Goal: Task Accomplishment & Management: Manage account settings

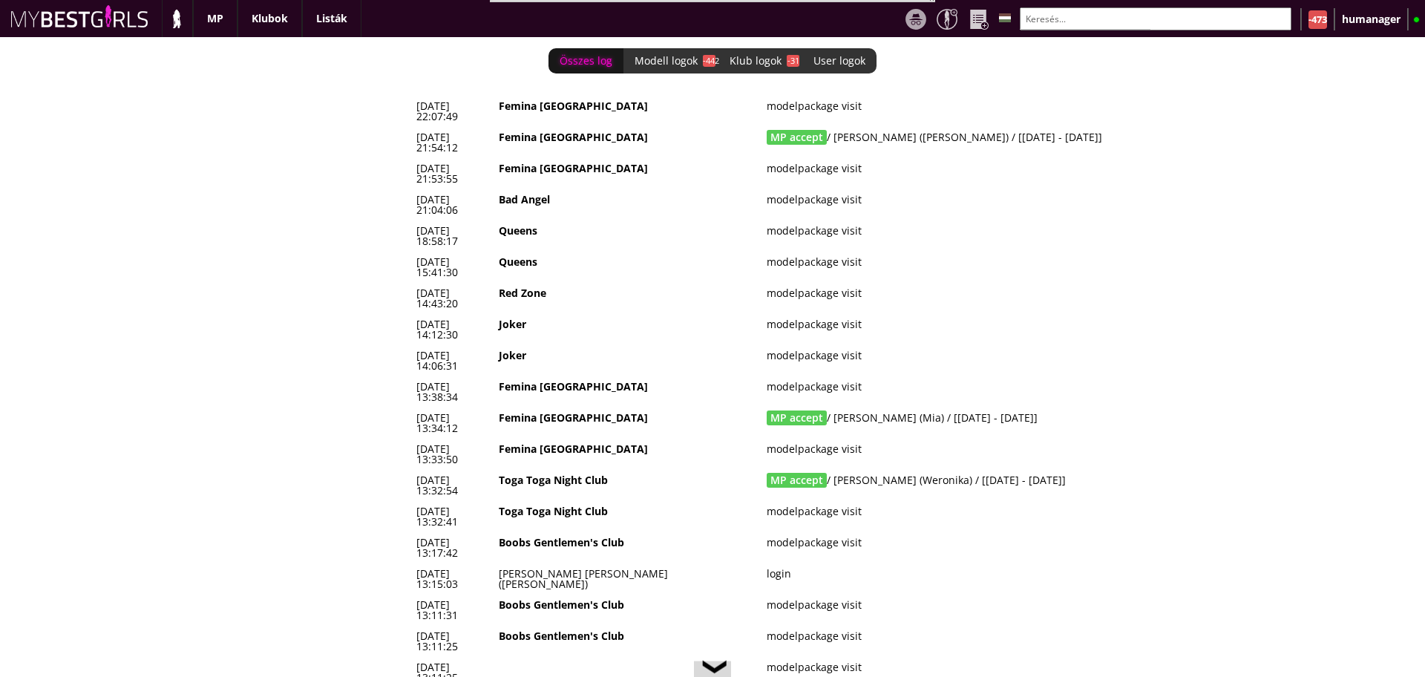
scroll to position [0, 6194]
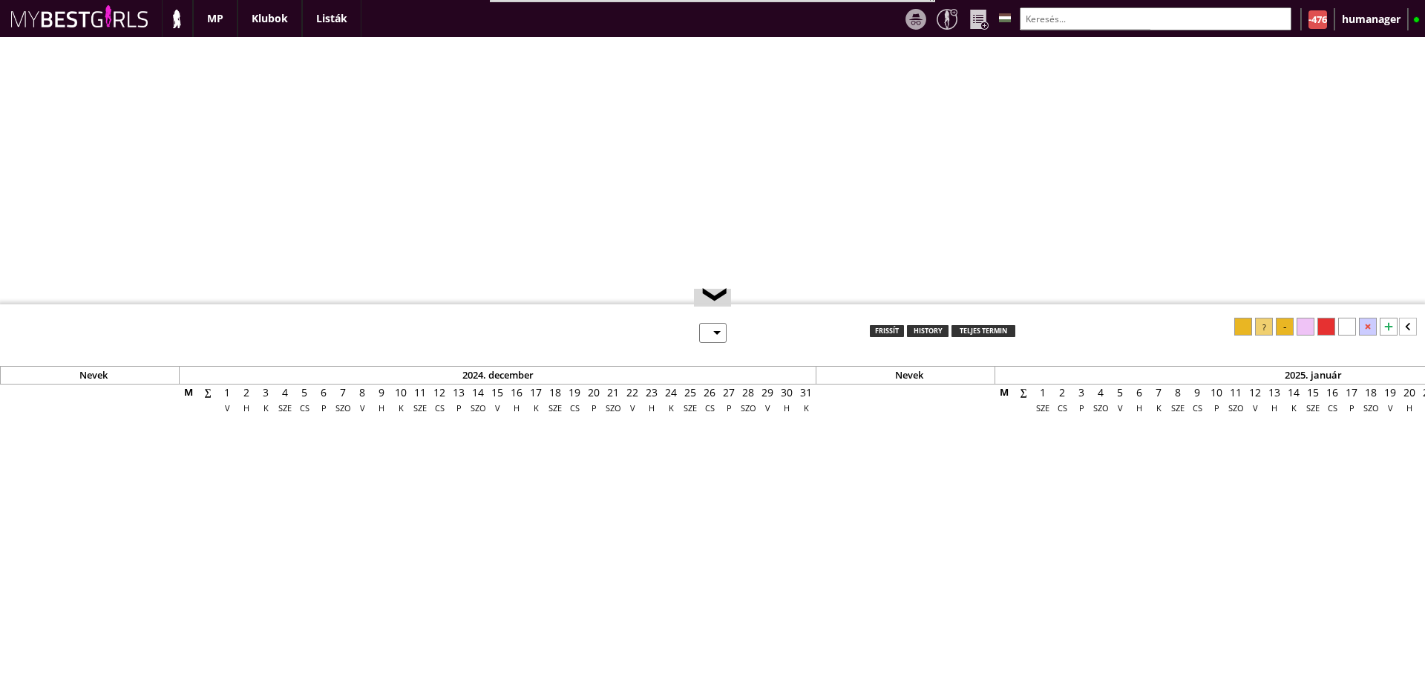
select select "0"
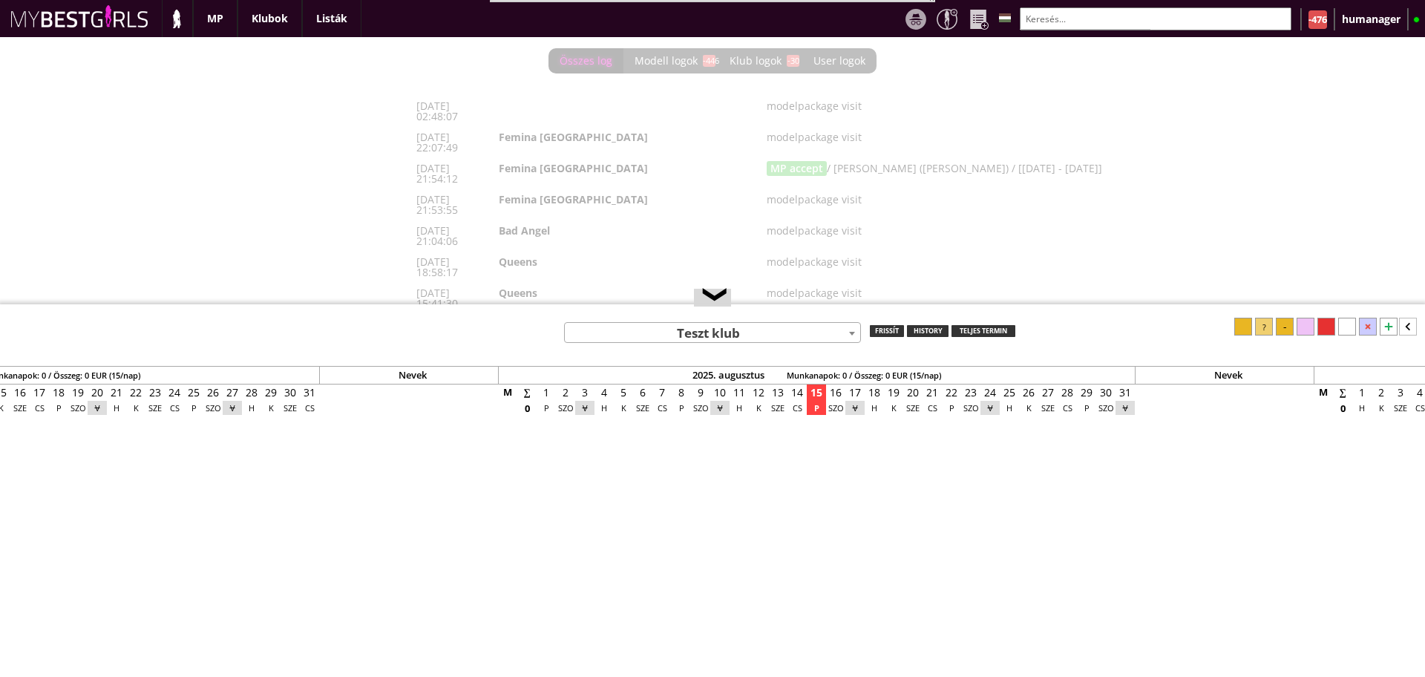
scroll to position [0, 6213]
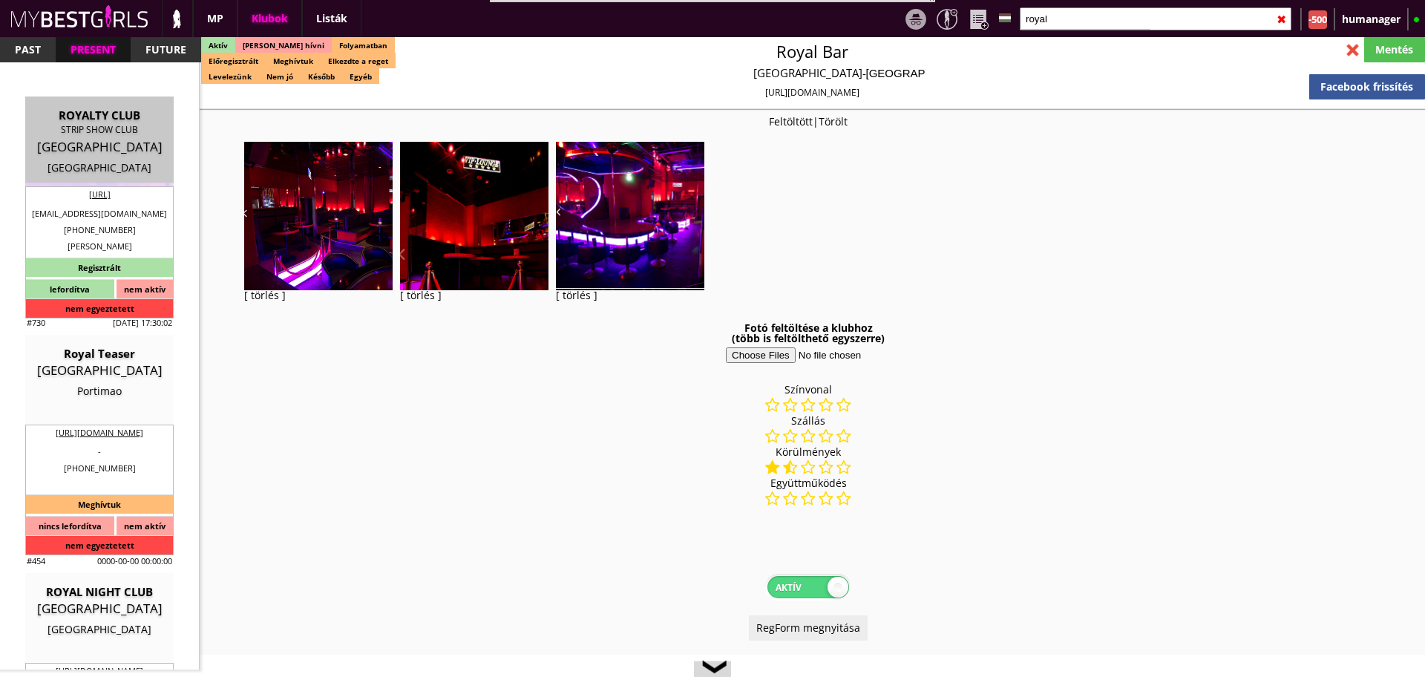
select select "reg"
select select "weeks"
select select "0"
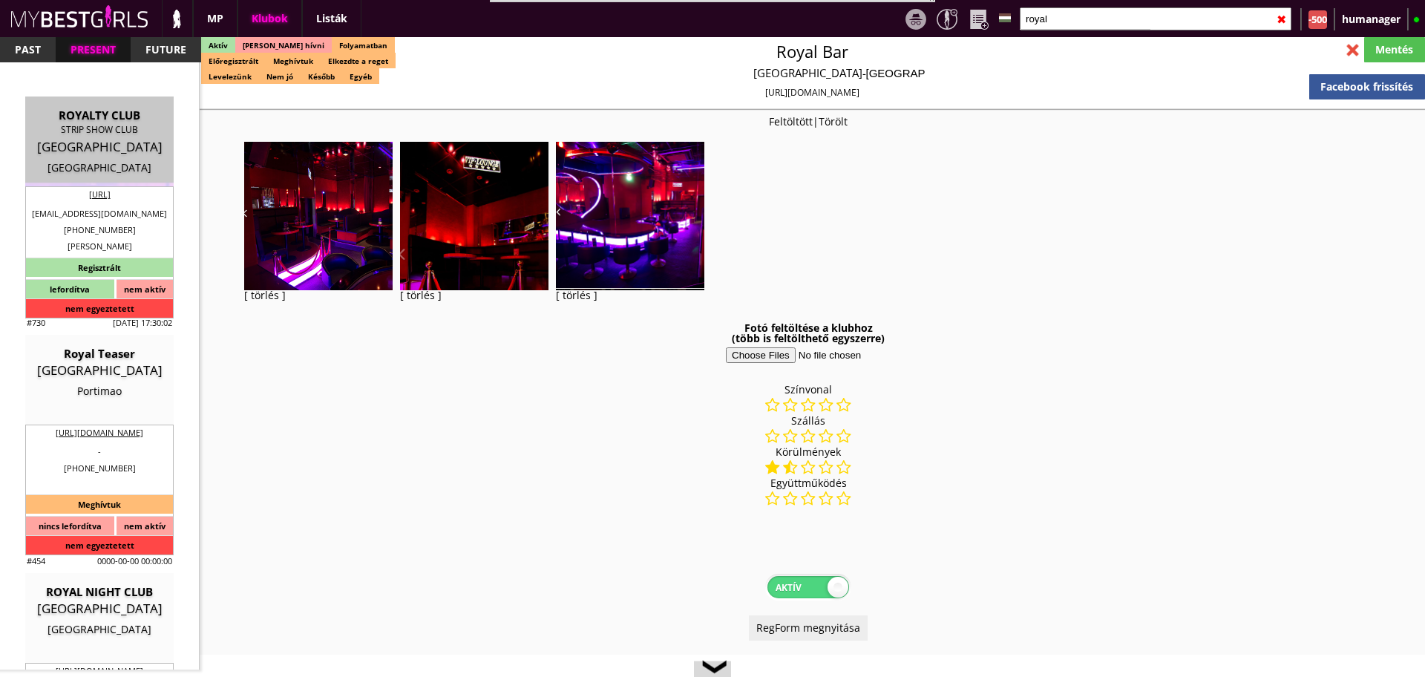
select select "room"
select select "0"
select select "last day"
click at [1088, 23] on input "royal" at bounding box center [1156, 18] width 272 height 23
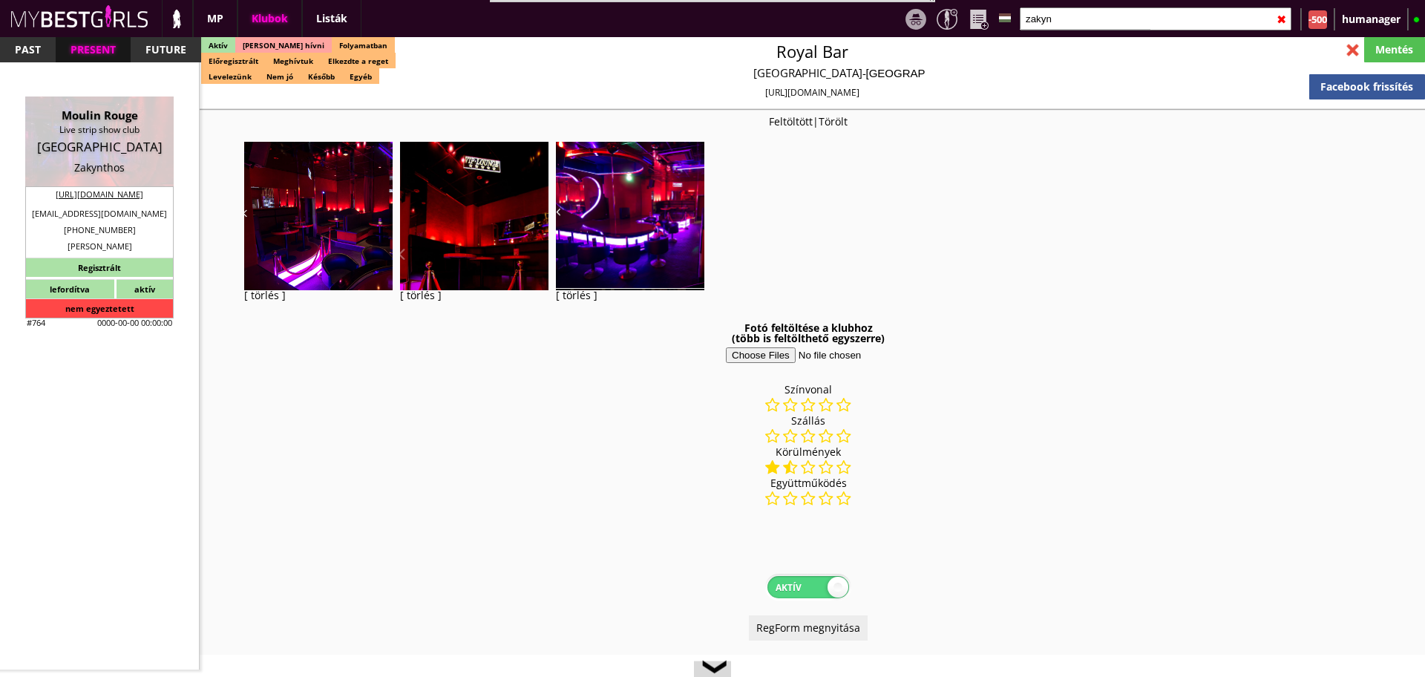
scroll to position [2823, 0]
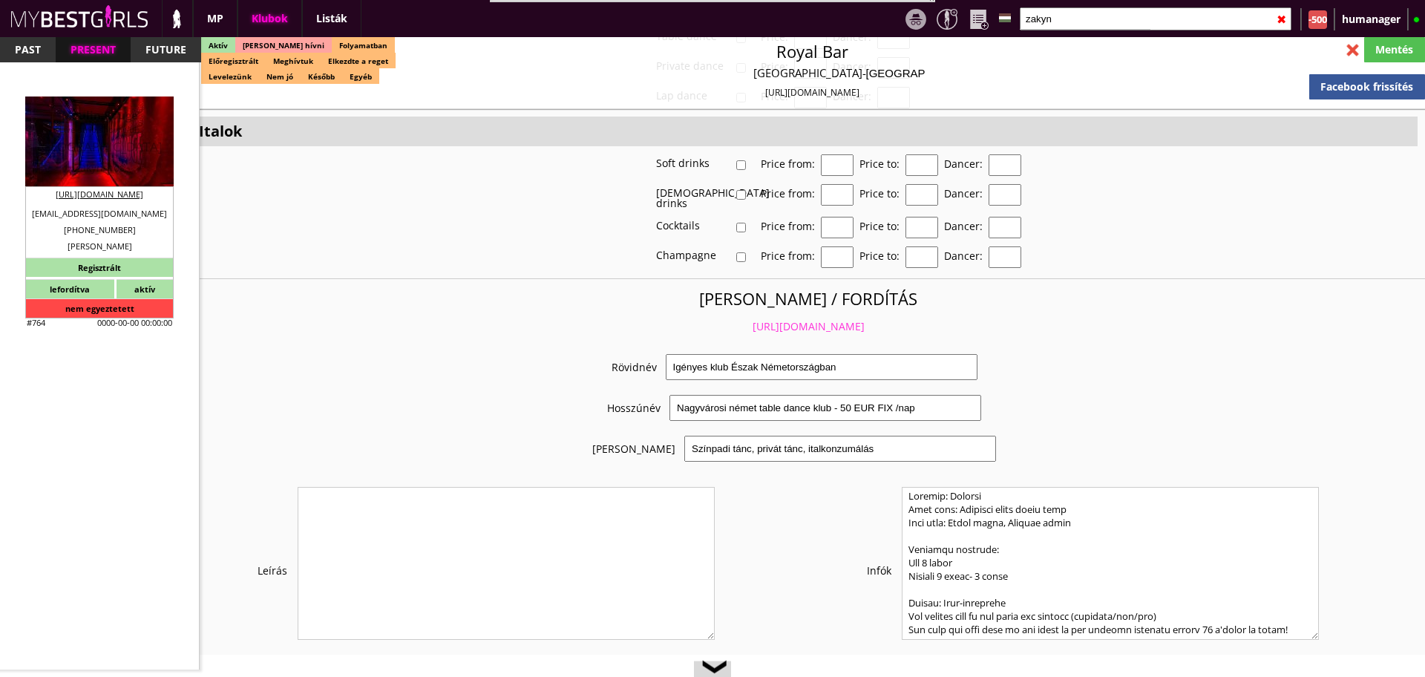
type input "zakyn"
click at [83, 146] on div "Greece" at bounding box center [99, 147] width 126 height 15
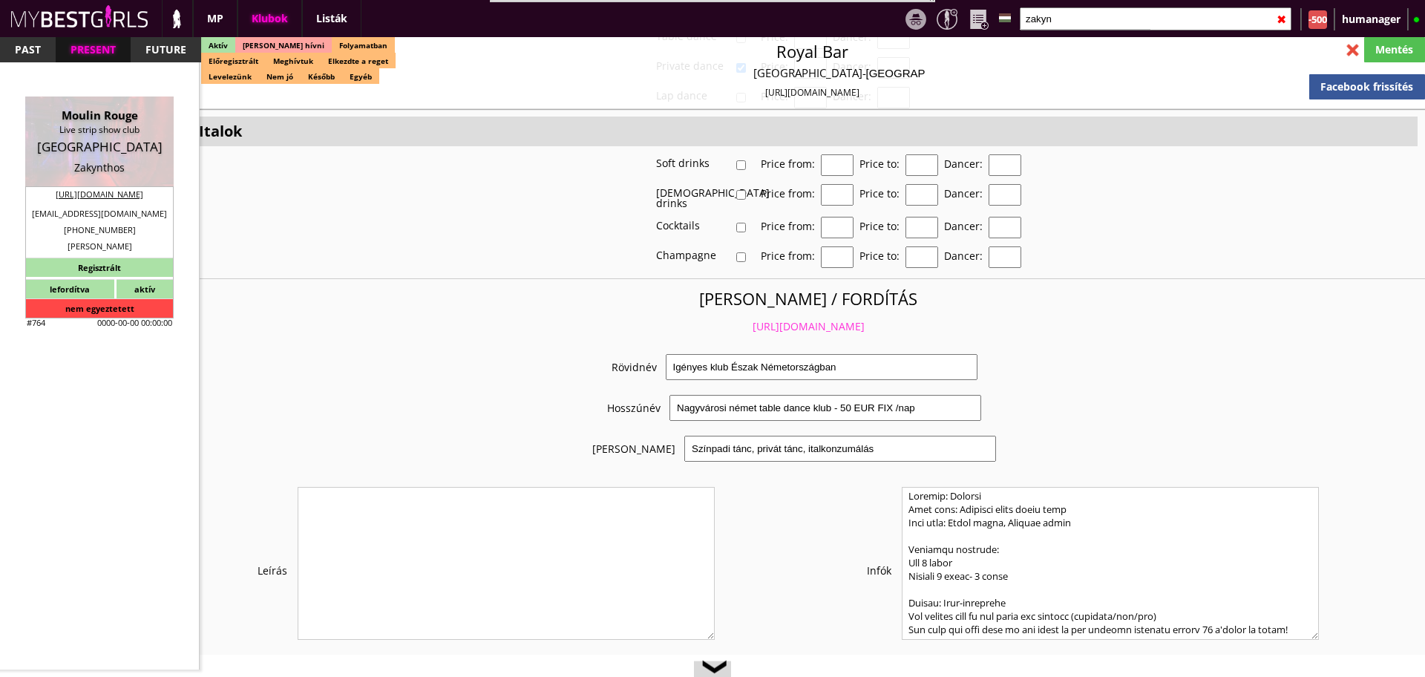
type input "Zakynthos"
checkbox input "false"
type input "15.00"
type input "EUR"
type input "Moulin Rouge"
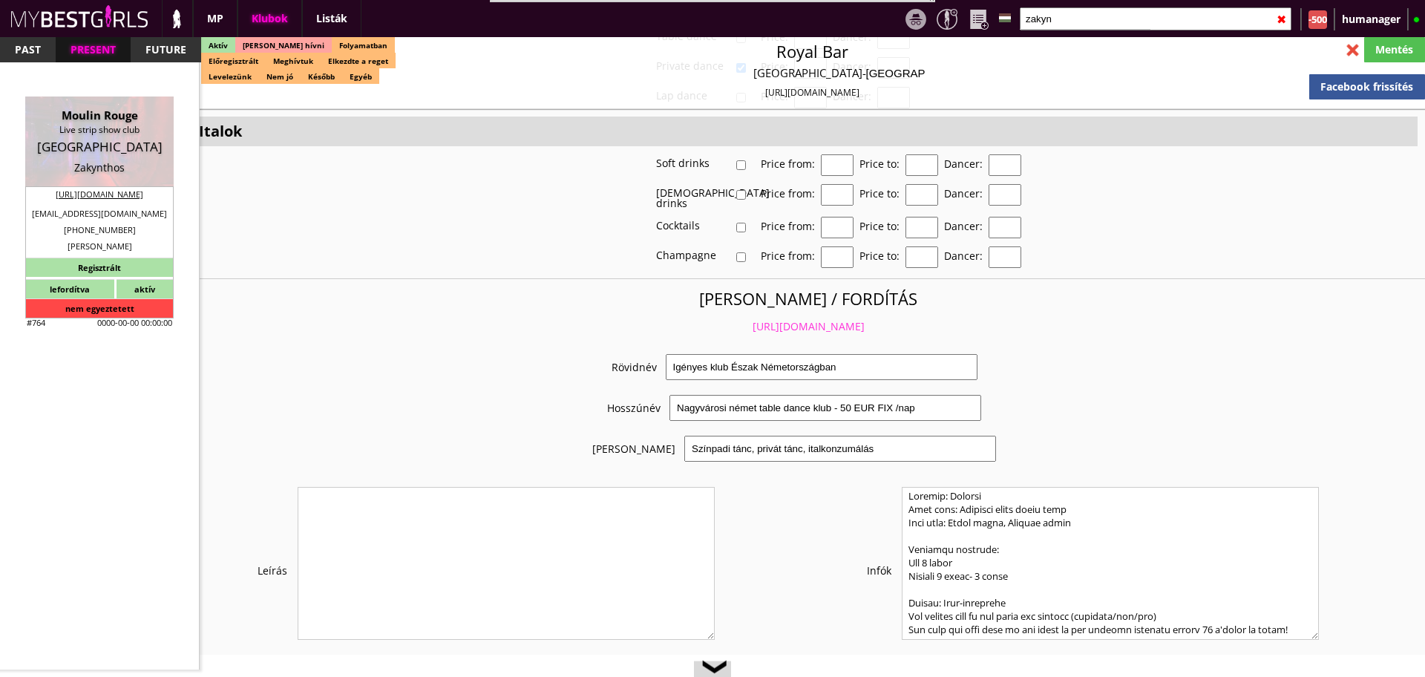
type input "Live strip show club"
type input "29092"
type input "Zakynthos"
type input "30"
type input "6937197431"
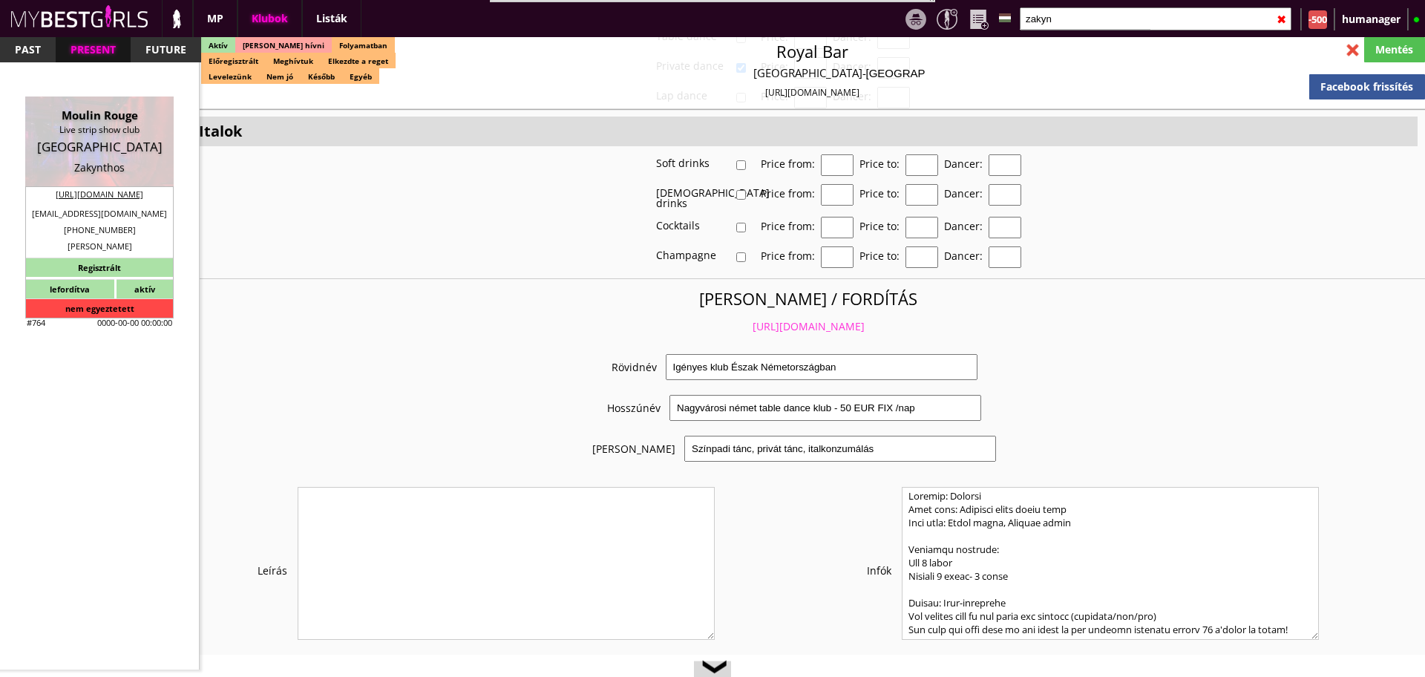
type input "+30 693 719 7431"
type input "office@mr-club.gr"
type input "http://www.mr-club.gr/"
type textarea "Pahontu Adriana Mihaela Marian EL171526563 29092 Machairado Laganas 0"
type input "Pahontu Adriana Mihaela Marian"
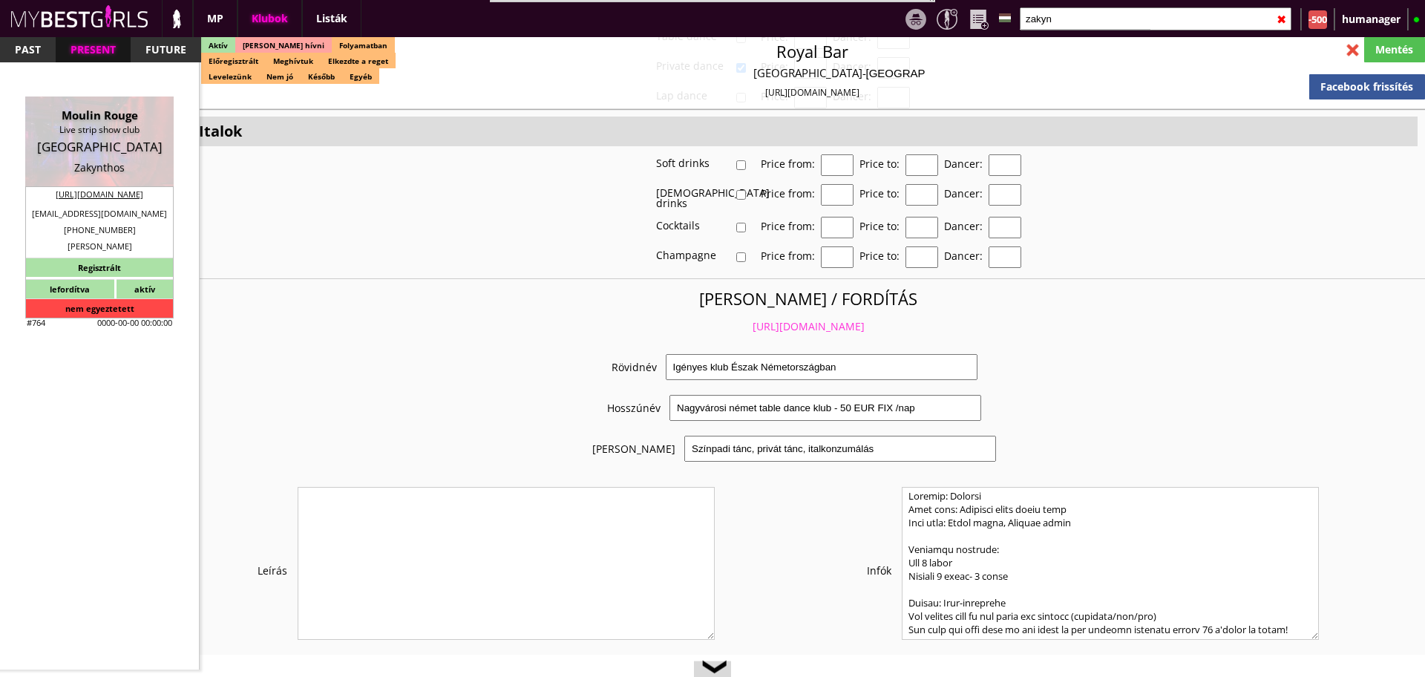
type input "EL171526563"
type input "29092"
type input "Machairado"
type input "Laganas 0"
type input "Dionysios"
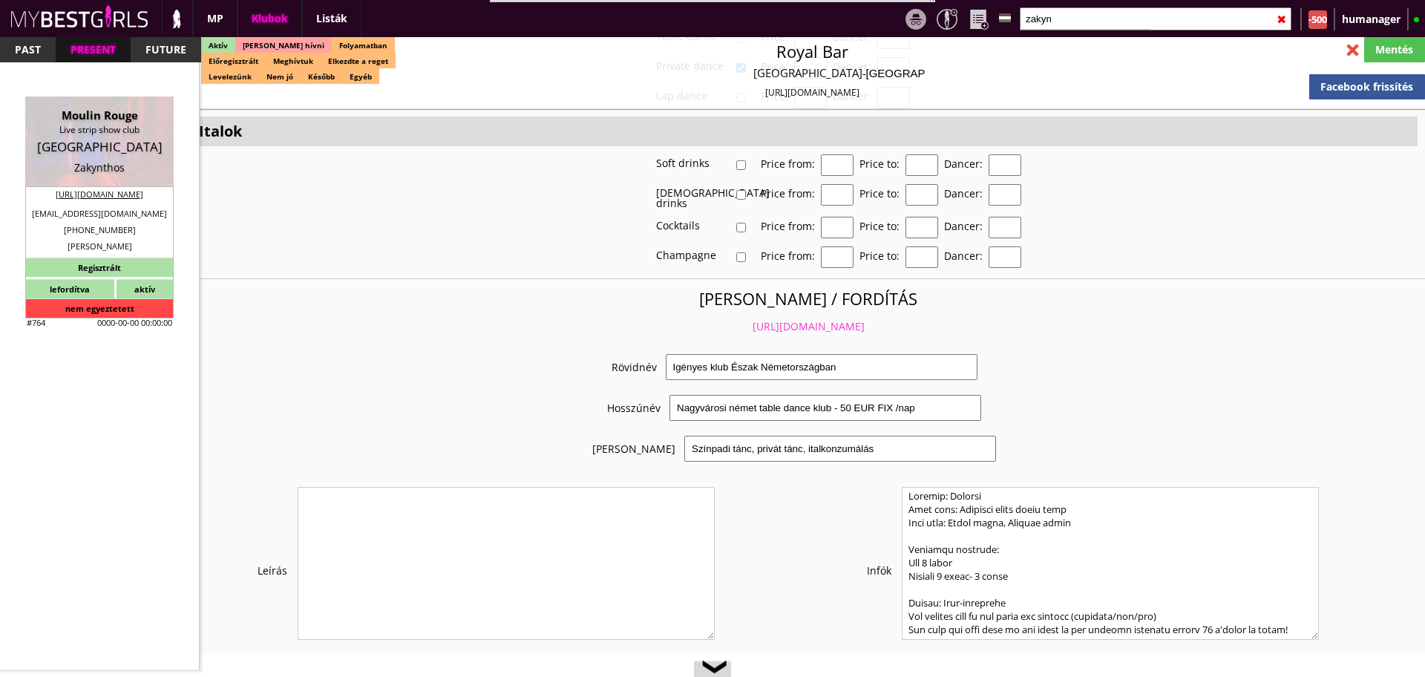
type input "Koumpes"
type input "30"
type input "693 719 7431"
type input "office@mr-club.gr"
type input "1"
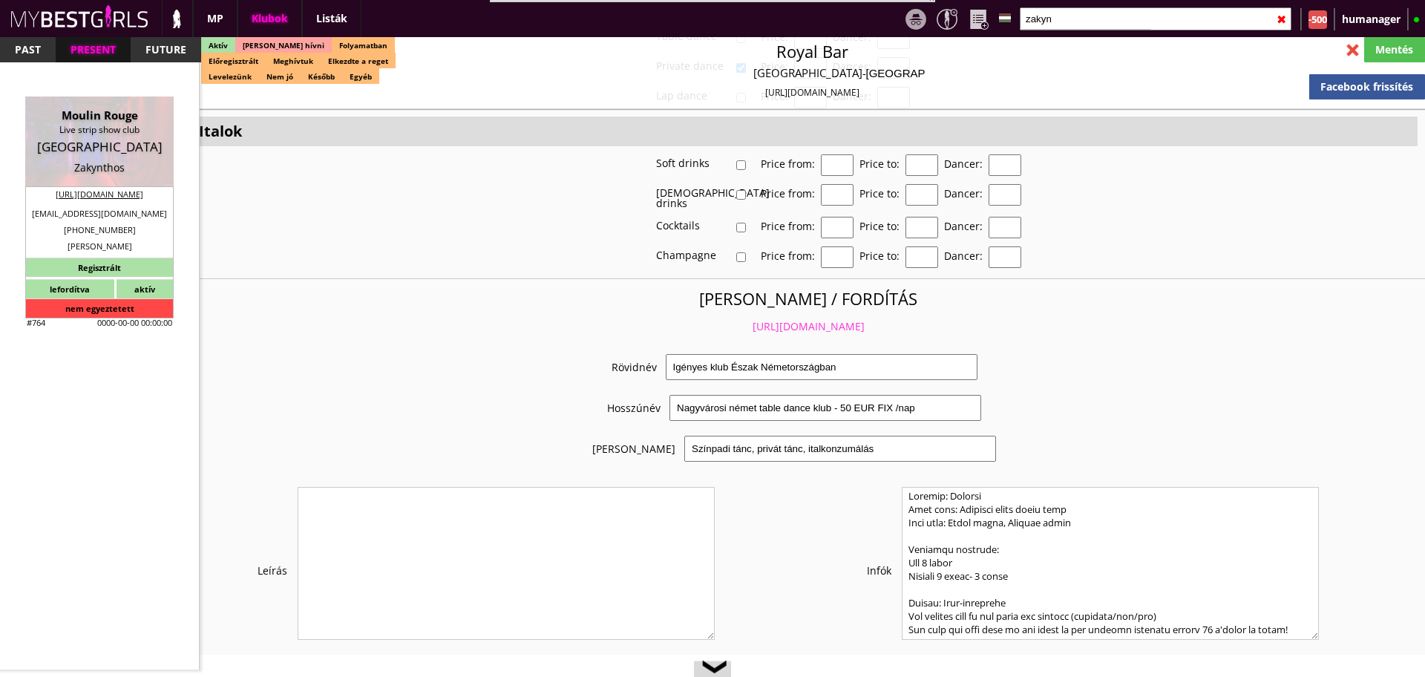
select select "months"
type input "3-4"
select select "apartmant"
type input "20.00"
type input "1-2"
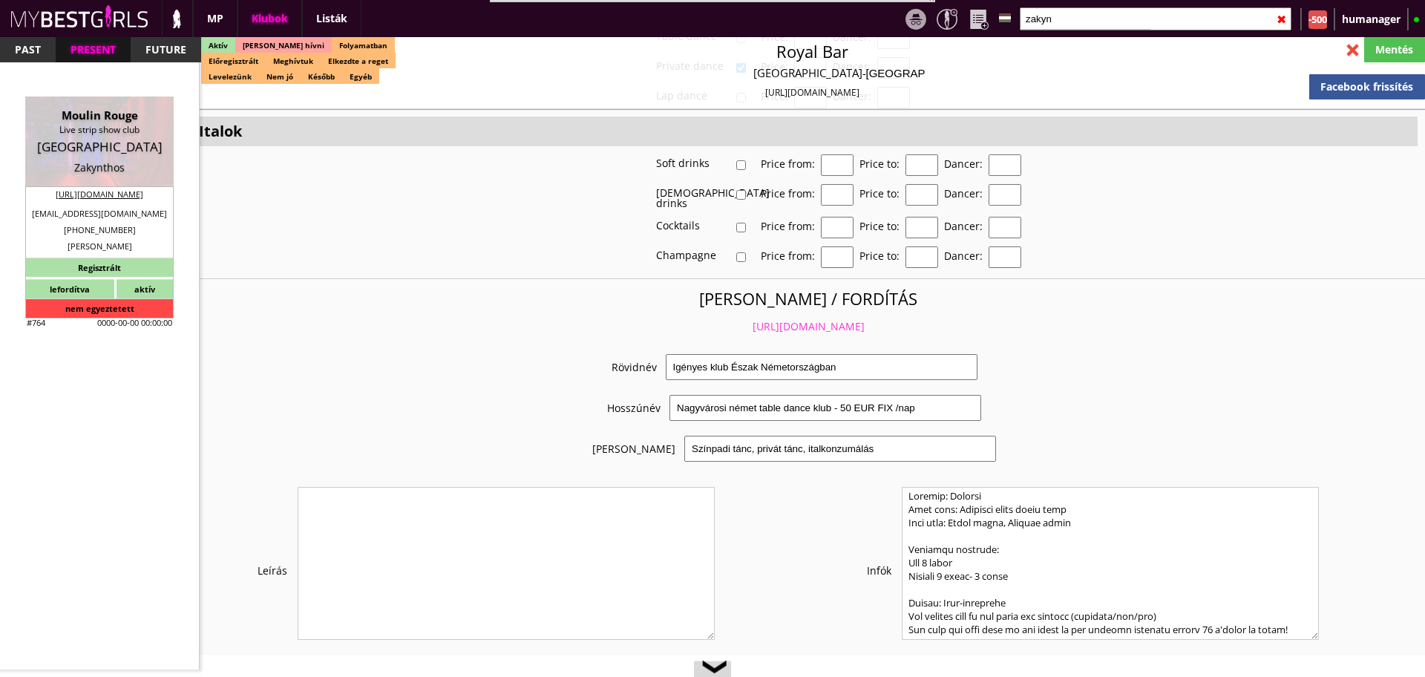
checkbox input "false"
checkbox input "true"
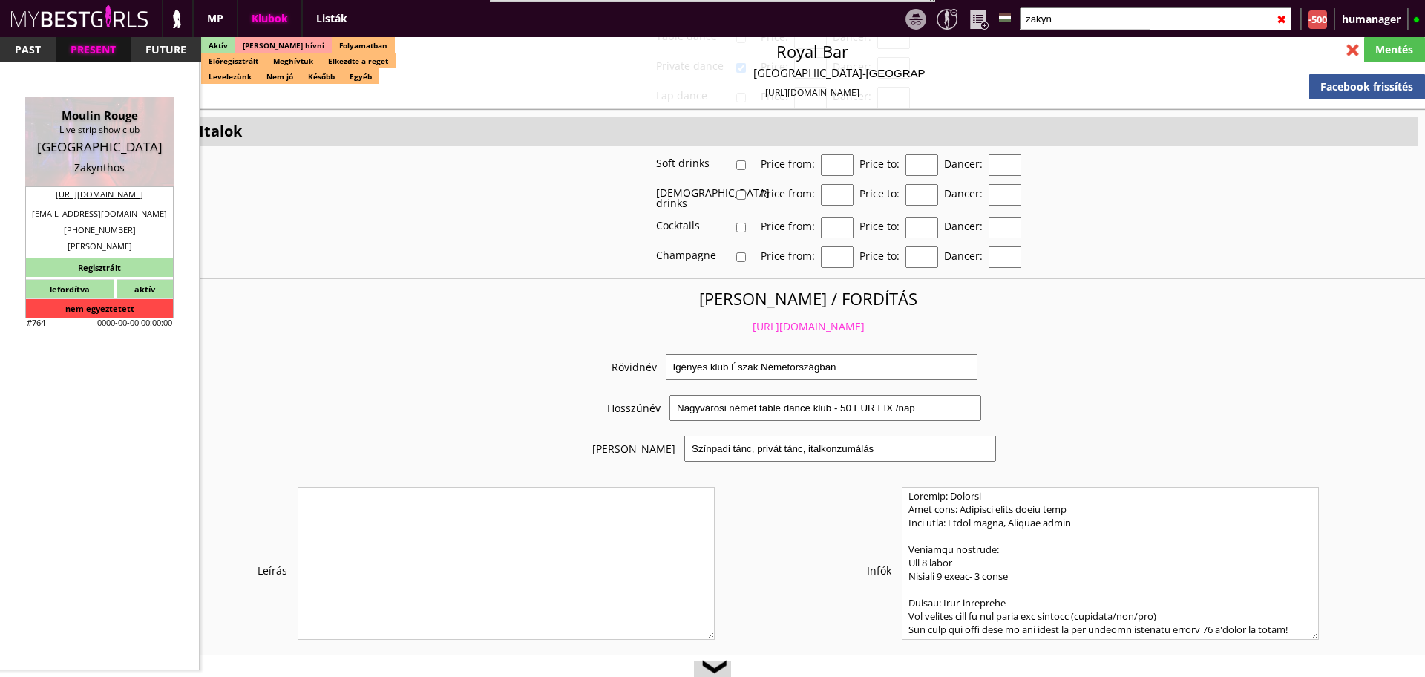
checkbox input "true"
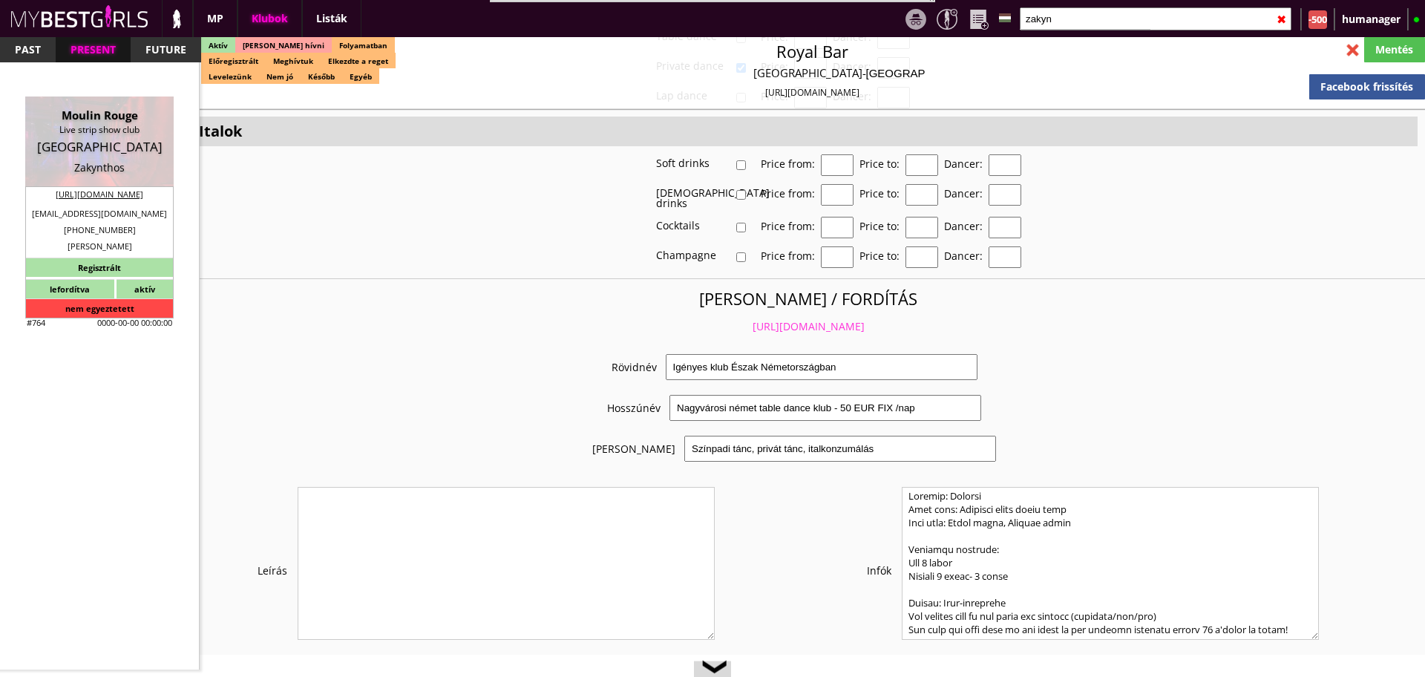
checkbox input "true"
type input "6"
checkbox input "true"
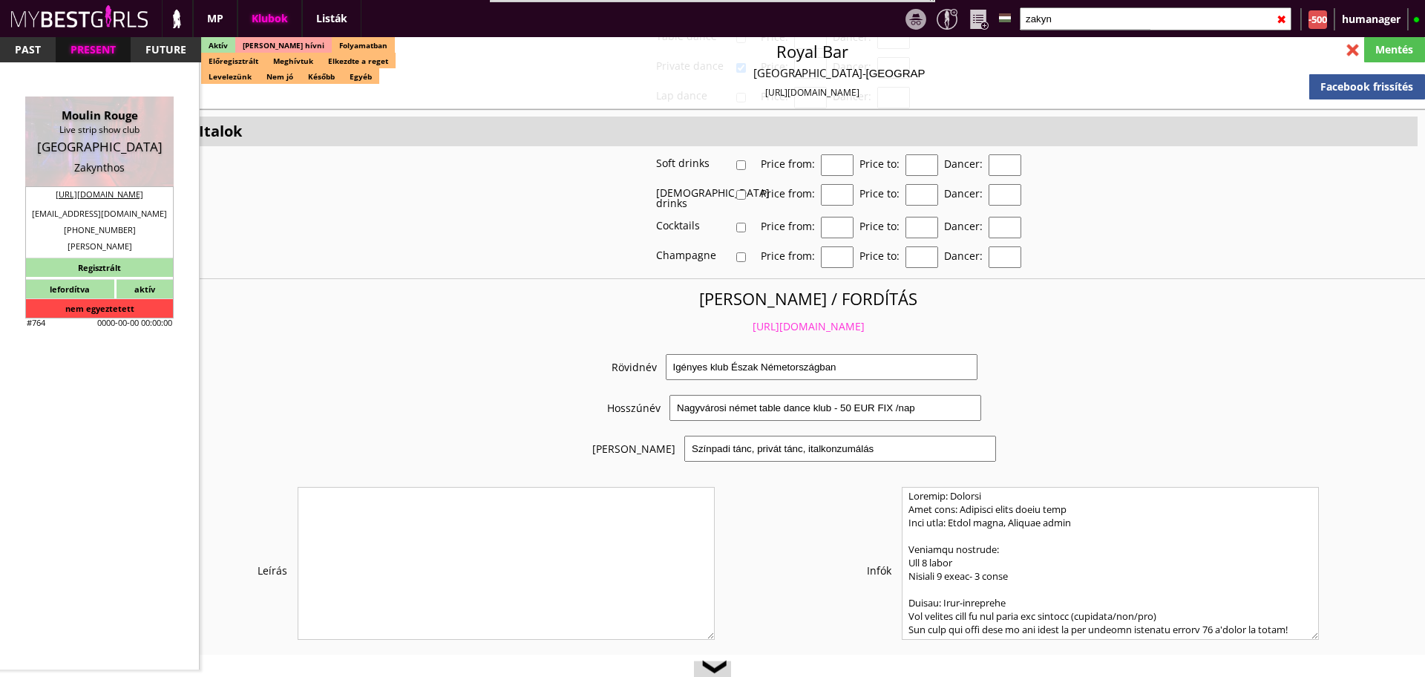
type input "2-4"
type input "2"
type input "50.00"
type input "0.00"
select select "daily"
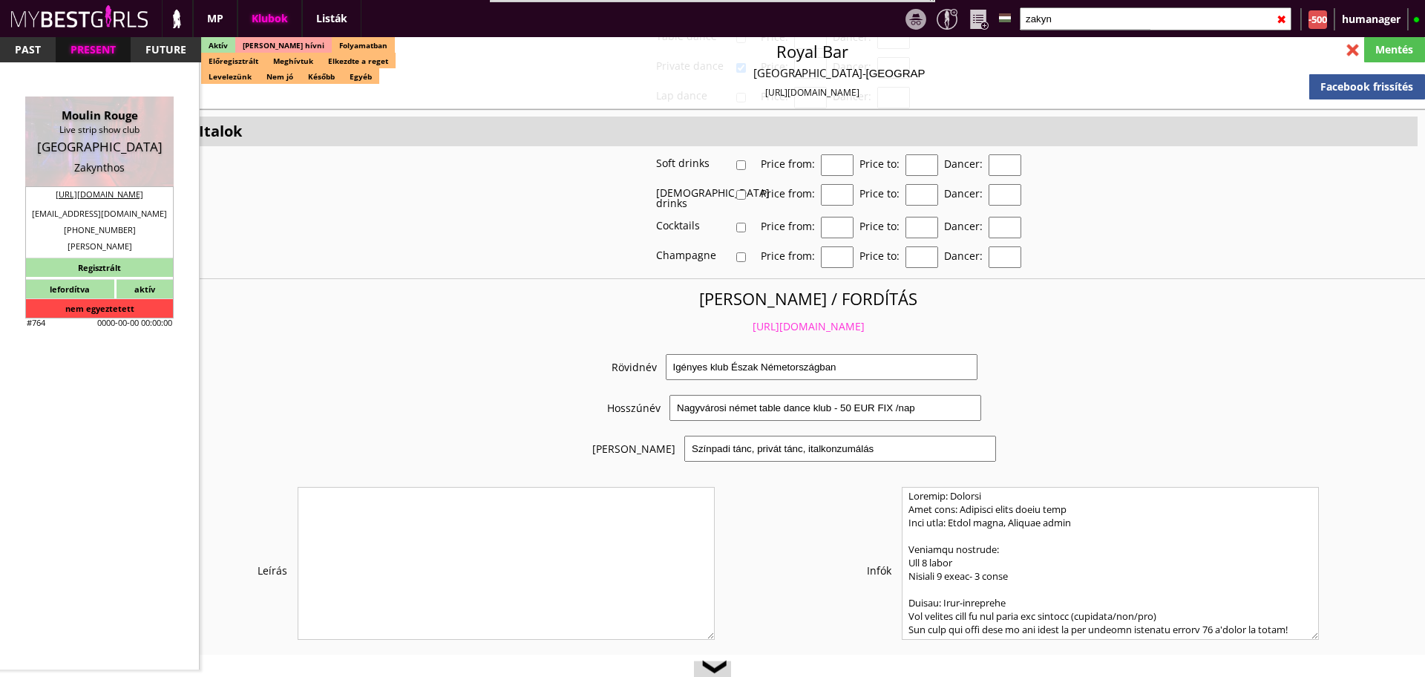
checkbox input "true"
type input "50"
checkbox input "false"
checkbox input "true"
type input "110"
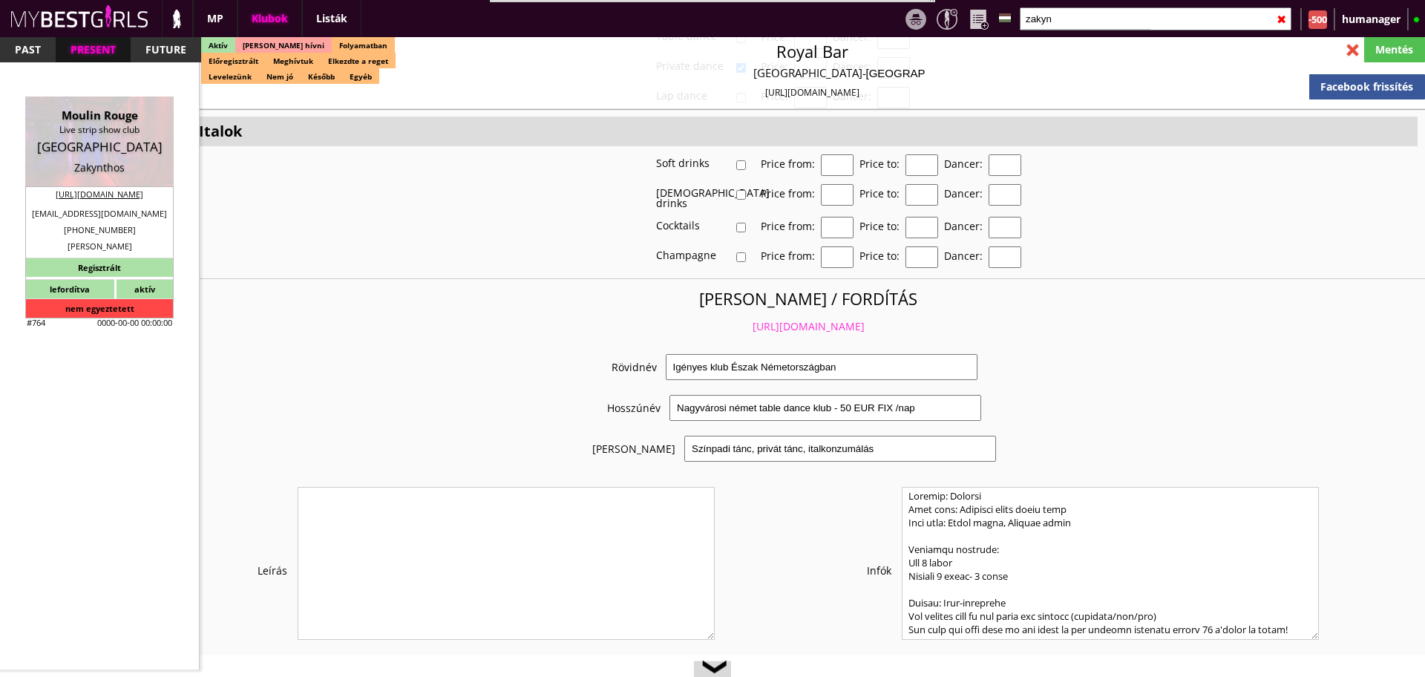
type input "55"
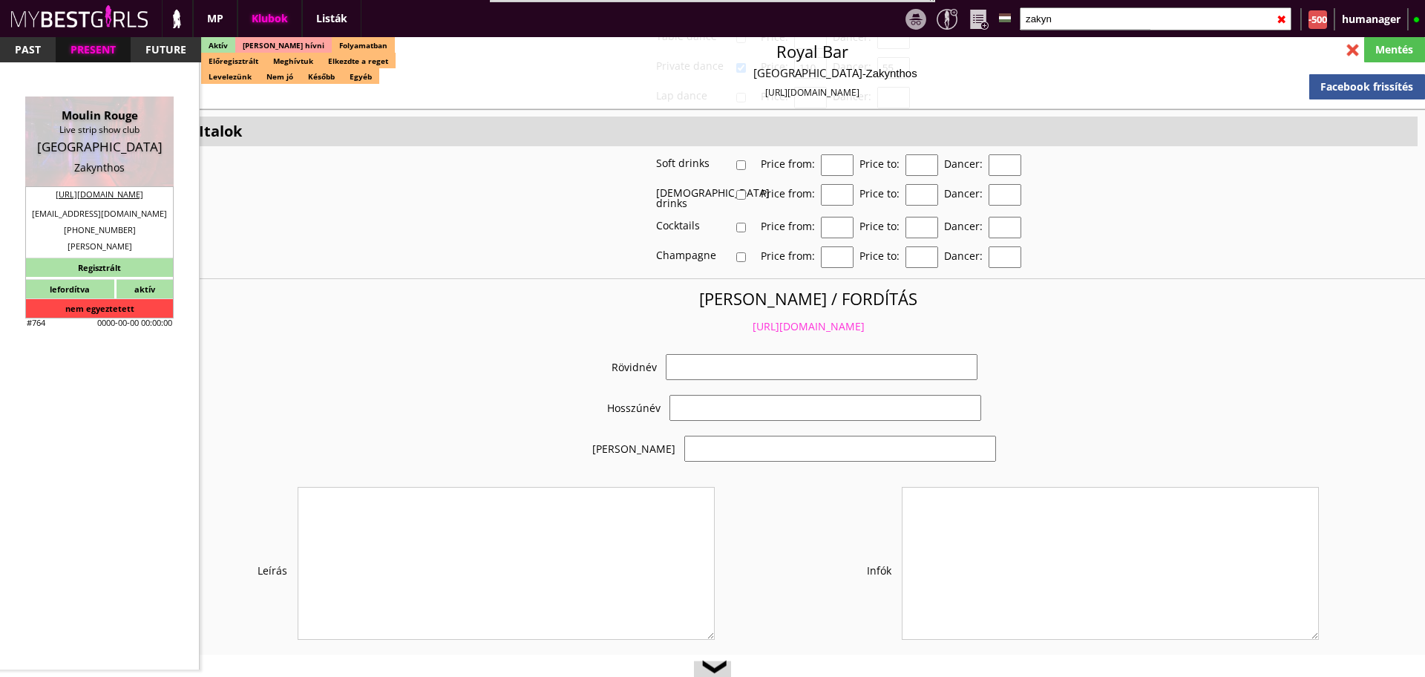
select select "office@mr-club.gr"
checkbox input "true"
type input "Táncosmunka a görög turistaparadicsomban"
type input "Táncosmunka a görög turistaparadicsomban - akár 50% tánc és italpénzzel"
type input "Tánc, konzumálás"
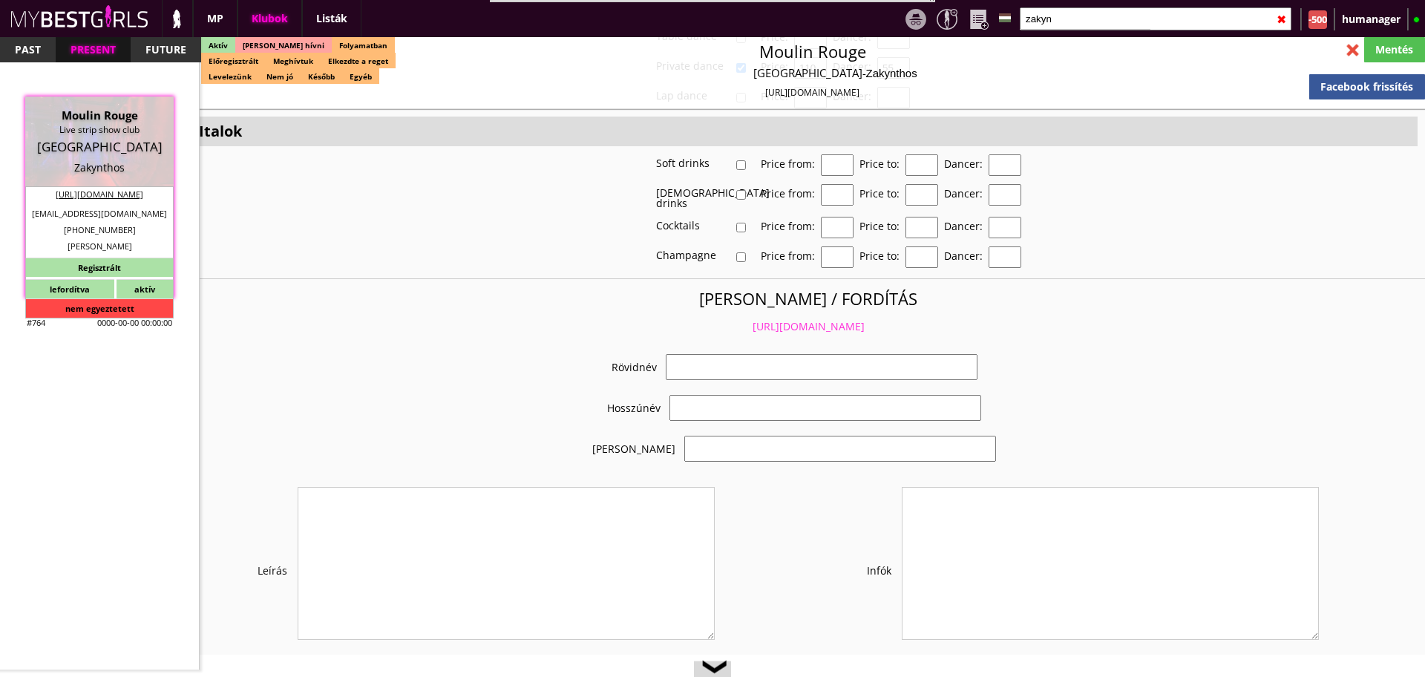
type textarea "Travel: with driver or with plane If agreed in advance, someone will be waiting…"
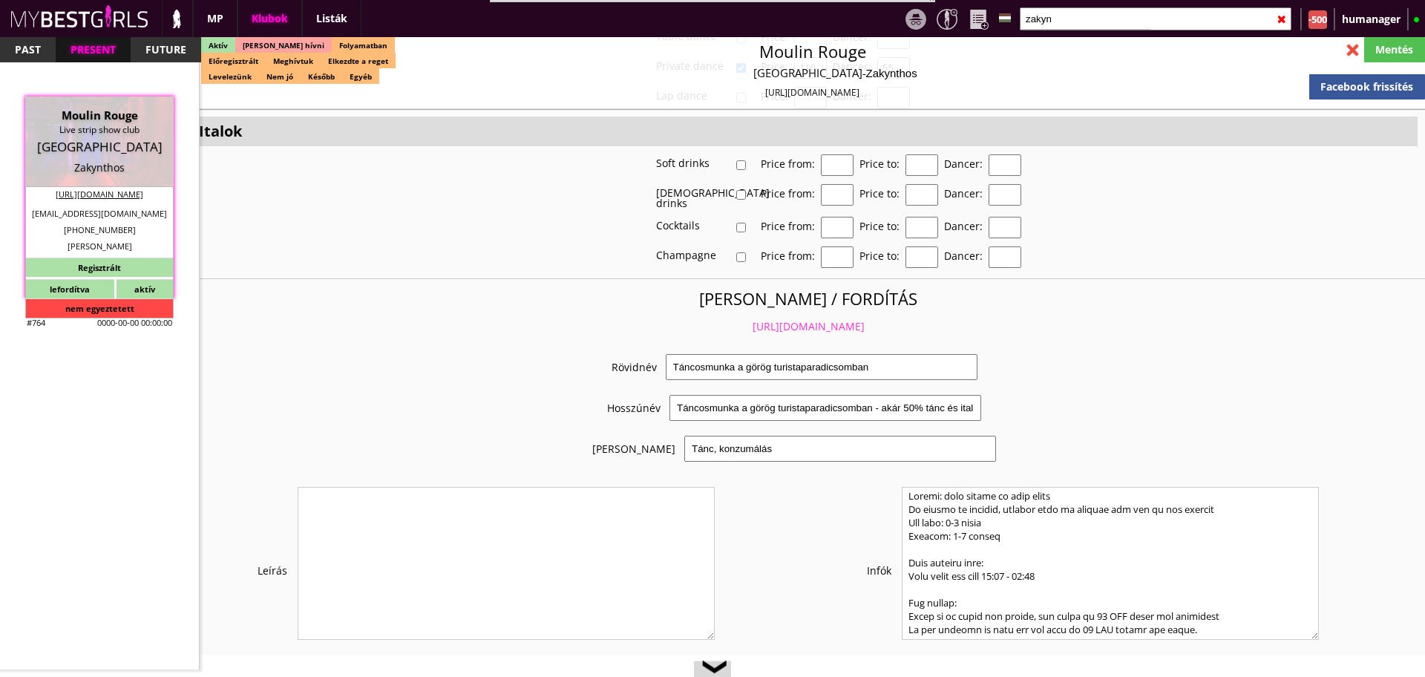
scroll to position [2809, 0]
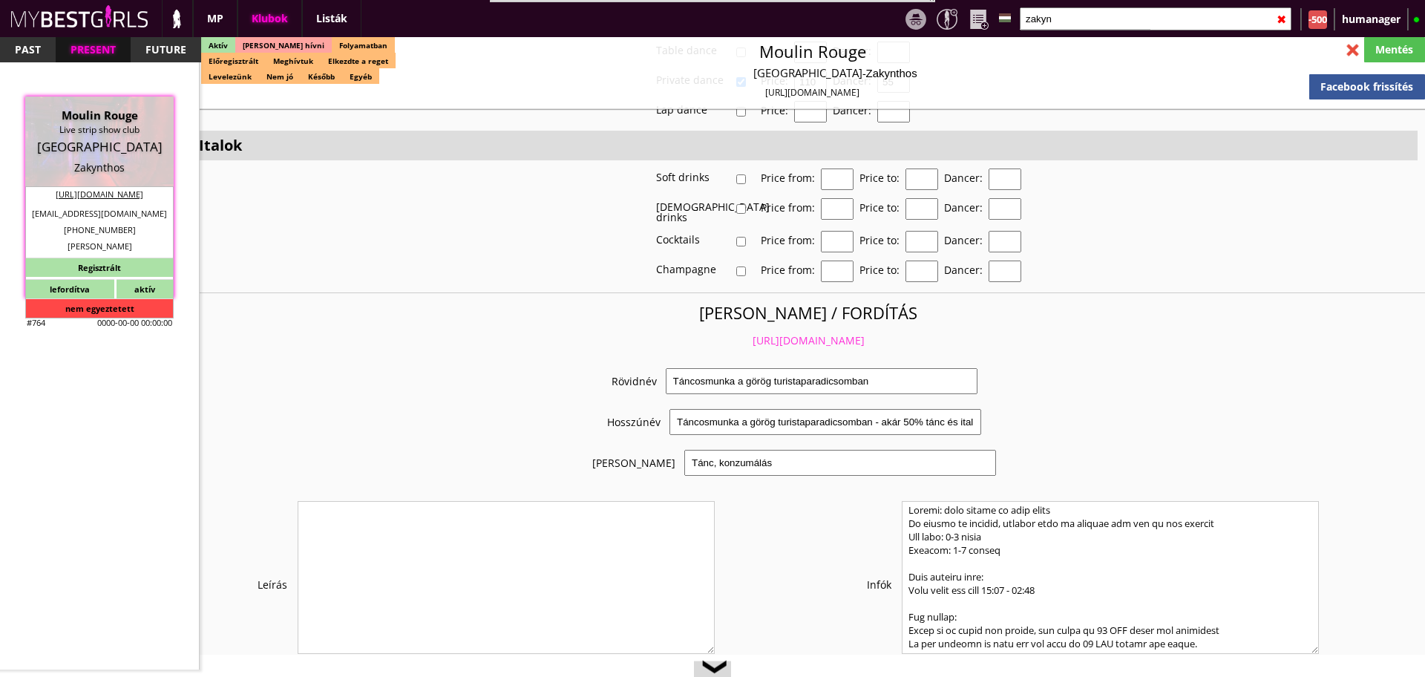
click at [792, 333] on link "https://mybestgirls.com/tancosmunka-a-gorog-turistaparadicsomban" at bounding box center [809, 340] width 112 height 14
click at [1069, 21] on input "zakyn" at bounding box center [1156, 18] width 272 height 23
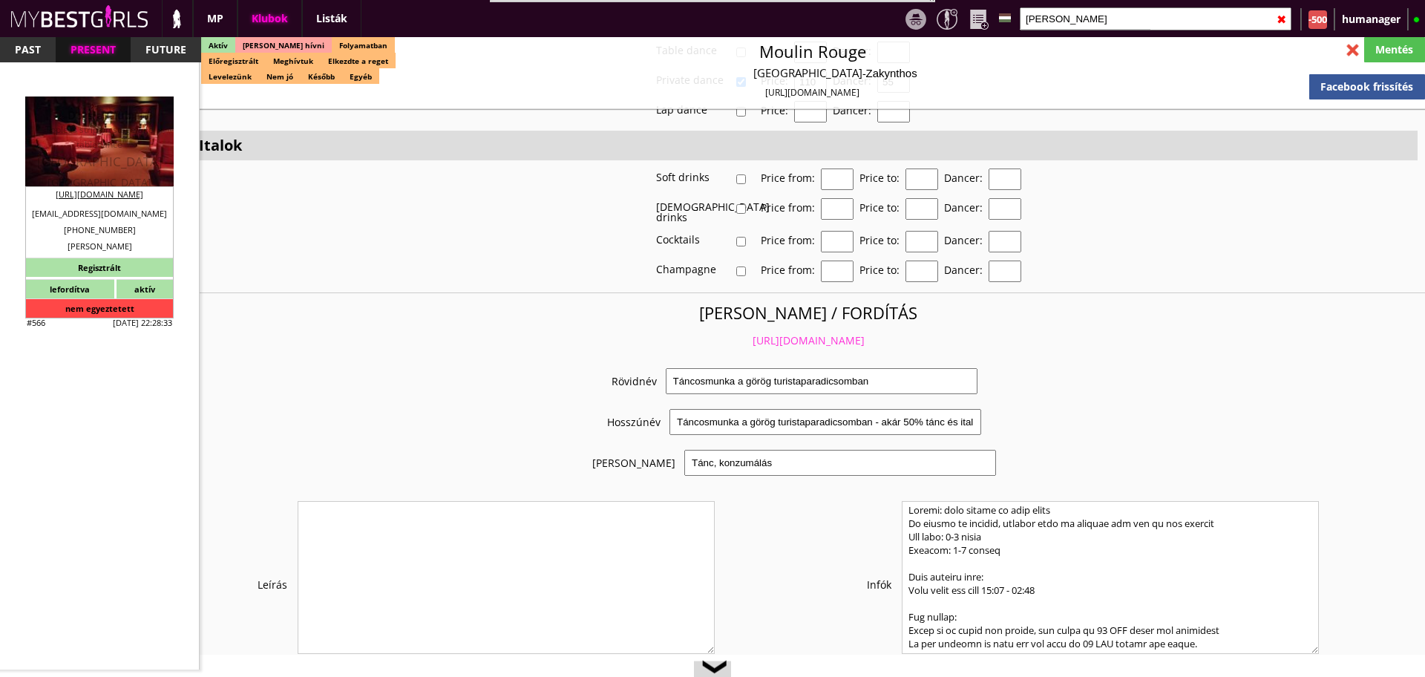
type input "stephan"
click at [117, 134] on div "Topless strip on stage and tabledance" at bounding box center [99, 137] width 126 height 30
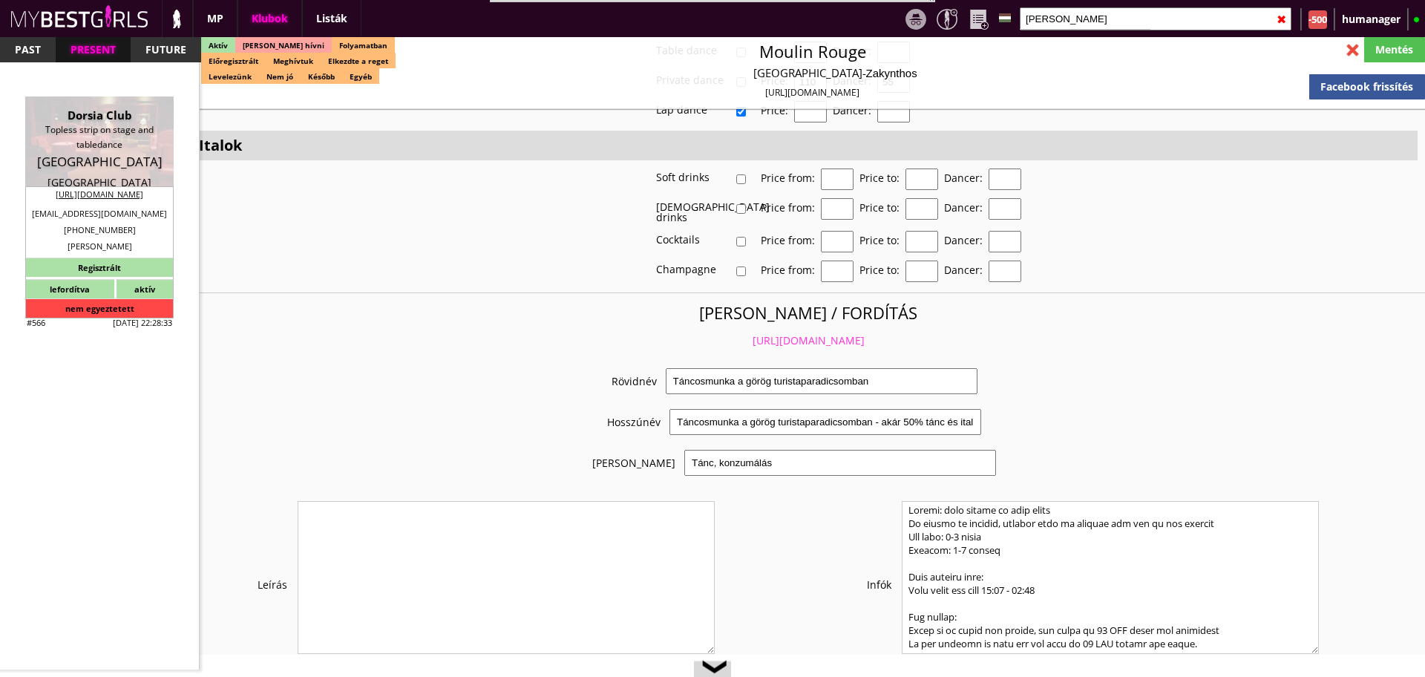
type input "[GEOGRAPHIC_DATA]"
checkbox input "false"
type textarea "2021.10.29. UPDATELT ANGOL INFÓK, KÉRDEZNI, HOGY ÍGY JÓ- E!!!! Country: Belgium…"
type input "15.00"
type input "EUR"
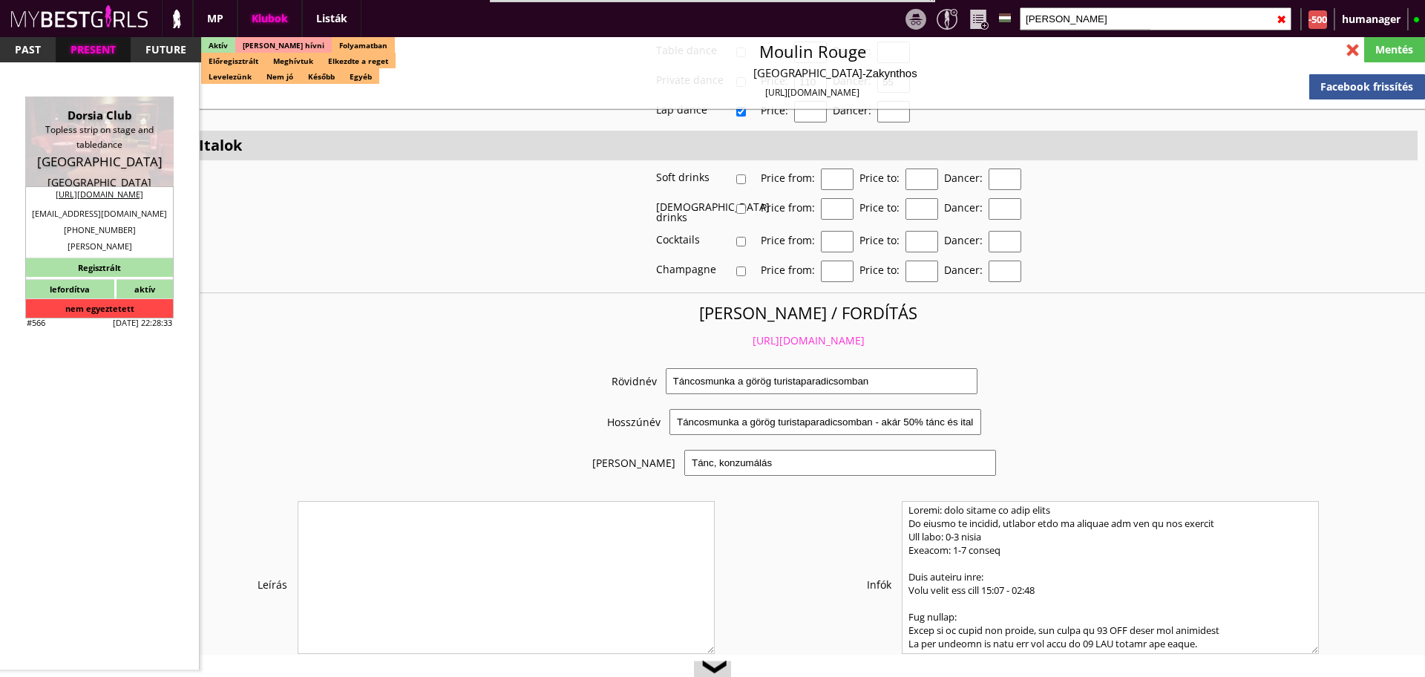
type input "Dorsia Club"
type input "Topless strip on stage and tabledance"
type input "2018"
type input "Anneessensstraat 11"
type input "32"
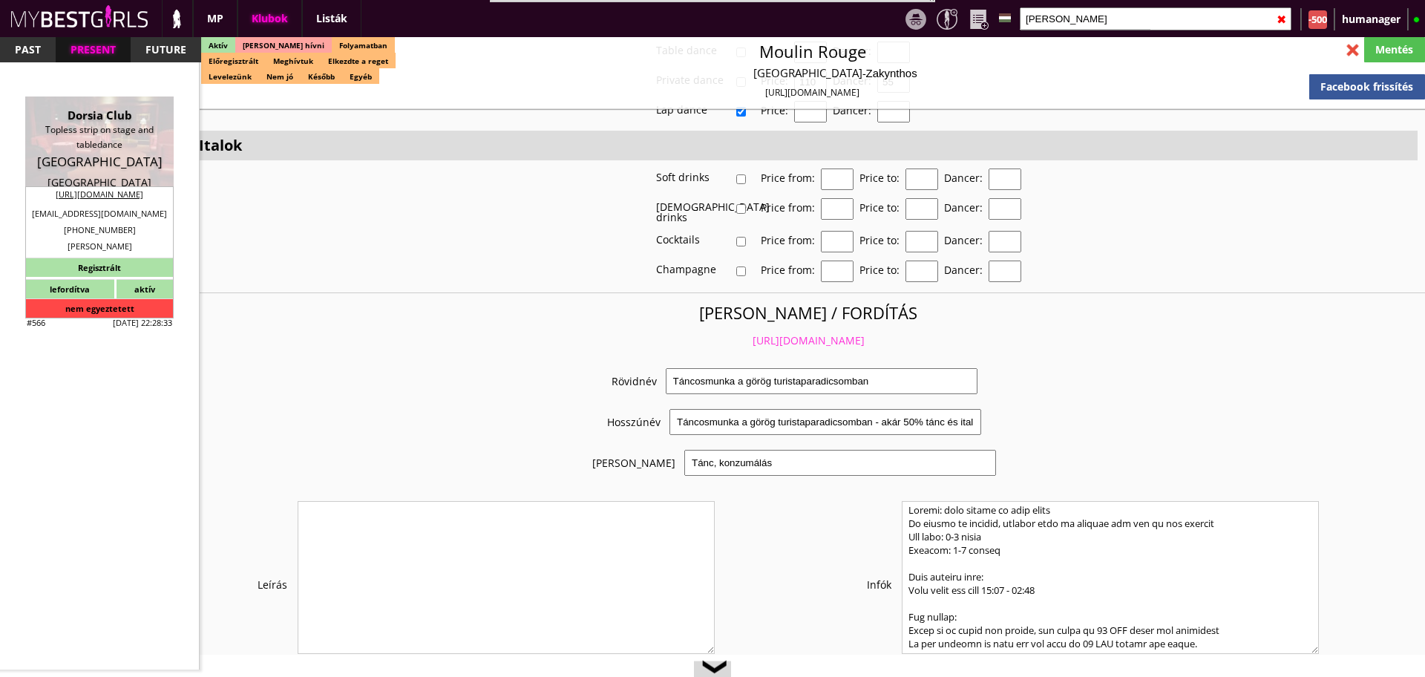
type input "498185795"
type input "info@dorsiaclub.be"
type input "http://Www.dorsiaclub.be"
type textarea "Dorsia Entertainment BvBa BE0881502544 2018 Antwerpen Anneessensstraat 11."
type input "Dorsia Entertainment BvBa"
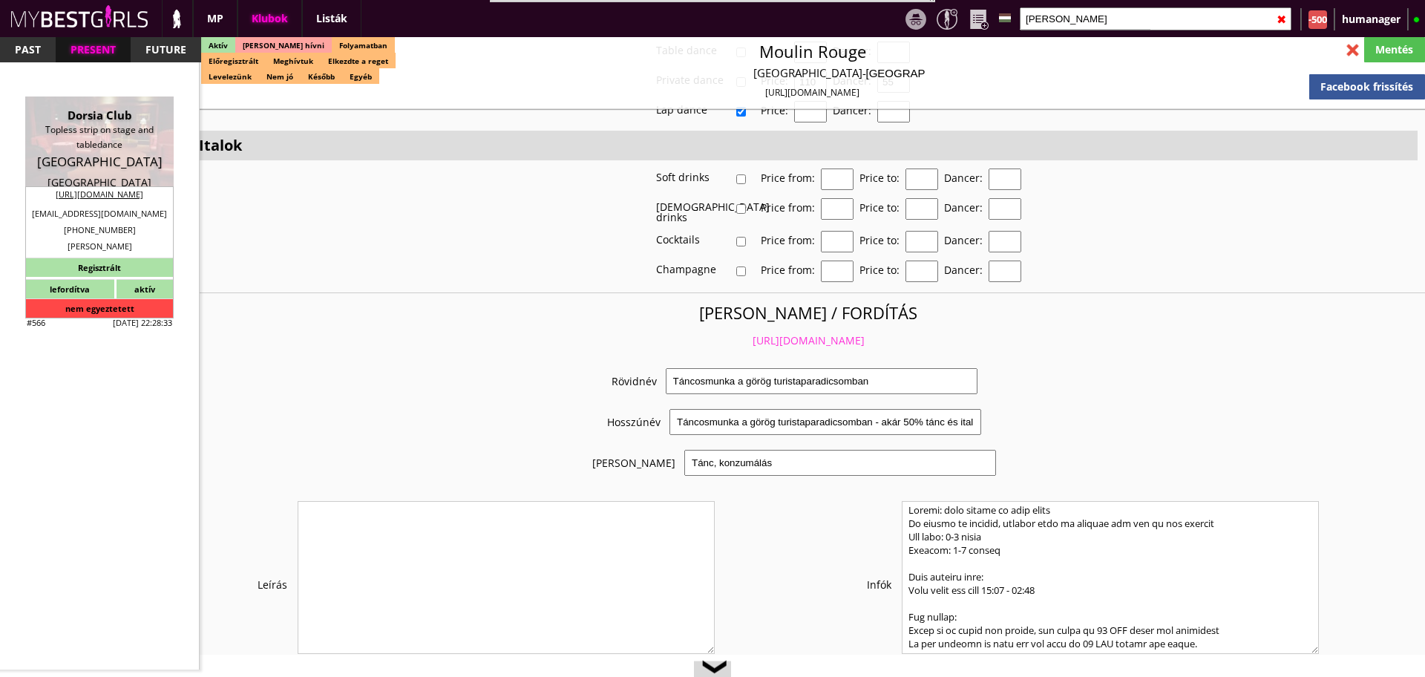
type input "BE0881502544"
type input "2018"
type input "[GEOGRAPHIC_DATA]"
type input "Anneessensstraat 11."
type input "Stephano"
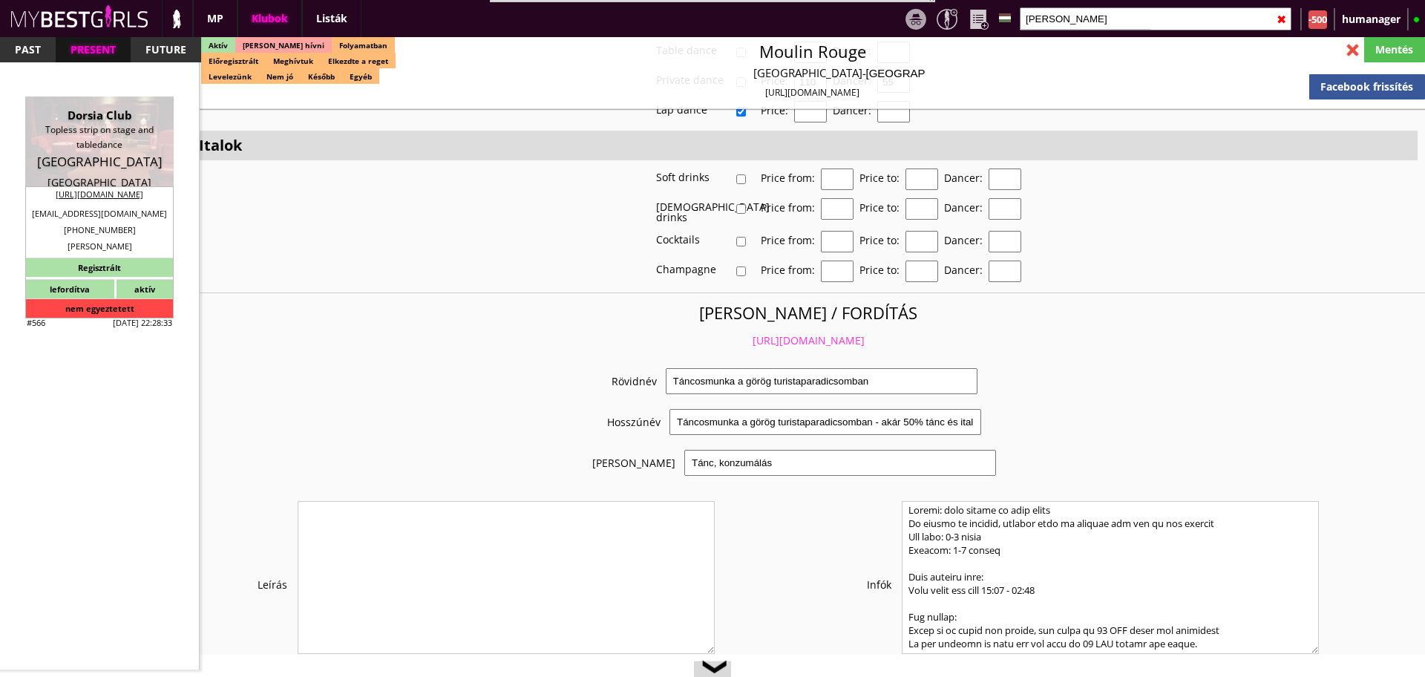
type input "Noumbissie"
type input "32"
type input "498185795"
type input "info@dorsiaclub.be"
type input "10"
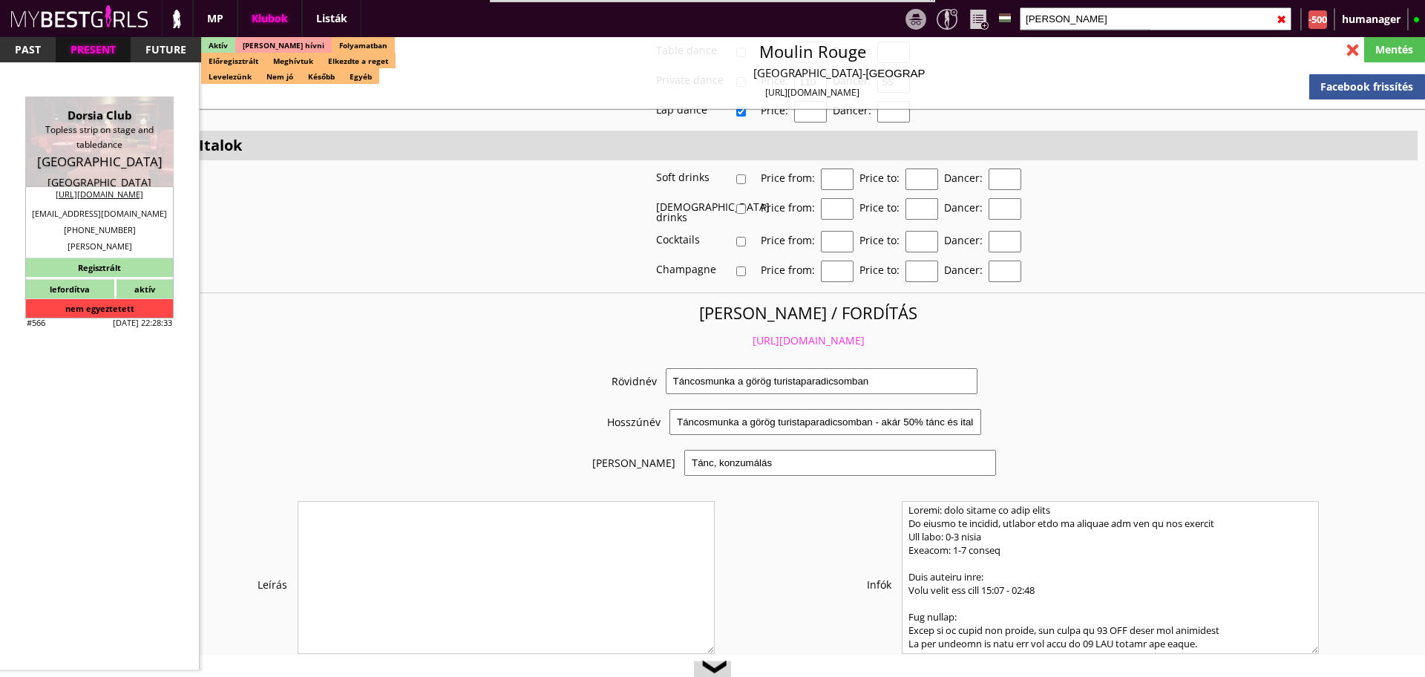
type input "2"
type input "1"
select select "months"
select select "room"
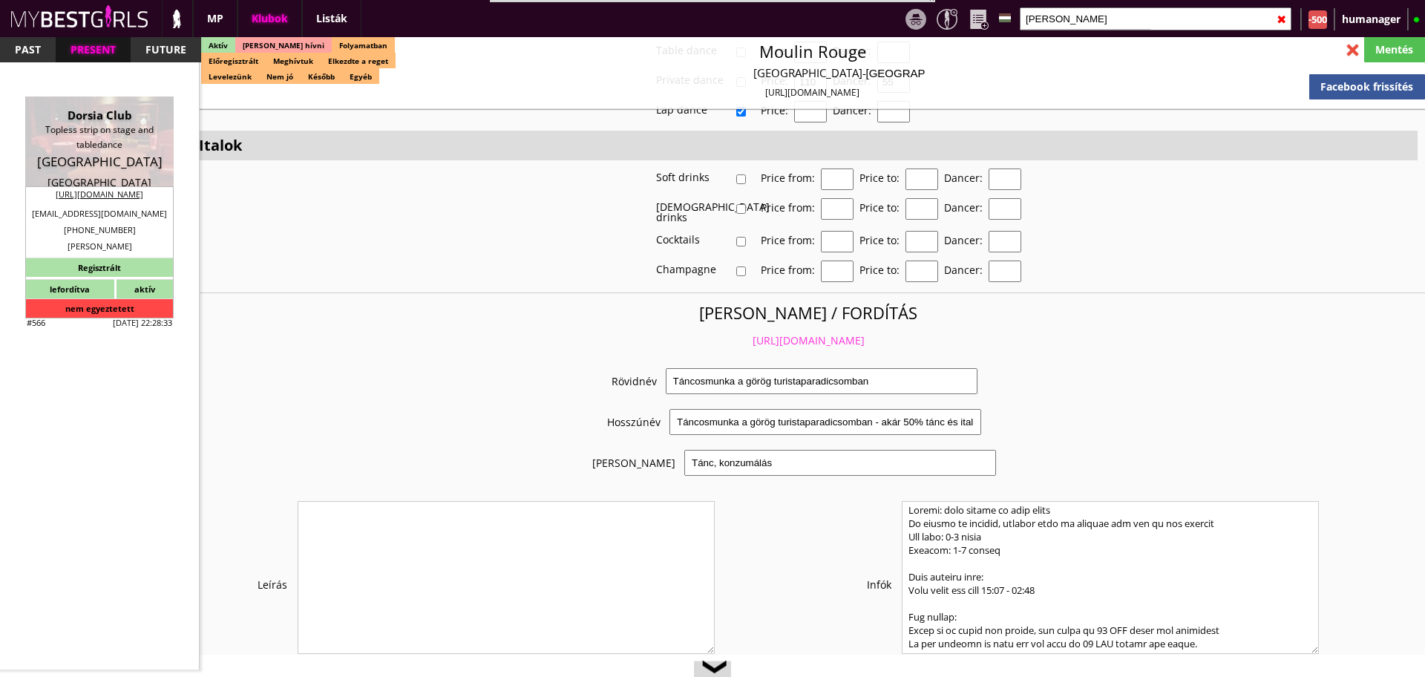
type input "13.00"
type input "2"
checkbox input "true"
checkbox input "false"
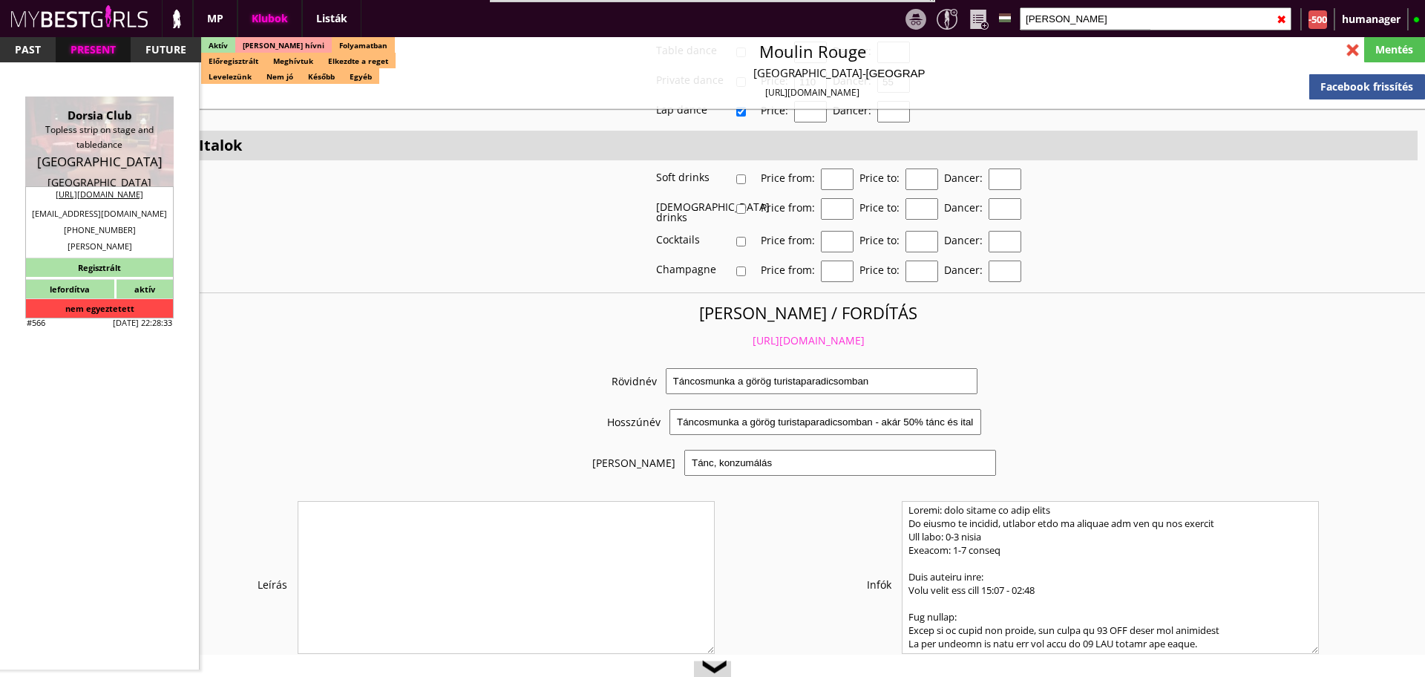
checkbox input "true"
checkbox input "false"
checkbox input "true"
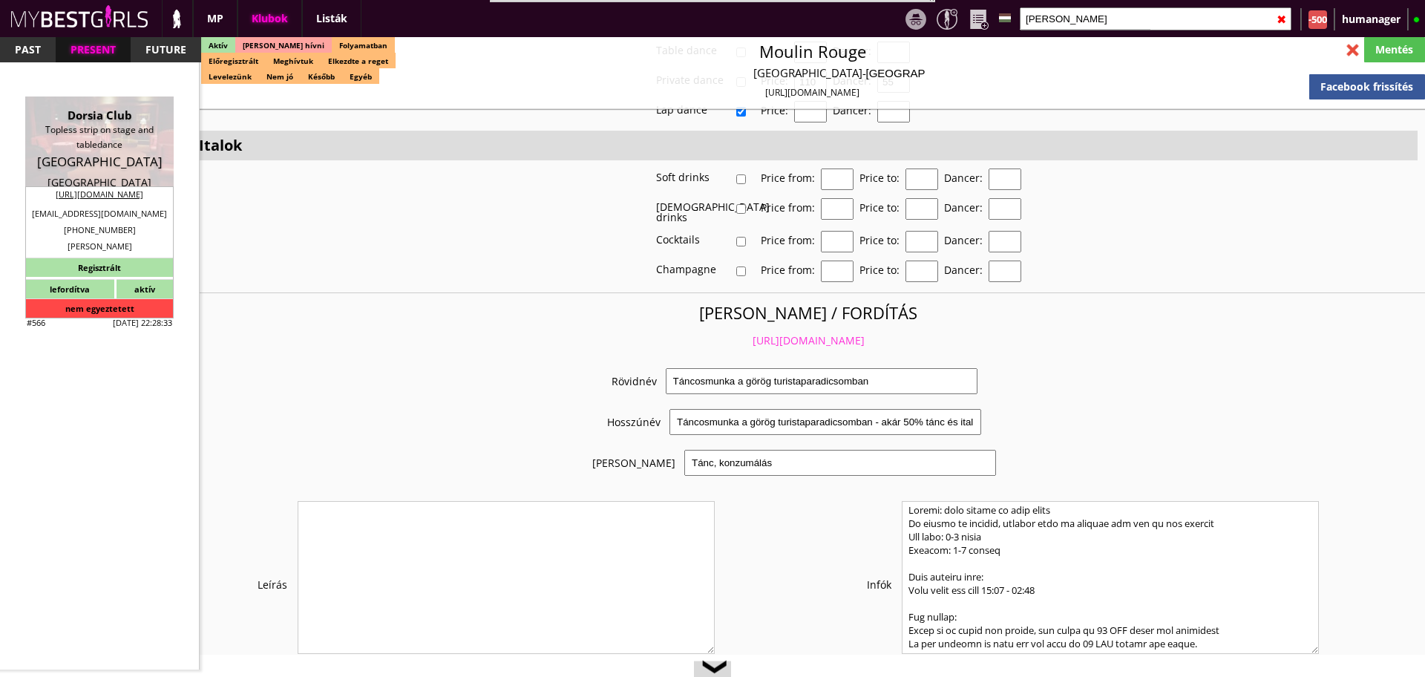
checkbox input "true"
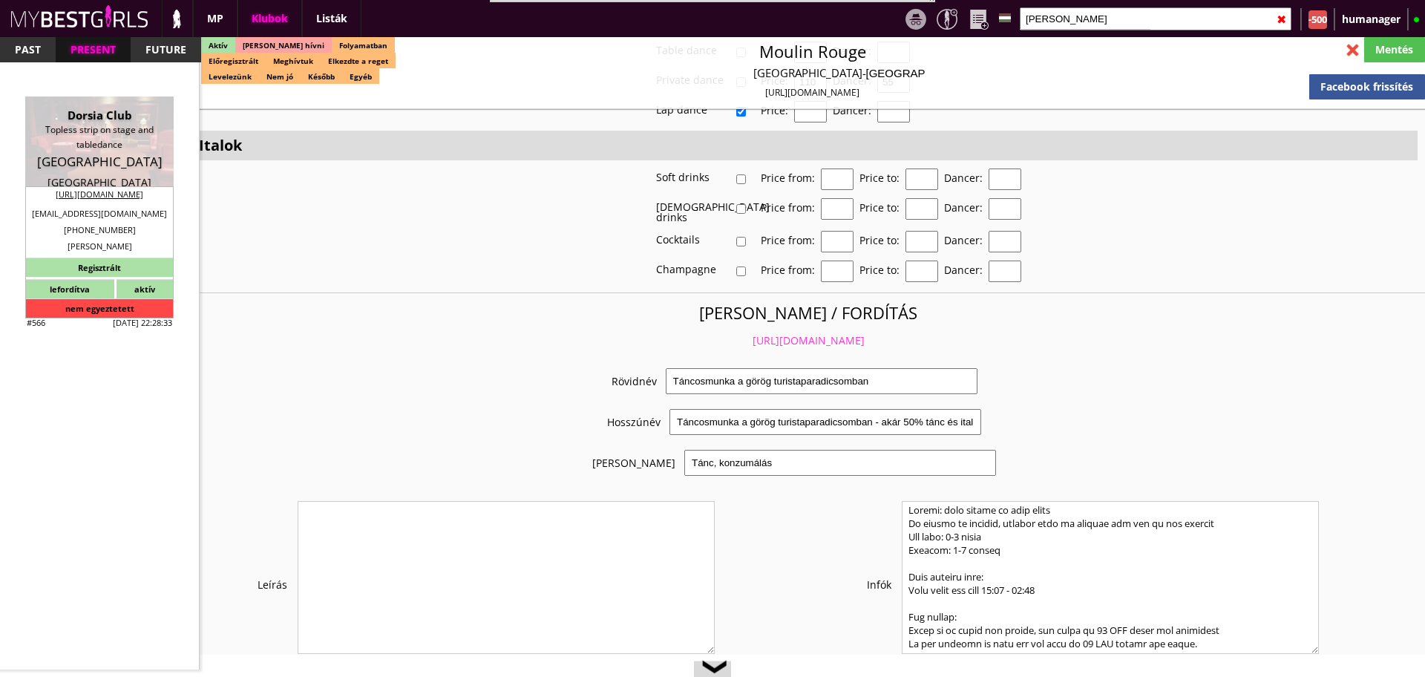
type input "5"
checkbox input "true"
type input "5-6"
type input "2"
type input "600"
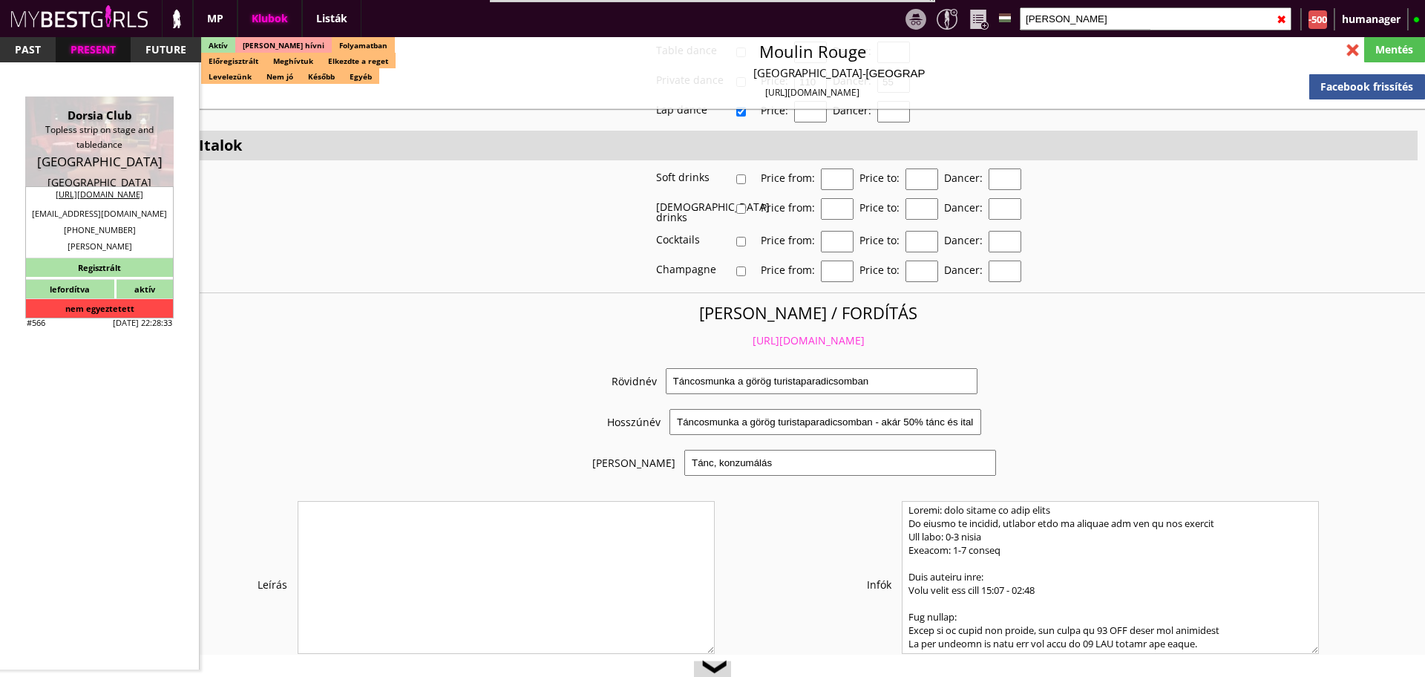
type input "80.00"
type input "0.00"
select select "last day"
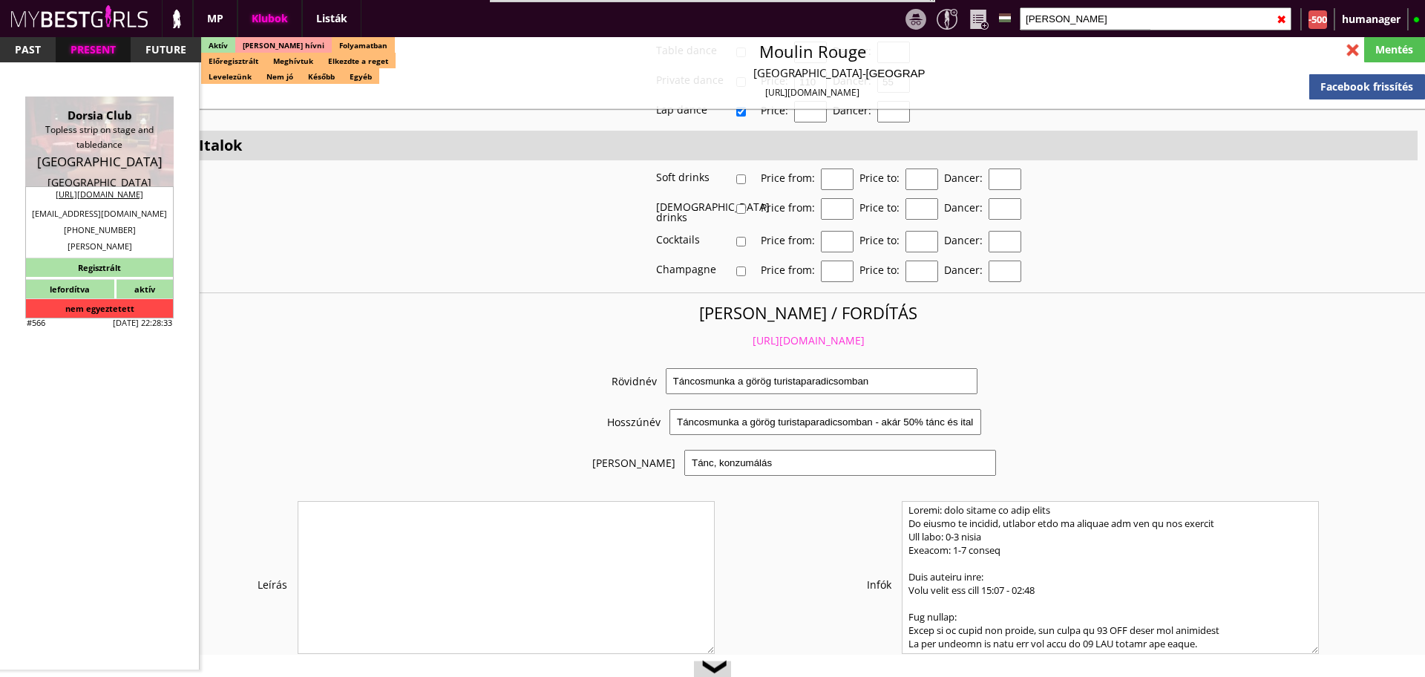
checkbox input "false"
checkbox input "true"
type input "50%"
checkbox input "false"
checkbox input "true"
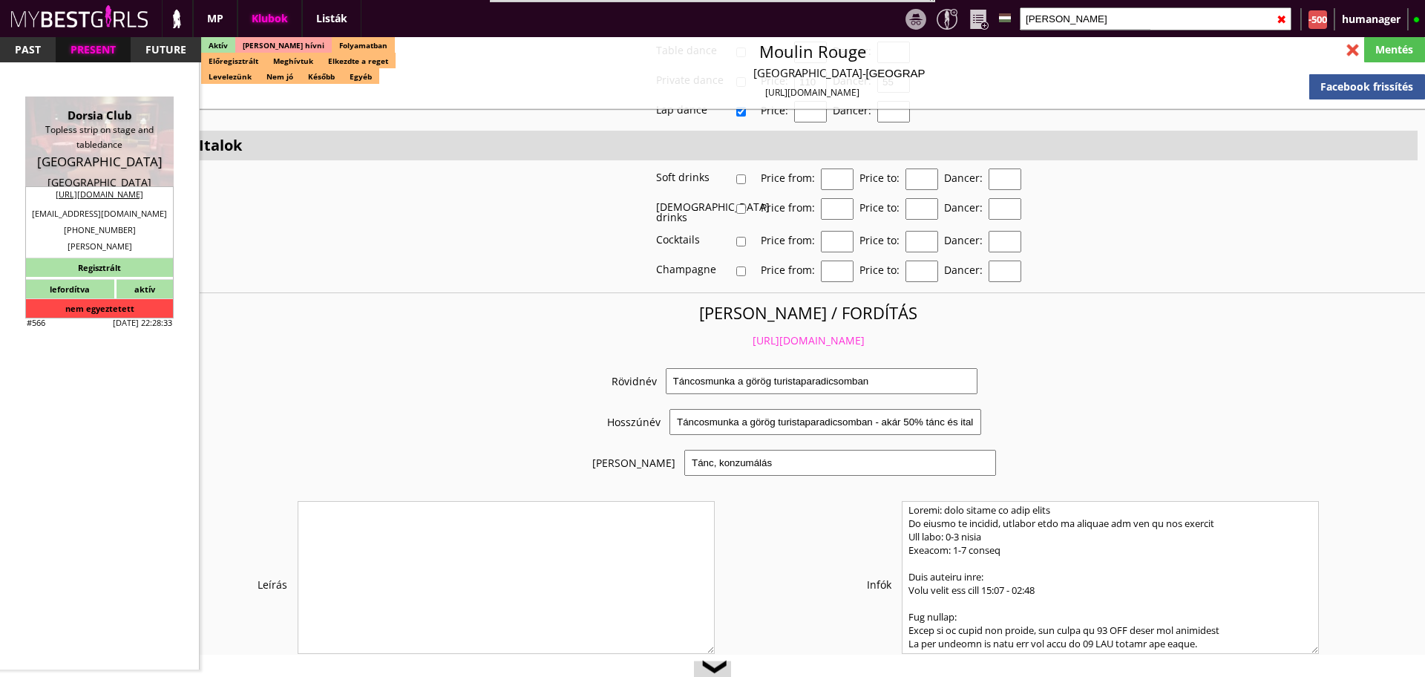
type input "35"
type input "15"
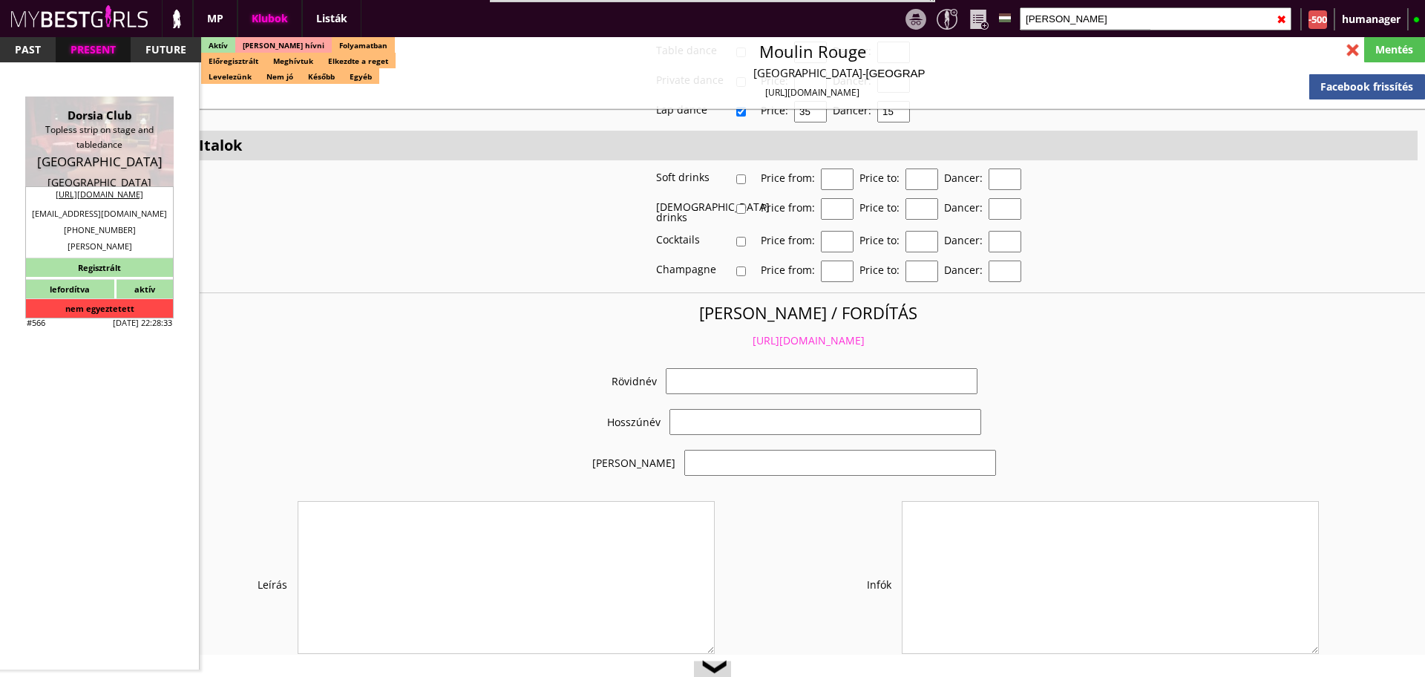
select select "info@dorsiaclub.be"
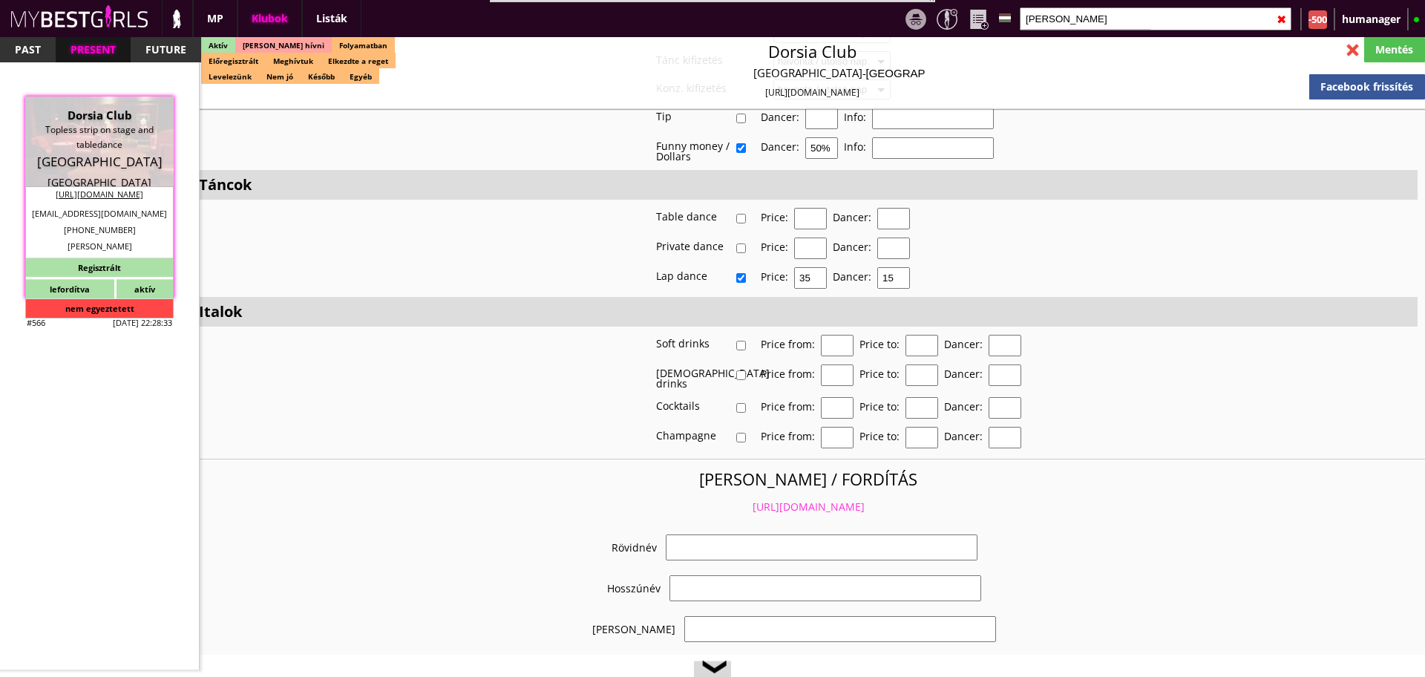
checkbox input "true"
type input "Táncosmunka a mesés Belgiumban"
type input "Táncos munka Antwerpenben - 80 EUR FIX/nap"
type input "Stage dance, Privát tánc, Italkonzumálás"
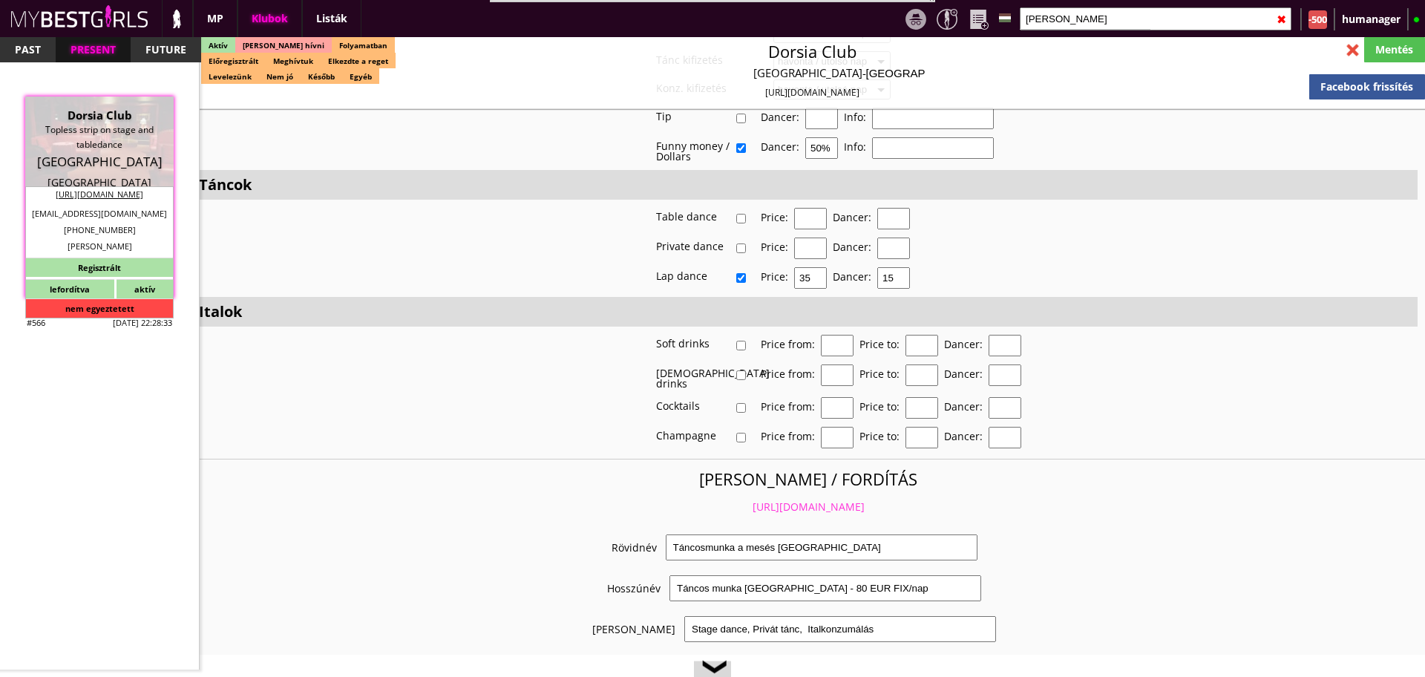
type textarea "Country: Belgium Club type: Table dance Club Travel: The club refunds money for…"
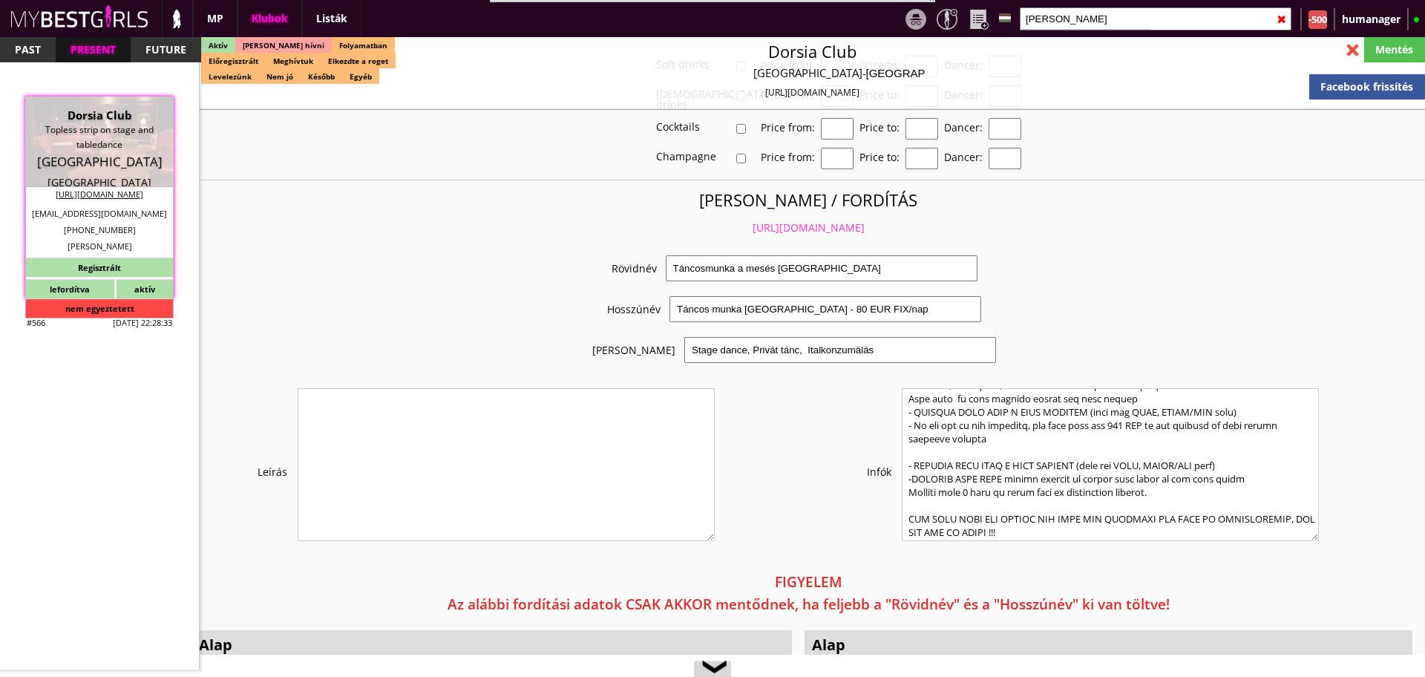
scroll to position [853, 0]
click at [1078, 7] on input "stephan" at bounding box center [1156, 18] width 272 height 23
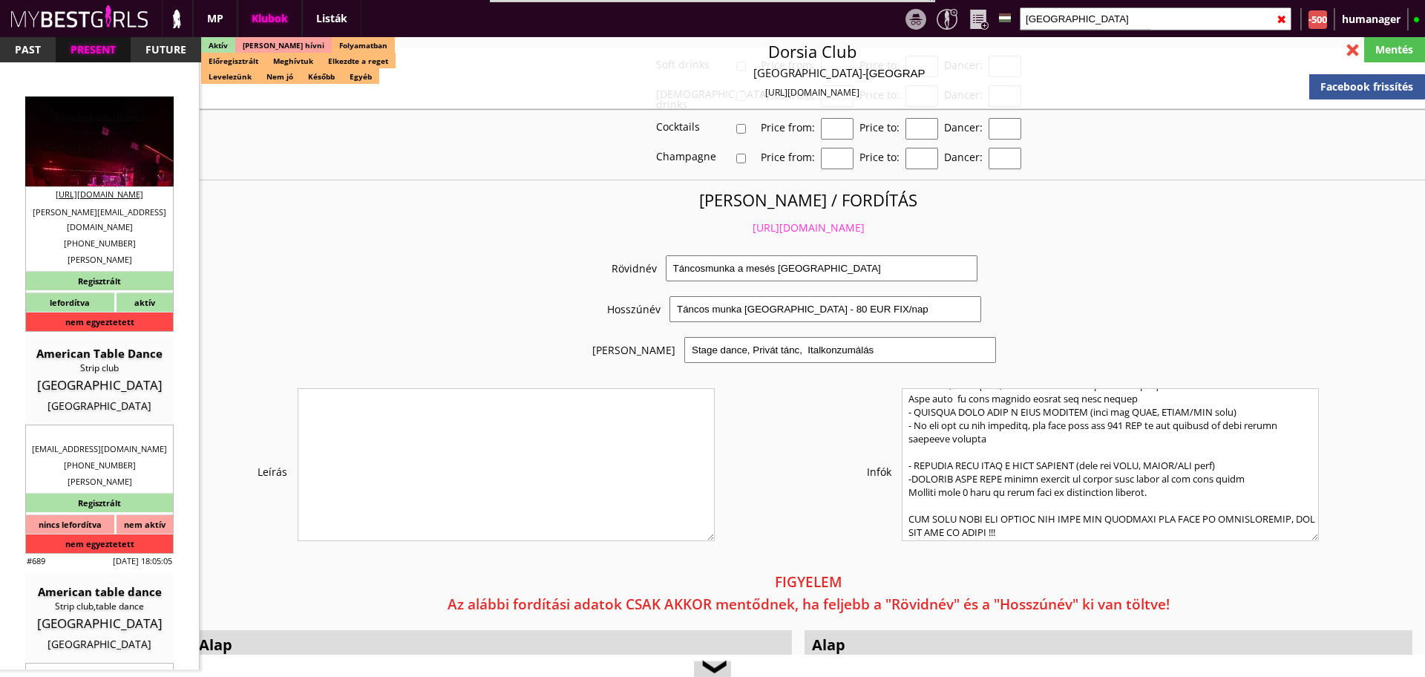
type input "mallorca"
click at [116, 157] on div "Femina Mallorca Tabledance Club Spain Munich" at bounding box center [99, 142] width 126 height 68
type input "[GEOGRAPHIC_DATA]"
checkbox input "false"
type input "15.00"
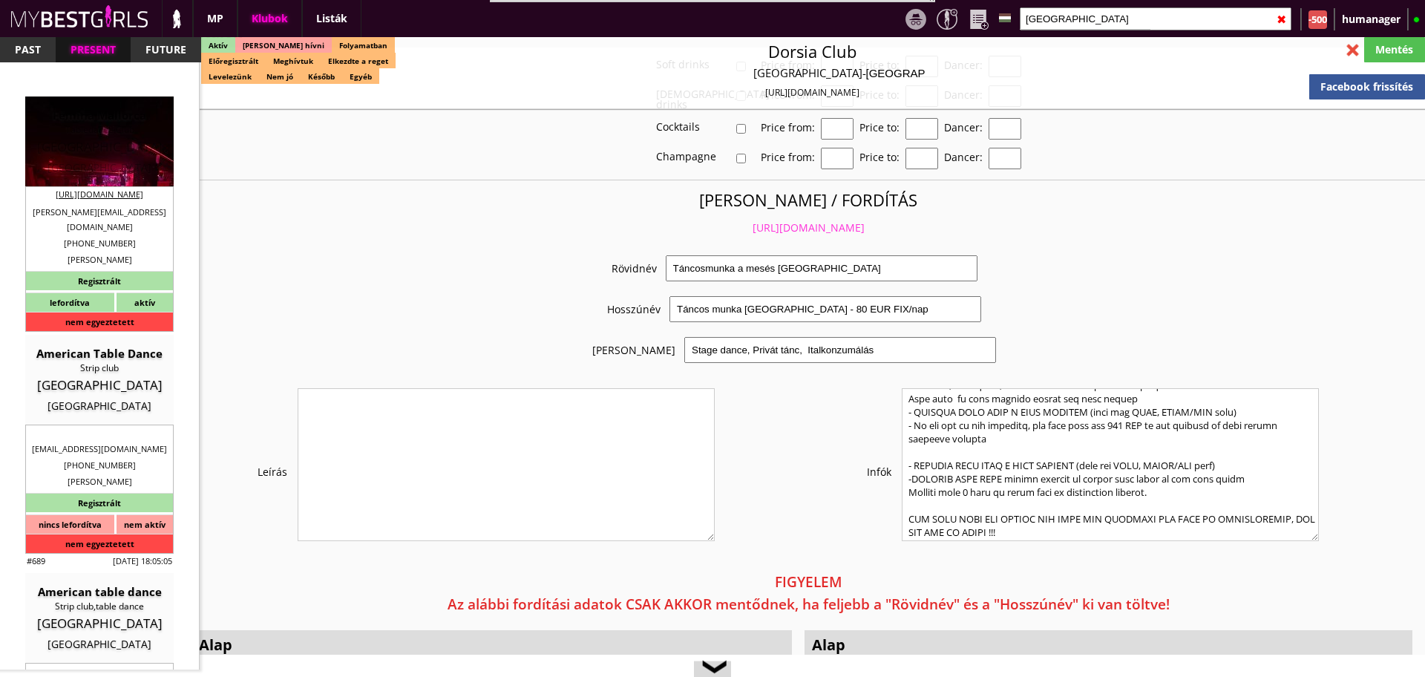
type input "EUR"
type input "Femina Mallorca"
type input "Tabledance Club"
type input "07610"
type input "Carrer de Miquel Pellisa, 3, Platja de Palma, 07610 Palma, Illes Balears, Spain"
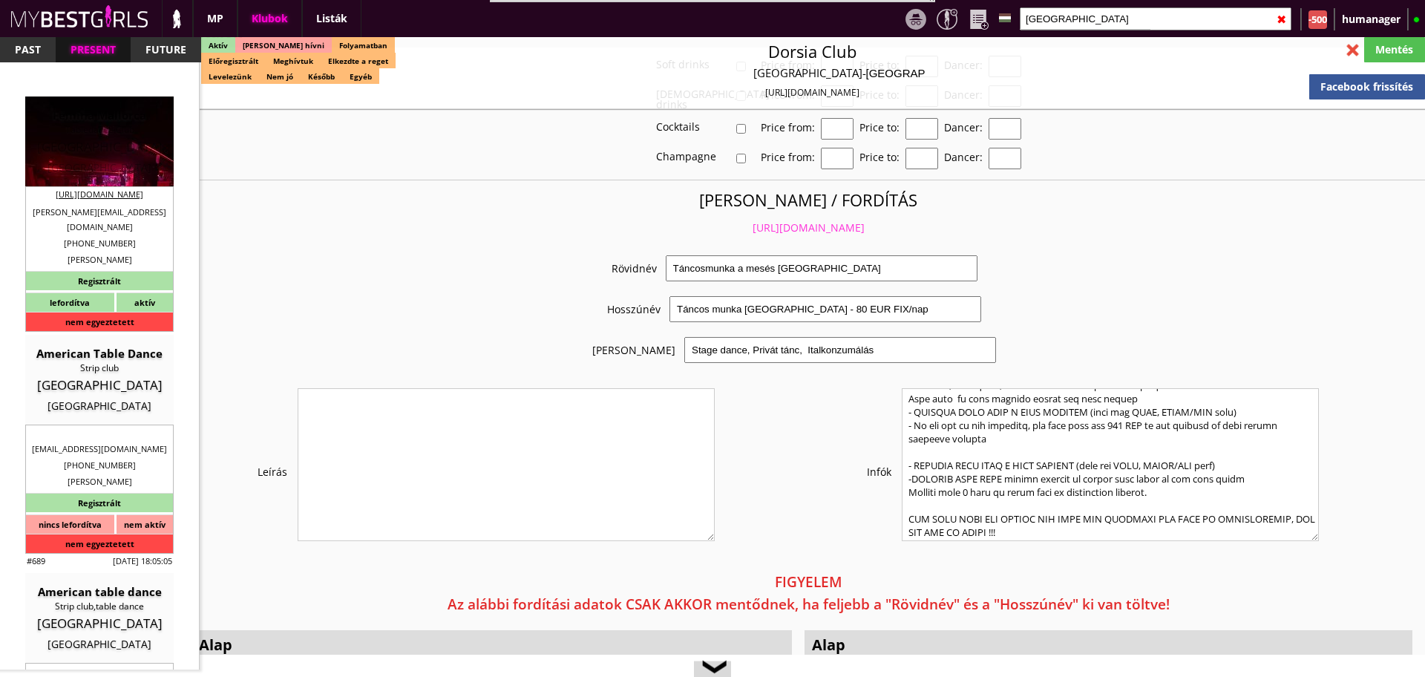
type input "christoph.nitsch@gmx.de"
type input "https://www.femina-tabledance-mallorca.es/"
type textarea "Dance&AnimateGmbH DE311270394 81375 Mallorca Lichtensteinstr. 2a"
type input "Dance&AnimateGmbH"
type input "DE311270394"
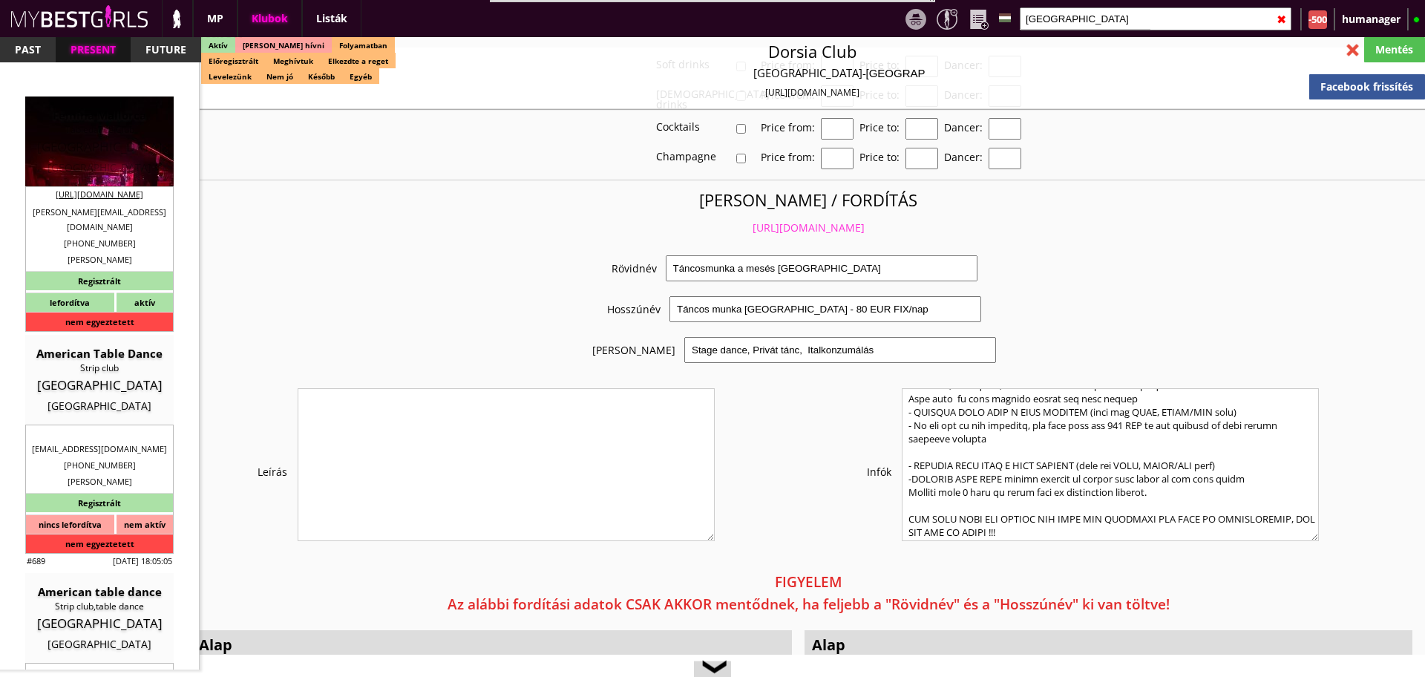
type input "81375"
type input "Mallorca"
type input "Lichtensteinstr. 2a"
type input "Witalij"
type input "Goerner"
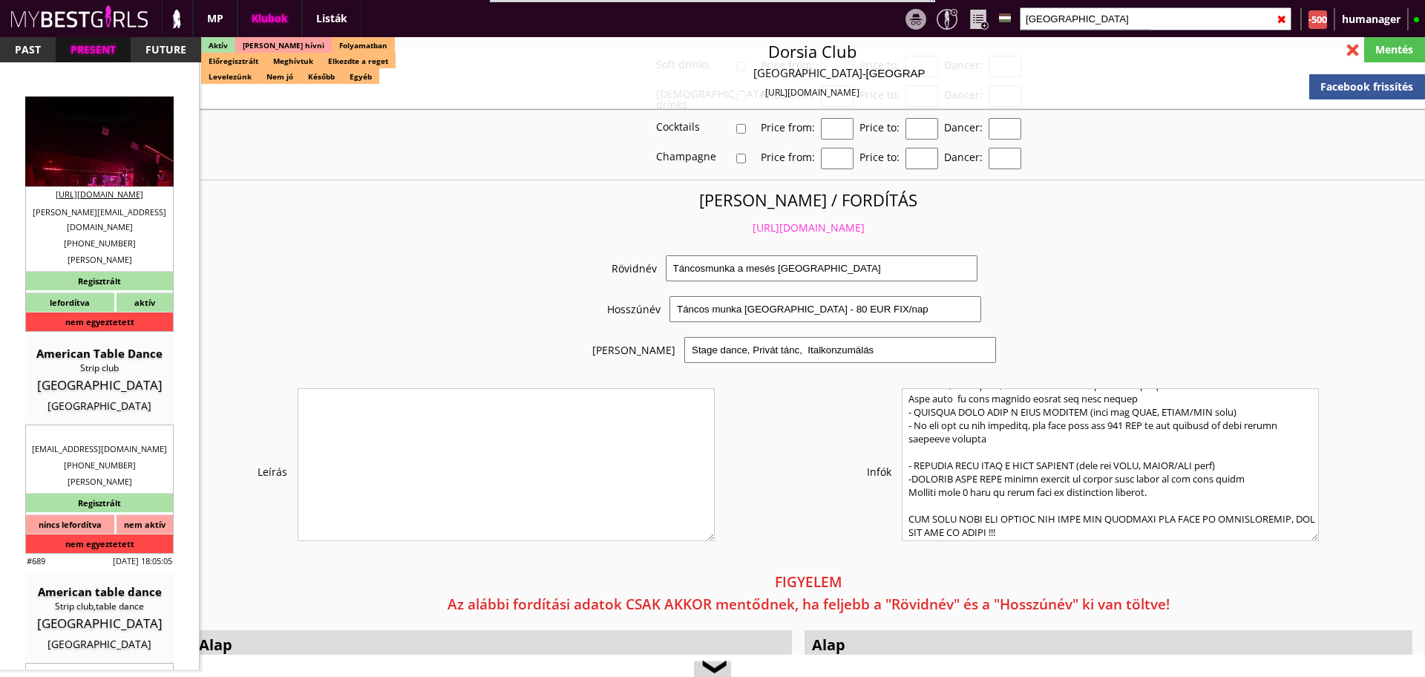
type input "49"
type input "17680873778"
type input "w.goerner@yahoo.com"
type input "Christoph"
type input "Nitsch"
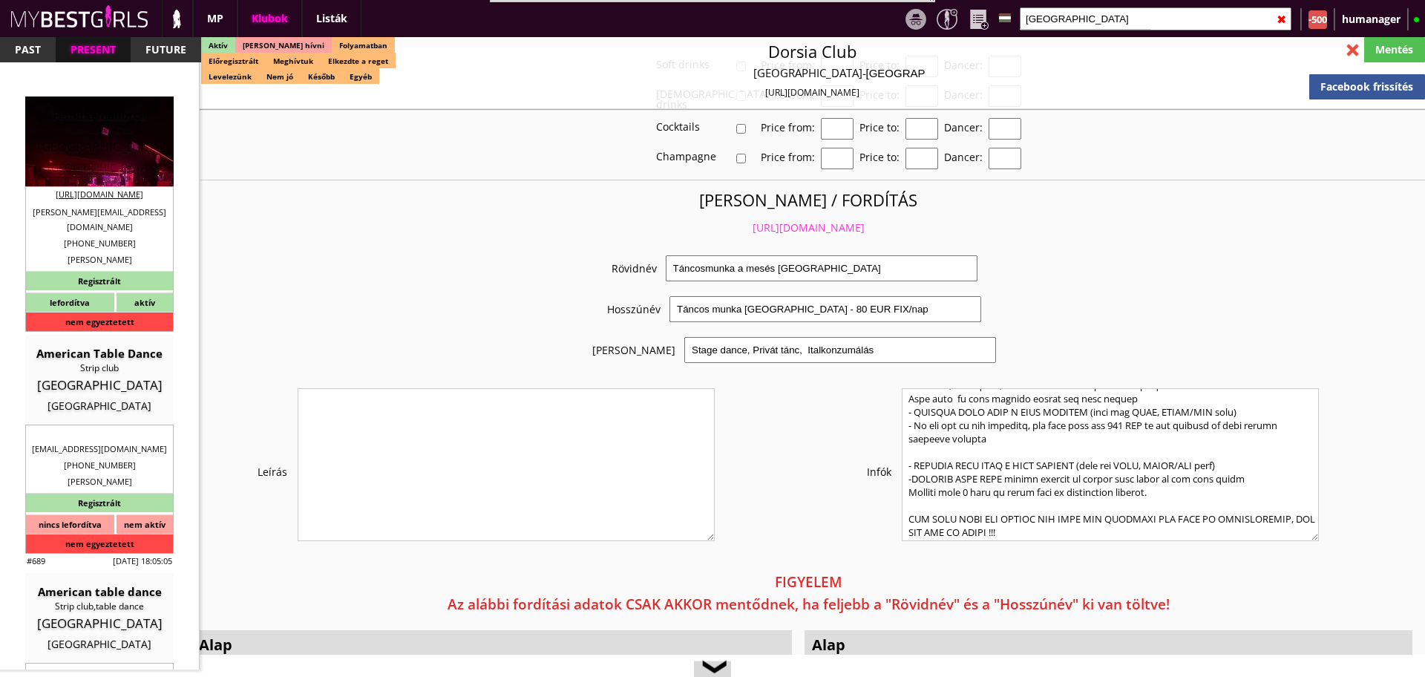
type input "49"
type input "163 4542612"
type input "christoph.nitsch@gmx.de"
type textarea "Dance&Animate GmbH DE311270394 81375 München Lichtensteinstr. 2a"
type input "1"
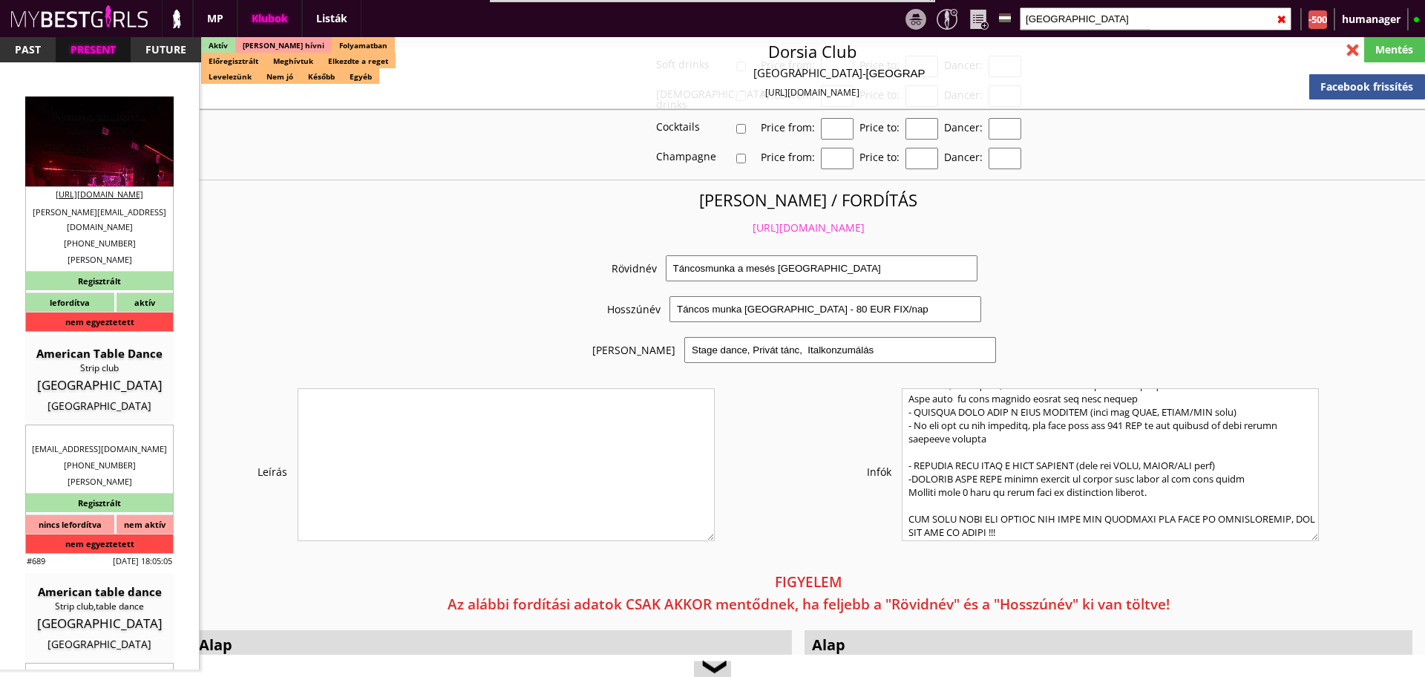
type input "2"
select select "weeks"
select select "apartmant"
type input "15.00"
type input "1-2-3-4"
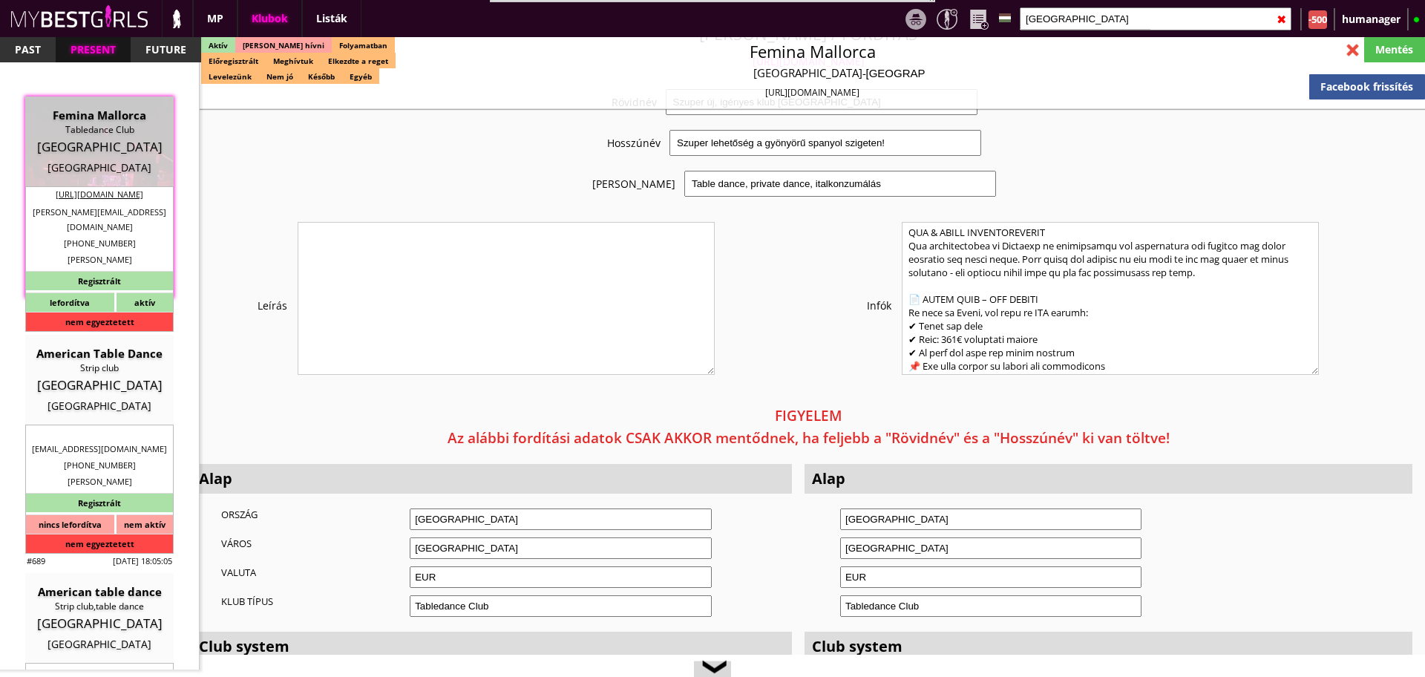
scroll to position [2922, 0]
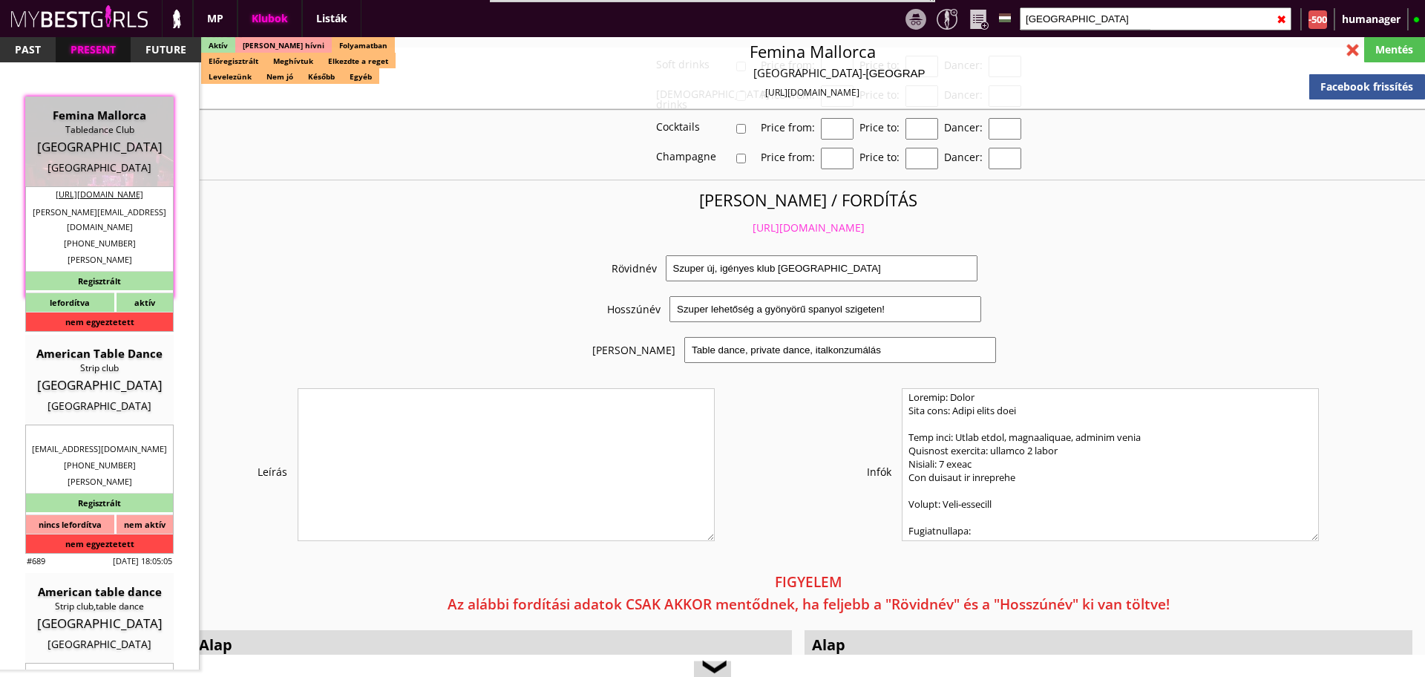
click at [770, 220] on link "https://mybestgirls.com/szuper-uj,-igenyes-klub-spanyolorszagban" at bounding box center [809, 227] width 112 height 14
click at [1085, 24] on input "mallorca" at bounding box center [1156, 18] width 272 height 23
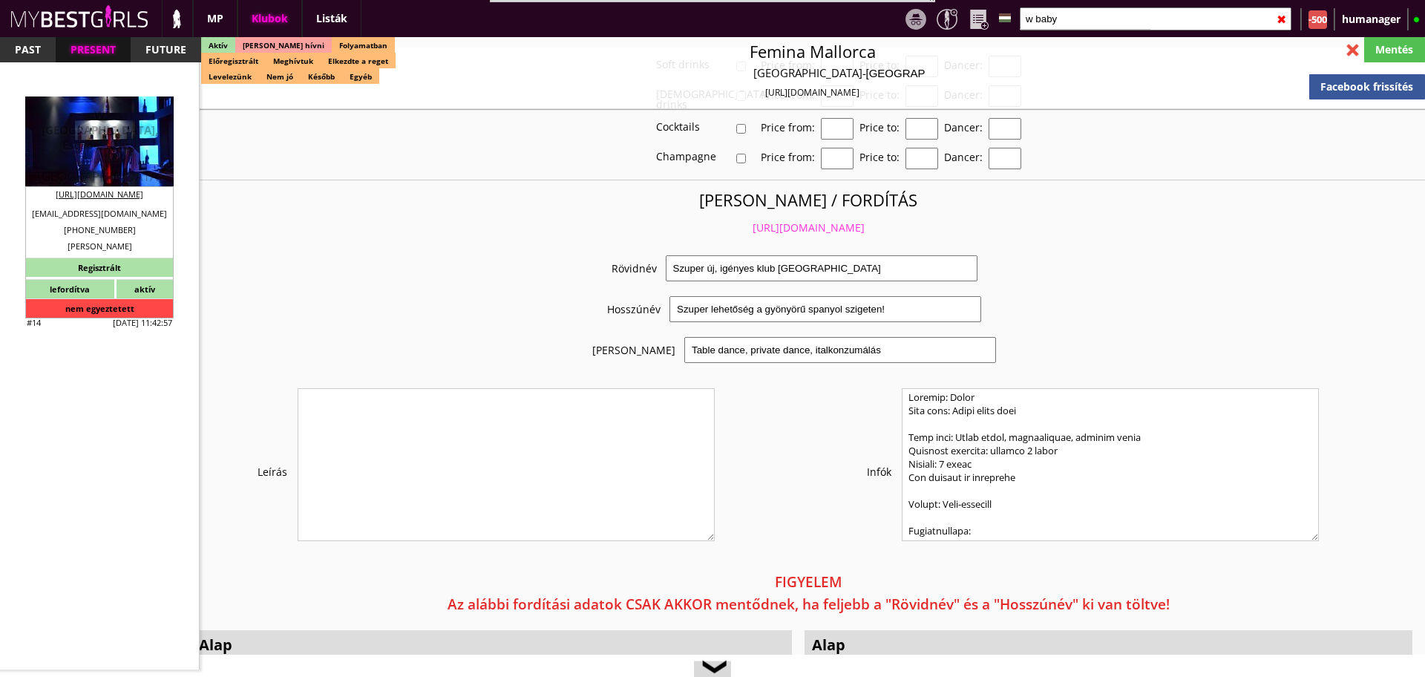
click at [65, 126] on div "W [GEOGRAPHIC_DATA], Escape, Xtasy" at bounding box center [99, 130] width 126 height 45
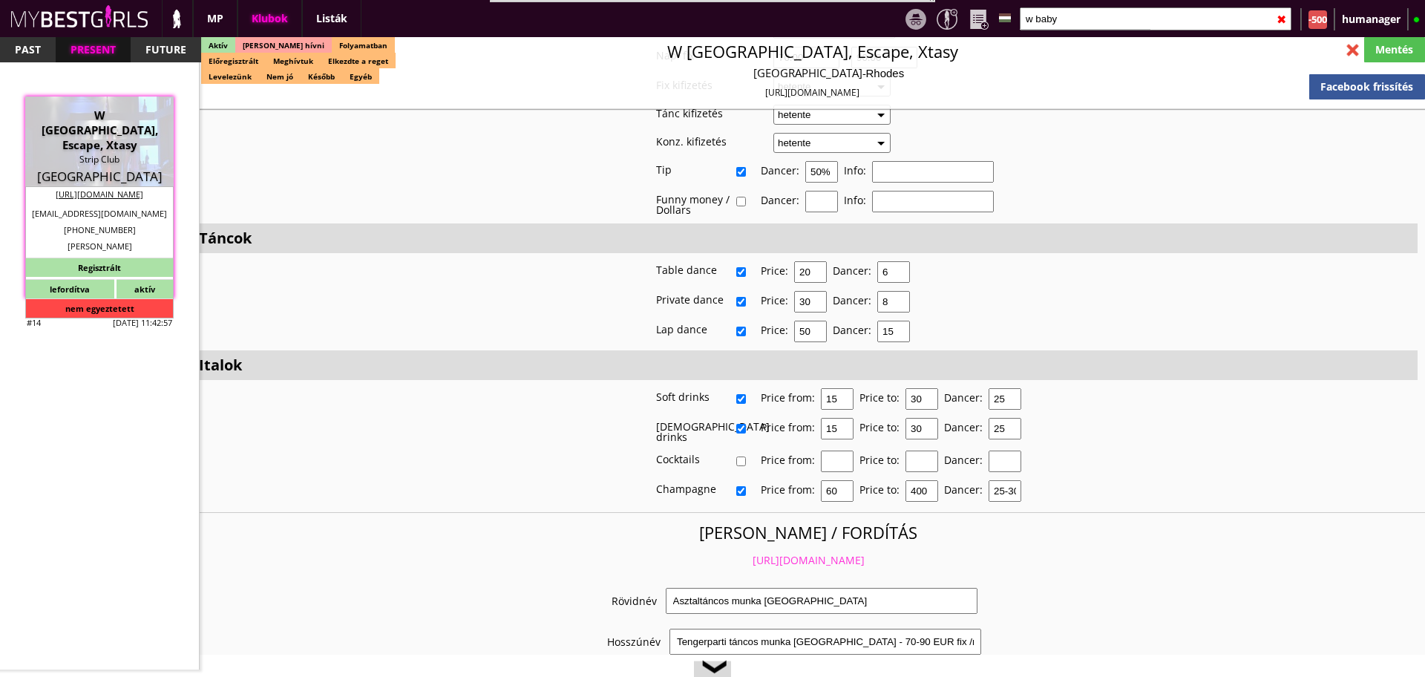
scroll to position [3254, 0]
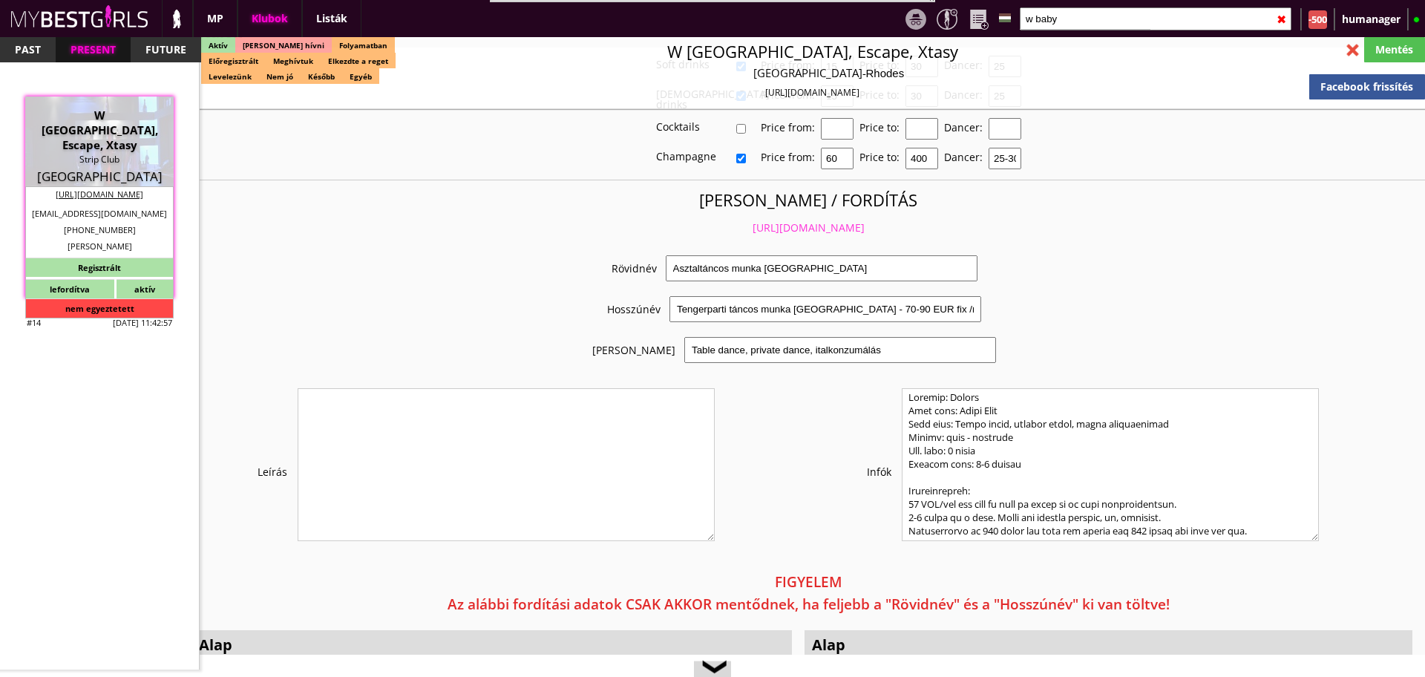
click at [787, 220] on link "https://mybestgirls.com/asztaltancos-munka-gorogorszagban-----" at bounding box center [809, 227] width 112 height 14
click at [1101, 13] on input "w baby" at bounding box center [1156, 18] width 272 height 23
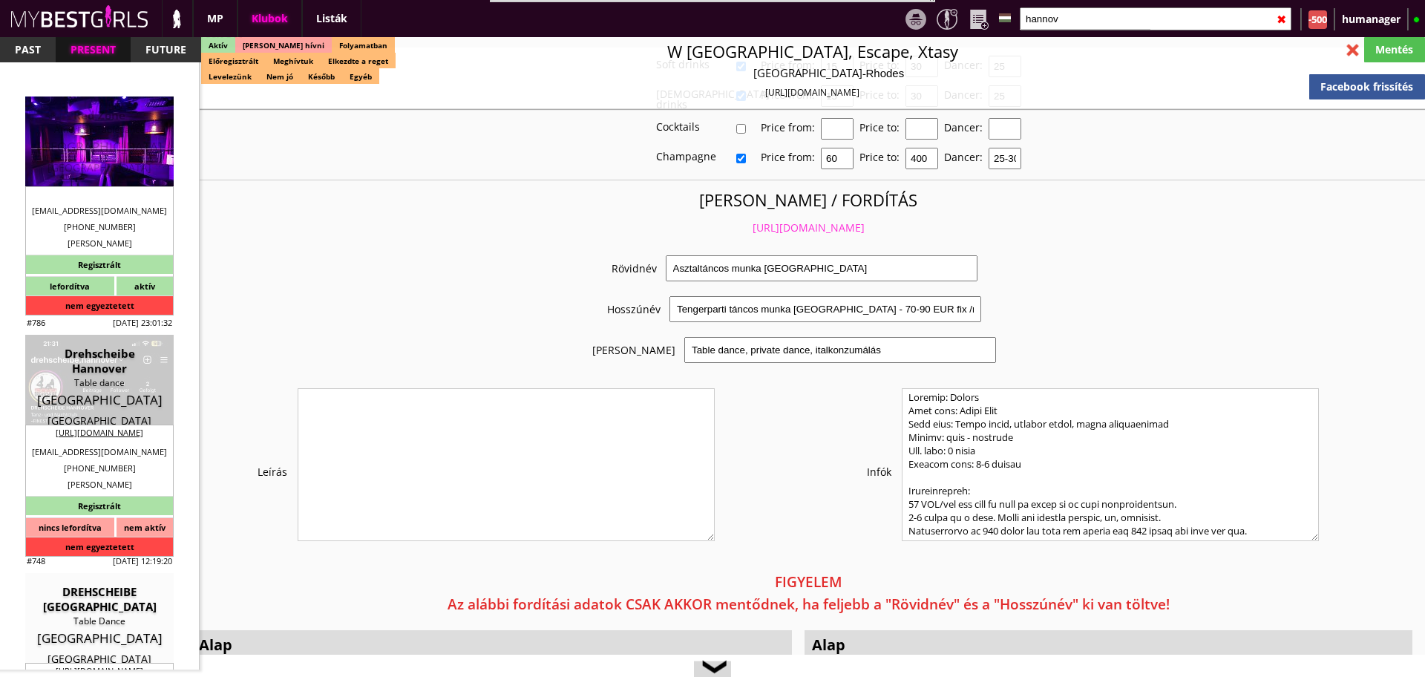
click at [124, 145] on div "[GEOGRAPHIC_DATA]" at bounding box center [99, 147] width 126 height 15
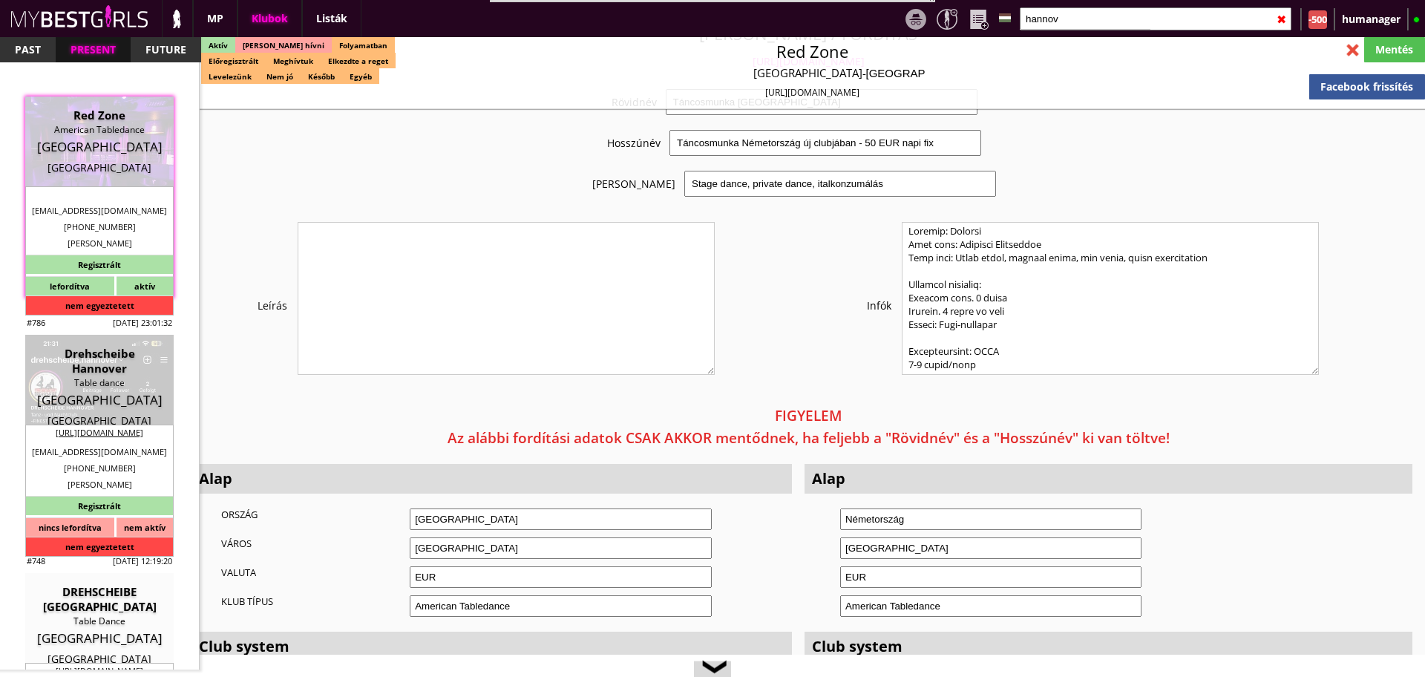
scroll to position [3102, 0]
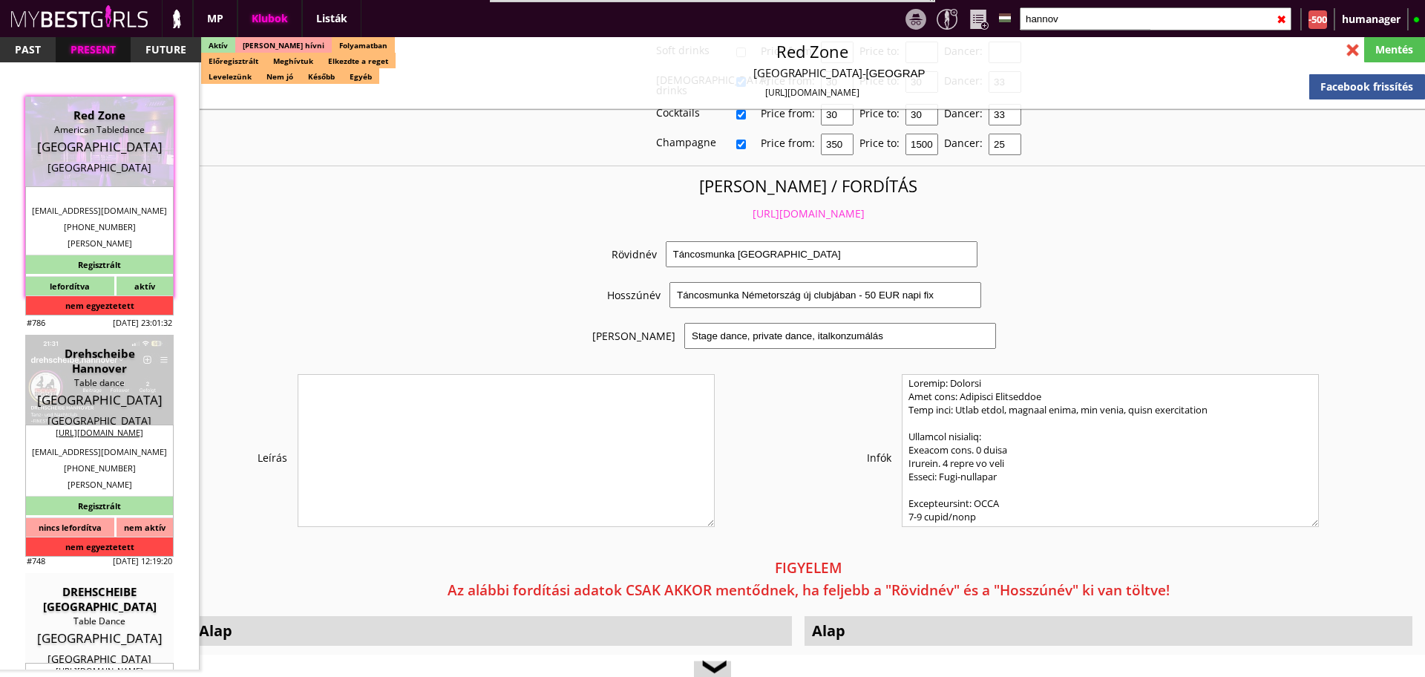
click at [764, 209] on link "https://mybestgirls.com/tancosmunka-nemetorszagban" at bounding box center [809, 213] width 112 height 14
click at [1126, 23] on input "hannov" at bounding box center [1156, 18] width 272 height 23
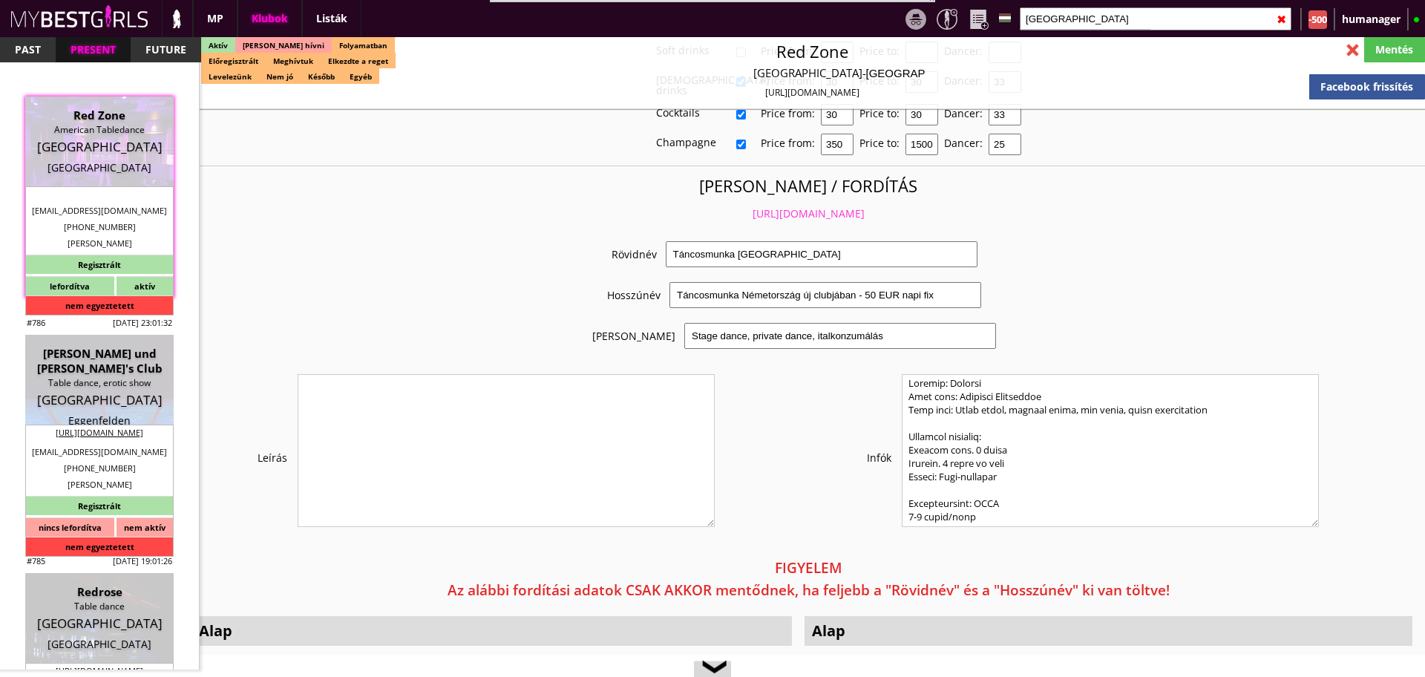
click at [1349, 49] on div at bounding box center [1353, 50] width 26 height 26
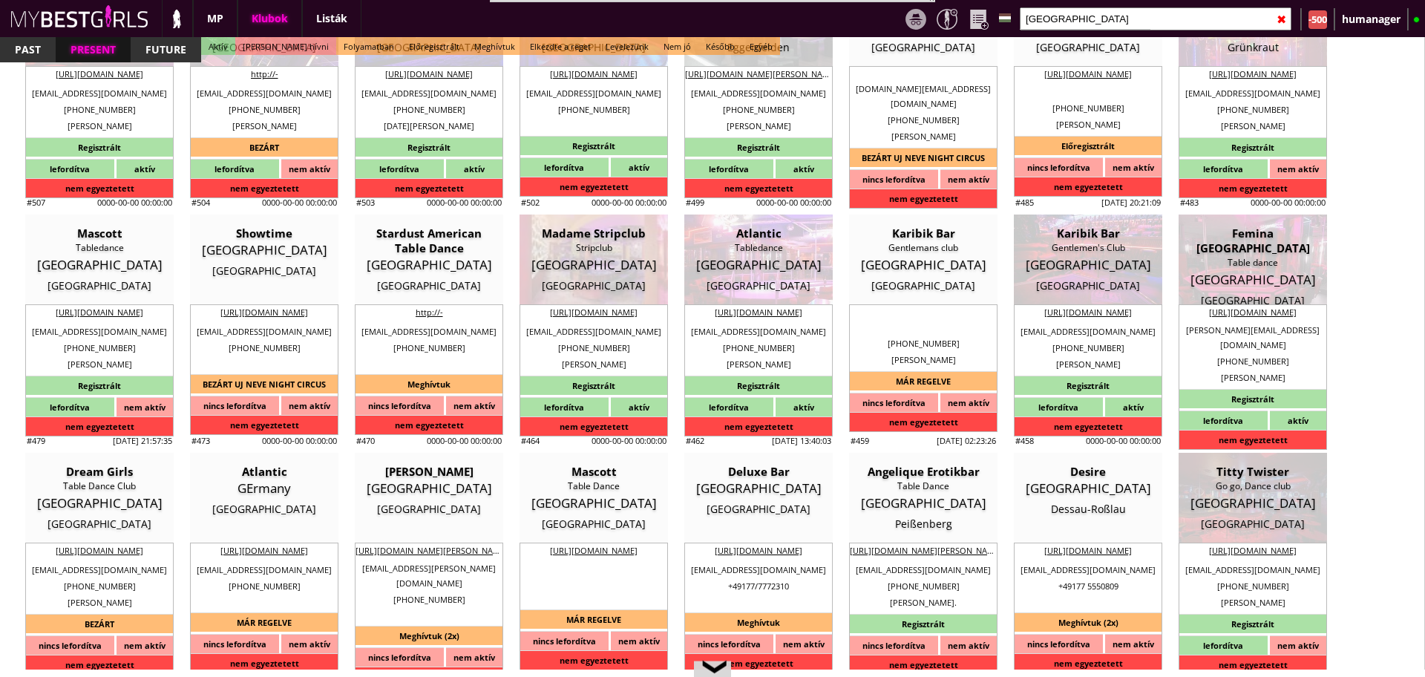
scroll to position [1792, 0]
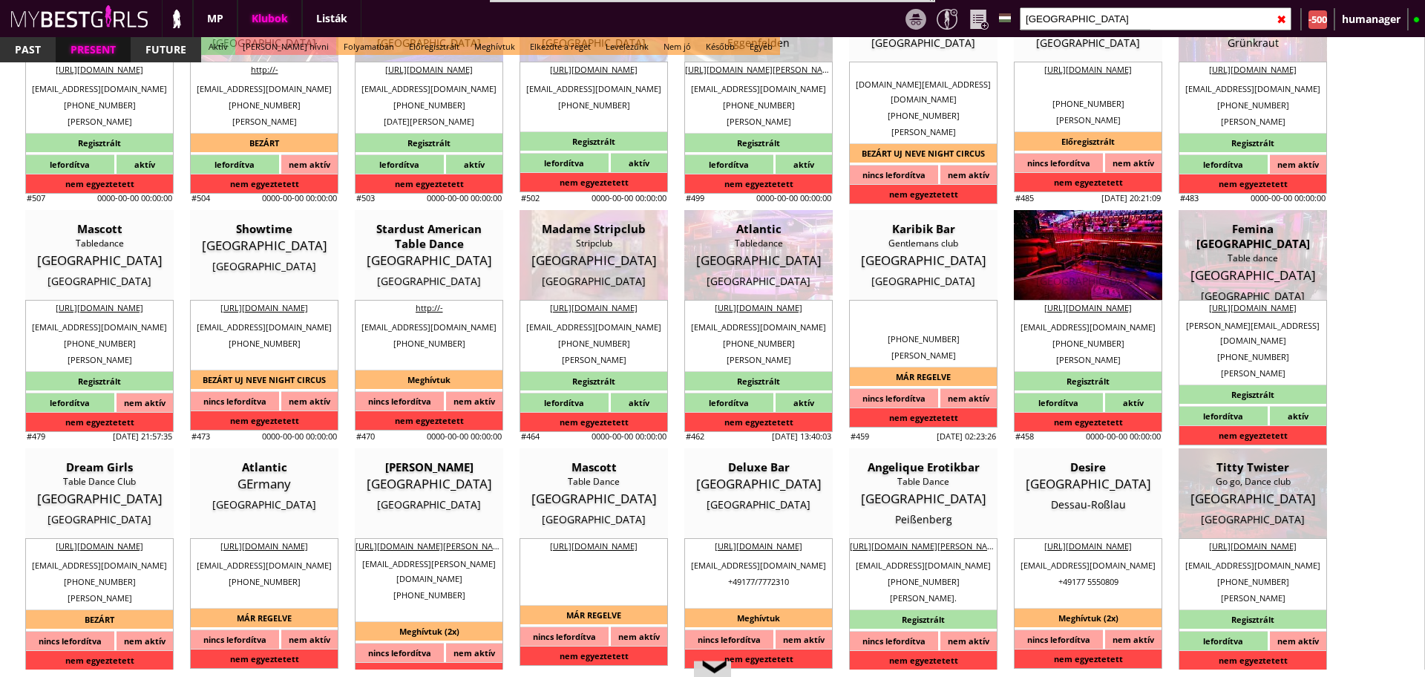
click at [1068, 272] on div "Karibik Bar Gentlemen's Club Germany Kaiserslautern" at bounding box center [1088, 255] width 126 height 68
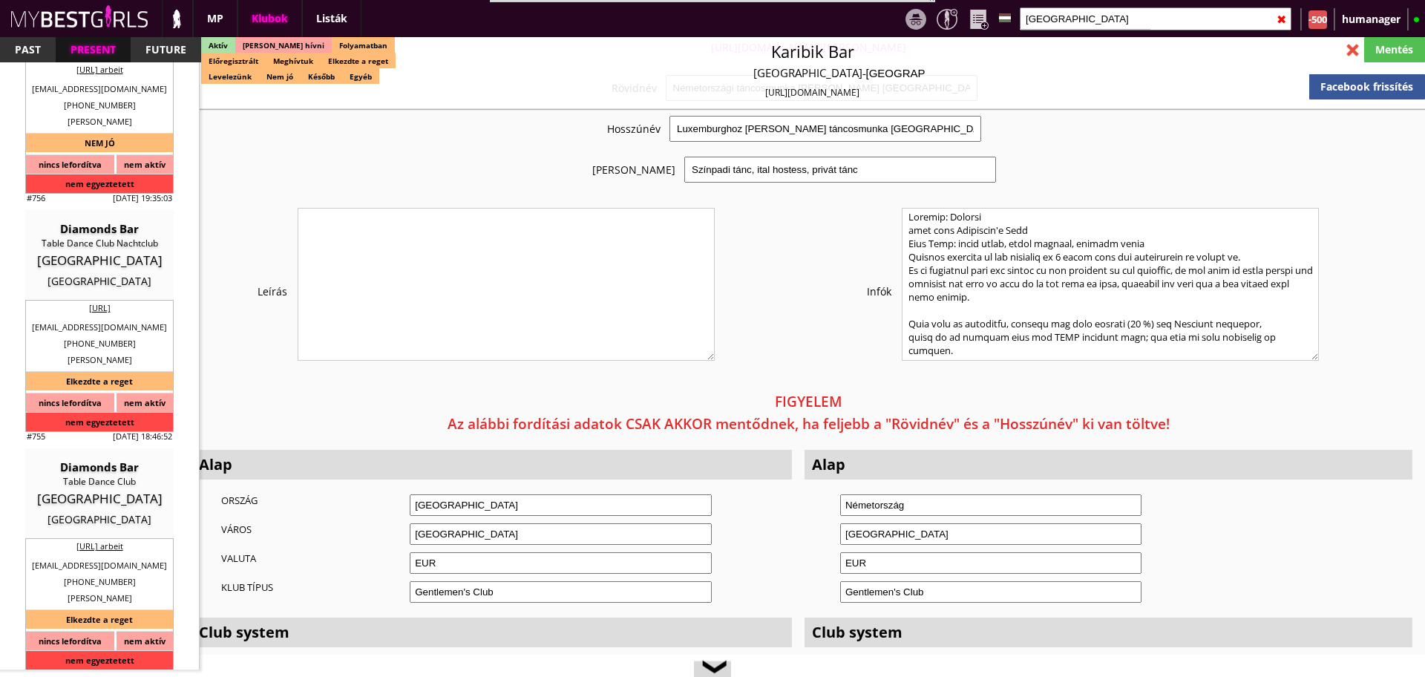
scroll to position [2922, 0]
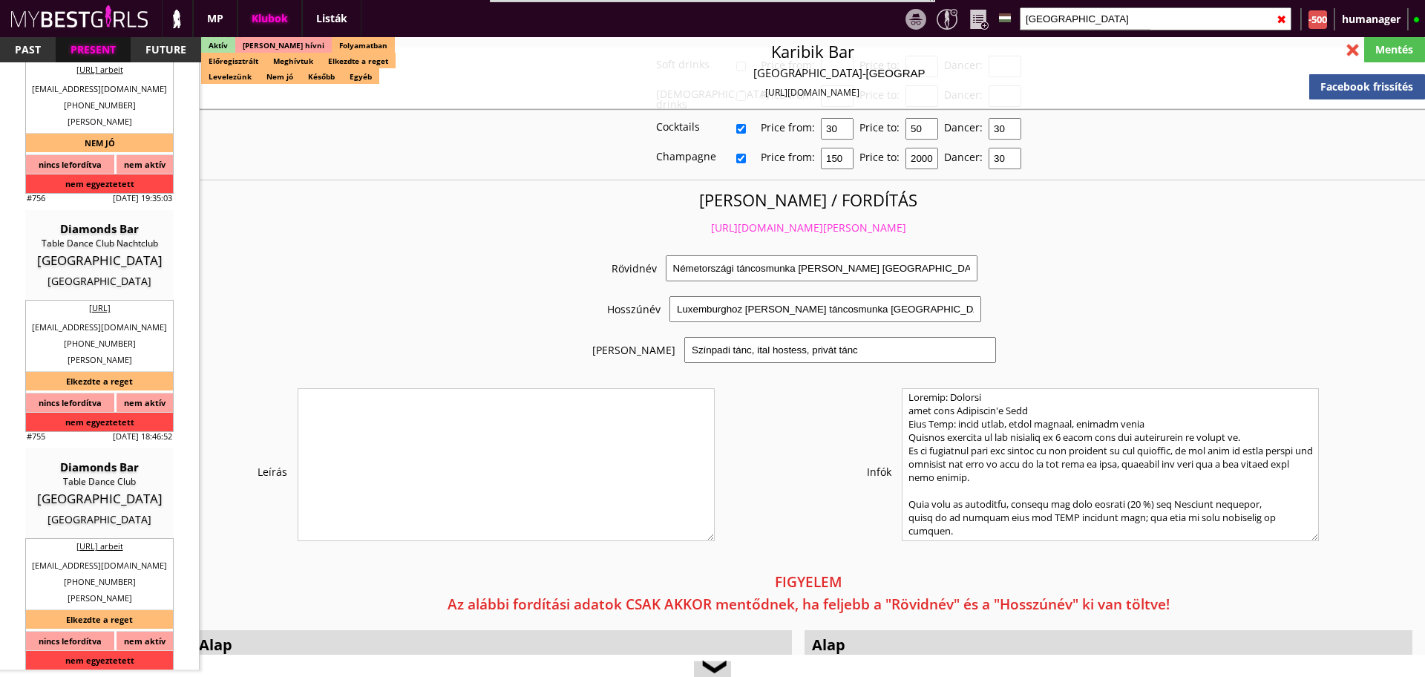
click at [756, 220] on link "https://mybestgirls.com/nemetorszagi-tancosmunka-kozel-luxemburghoz" at bounding box center [808, 227] width 195 height 14
click at [1346, 49] on div at bounding box center [1353, 50] width 26 height 26
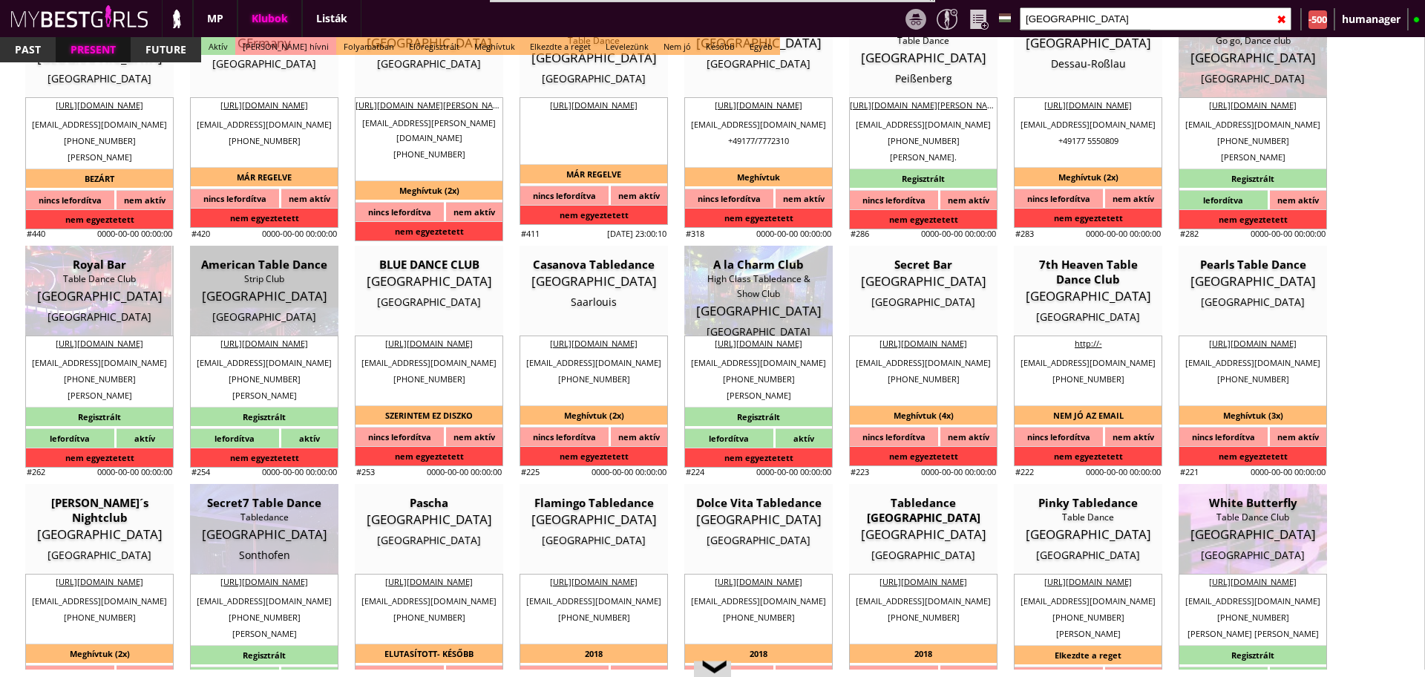
scroll to position [2234, 0]
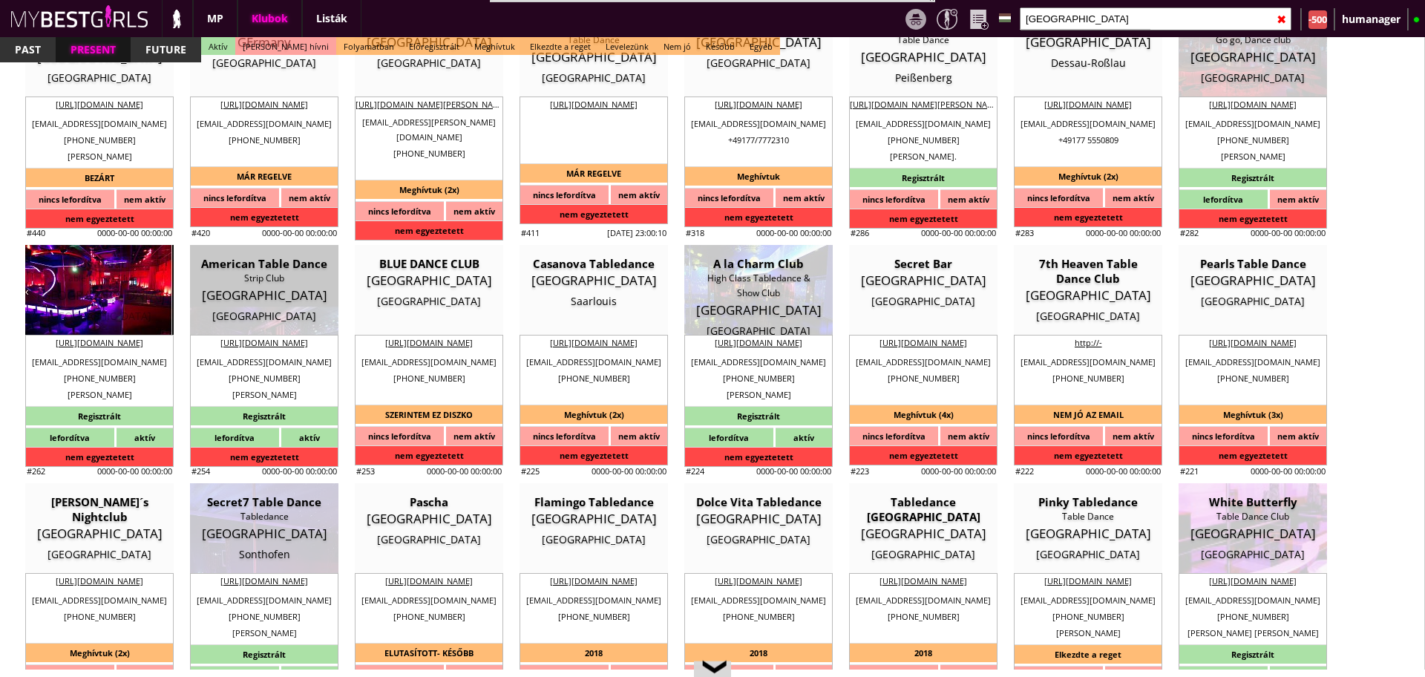
click at [122, 275] on div "Table Dance Club" at bounding box center [99, 278] width 126 height 15
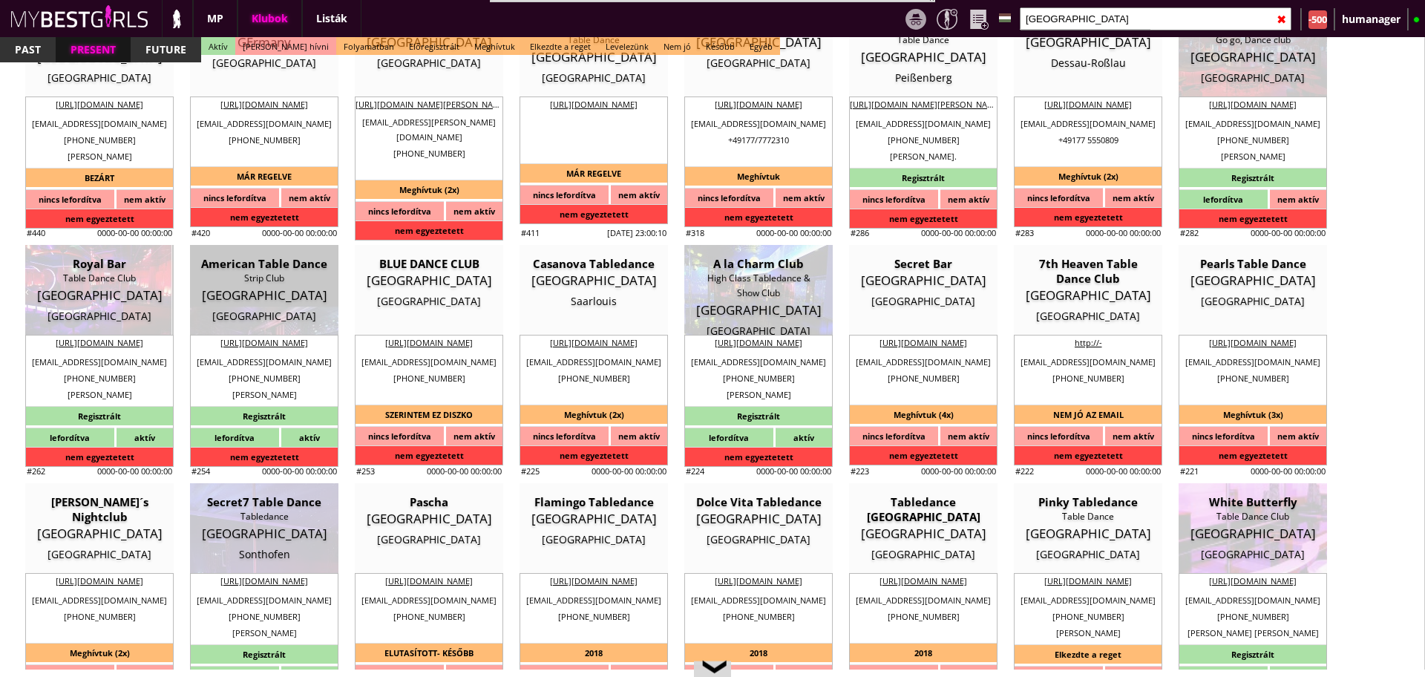
drag, startPoint x: 122, startPoint y: 275, endPoint x: 810, endPoint y: 337, distance: 690.8
click at [820, 346] on div "#788 2025-07-21 07:51:42 Gentlemen's Club Table Dance Austria Dornbirn tuegem_b…" at bounding box center [712, 353] width 1425 height 632
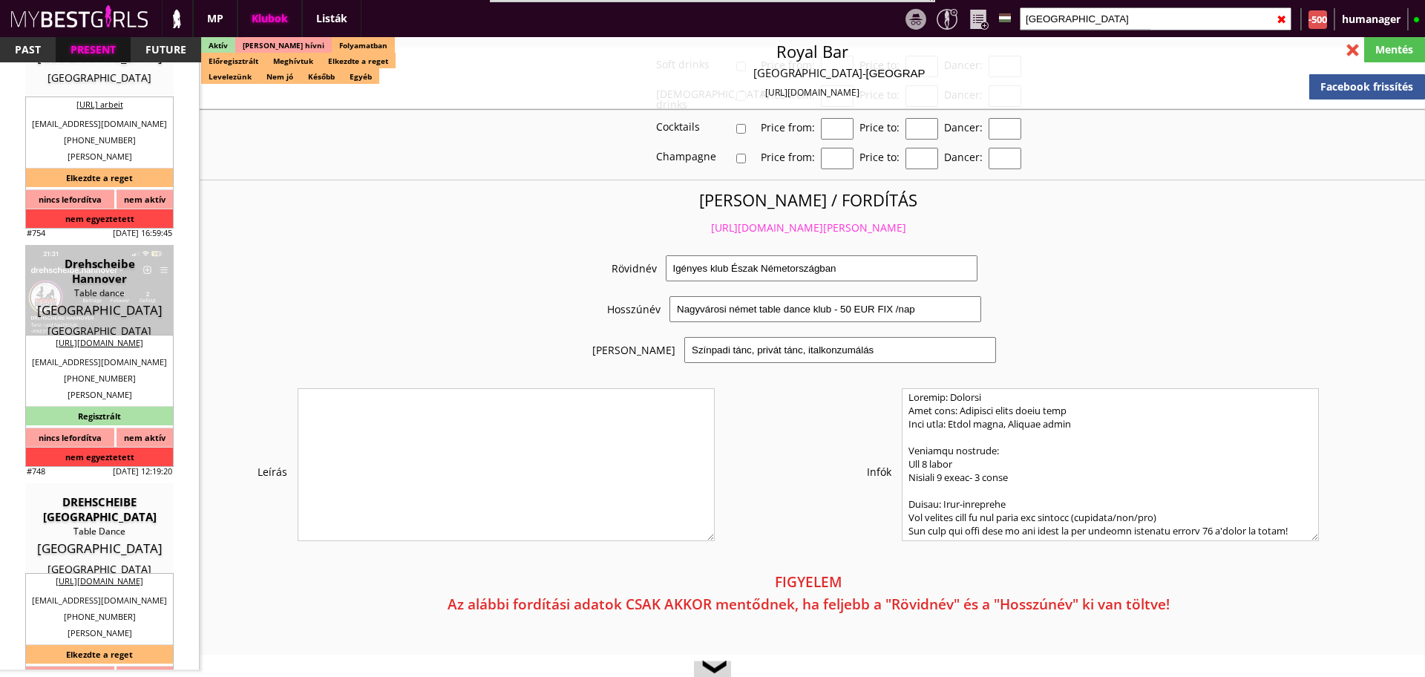
scroll to position [2936, 0]
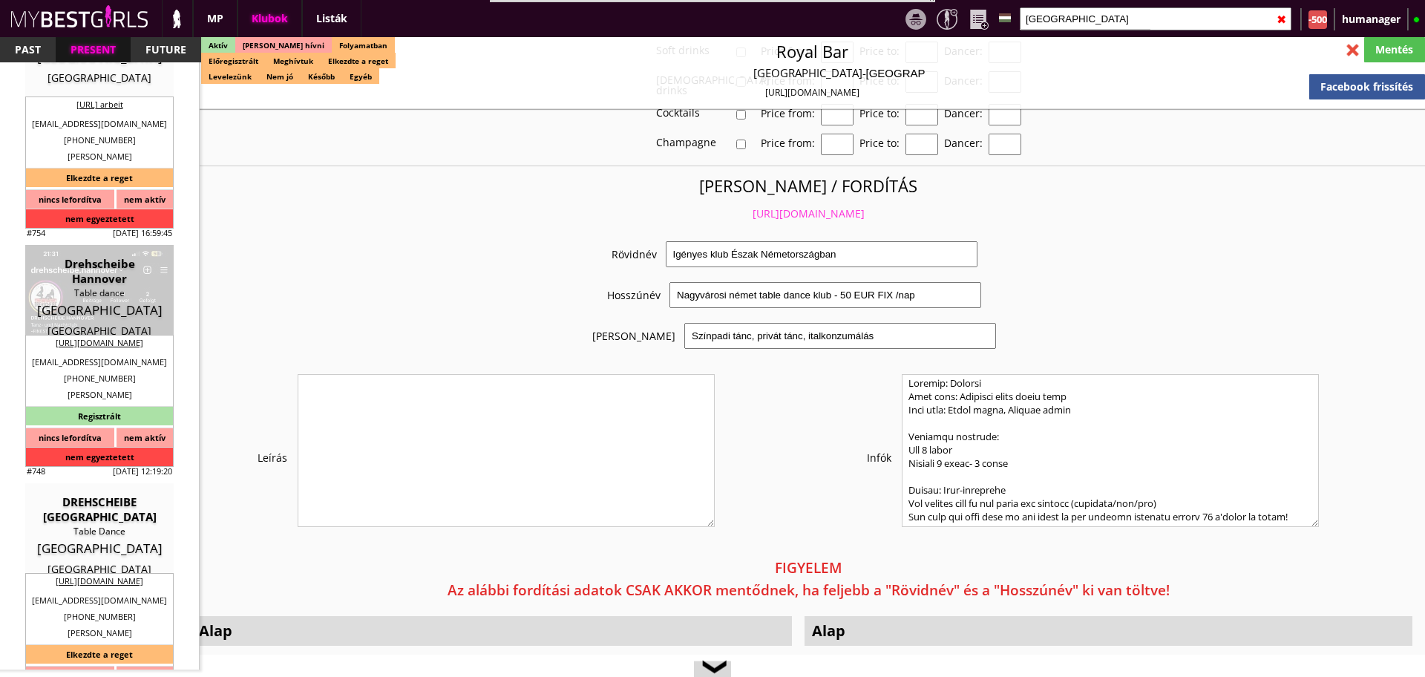
click at [753, 211] on link "https://mybestgirls.com/igenyes-klub-eszak-nemetorszagban" at bounding box center [809, 213] width 112 height 14
click at [1361, 53] on div at bounding box center [1353, 50] width 26 height 26
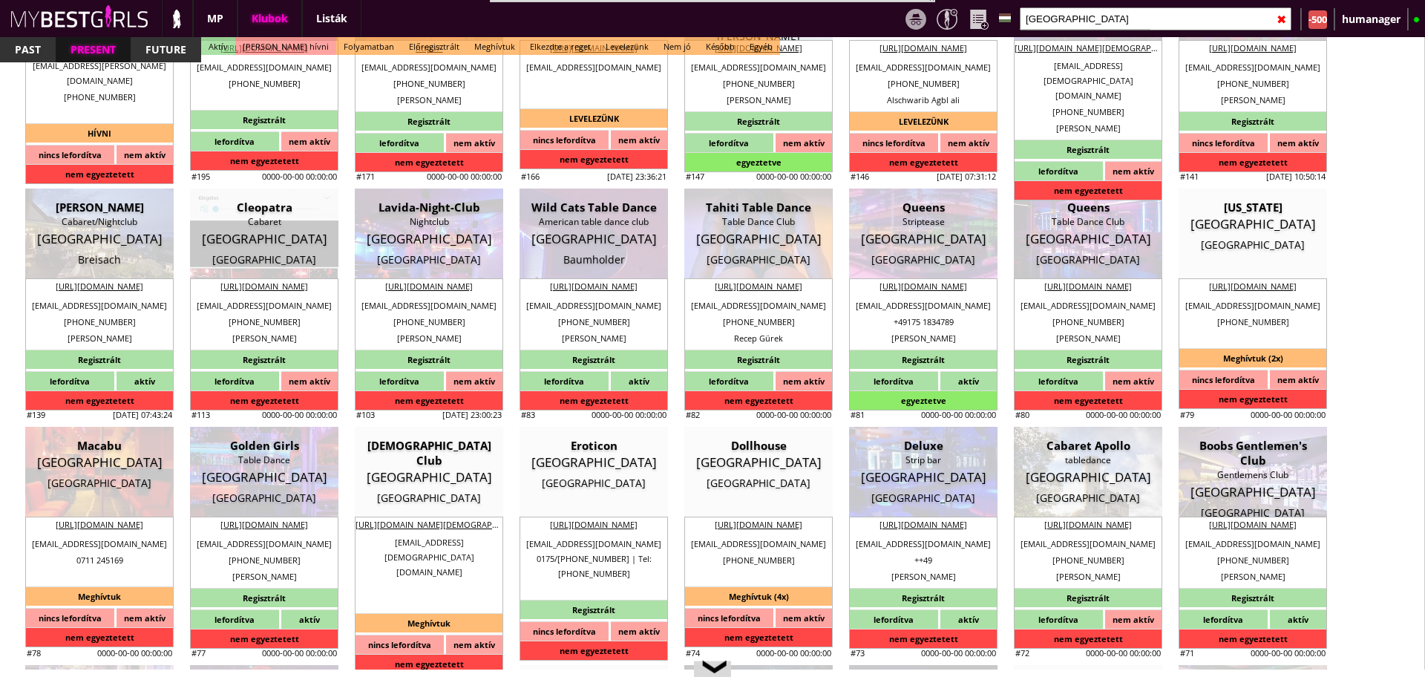
scroll to position [3507, 0]
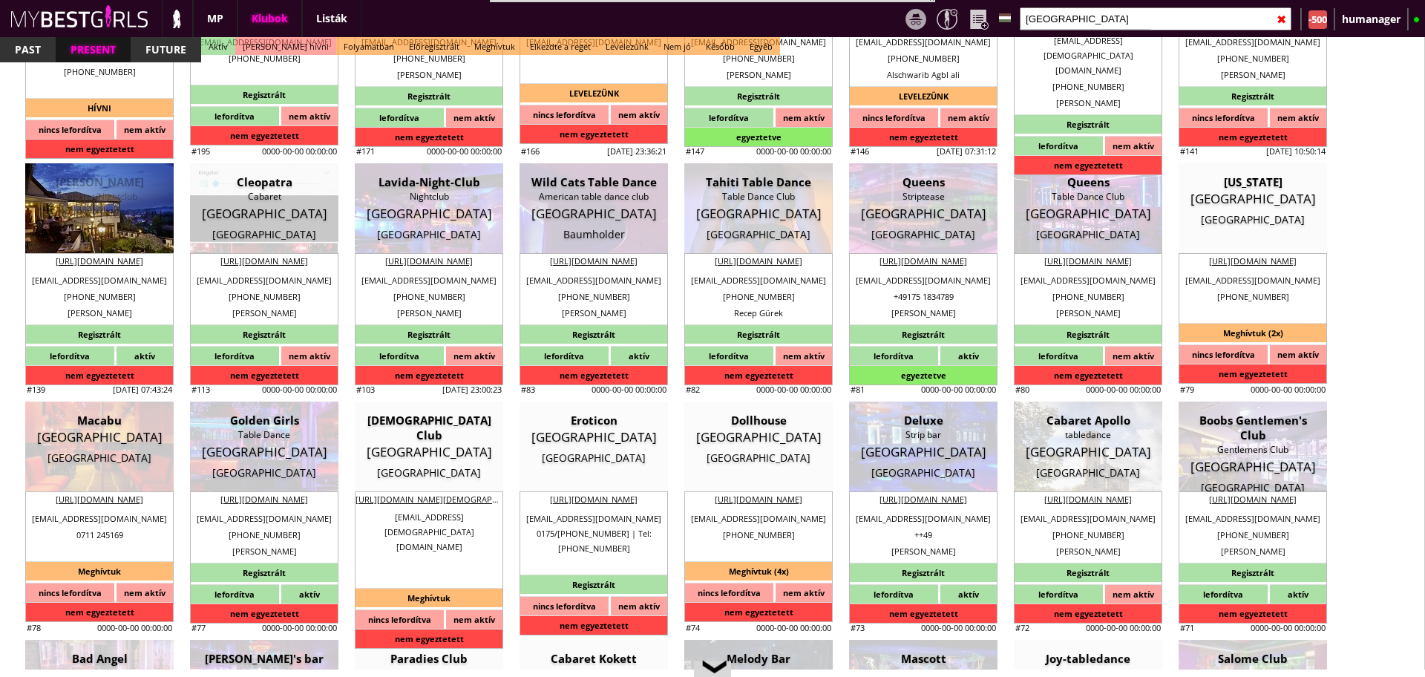
click at [101, 200] on div "Cabaret/Nightclub" at bounding box center [99, 196] width 126 height 15
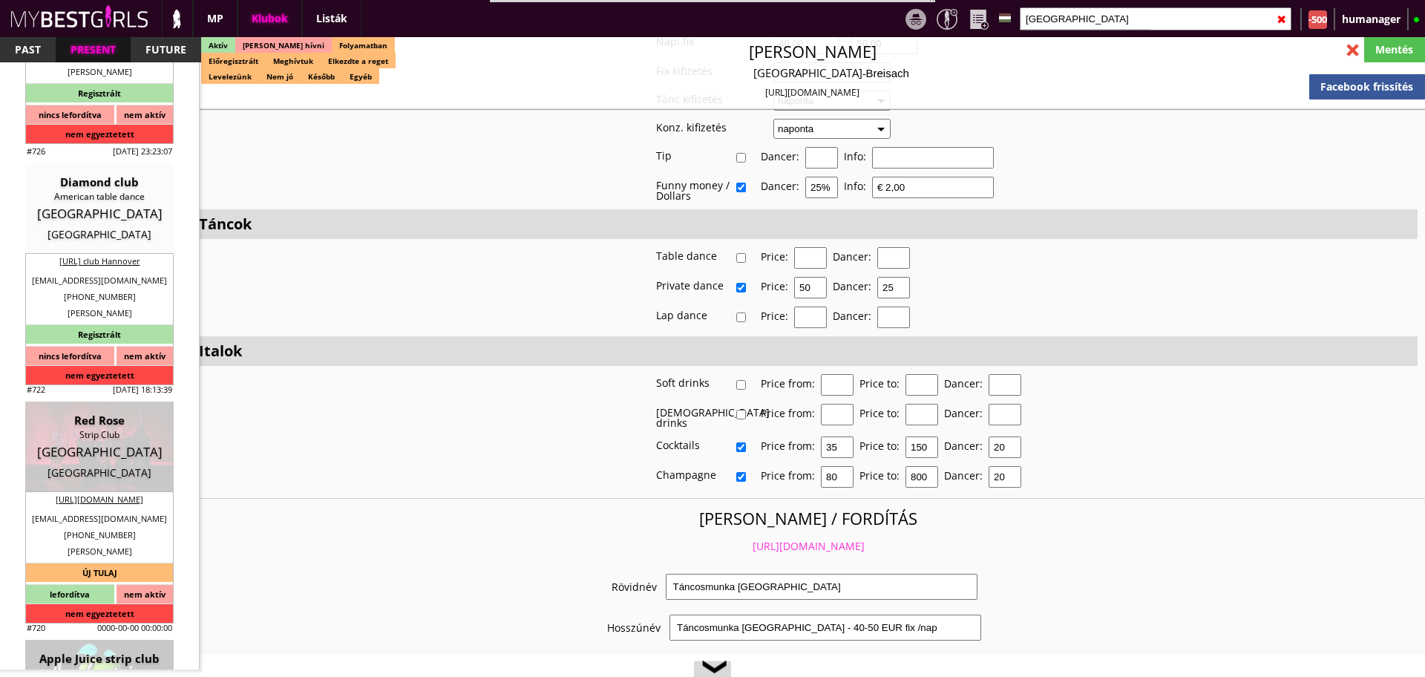
scroll to position [3268, 0]
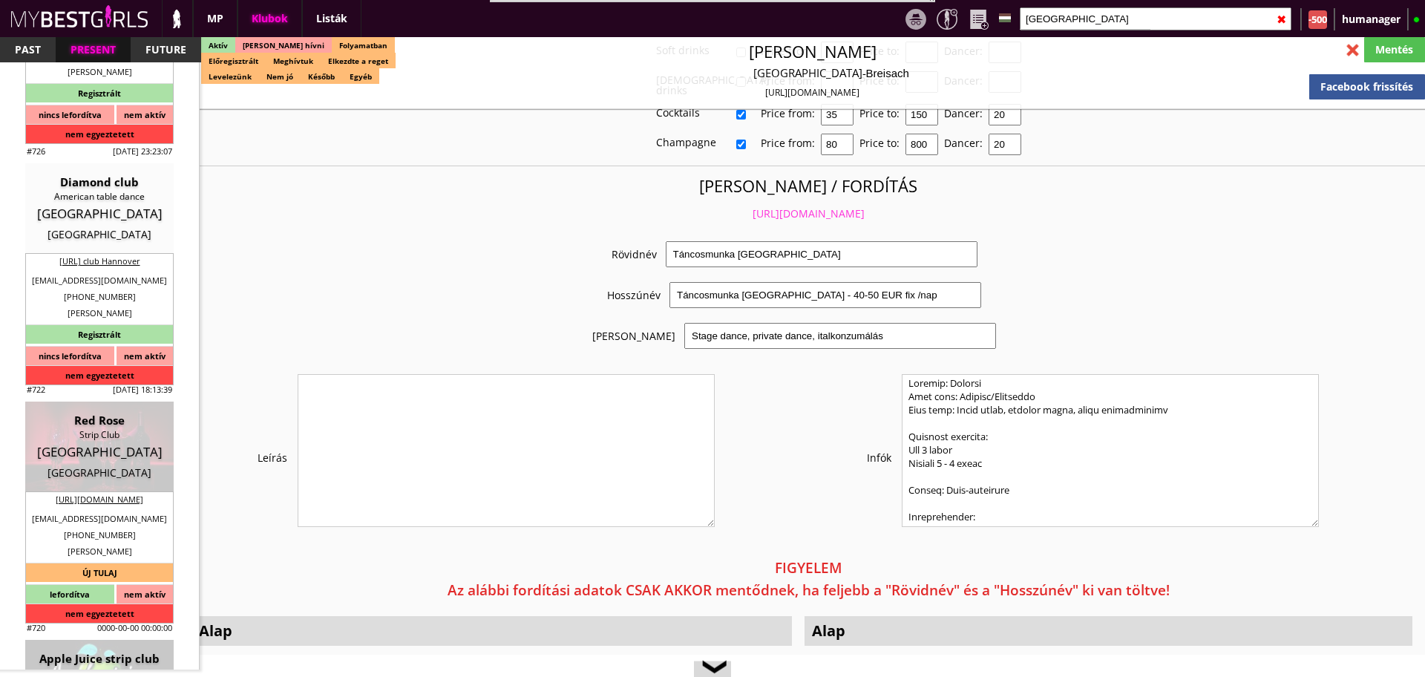
click at [833, 206] on link "https://mybestgirls.com/tancosmunka-nemetorszagban----" at bounding box center [809, 213] width 112 height 14
click at [1360, 53] on div at bounding box center [1353, 50] width 26 height 26
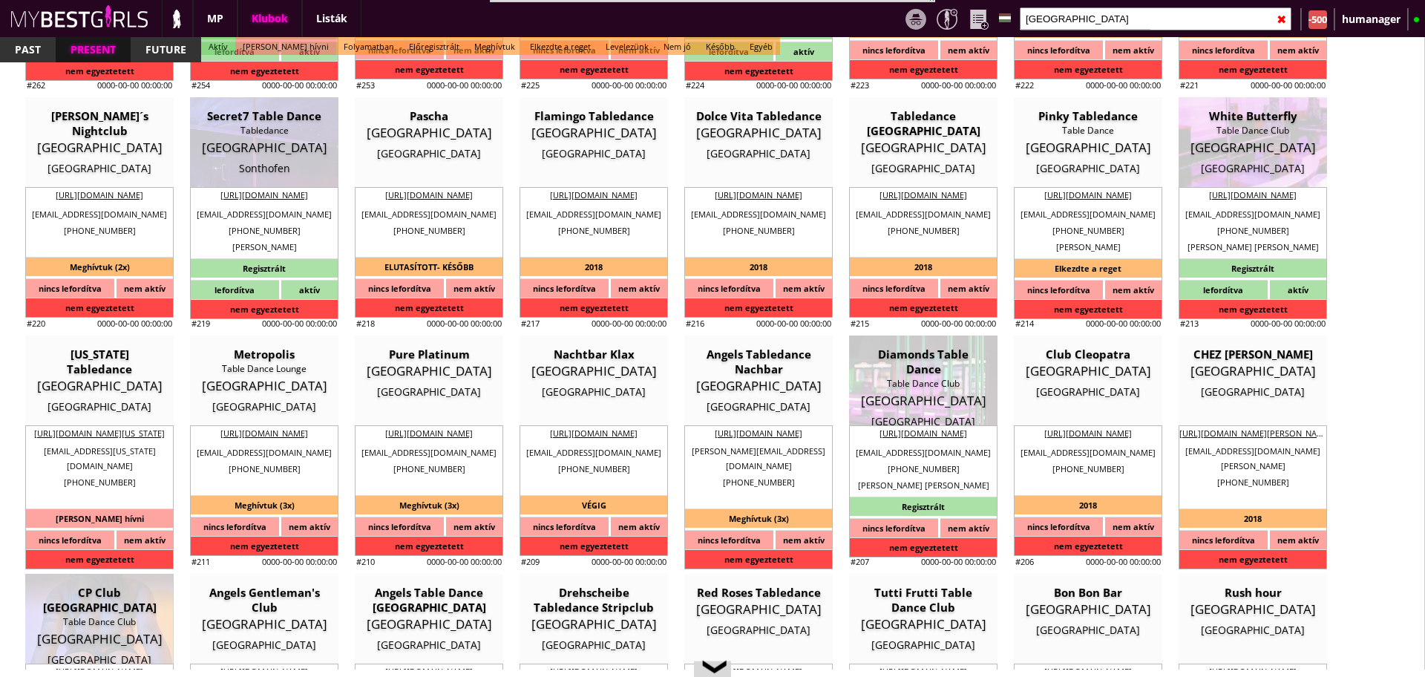
scroll to position [2616, 0]
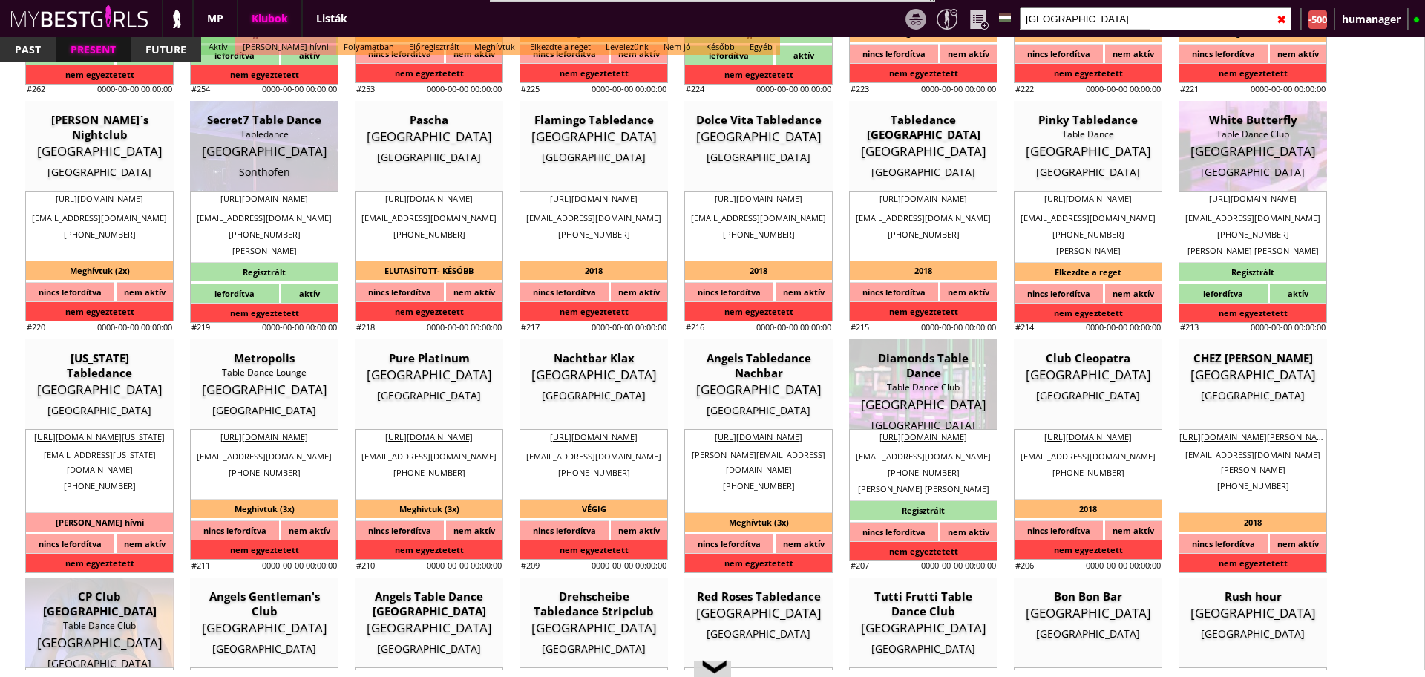
click at [1115, 15] on input "germany" at bounding box center [1156, 18] width 272 height 23
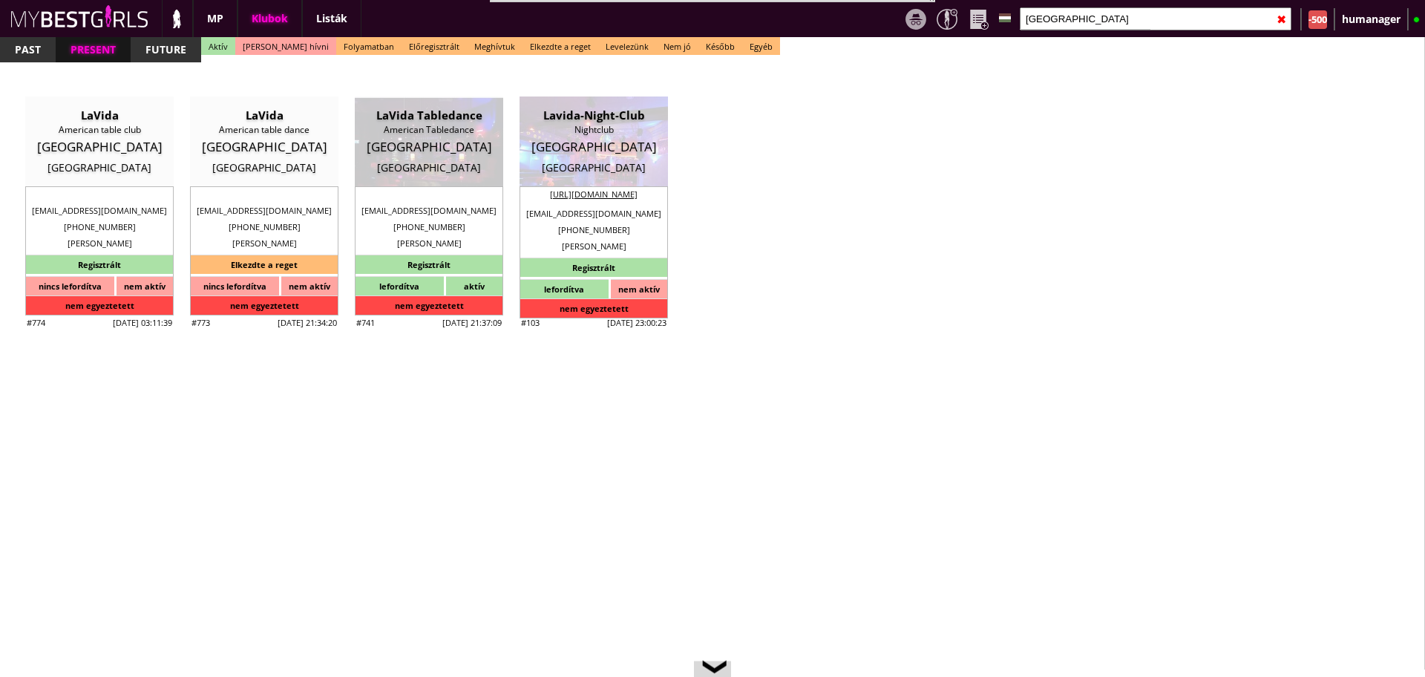
scroll to position [0, 0]
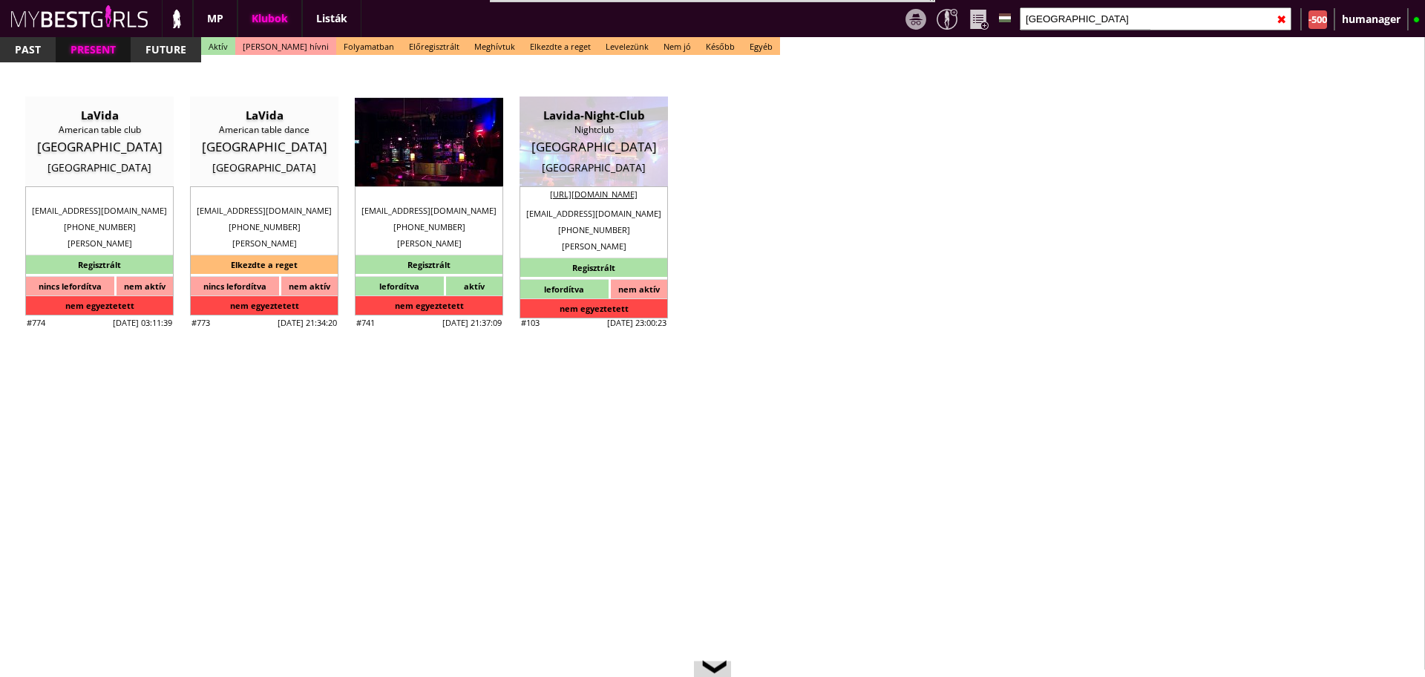
click at [437, 129] on div "American Tabledance" at bounding box center [429, 129] width 126 height 15
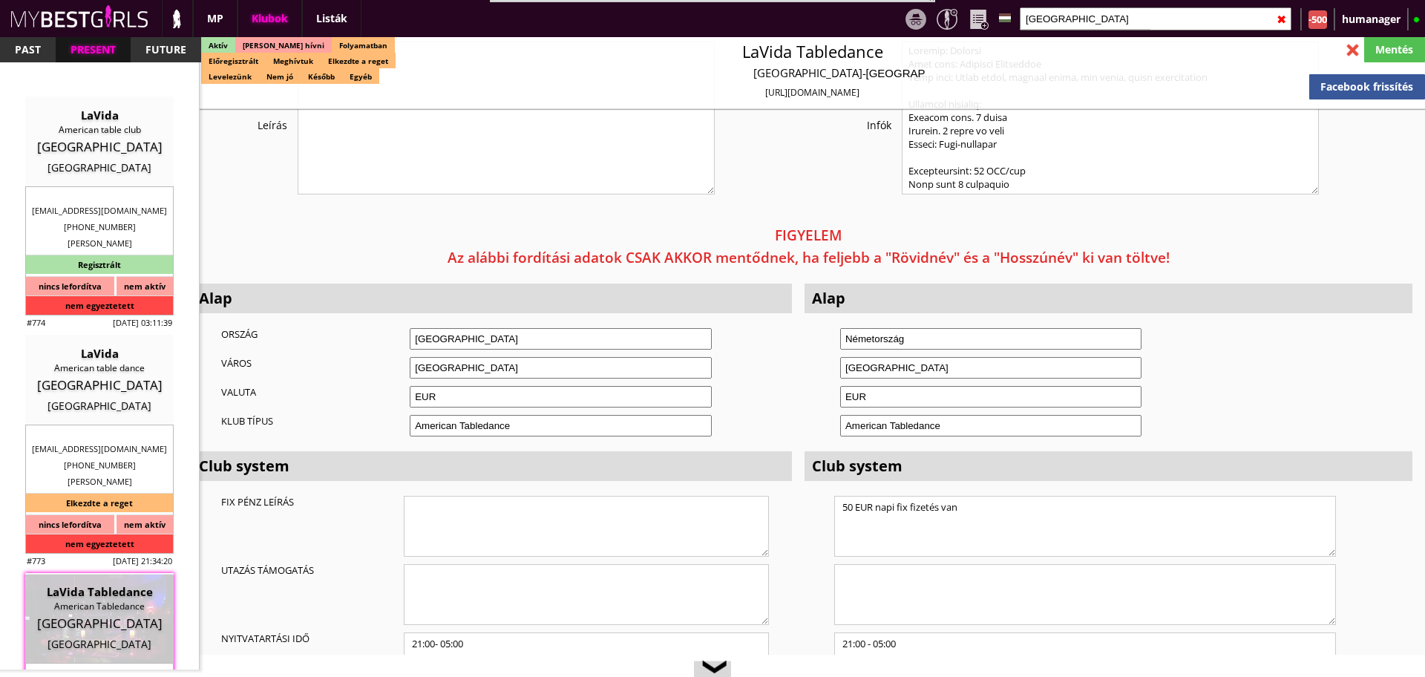
scroll to position [2922, 0]
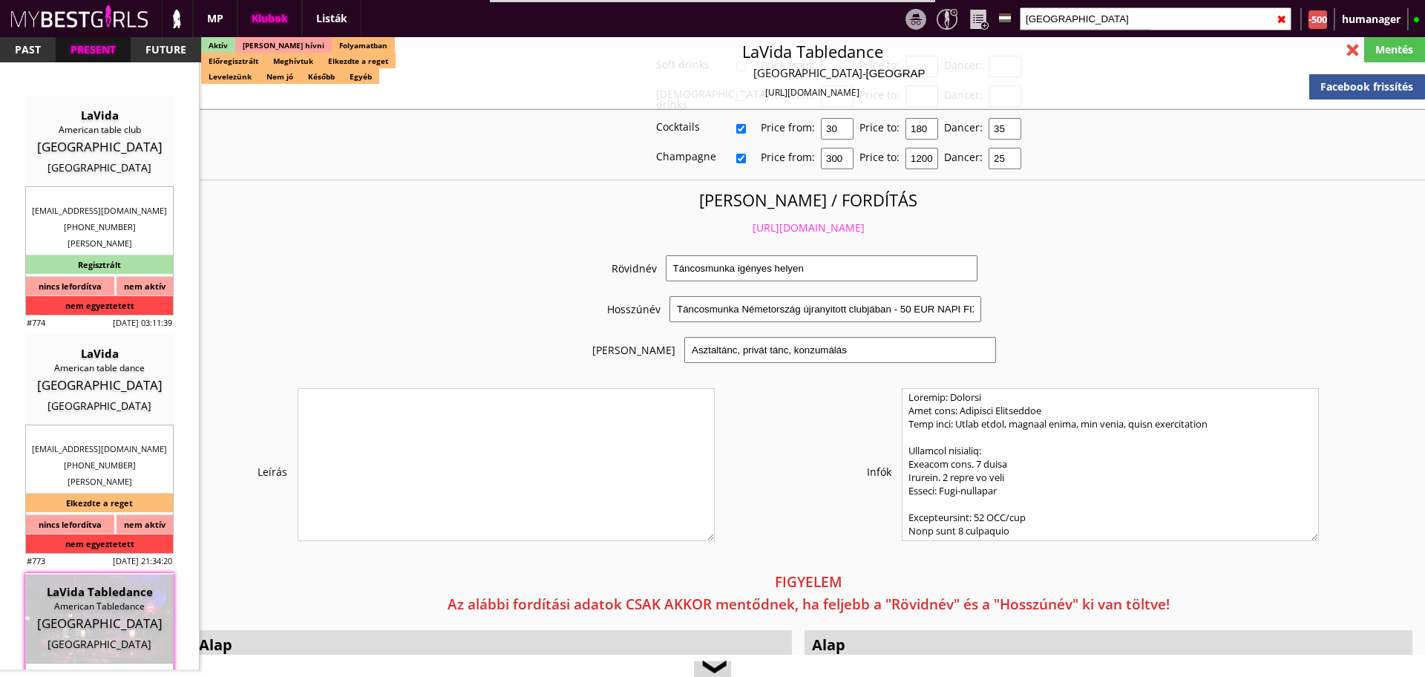
click at [753, 220] on link "https://mybestgirls.com/tancosmunka-igenyes-helyen" at bounding box center [809, 227] width 112 height 14
click at [712, 672] on div "❮" at bounding box center [712, 671] width 22 height 12
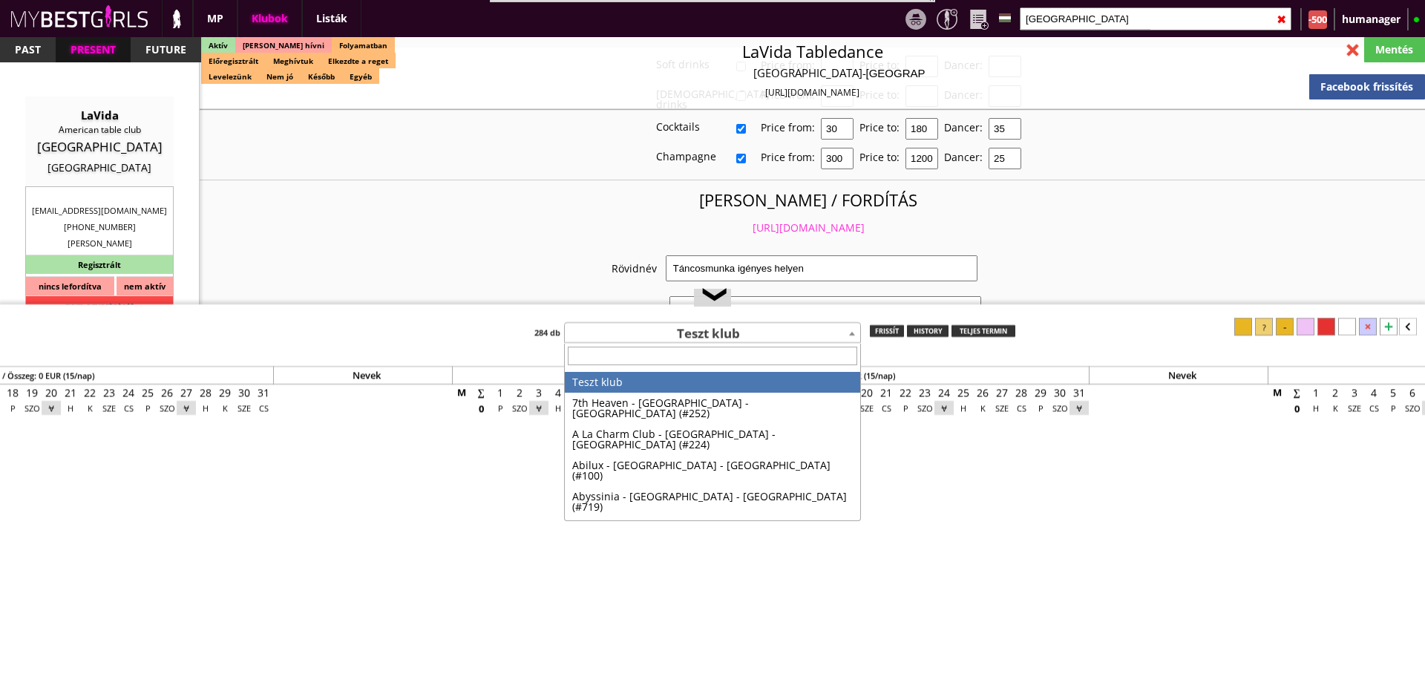
click at [661, 335] on span "Teszt klub" at bounding box center [712, 334] width 295 height 21
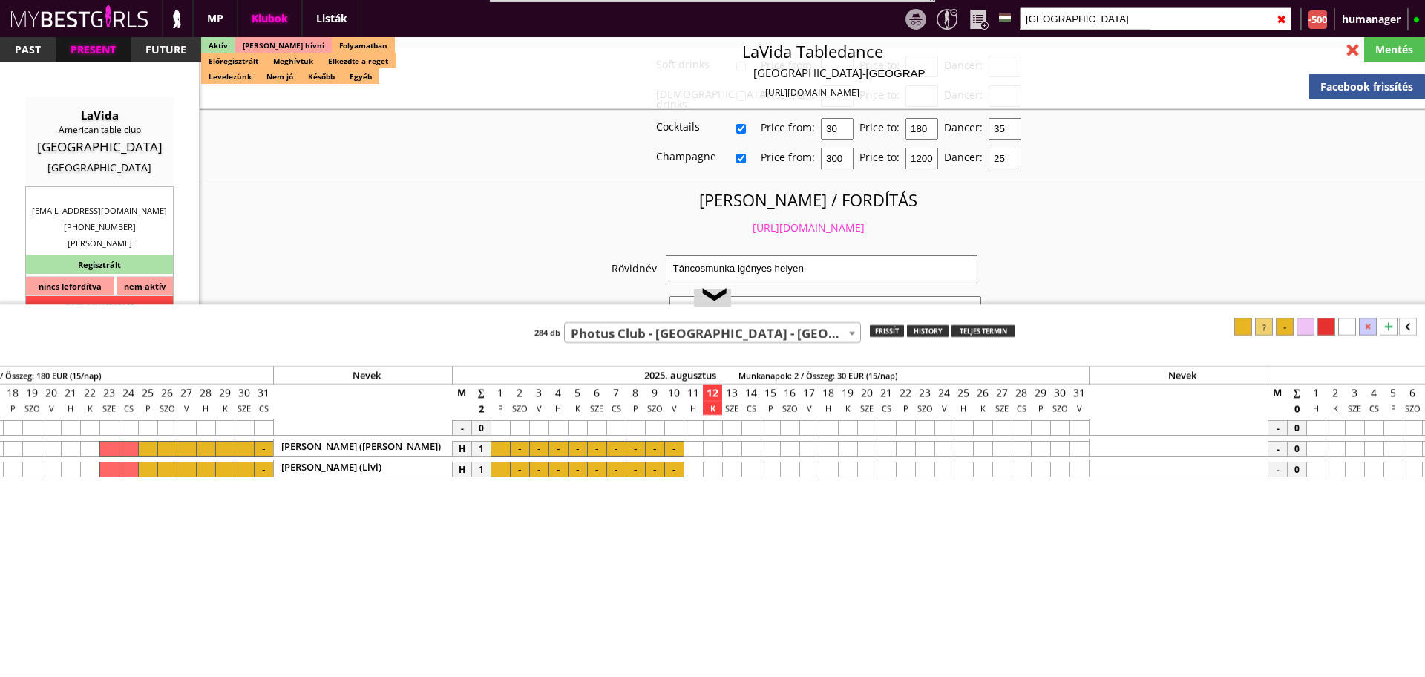
click at [1061, 17] on input "kassel" at bounding box center [1156, 18] width 272 height 23
click at [727, 293] on div "❮" at bounding box center [712, 298] width 37 height 18
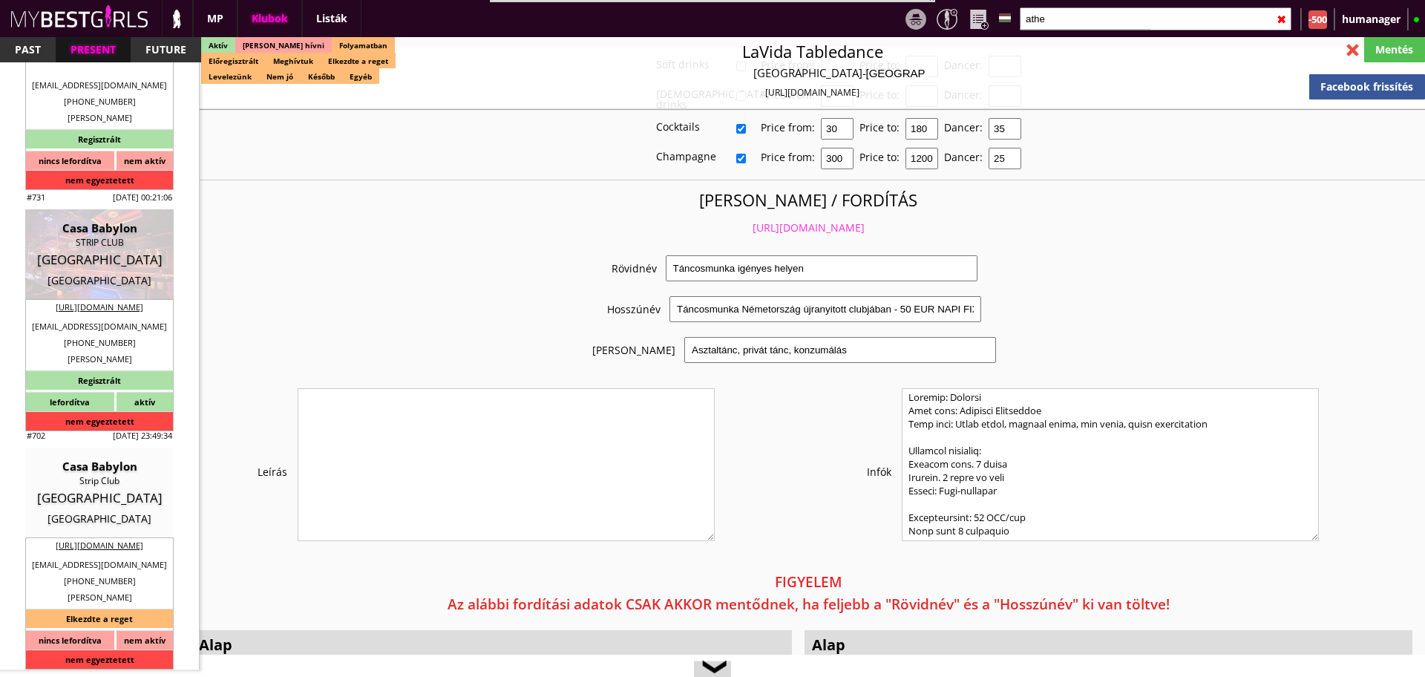
scroll to position [1556, 0]
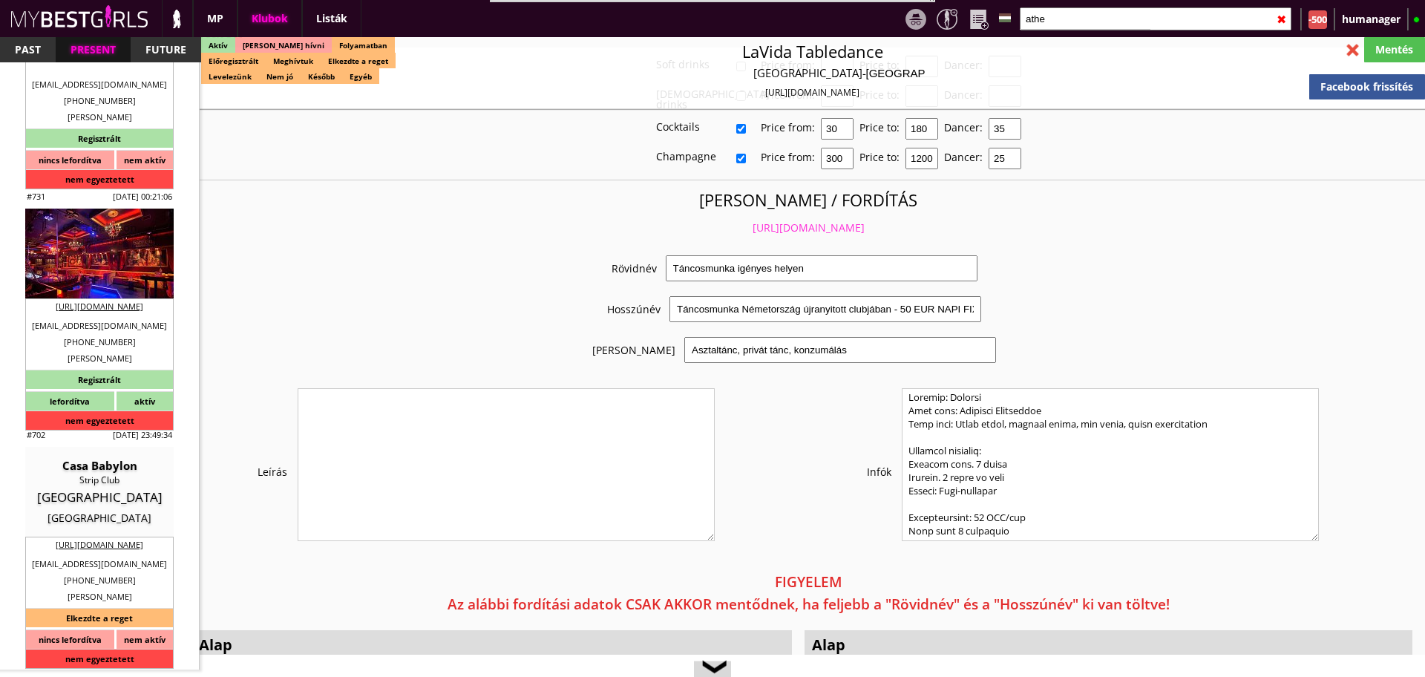
click at [106, 232] on div "Casa Babylon" at bounding box center [99, 227] width 126 height 15
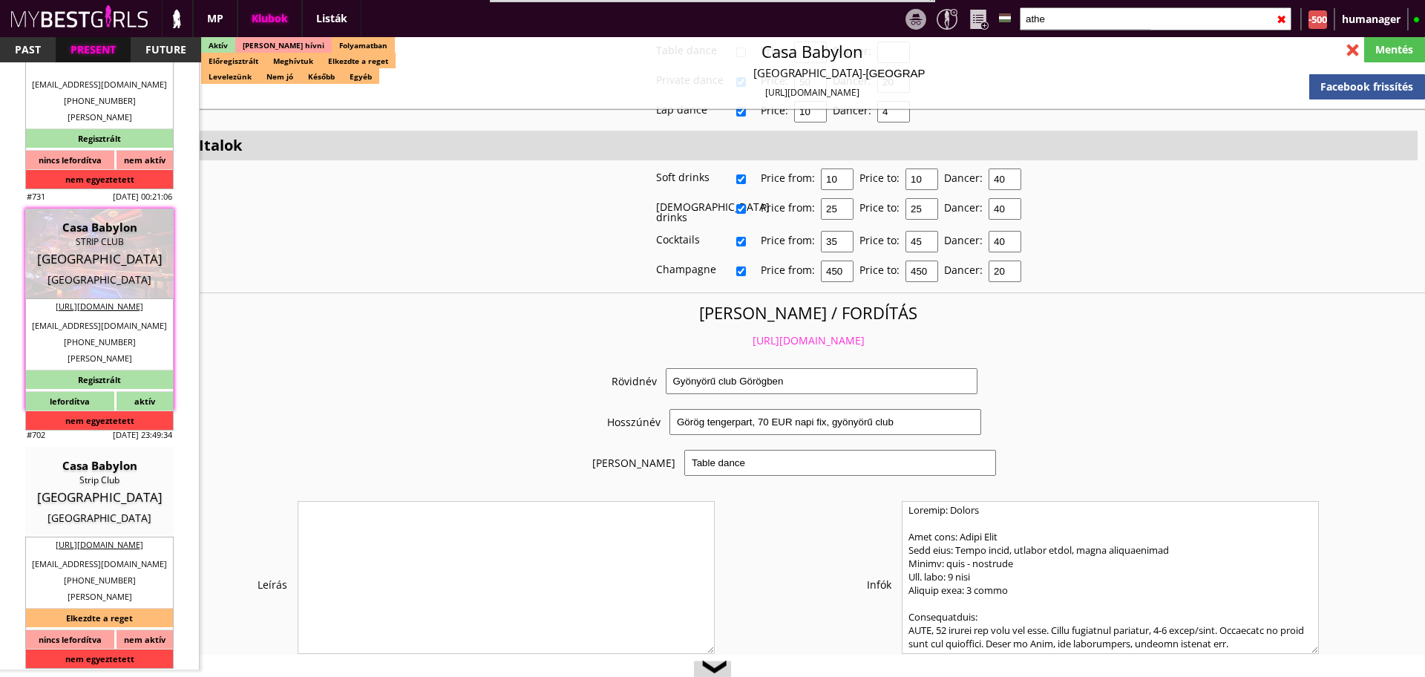
scroll to position [2807, 0]
click at [766, 335] on link "https://mybestgirls.com/gyonyoru-club-gorogben" at bounding box center [809, 342] width 112 height 14
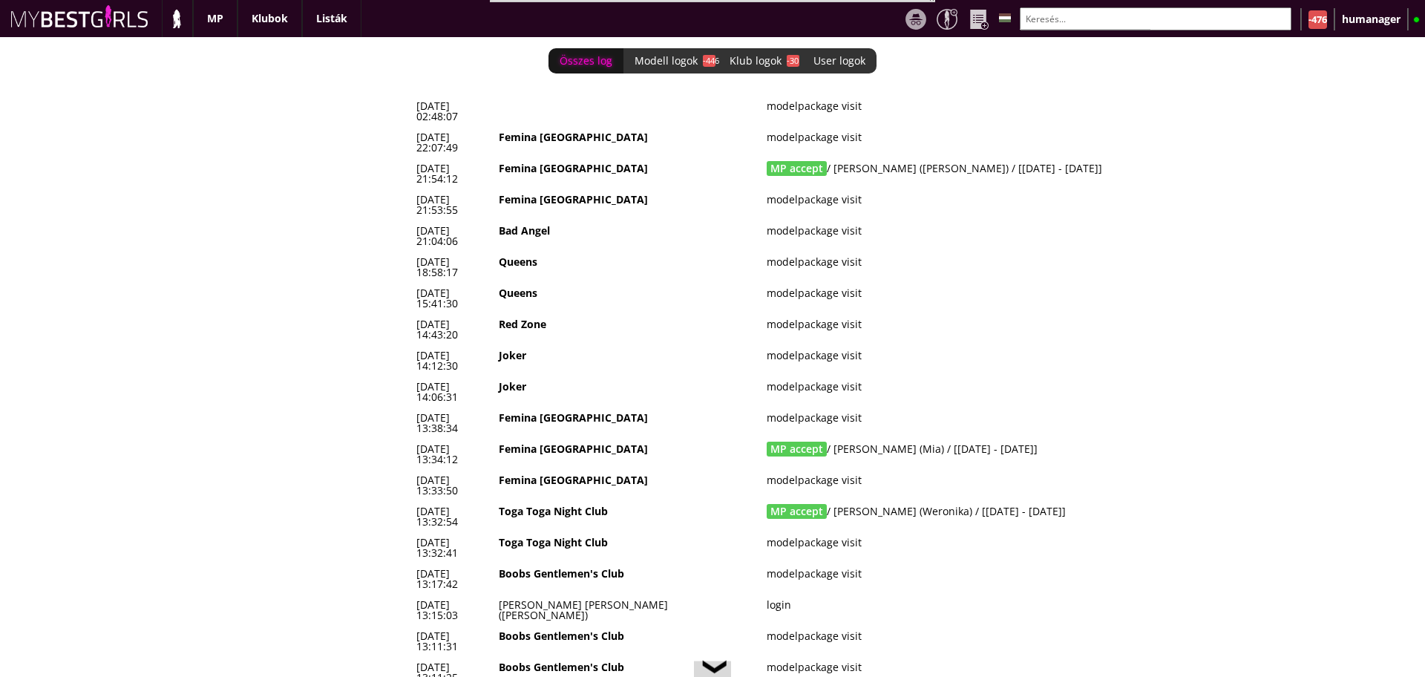
scroll to position [0, 6213]
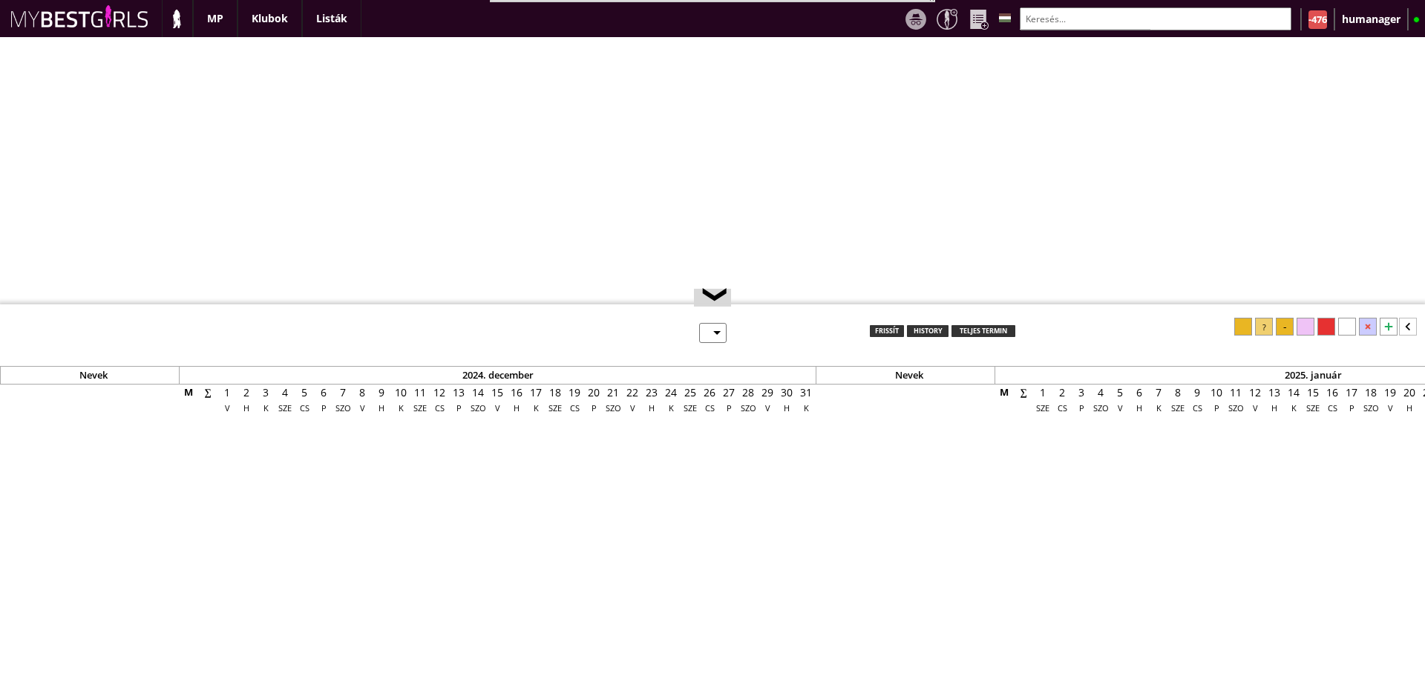
select select "0"
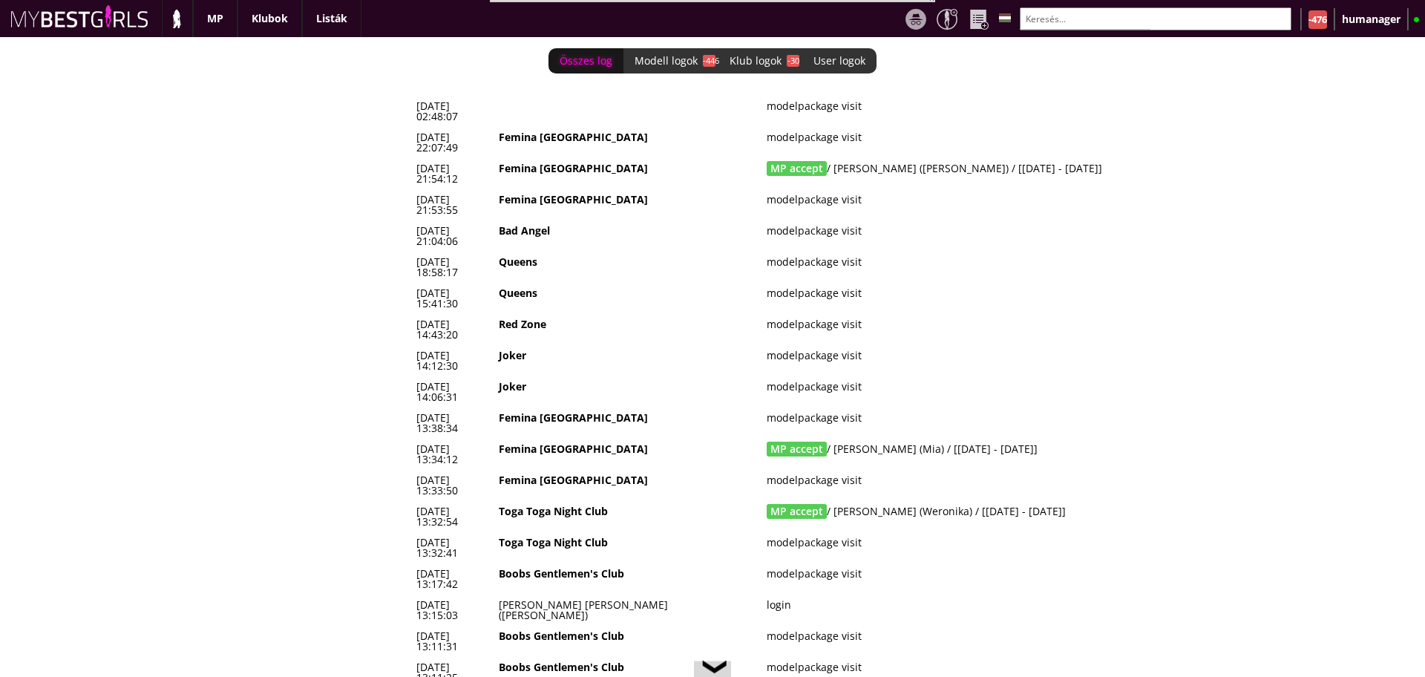
scroll to position [0, 6213]
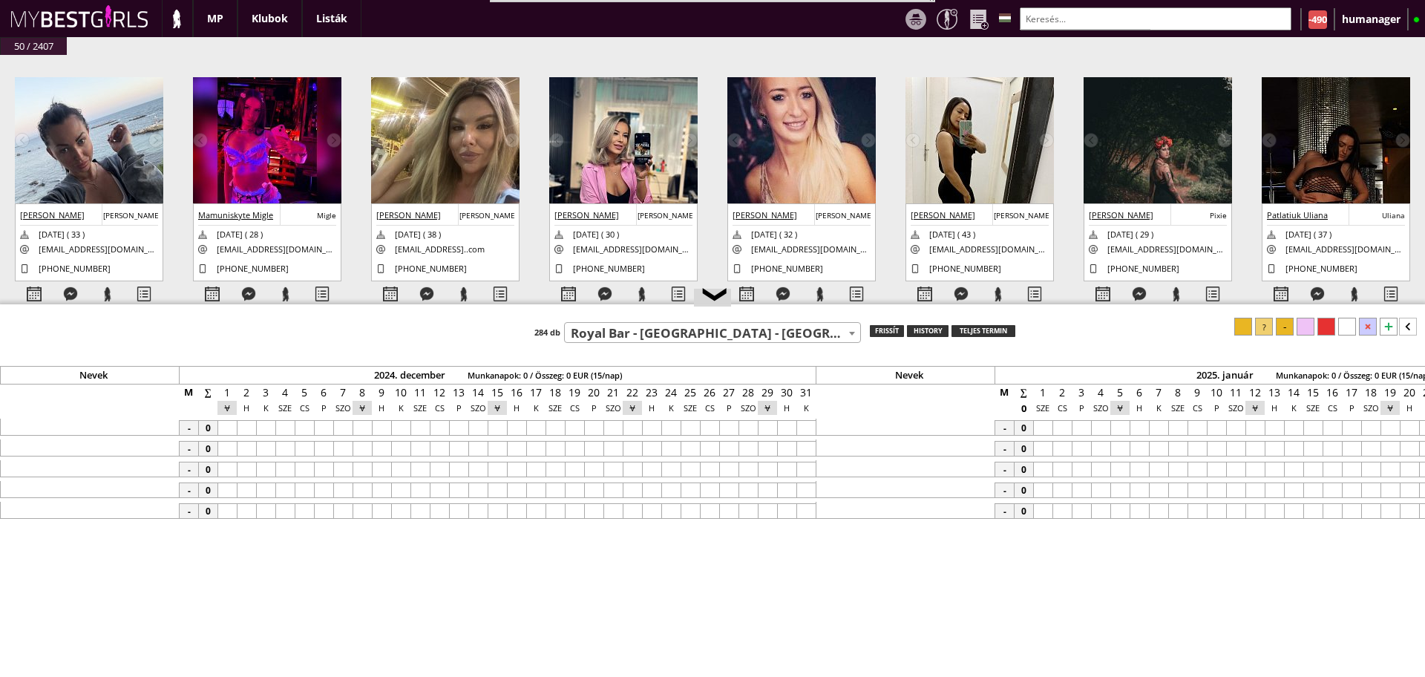
select select "262"
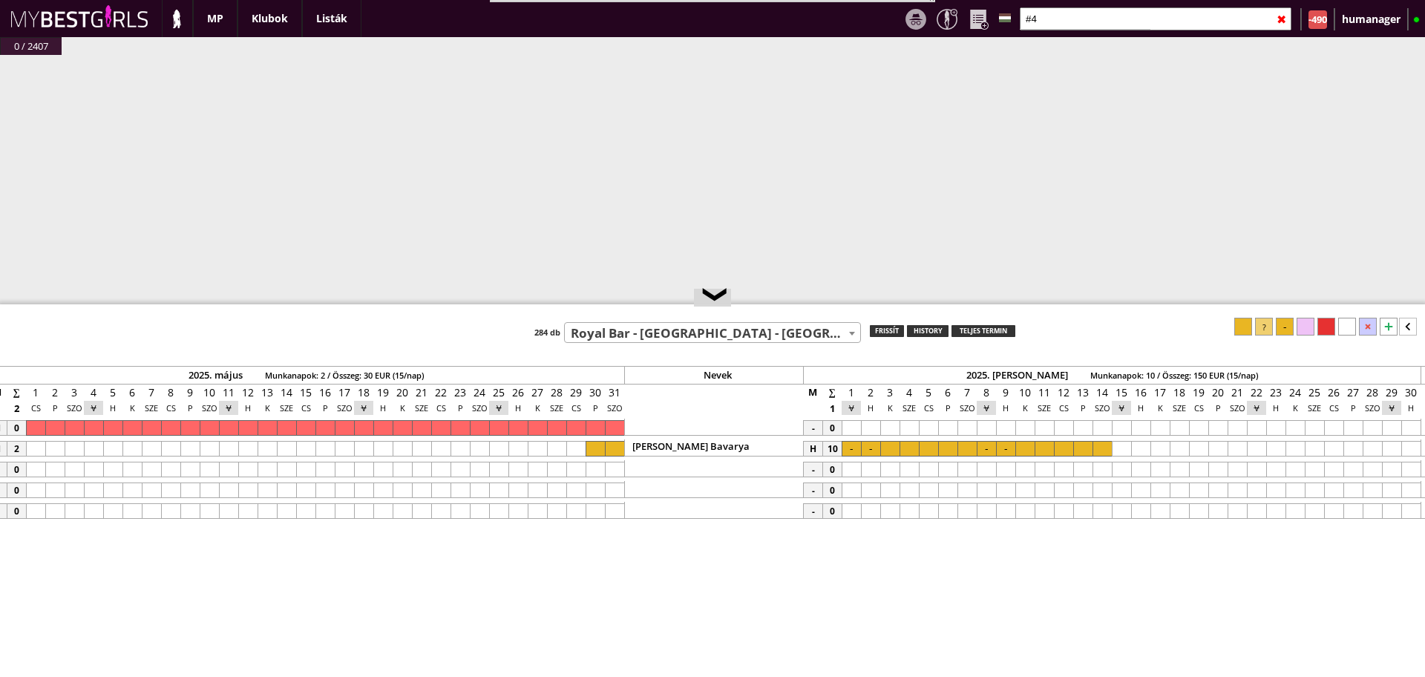
type input "#"
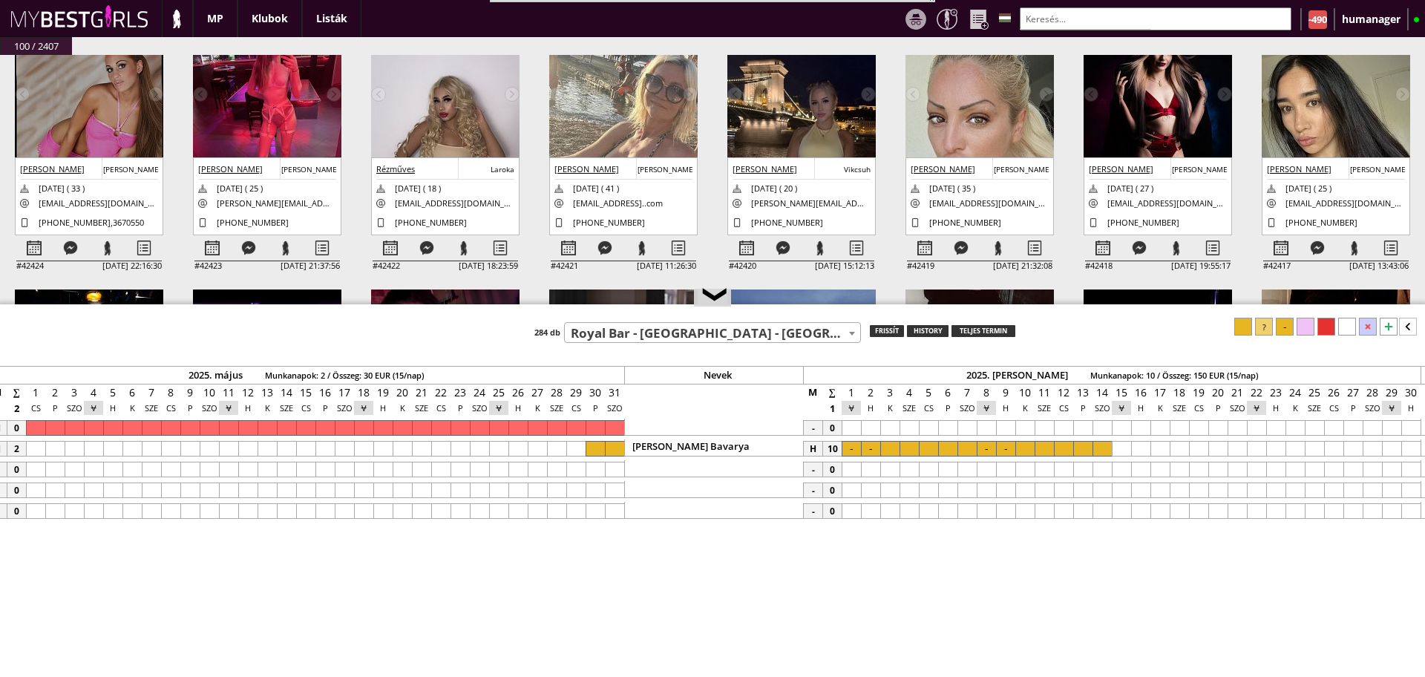
scroll to position [305, 0]
click at [568, 243] on div at bounding box center [569, 248] width 36 height 26
select select "0"
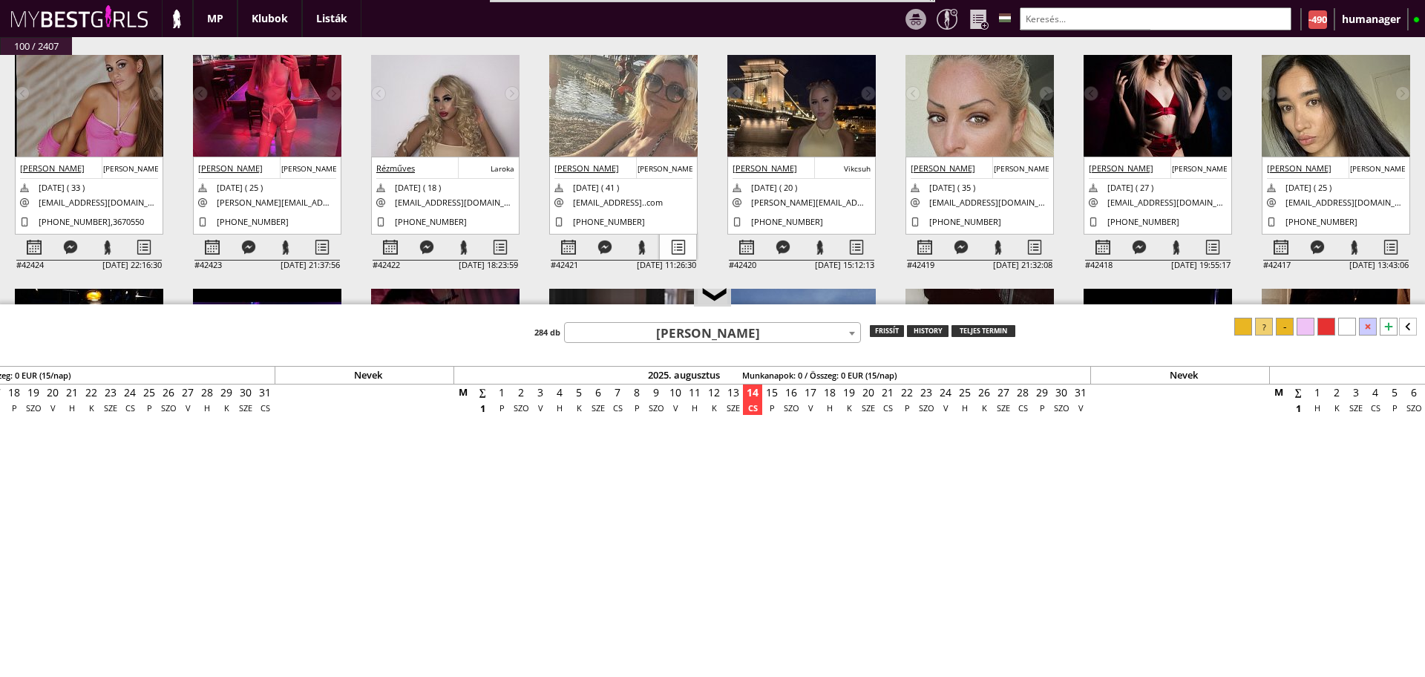
scroll to position [0, 6194]
click at [680, 248] on div at bounding box center [678, 248] width 36 height 26
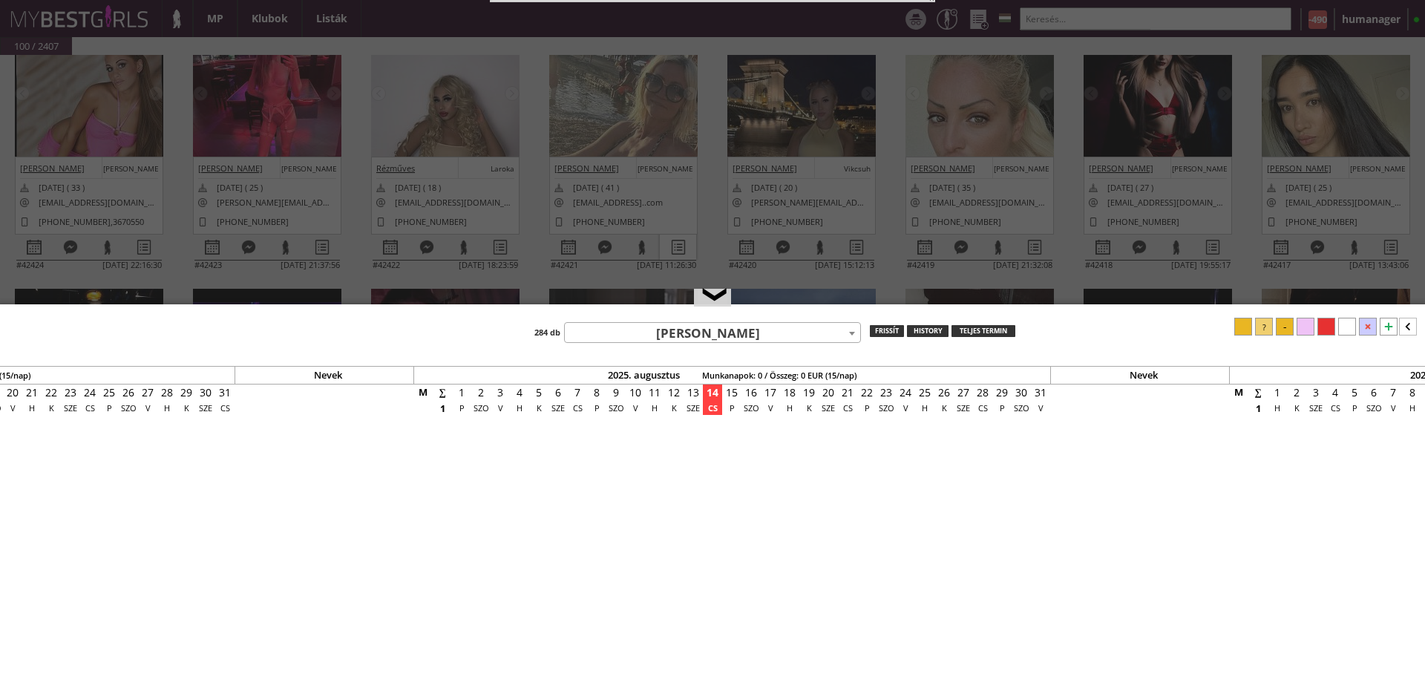
select select "[PERSON_NAME]"
select select "2"
select select "1"
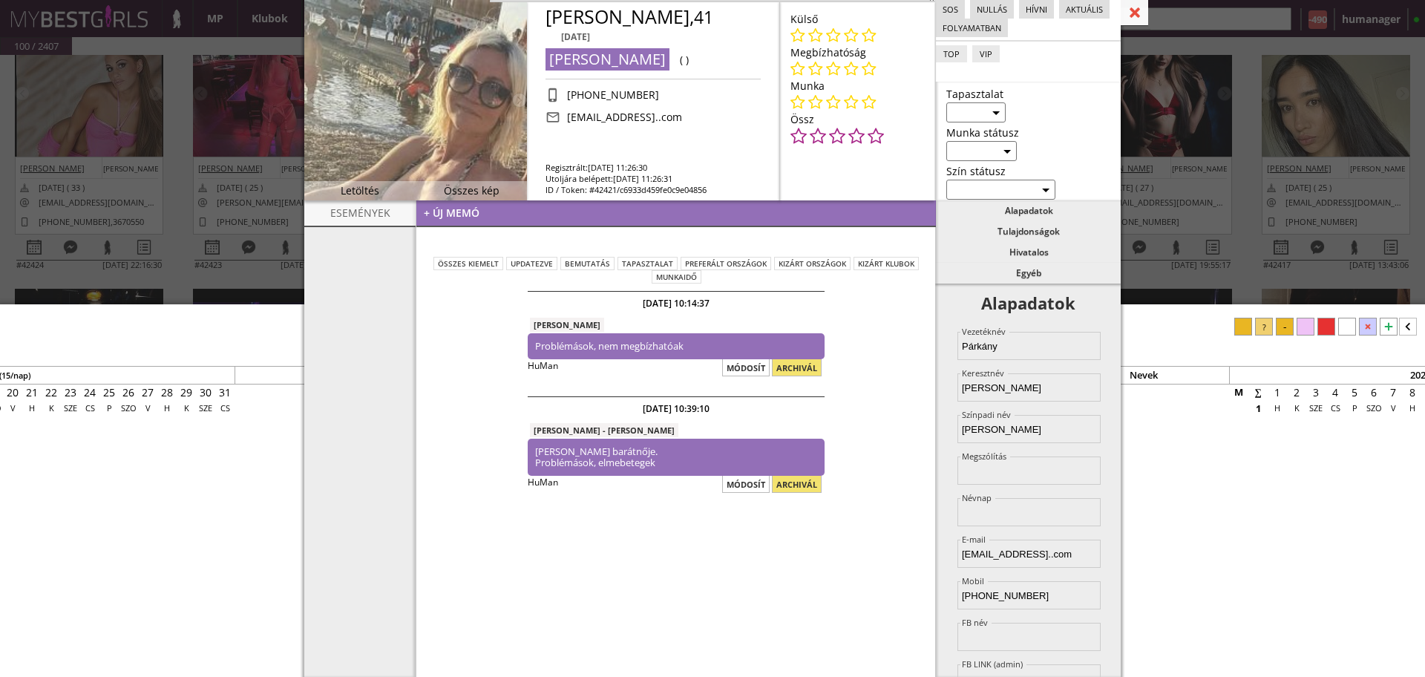
click at [1140, 9] on div at bounding box center [1134, 13] width 27 height 26
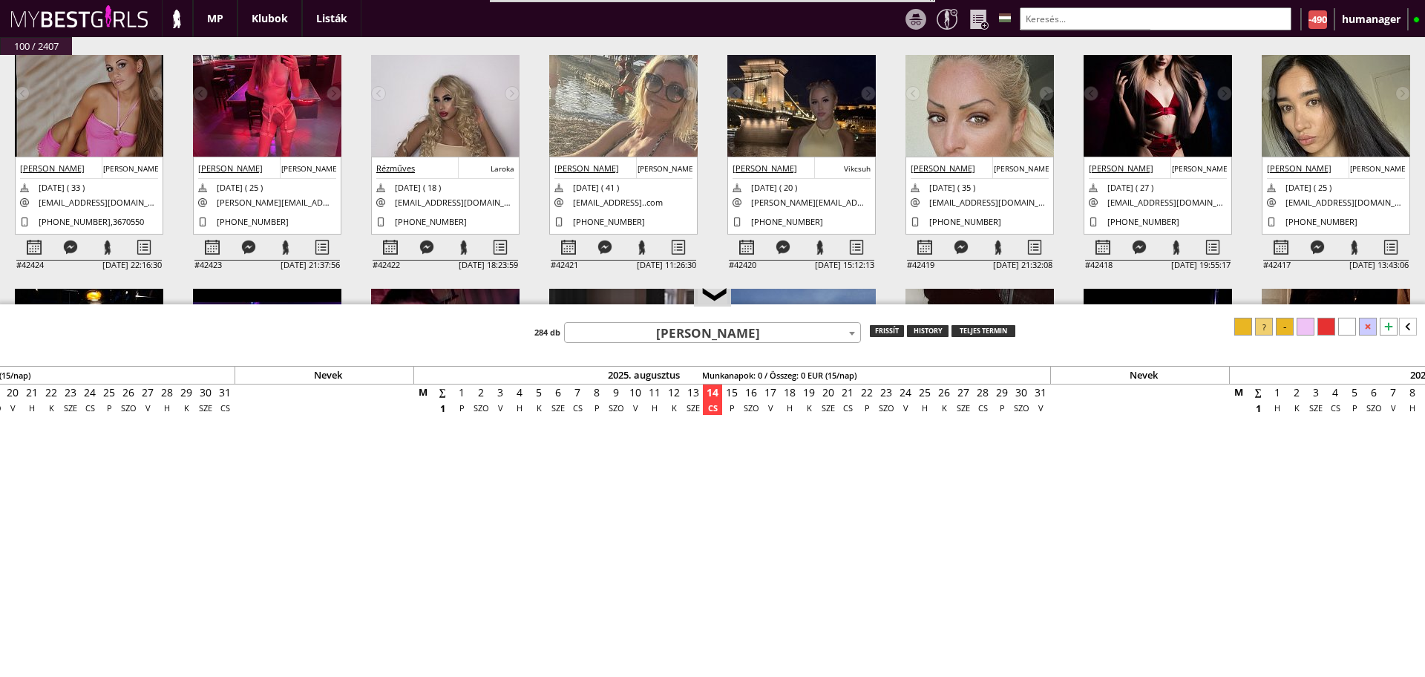
click at [1161, 23] on input "text" at bounding box center [1156, 18] width 272 height 23
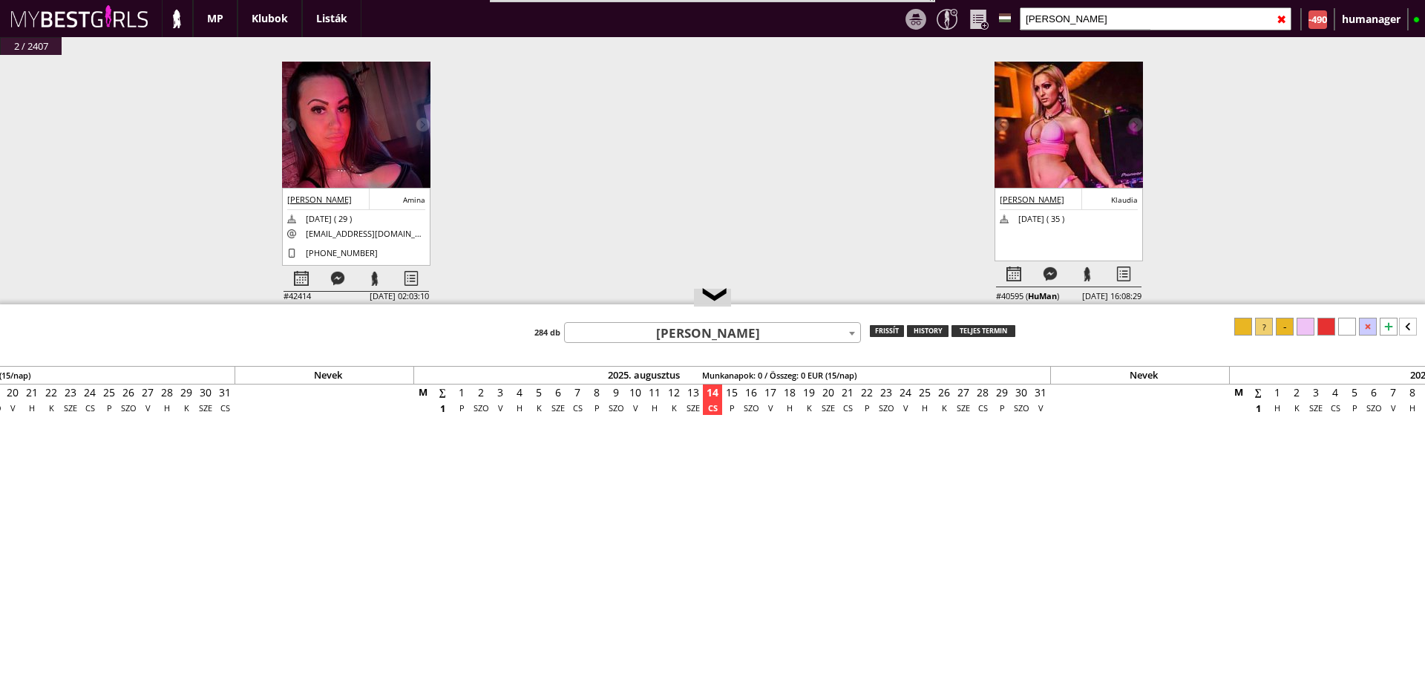
scroll to position [0, 0]
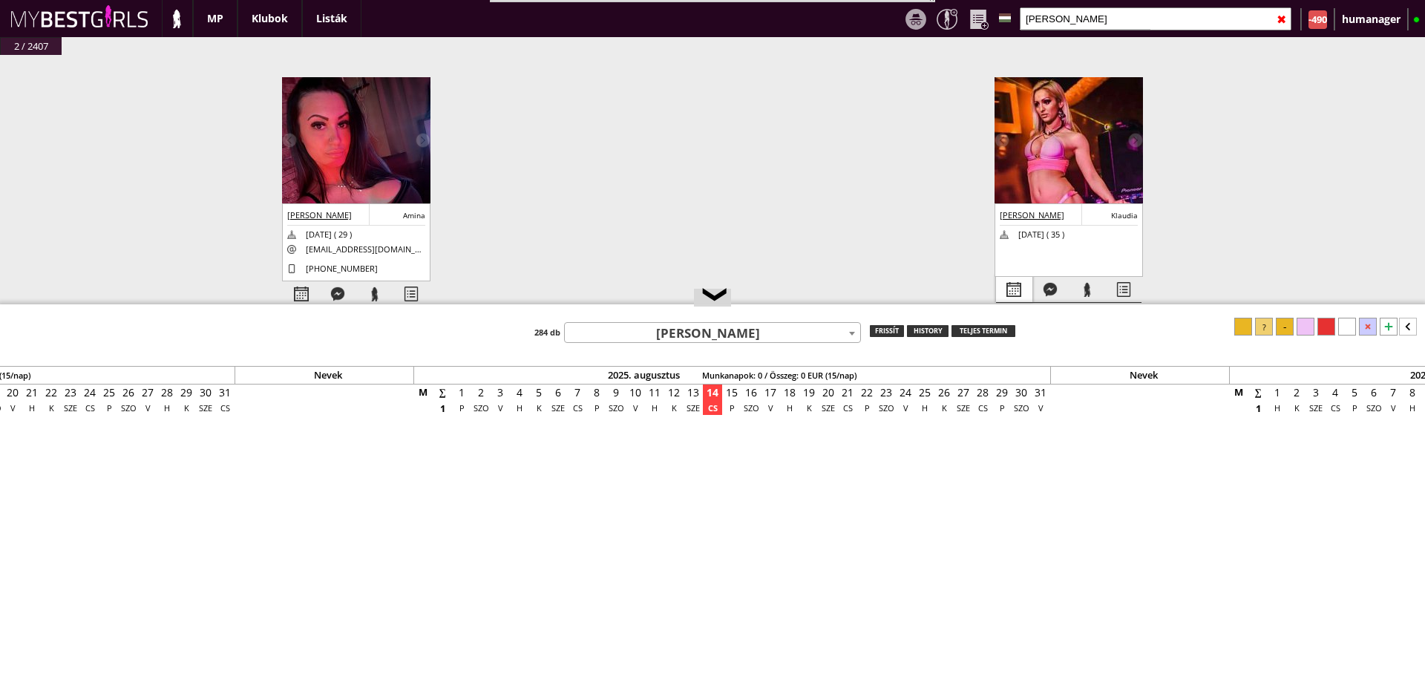
type input "kovács klaud"
click at [1028, 291] on div at bounding box center [1014, 290] width 36 height 26
click at [1117, 292] on div at bounding box center [1123, 290] width 36 height 26
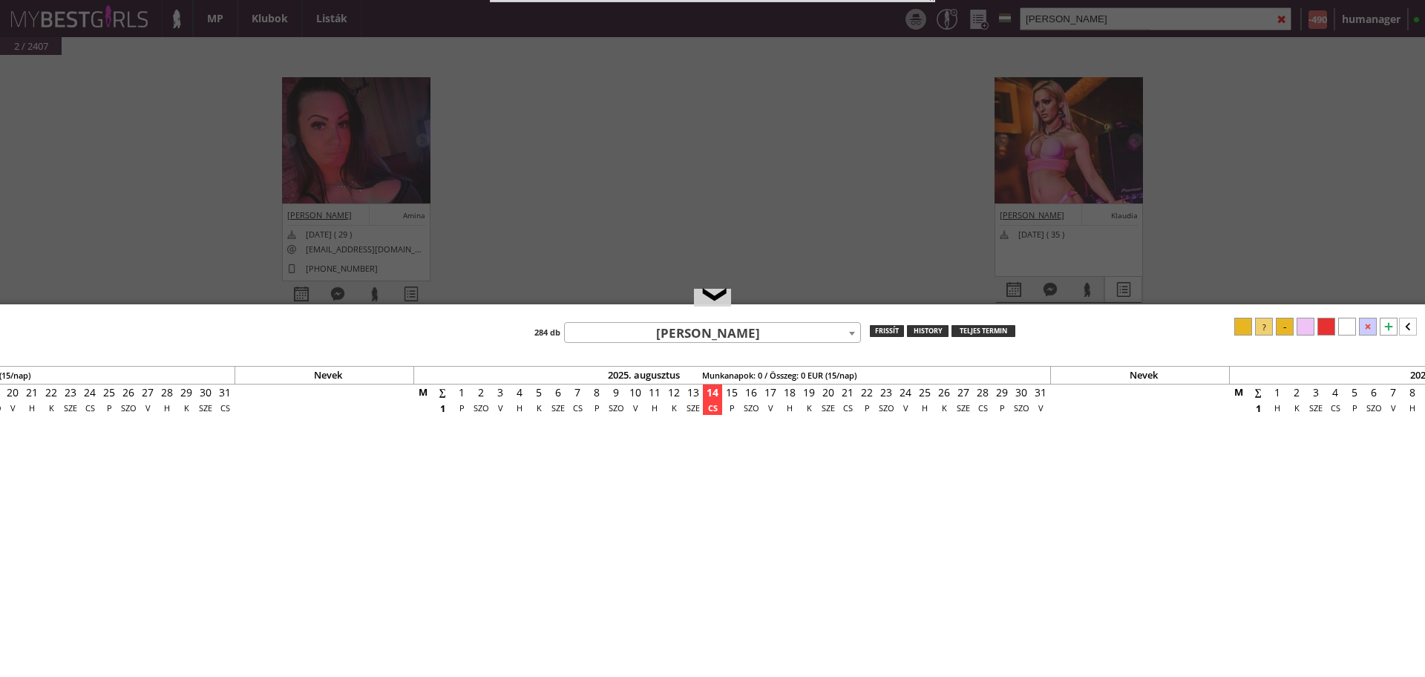
select select "inaktív"
select select "[PERSON_NAME]"
select select "2"
select select "1"
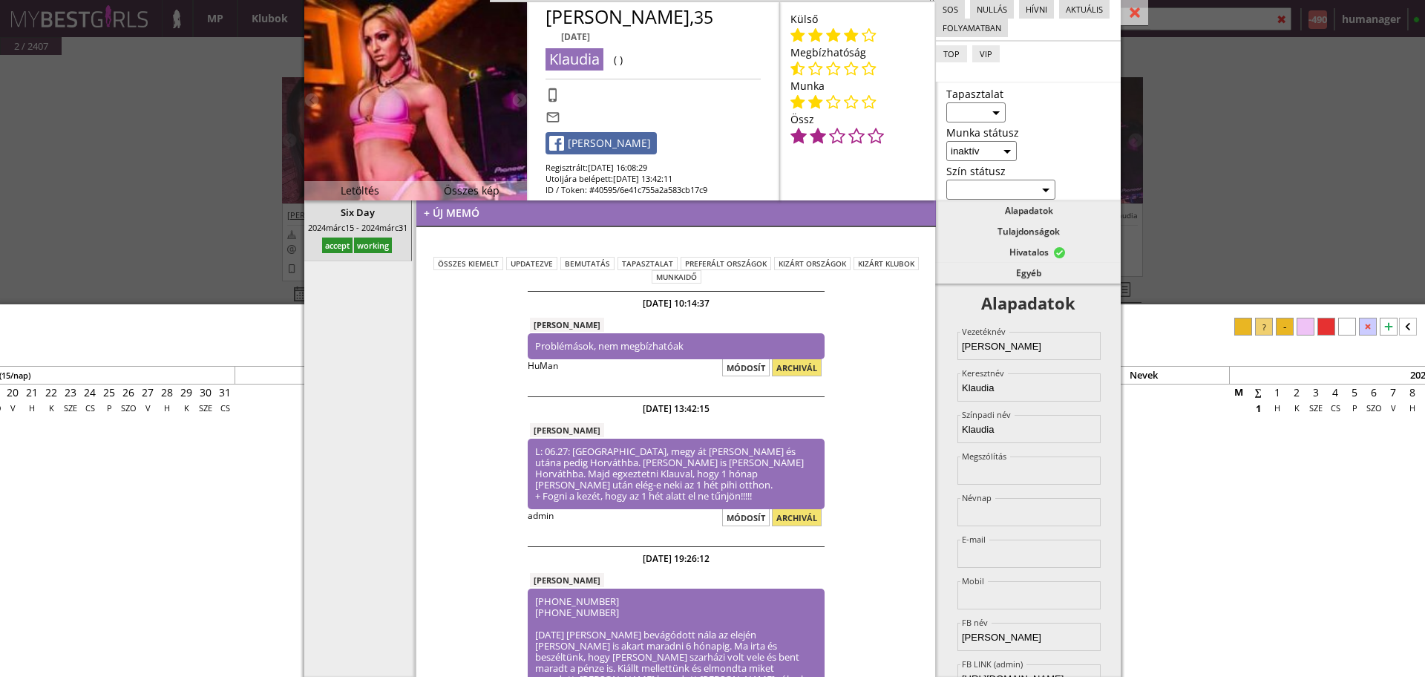
click at [1300, 278] on div "#42432 2025-08-11 15:47:34 Oldakowska Monika Monika 1991-08-18 ( 33 ) oldakowsk…" at bounding box center [712, 198] width 1425 height 287
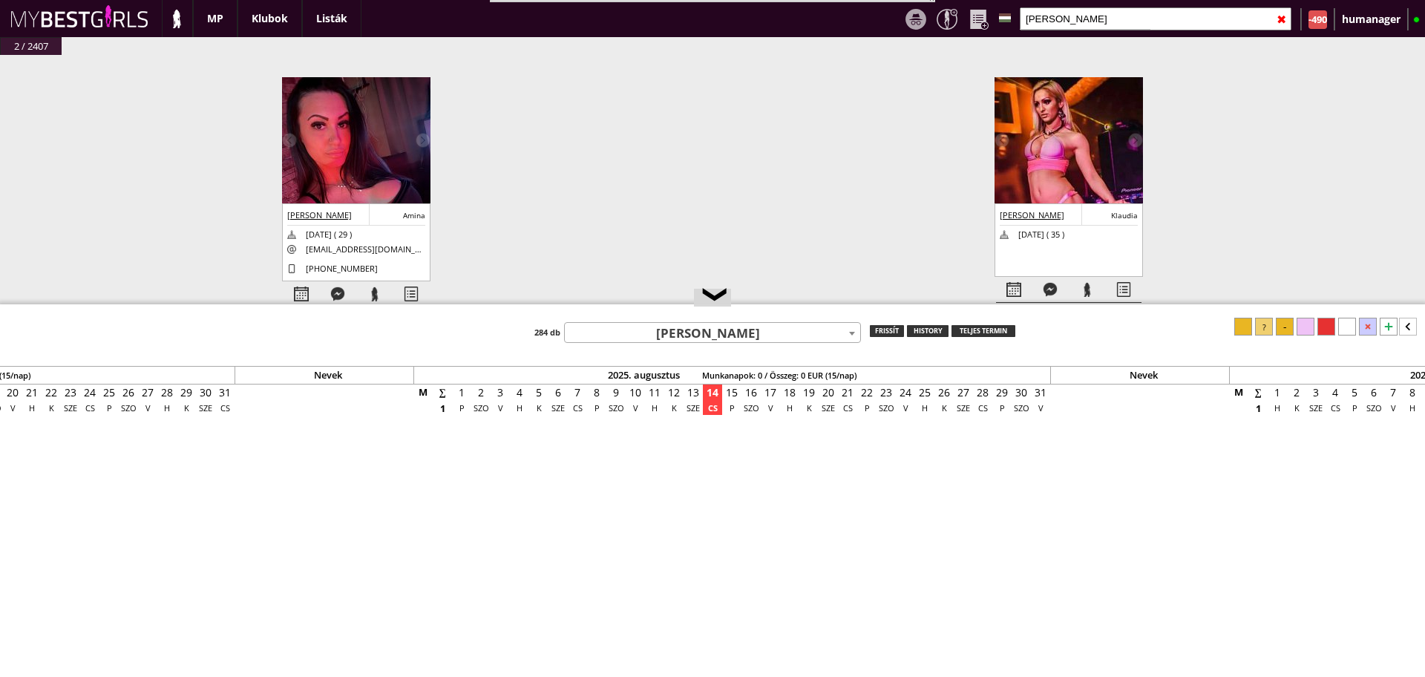
click at [1284, 21] on div "✖" at bounding box center [1282, 19] width 10 height 37
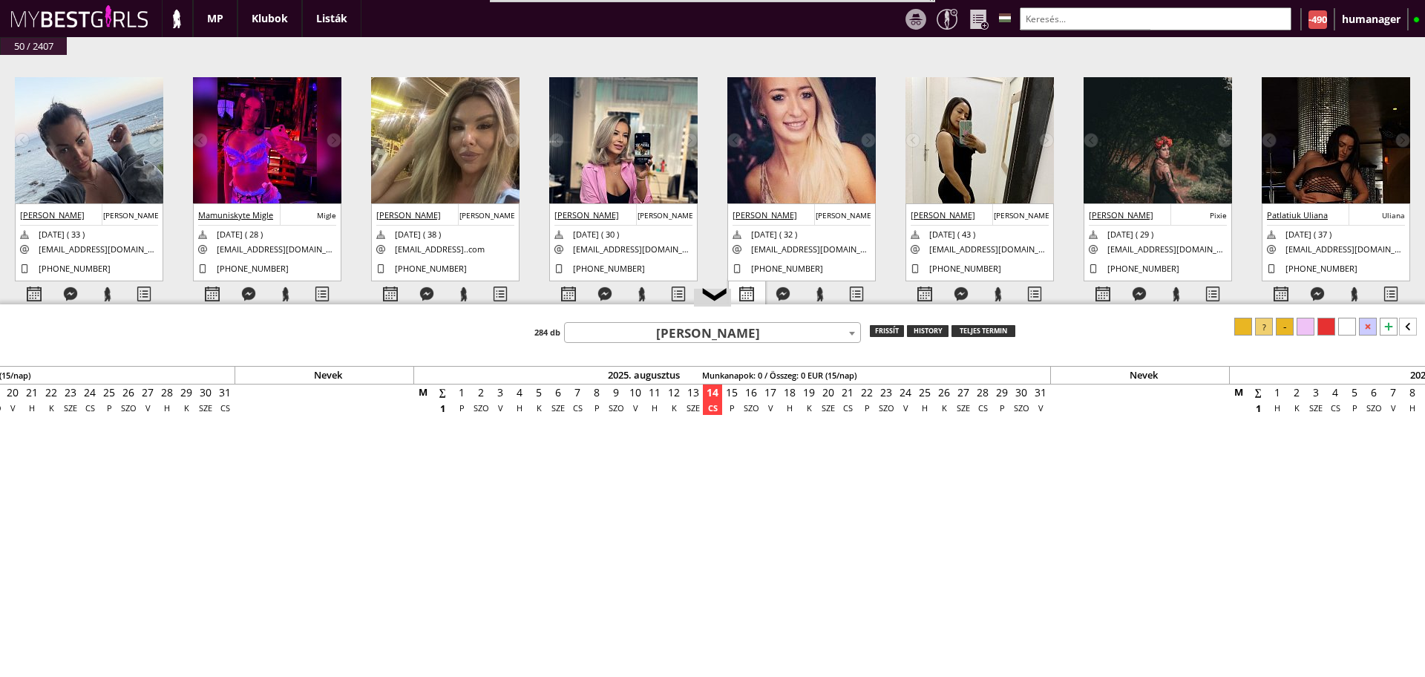
click at [743, 298] on div at bounding box center [747, 294] width 36 height 26
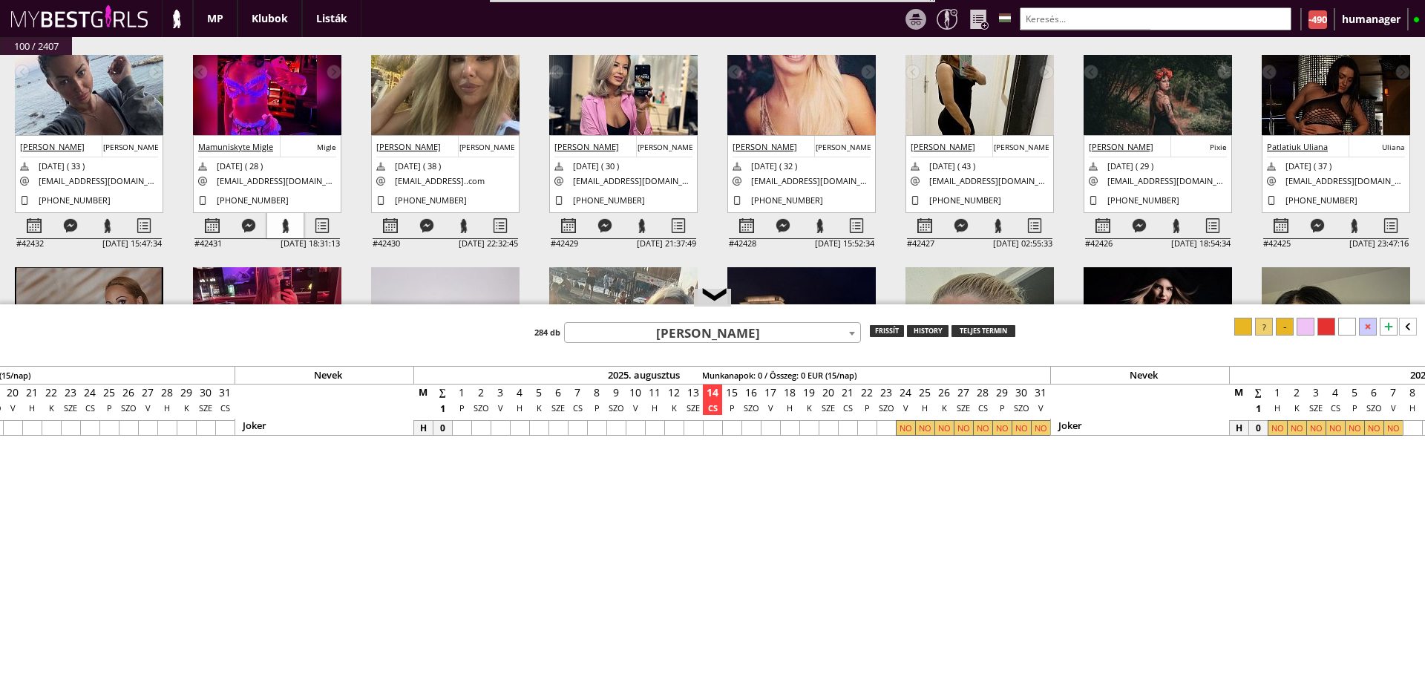
click at [290, 219] on div at bounding box center [285, 226] width 36 height 26
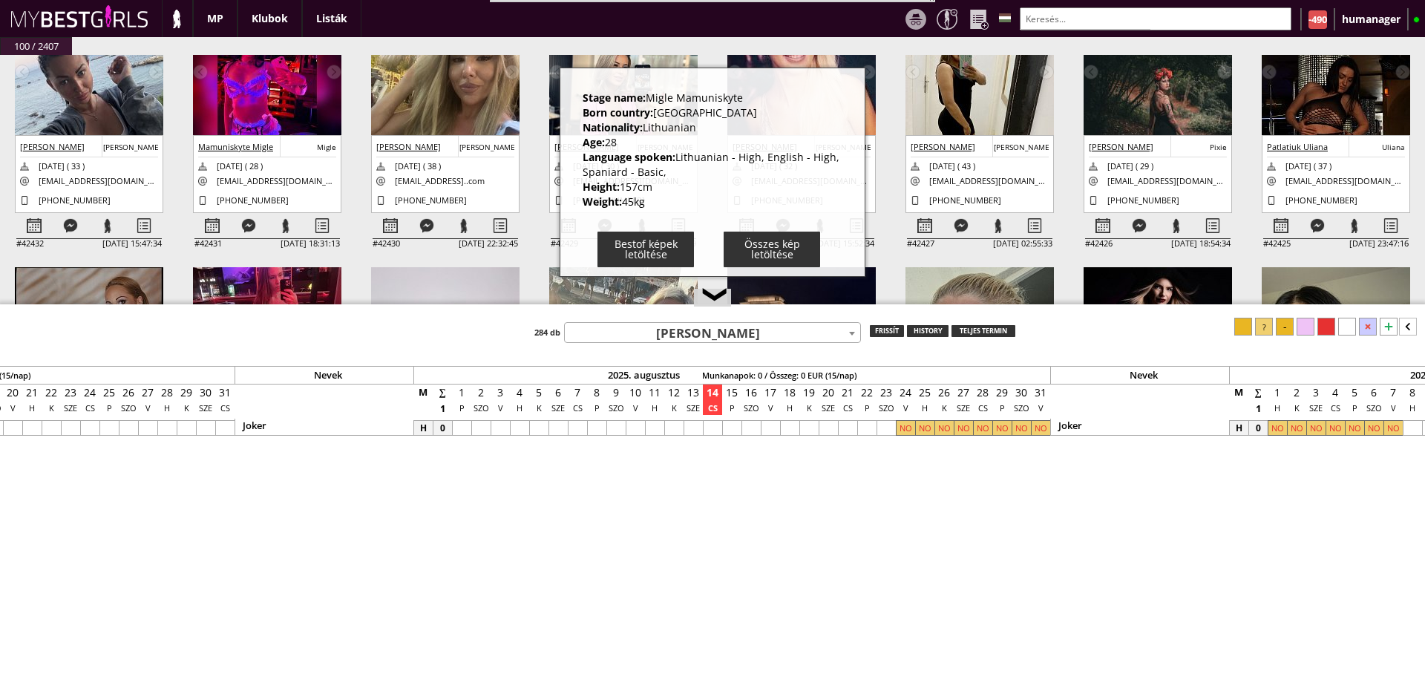
click at [362, 174] on div "#42432 2025-08-11 15:47:34 Oldakowska Monika Monika 1991-08-18 ( 33 ) oldakowsk…" at bounding box center [712, 198] width 1425 height 287
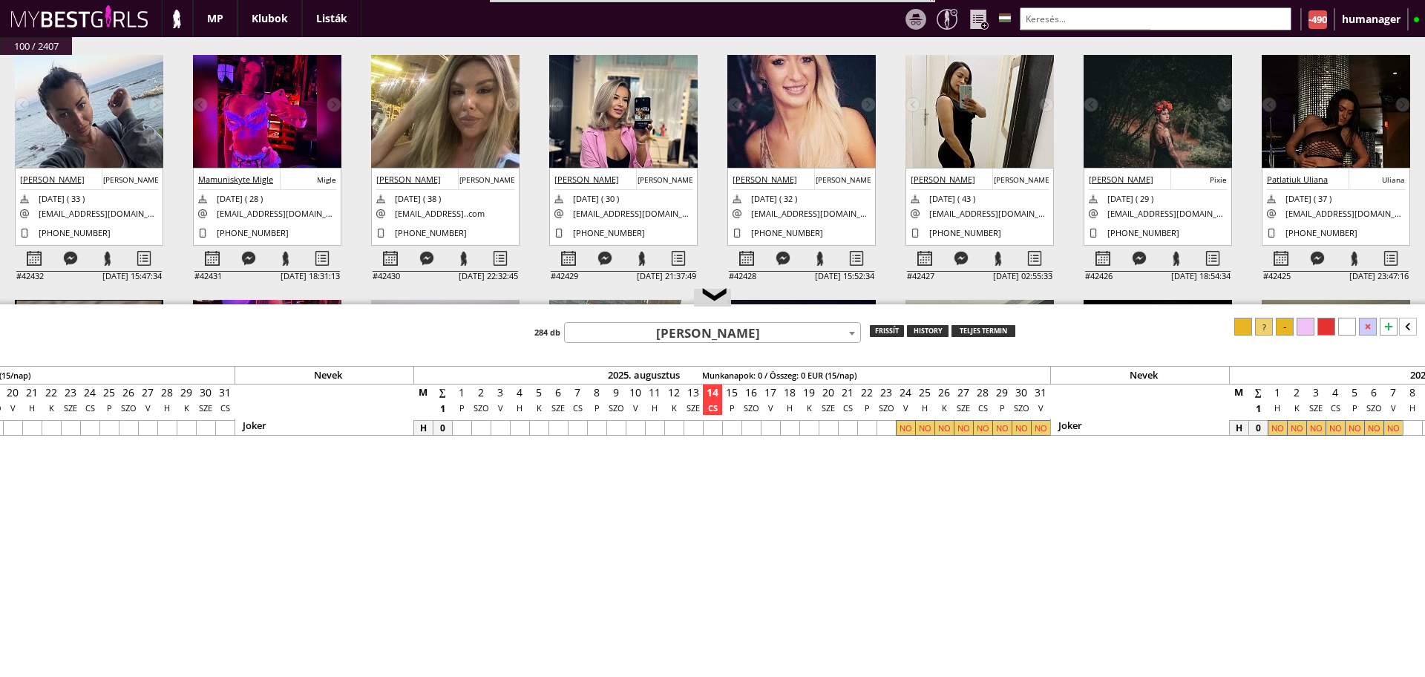
scroll to position [26, 0]
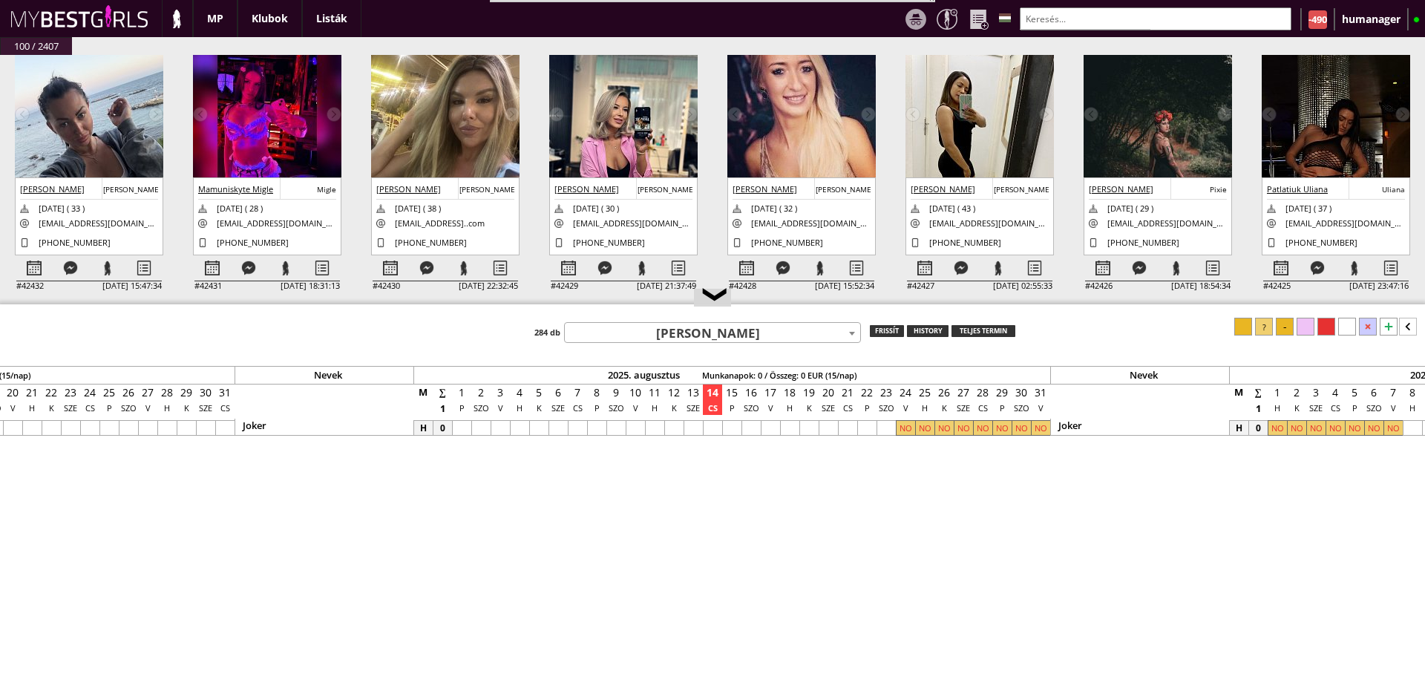
click at [299, 143] on img at bounding box center [267, 125] width 148 height 148
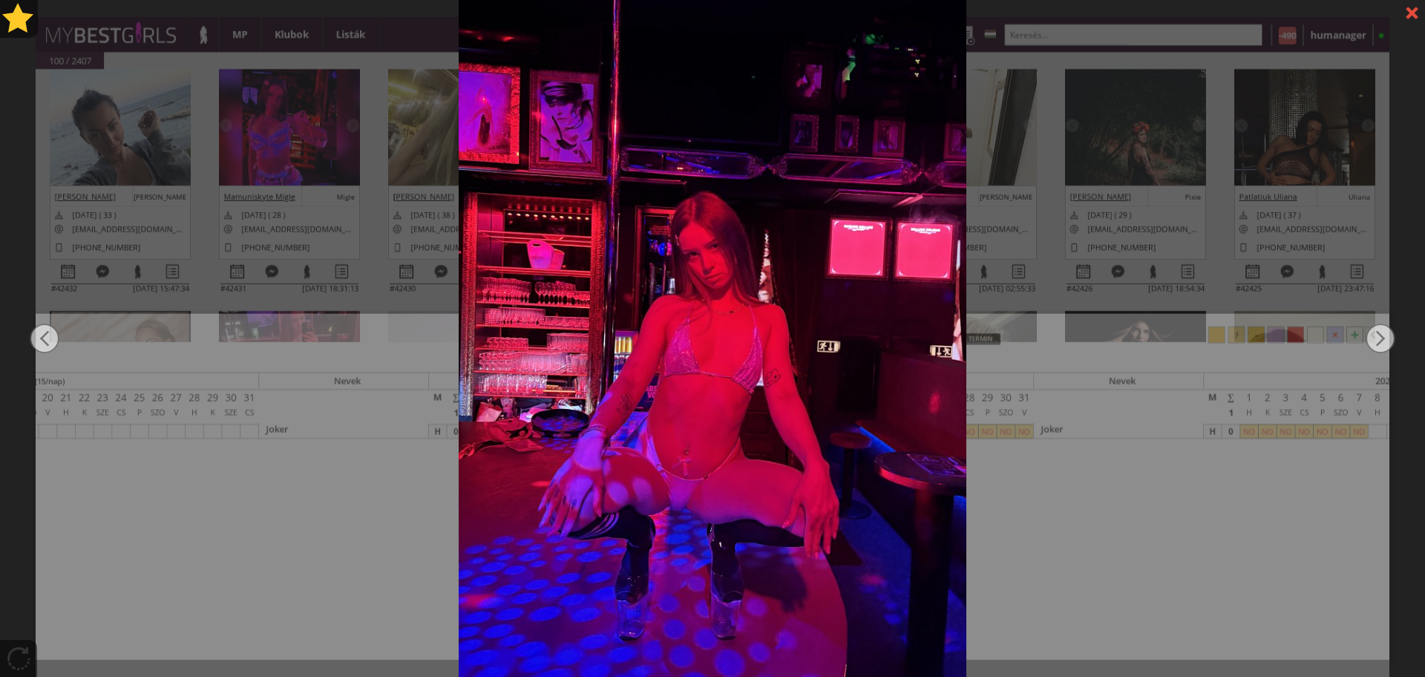
click at [380, 166] on div at bounding box center [712, 338] width 1425 height 677
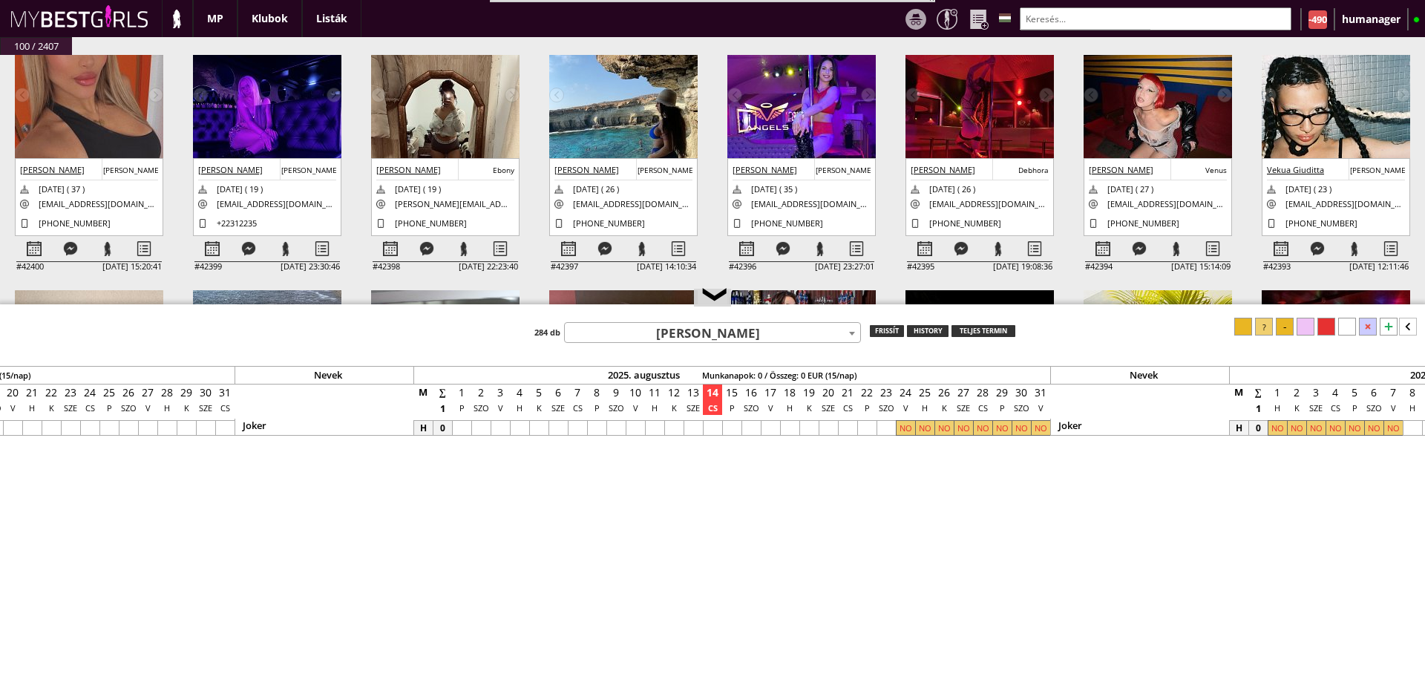
scroll to position [1079, 0]
click at [756, 248] on div at bounding box center [747, 248] width 36 height 26
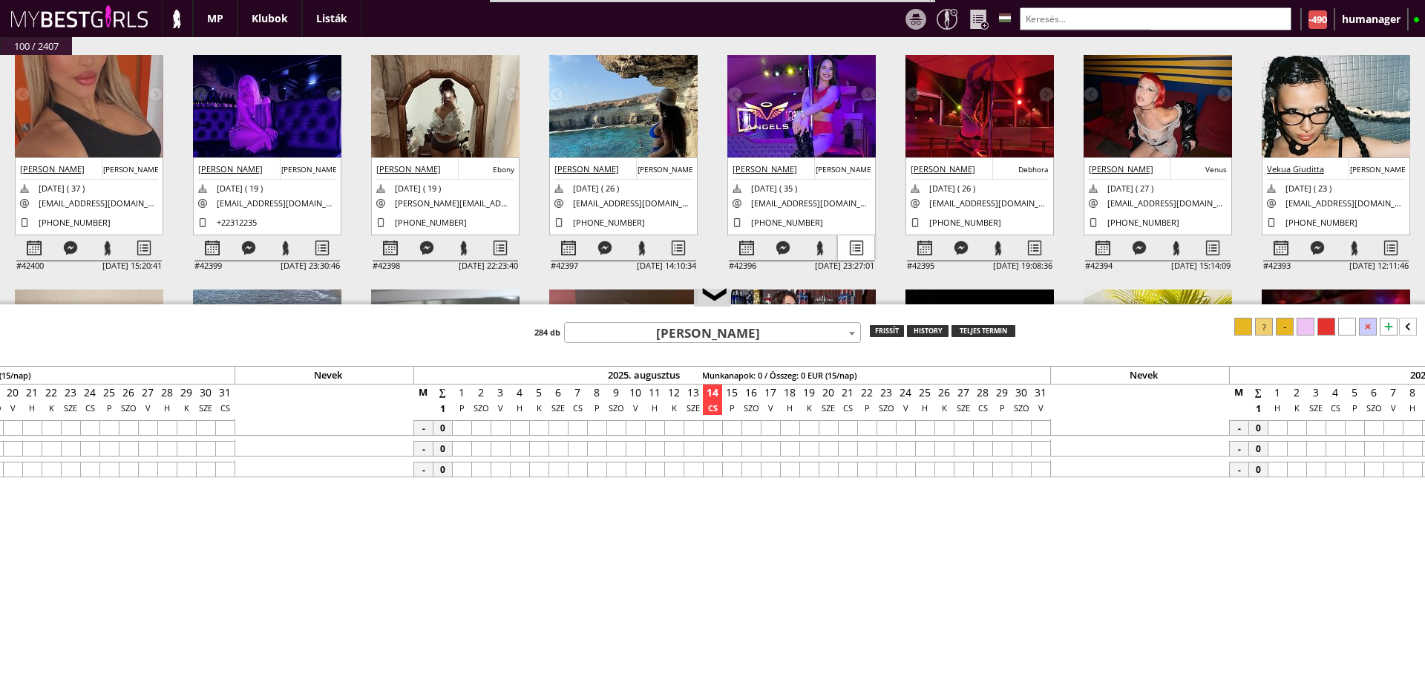
click at [871, 252] on div at bounding box center [856, 248] width 36 height 26
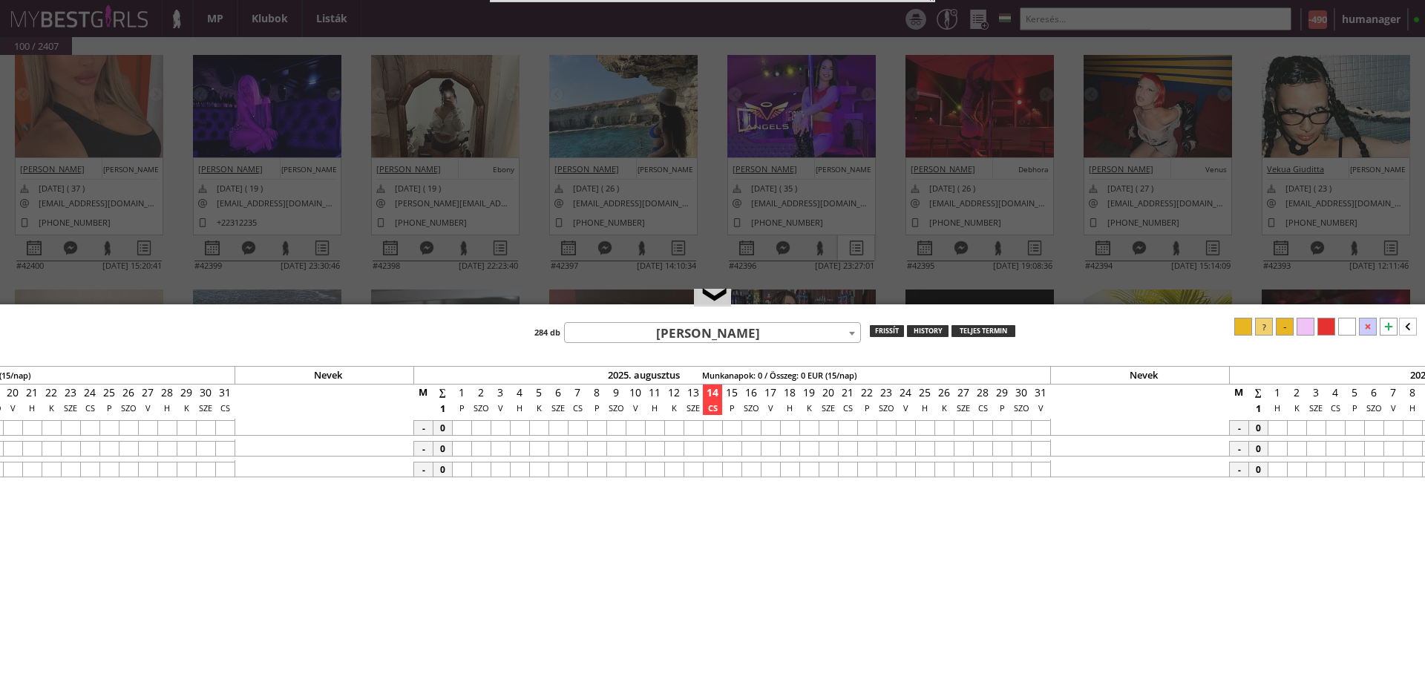
select select "2"
select select "1"
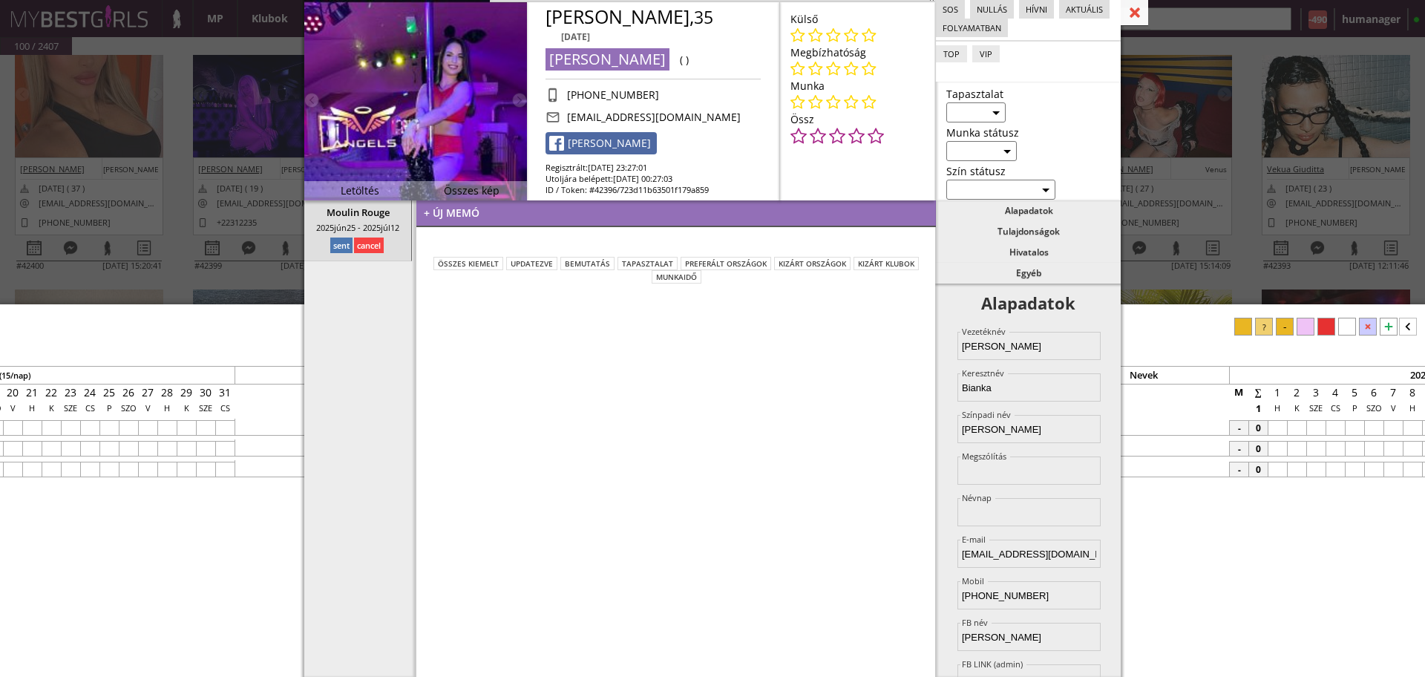
click at [1128, 16] on div at bounding box center [1134, 13] width 27 height 26
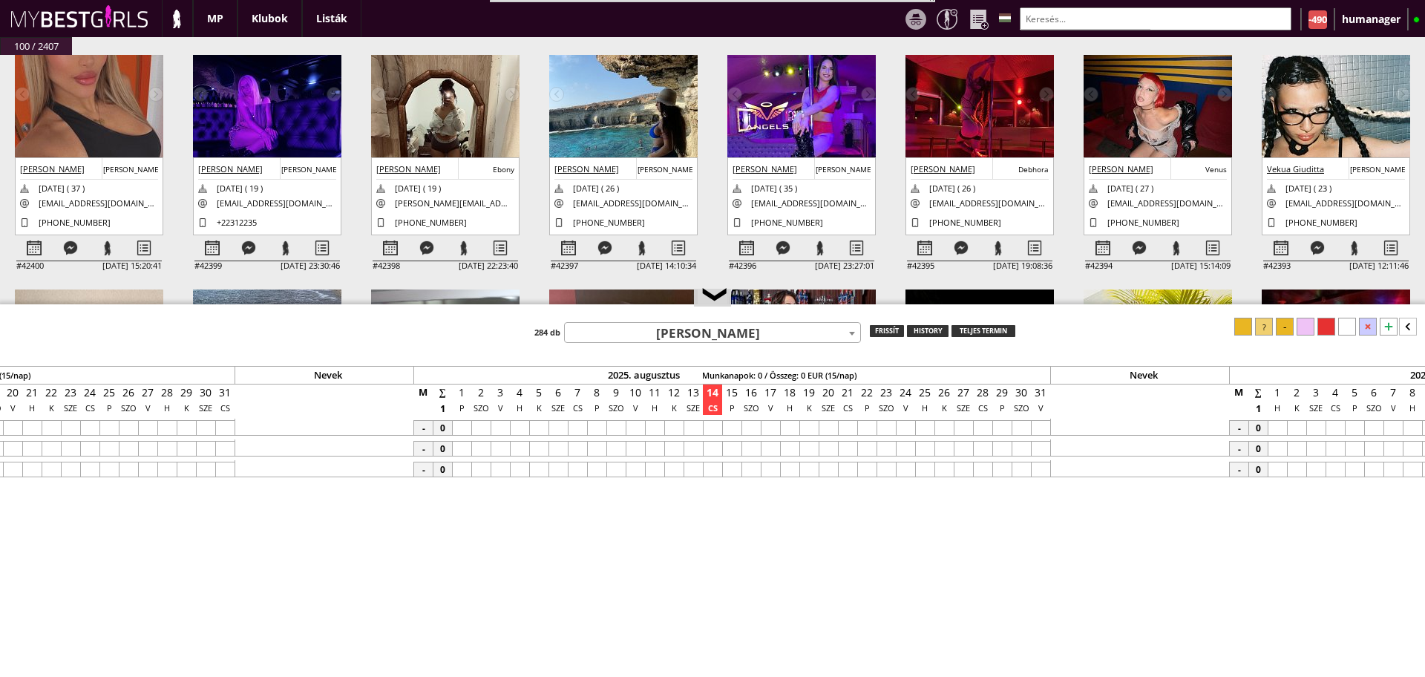
click at [1118, 17] on input "text" at bounding box center [1156, 18] width 272 height 23
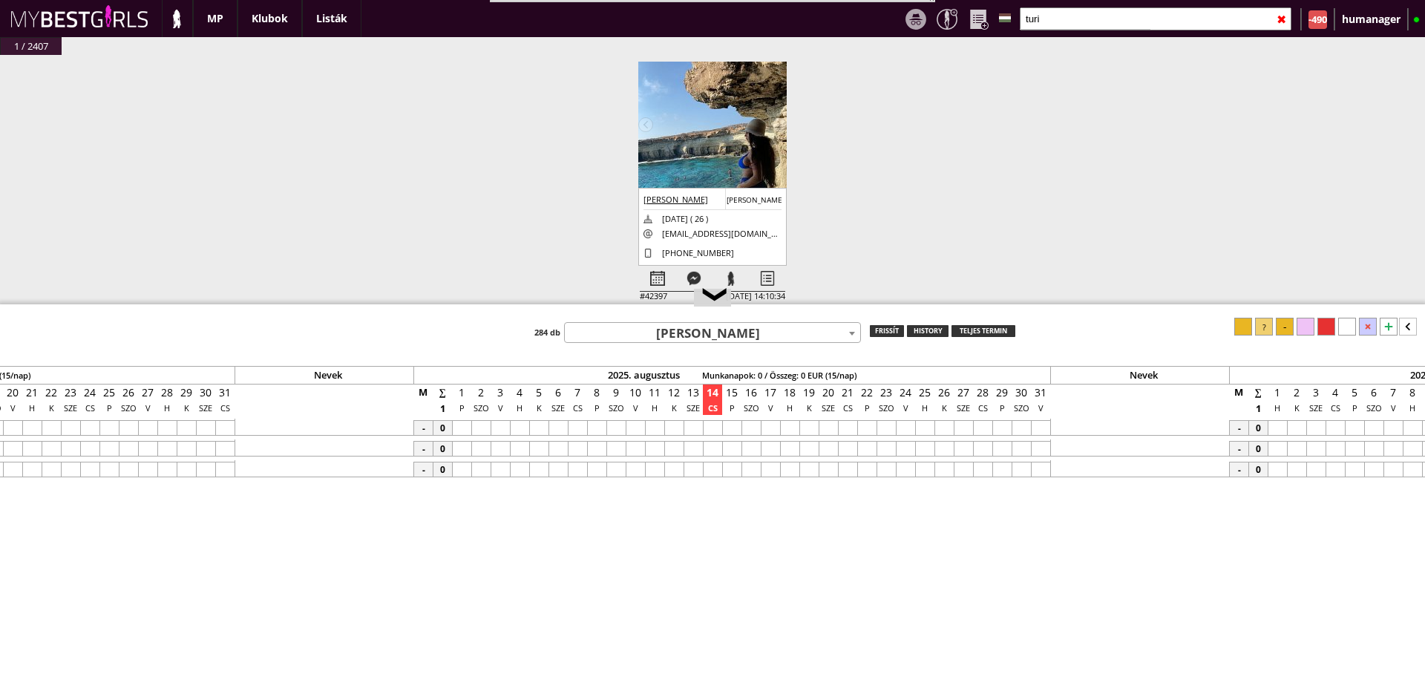
scroll to position [30, 0]
type input "turi"
click at [653, 275] on div at bounding box center [658, 279] width 36 height 26
click at [764, 266] on div at bounding box center [767, 279] width 36 height 26
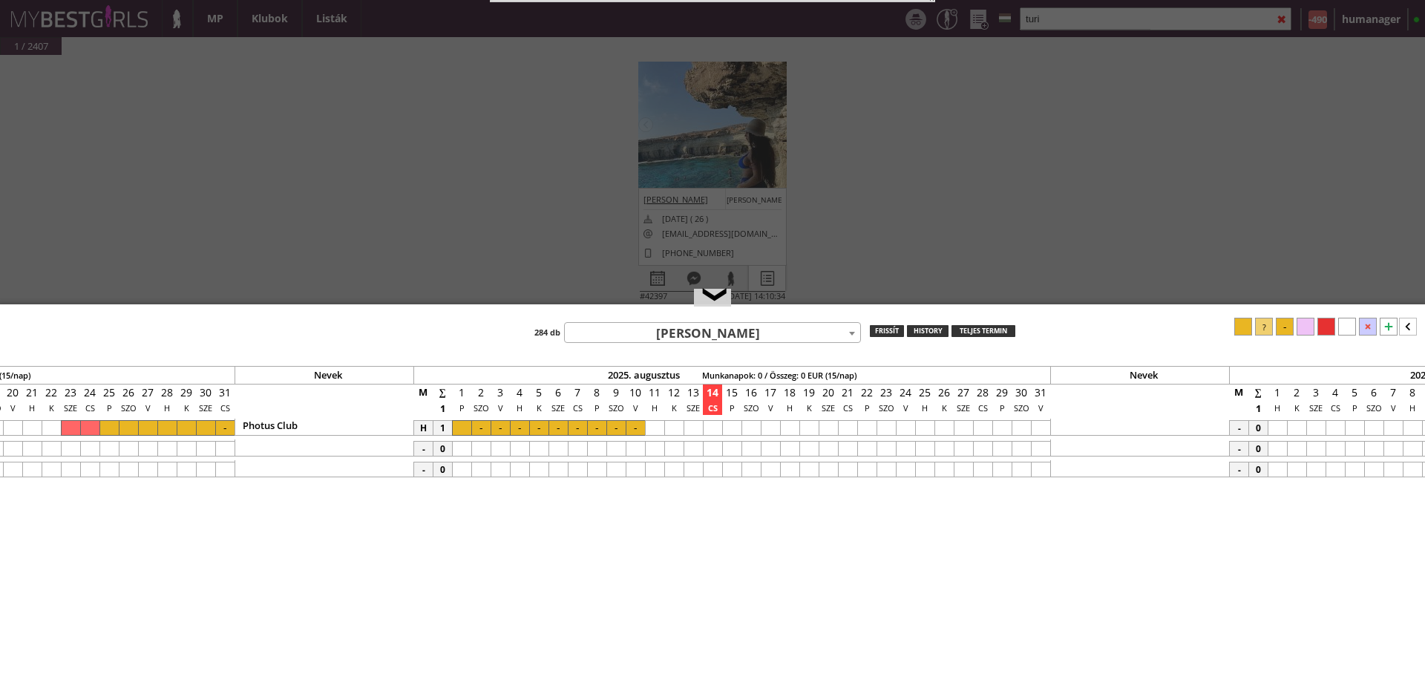
select select "2"
select select "1"
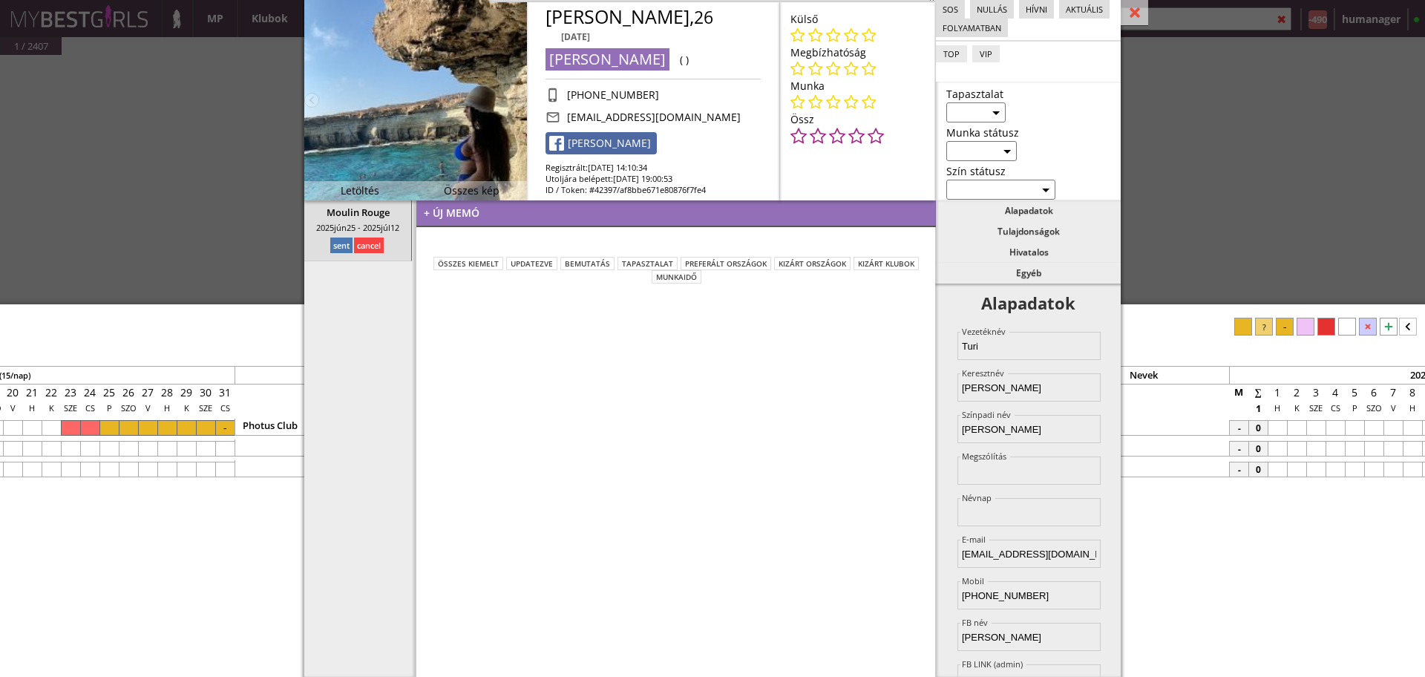
click at [608, 210] on div "+ új memó" at bounding box center [676, 213] width 520 height 27
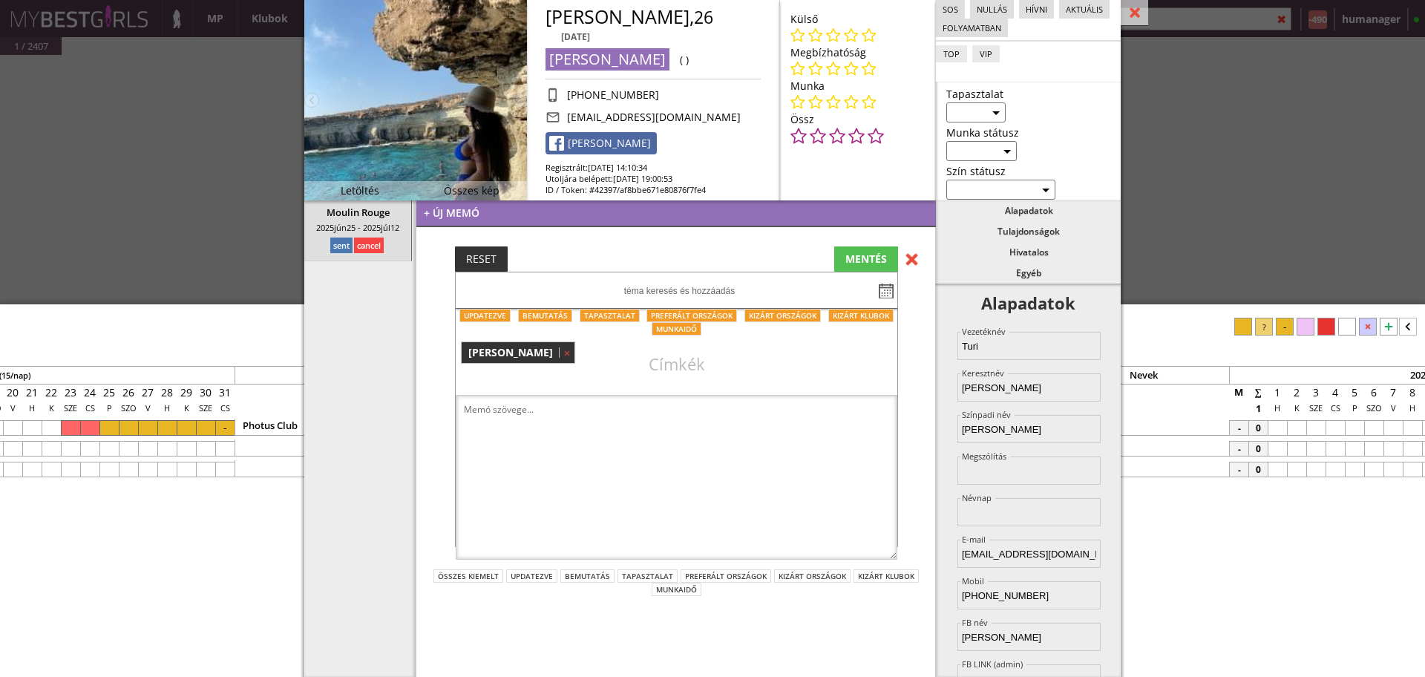
click at [642, 286] on input "text" at bounding box center [680, 290] width 448 height 36
type input "szabados"
click at [632, 408] on textarea at bounding box center [677, 477] width 442 height 165
type textarea "Barátnők, együtt szoktak dolgozni"
click at [868, 252] on div "MENTÉS" at bounding box center [866, 258] width 64 height 25
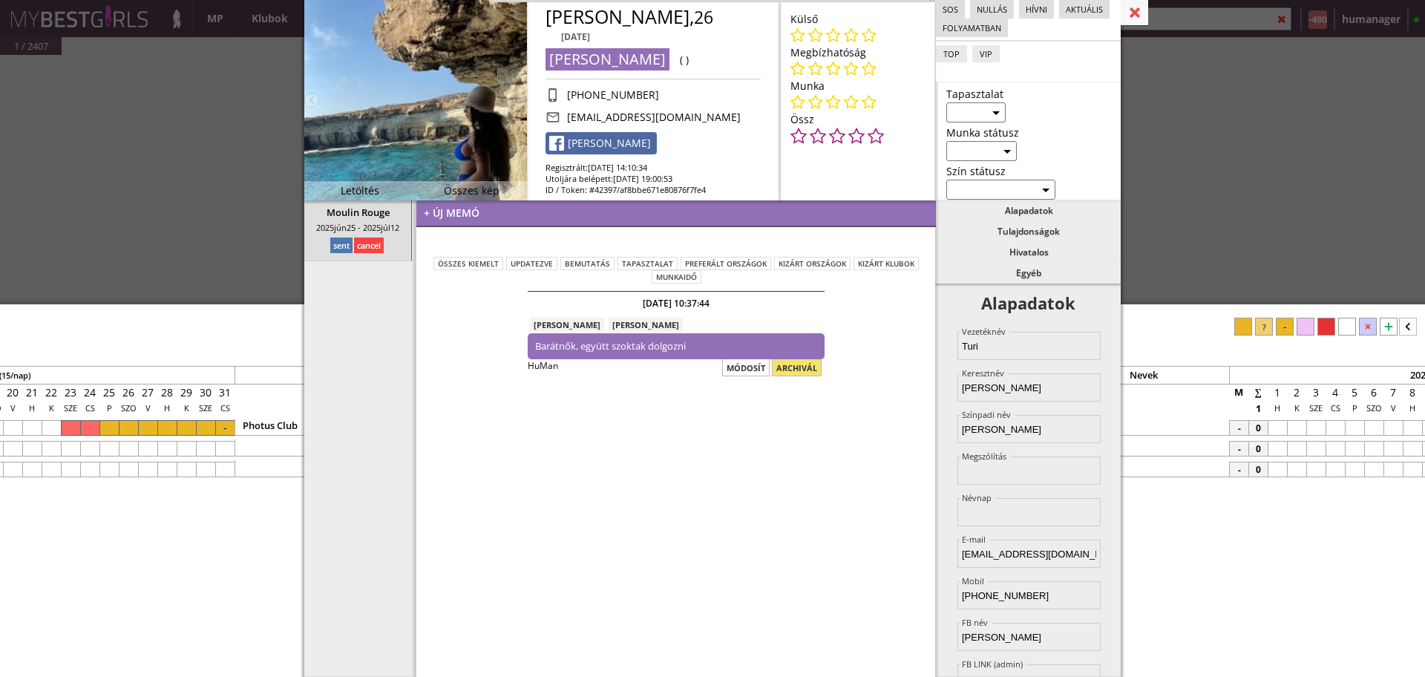
click at [1137, 14] on div at bounding box center [1134, 13] width 27 height 26
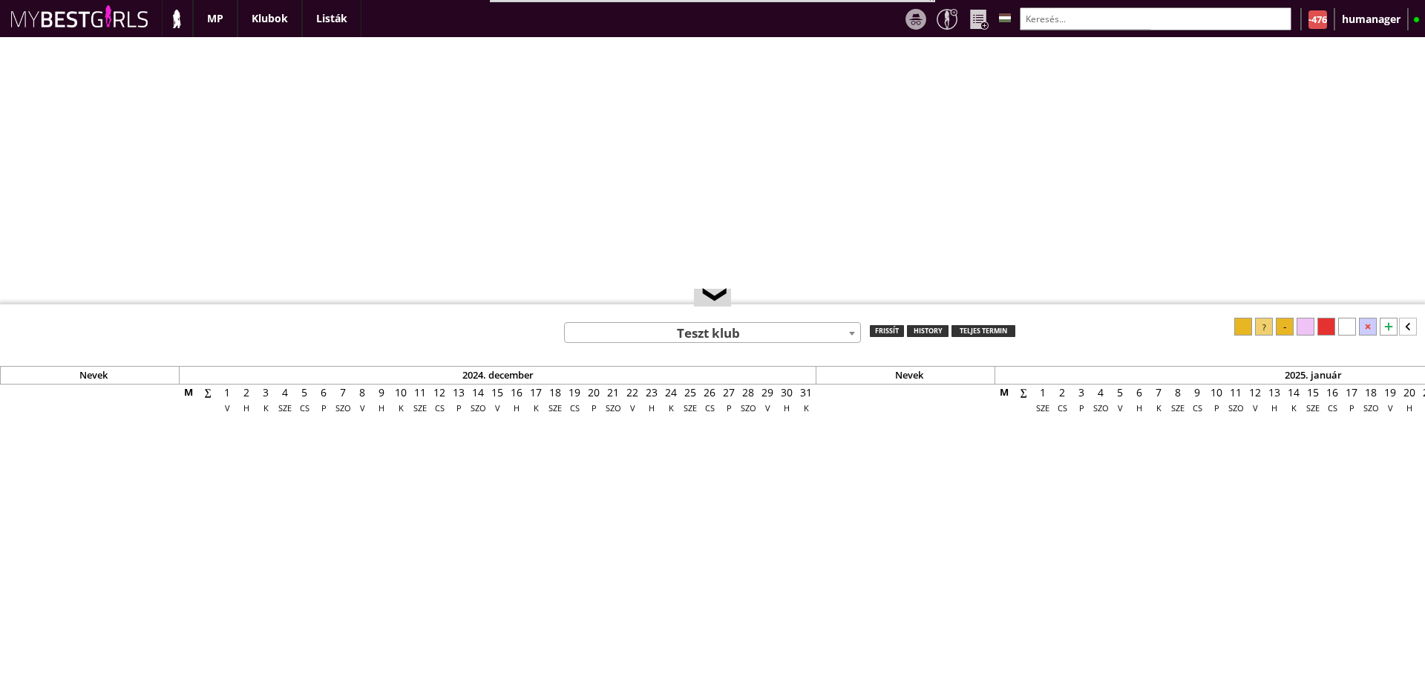
select select "0"
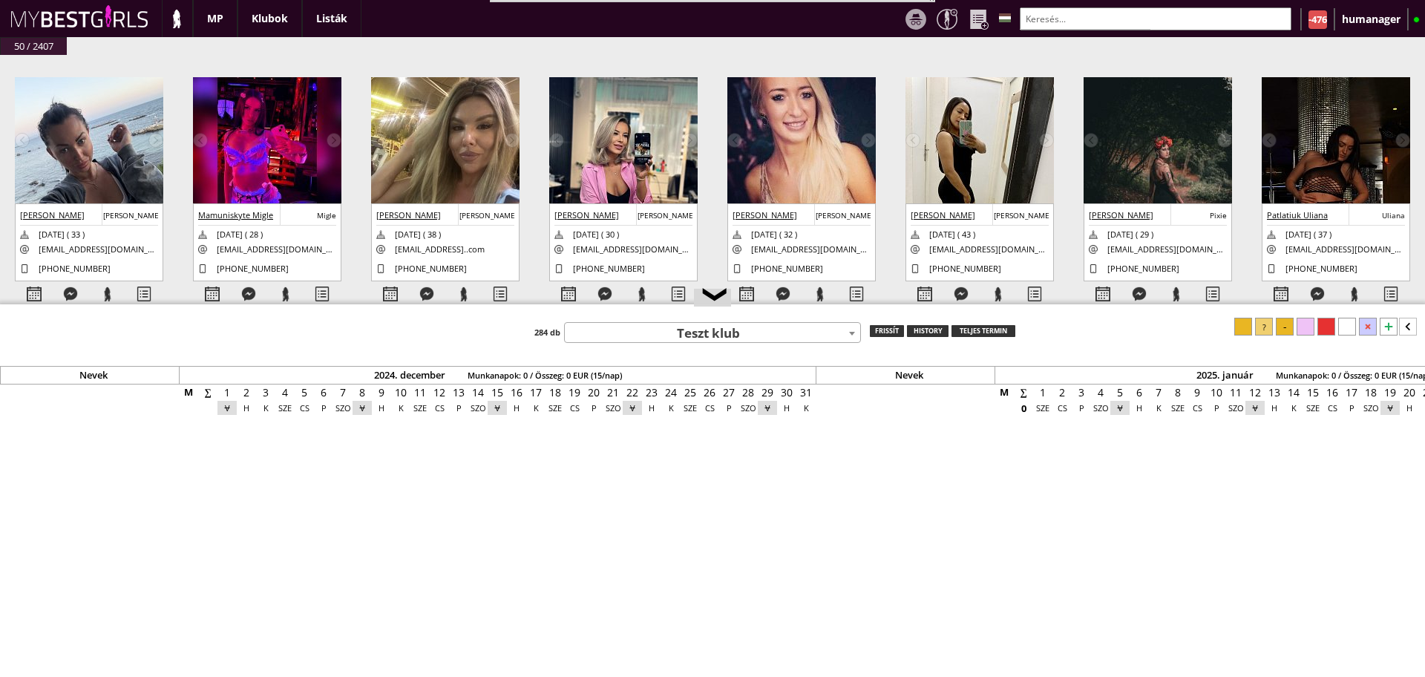
scroll to position [0, 6213]
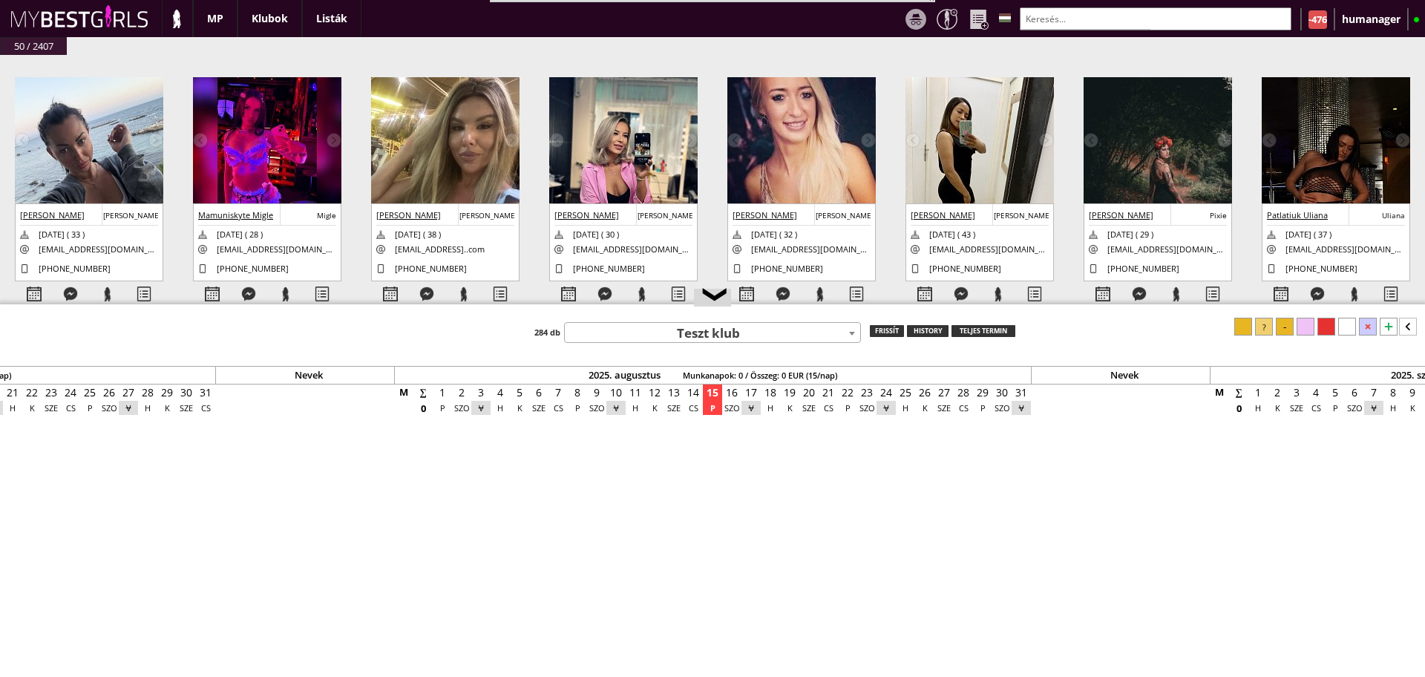
click at [1073, 22] on input "text" at bounding box center [1156, 18] width 272 height 23
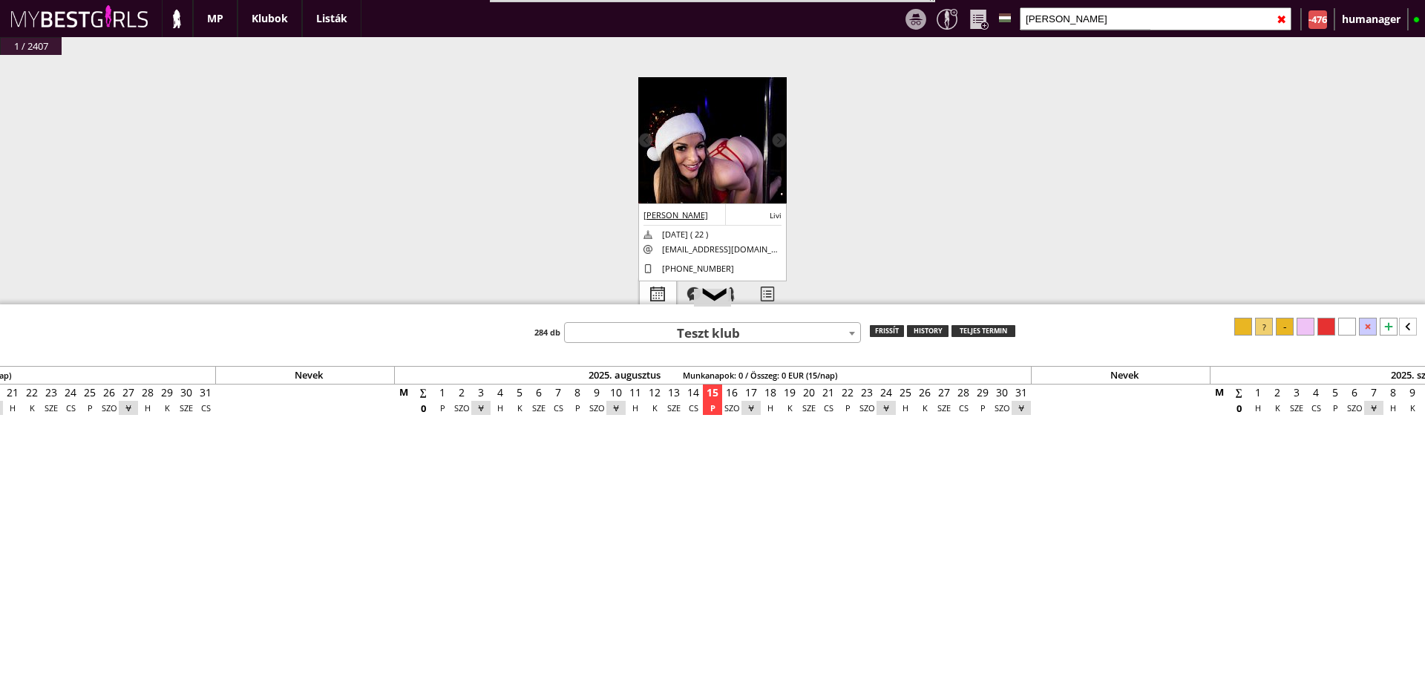
type input "szabados"
click at [649, 285] on div at bounding box center [658, 294] width 36 height 26
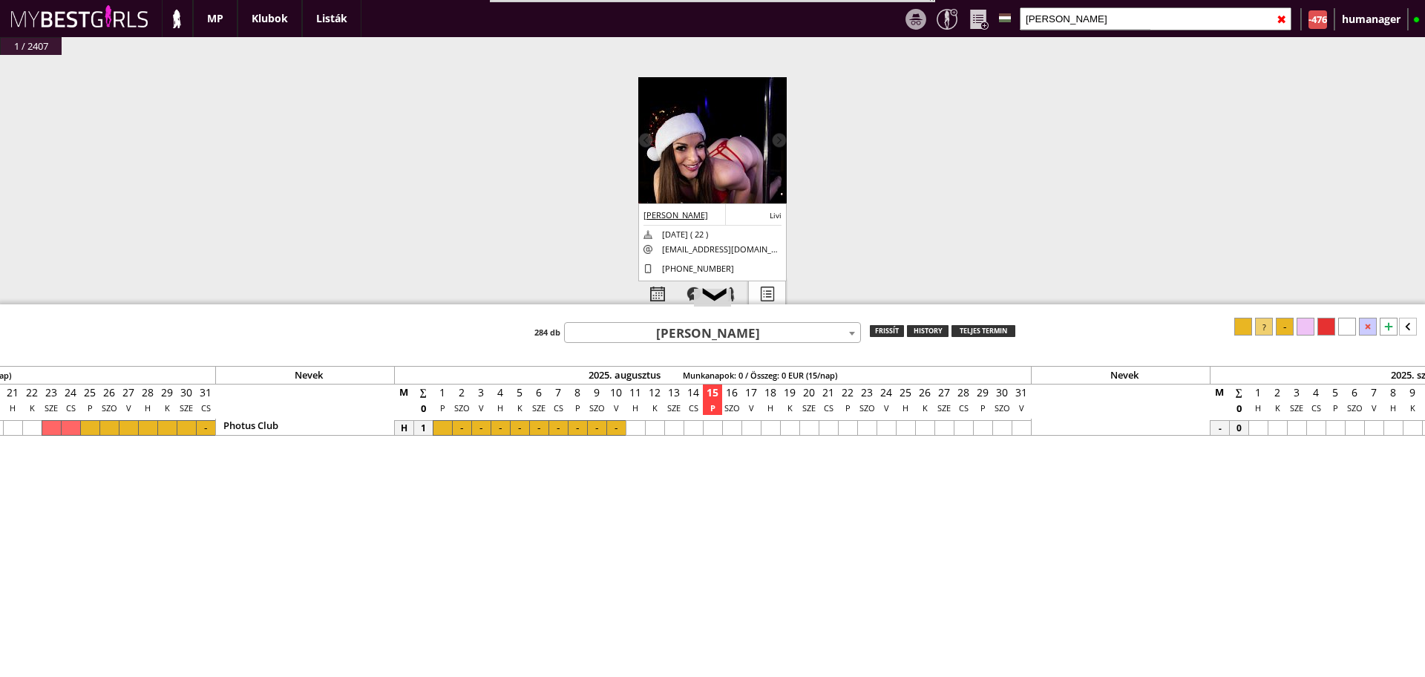
click at [756, 288] on div at bounding box center [767, 294] width 36 height 26
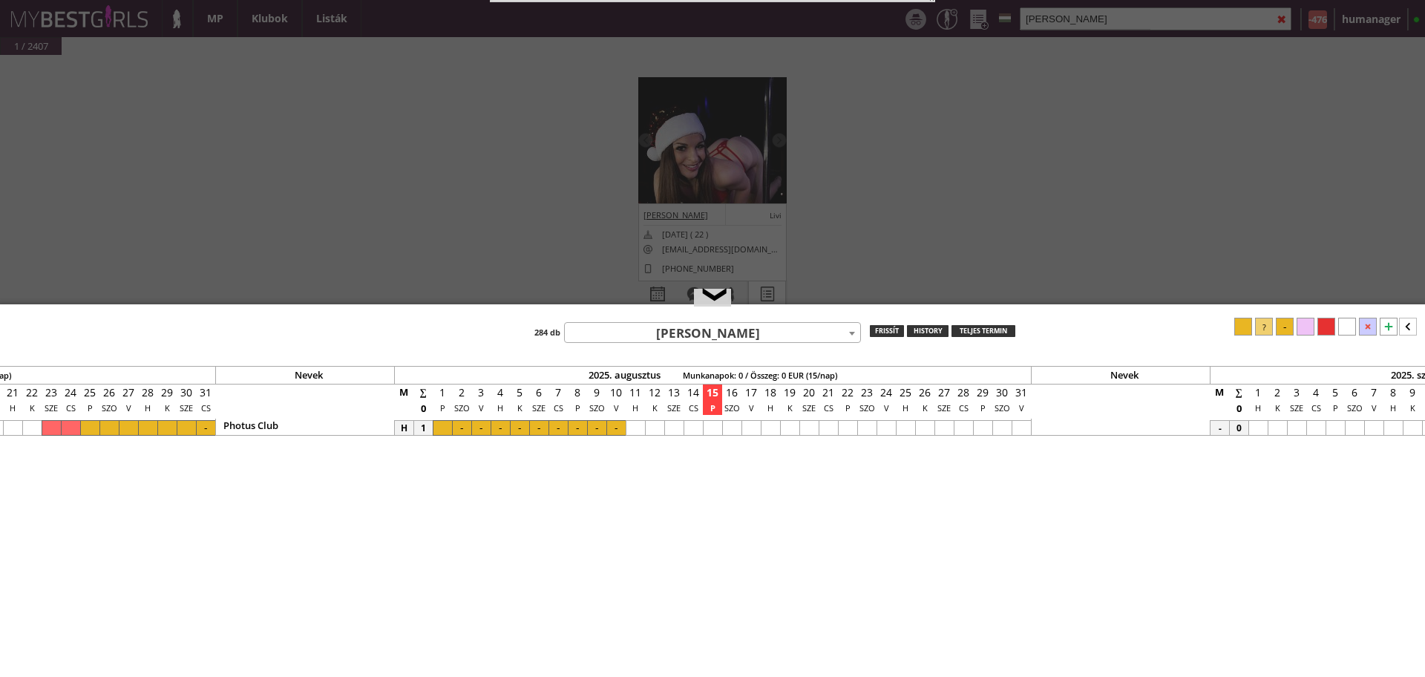
select select "2"
select select "1"
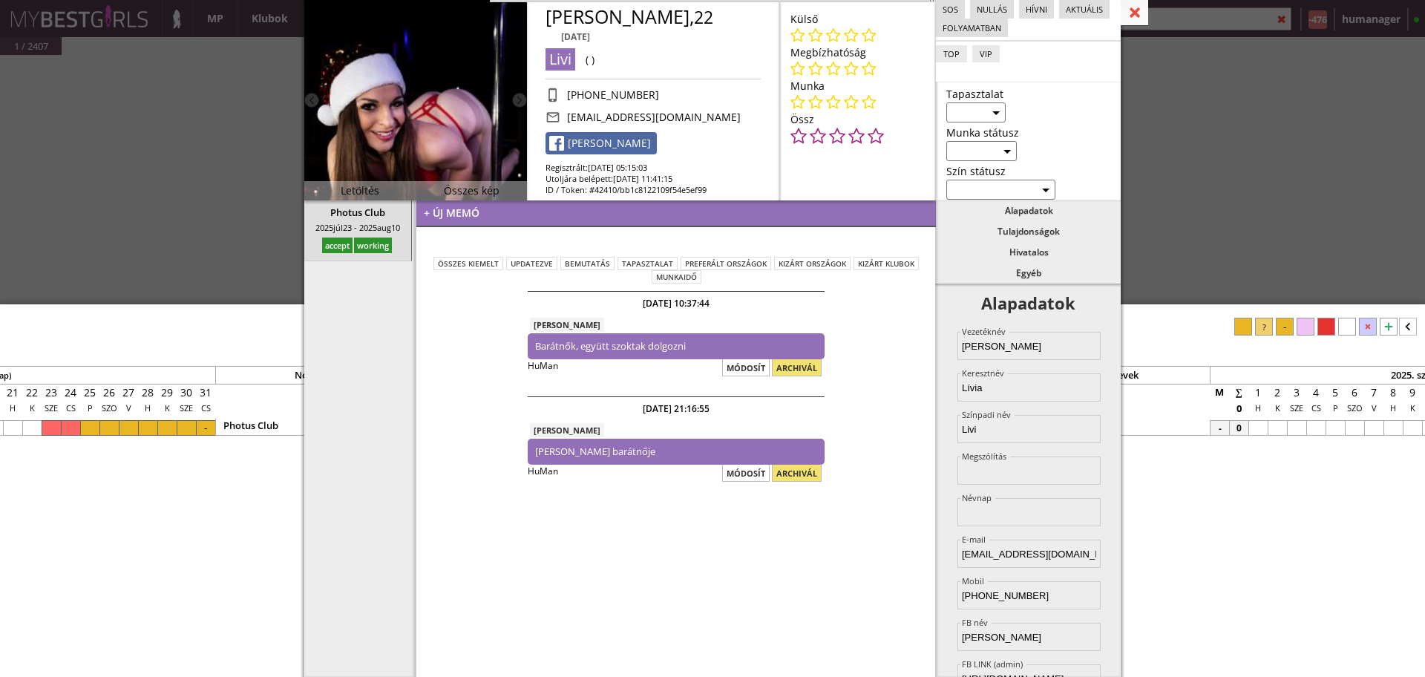
click at [1133, 5] on div at bounding box center [1134, 13] width 27 height 26
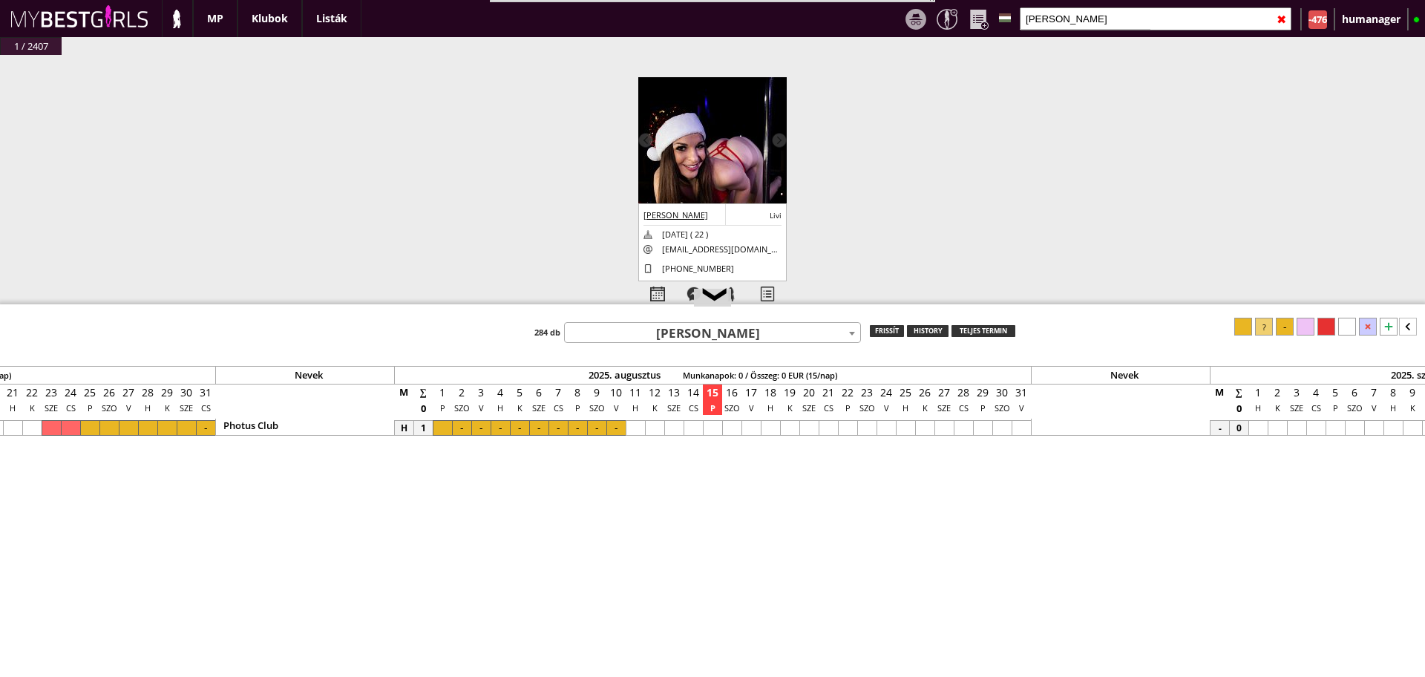
click at [1142, 17] on input "szabados" at bounding box center [1156, 18] width 272 height 23
type input "s"
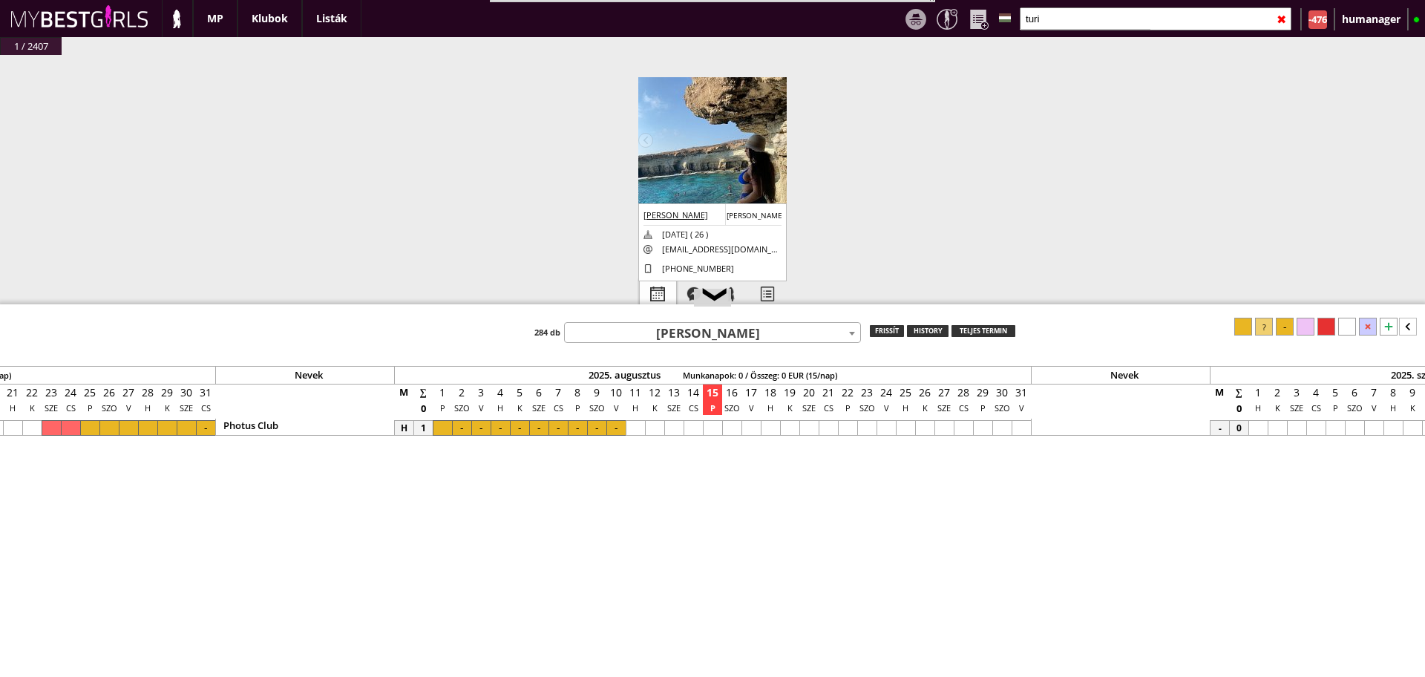
type input "turi"
click at [655, 295] on div at bounding box center [658, 294] width 36 height 26
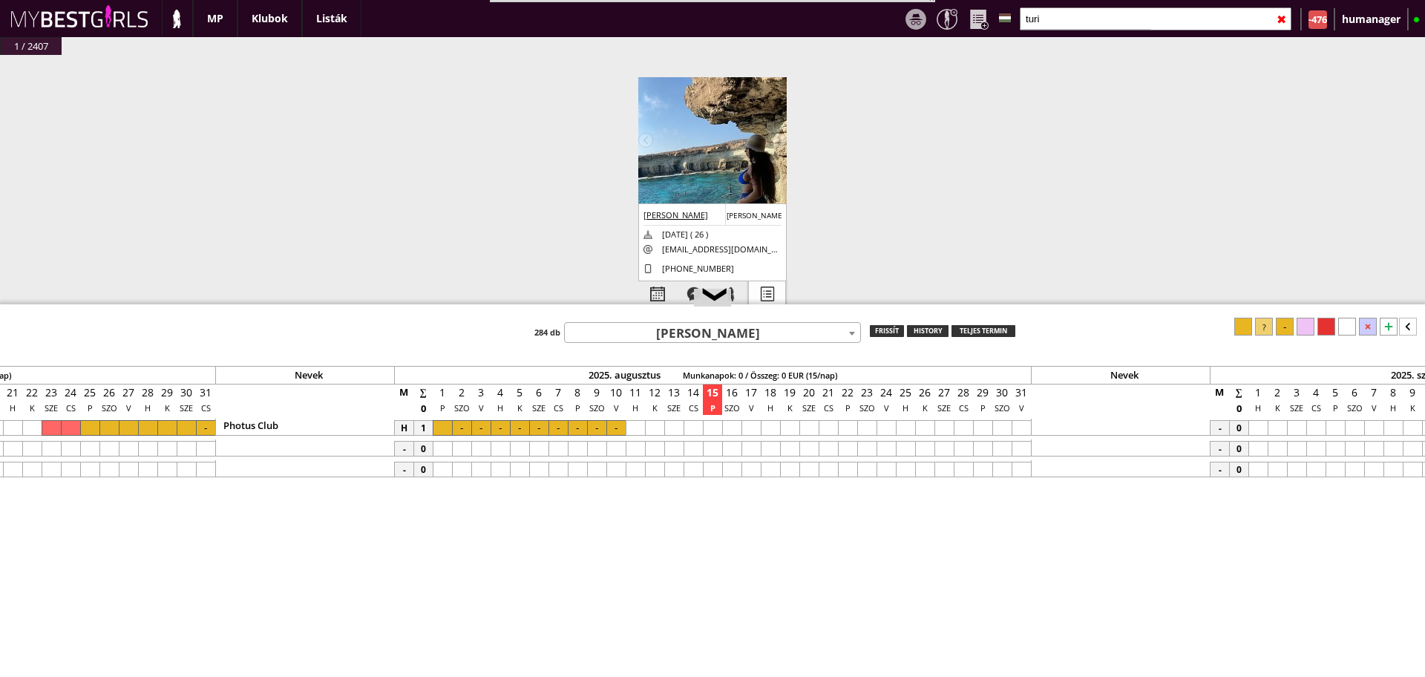
click at [761, 296] on div at bounding box center [767, 294] width 36 height 26
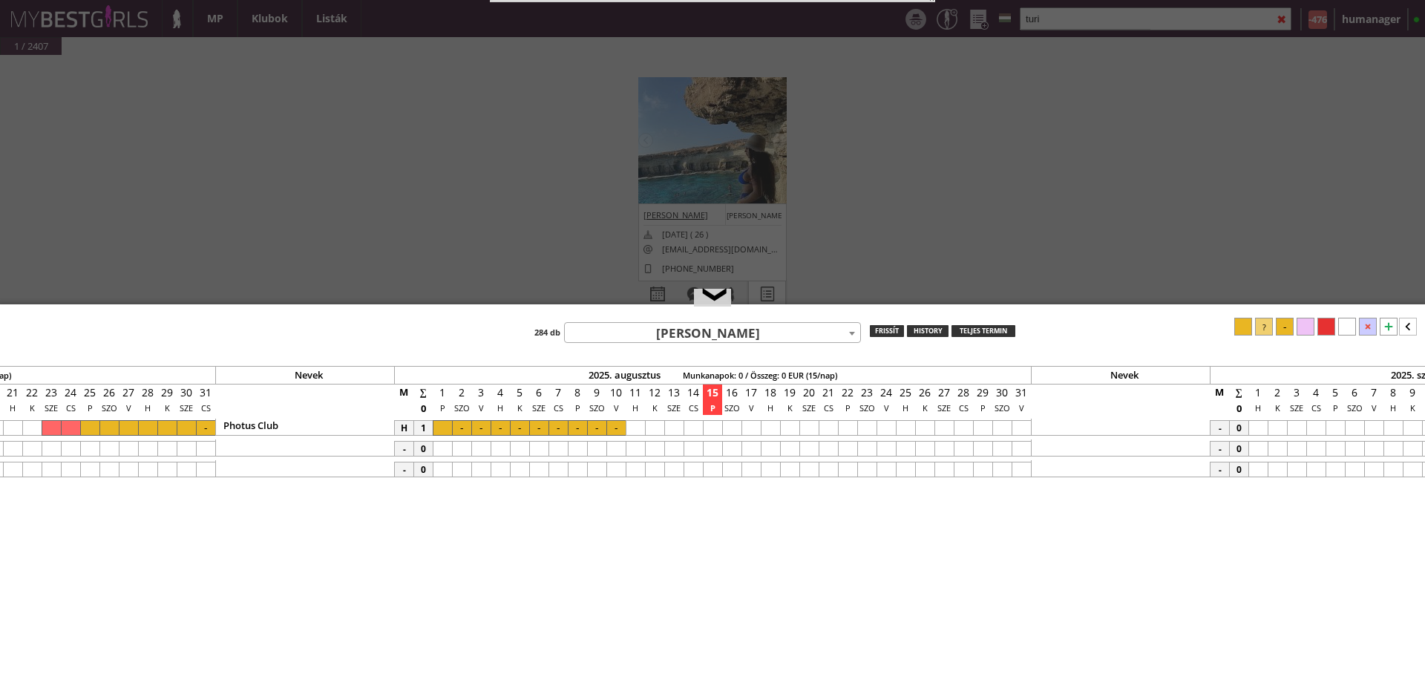
select select "2"
select select "1"
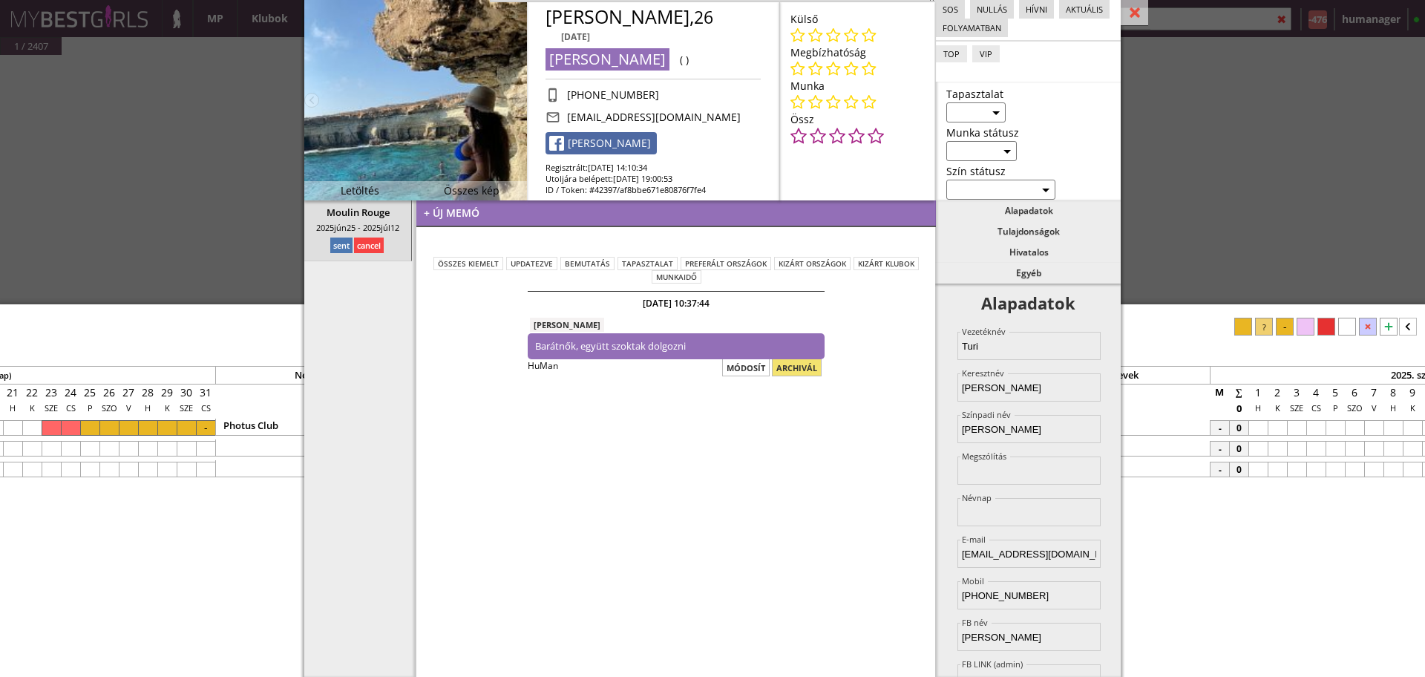
click at [129, 116] on div "#42432 2025-08-11 15:47:34 Oldakowska Monika Monika 1991-08-18 ( 33 ) oldakowsk…" at bounding box center [712, 198] width 1425 height 287
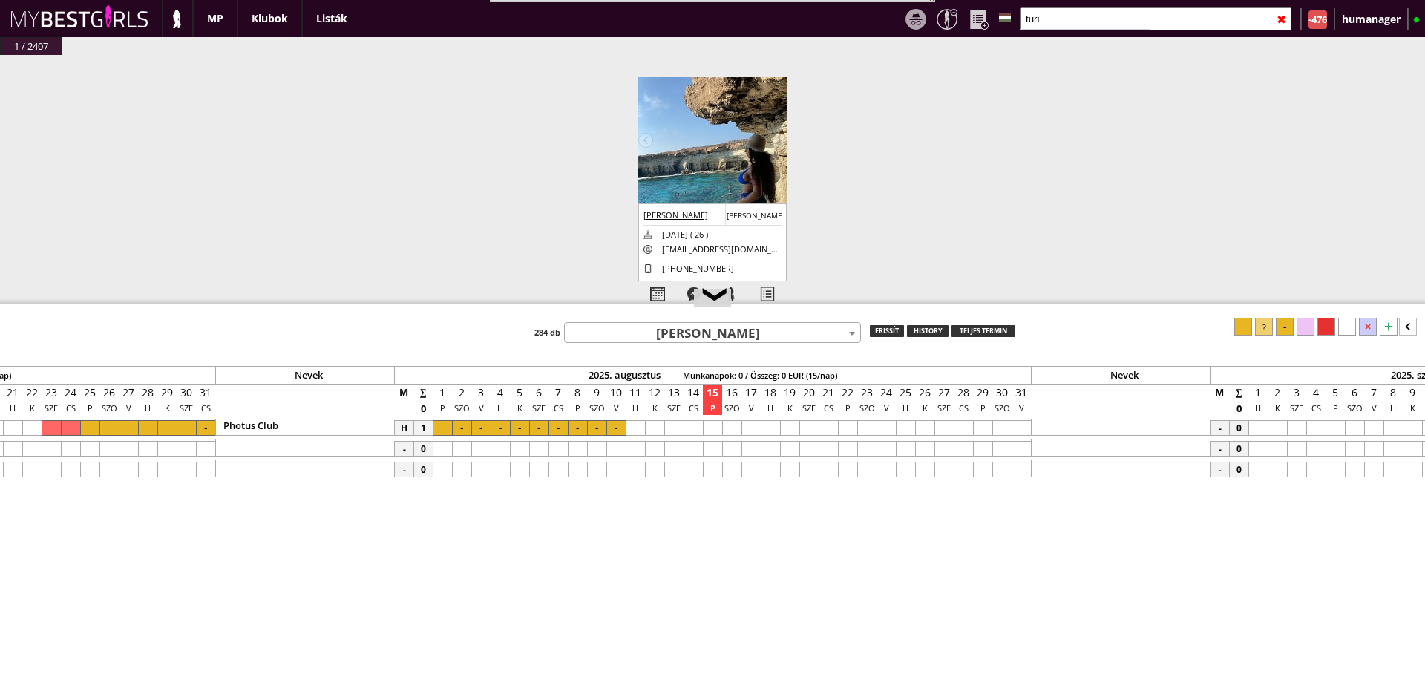
click at [1058, 30] on input "turi" at bounding box center [1156, 18] width 272 height 23
click at [1058, 30] on input "text" at bounding box center [1156, 18] width 272 height 23
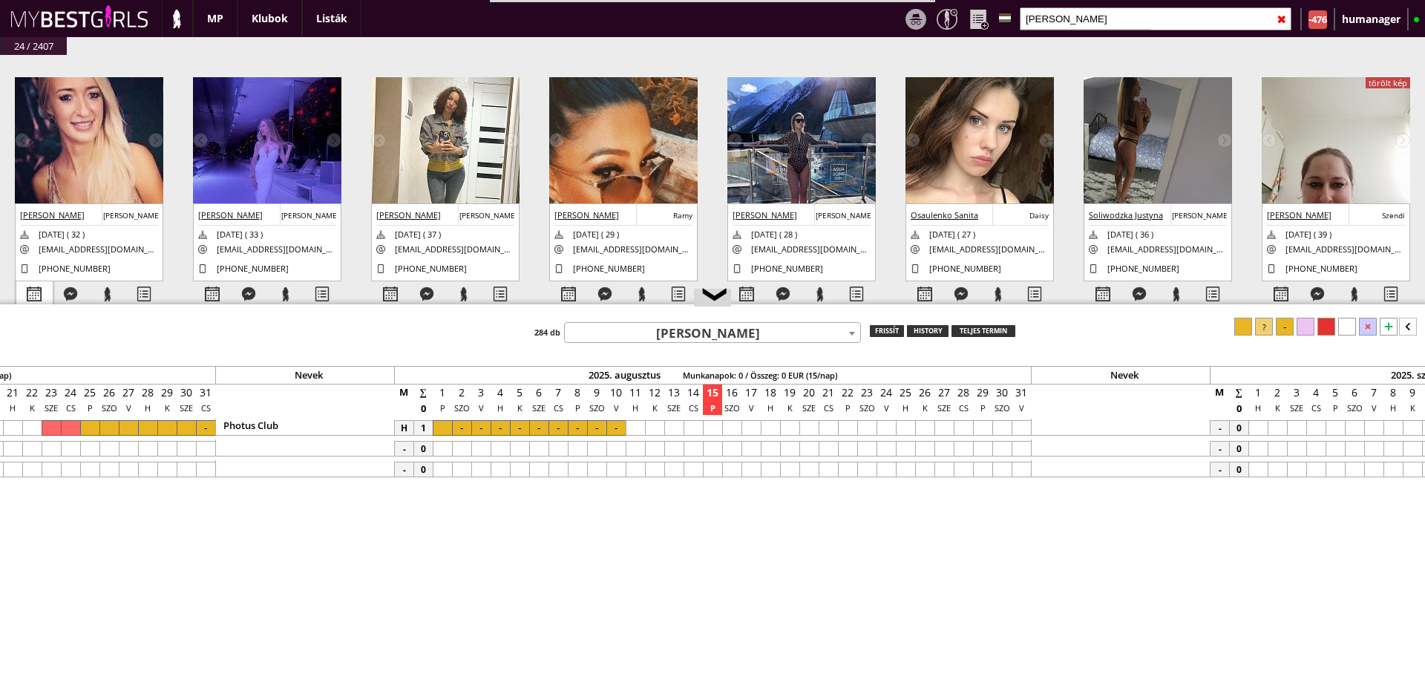
type input "anita"
click at [23, 293] on div at bounding box center [34, 294] width 36 height 26
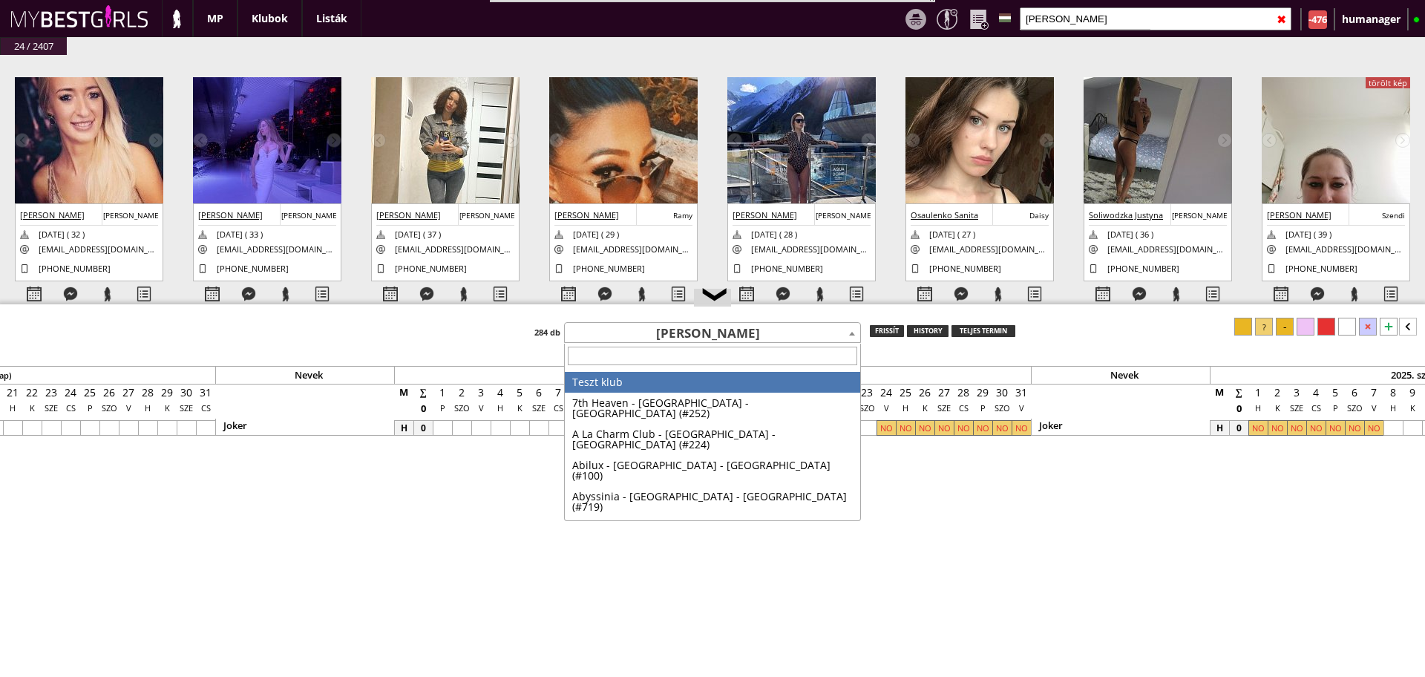
click at [623, 330] on span "[PERSON_NAME]" at bounding box center [712, 334] width 295 height 21
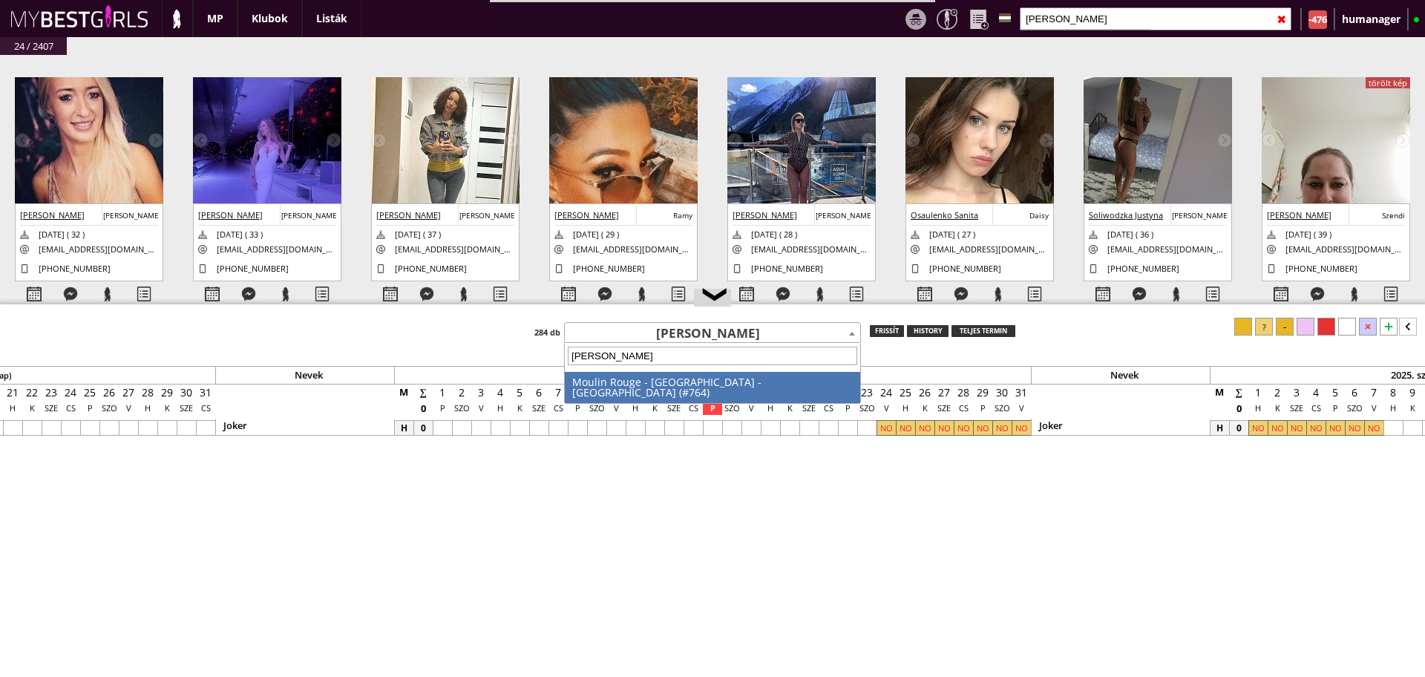
type input "zakyn"
select select "764"
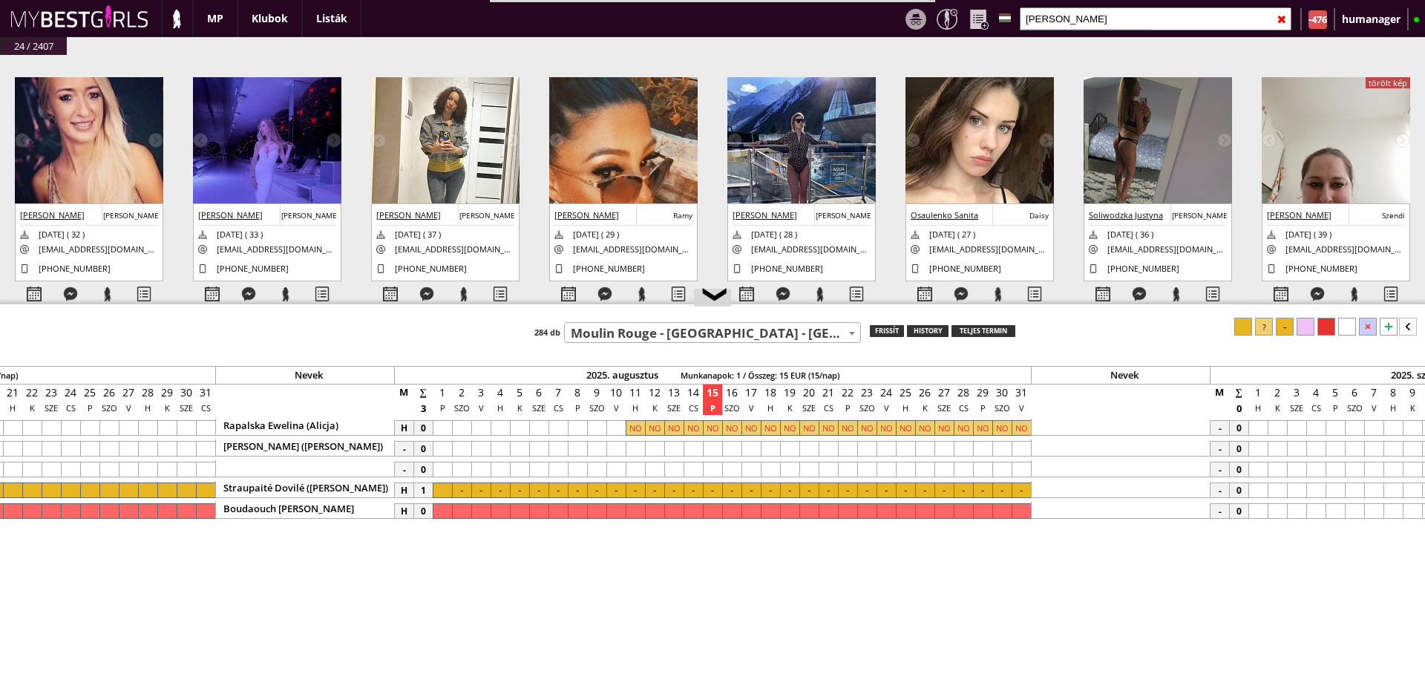
click at [904, 448] on div at bounding box center [905, 449] width 19 height 16
click at [1020, 446] on div at bounding box center [1021, 449] width 19 height 16
click at [1265, 334] on div at bounding box center [1264, 327] width 18 height 18
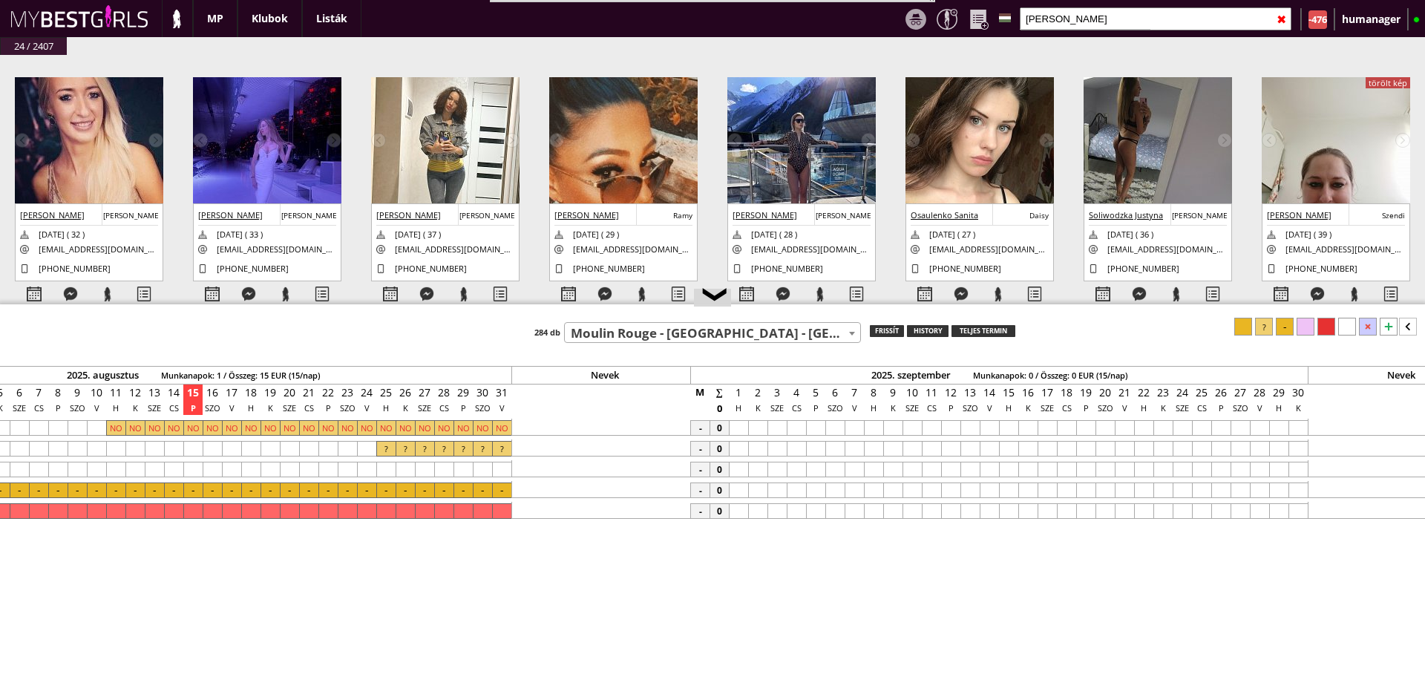
scroll to position [0, 6765]
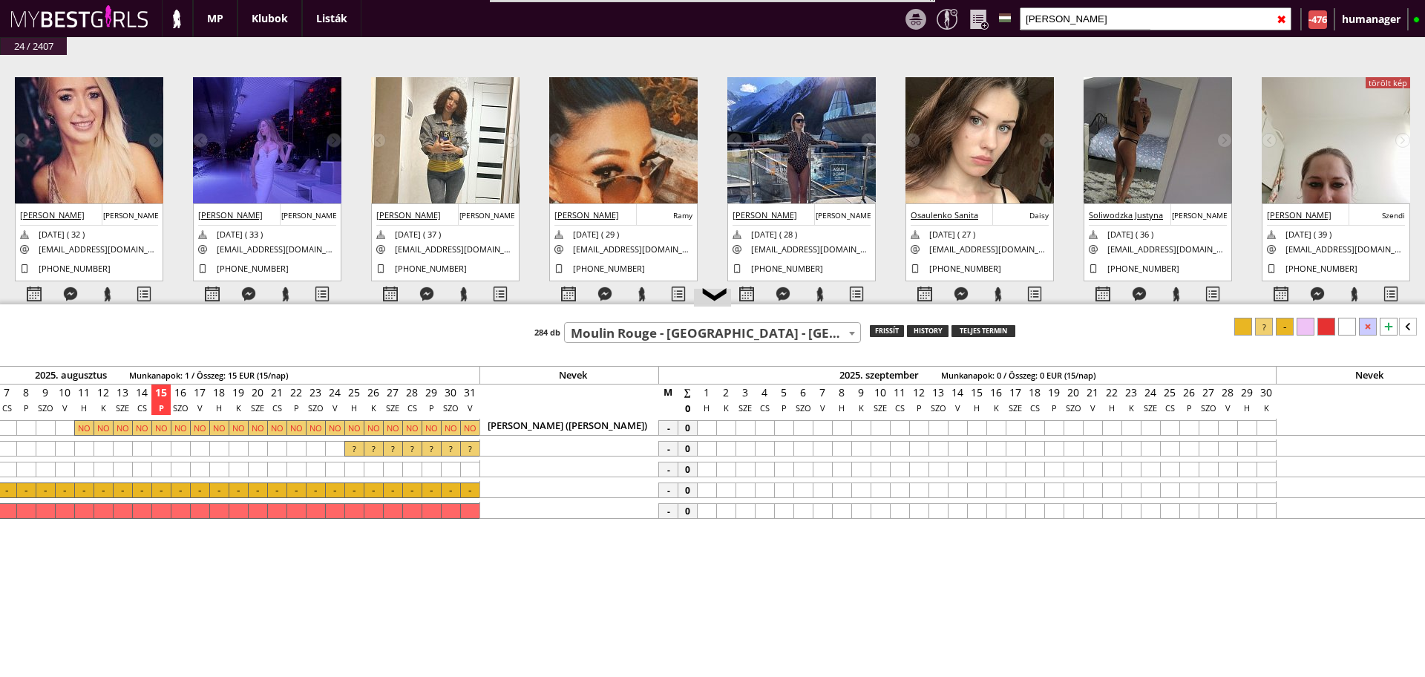
click at [710, 427] on div at bounding box center [706, 428] width 19 height 16
click at [822, 427] on div at bounding box center [822, 428] width 19 height 16
click at [1265, 331] on div at bounding box center [1264, 327] width 18 height 18
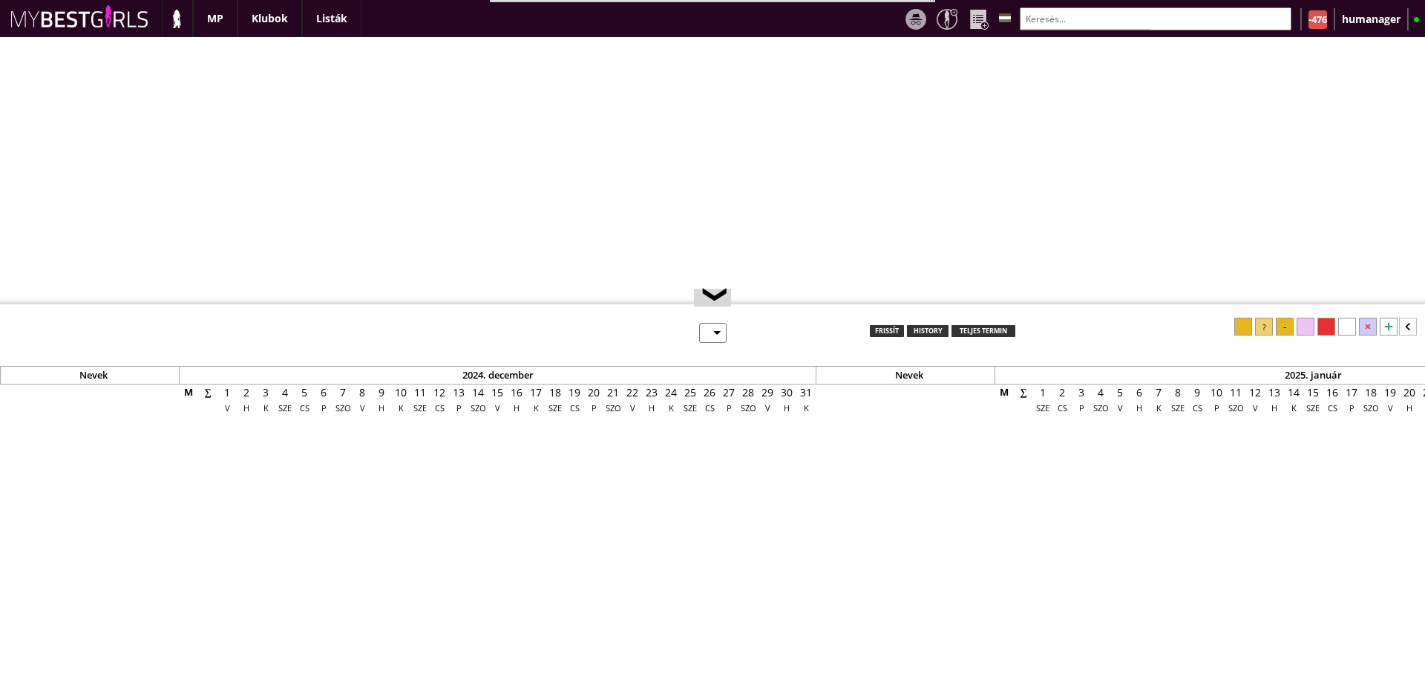
select select "0"
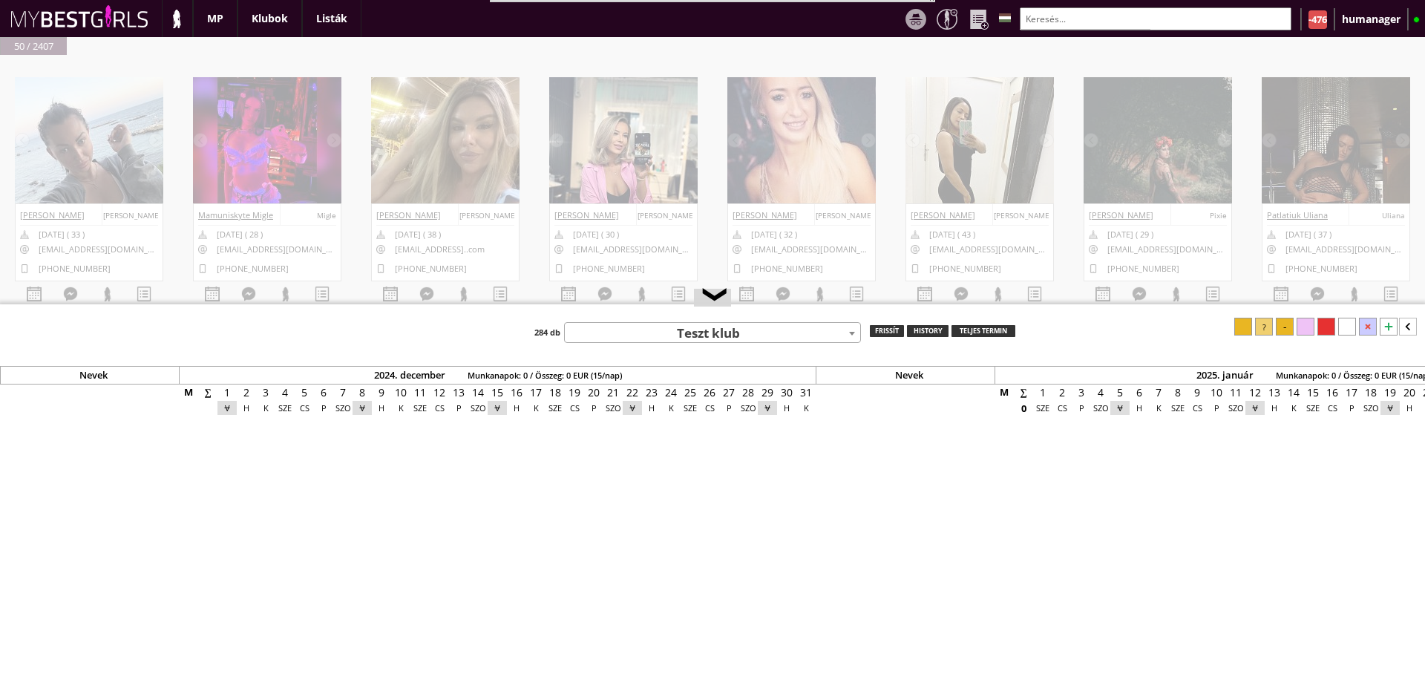
scroll to position [0, 6213]
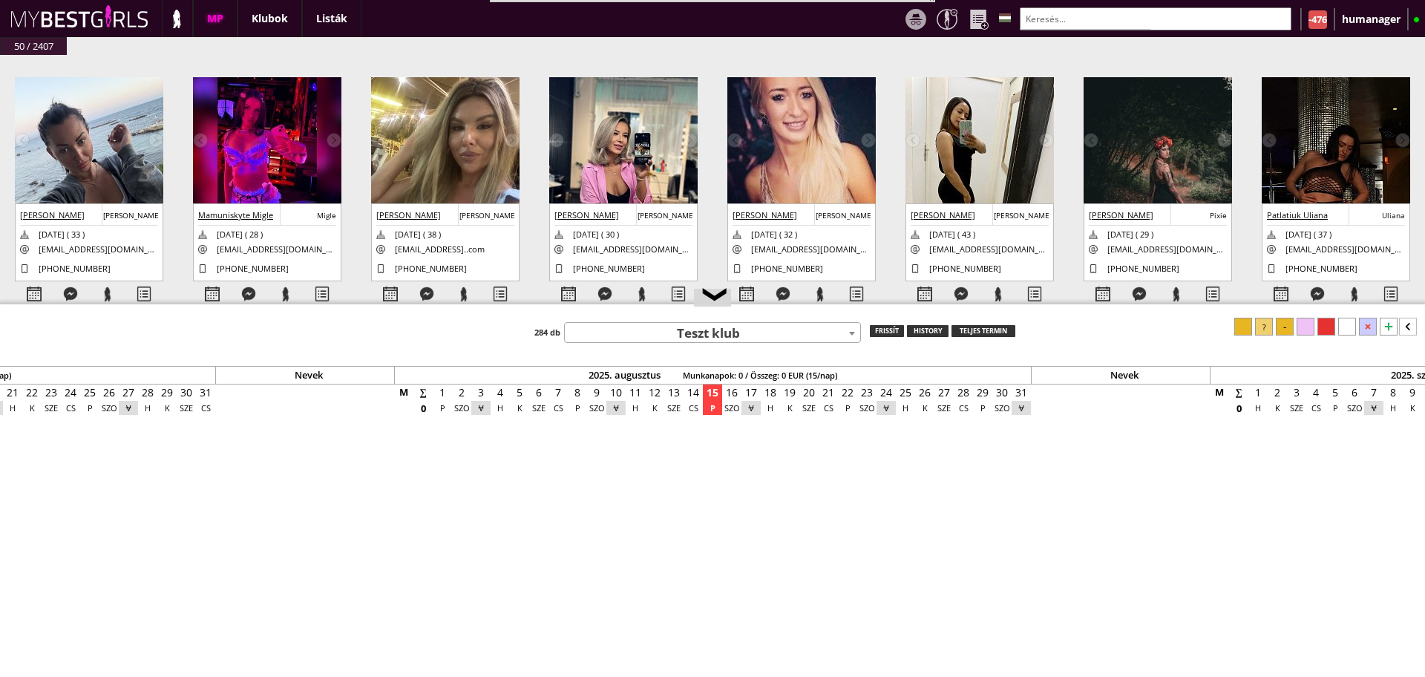
click at [219, 24] on div "MP" at bounding box center [215, 18] width 45 height 37
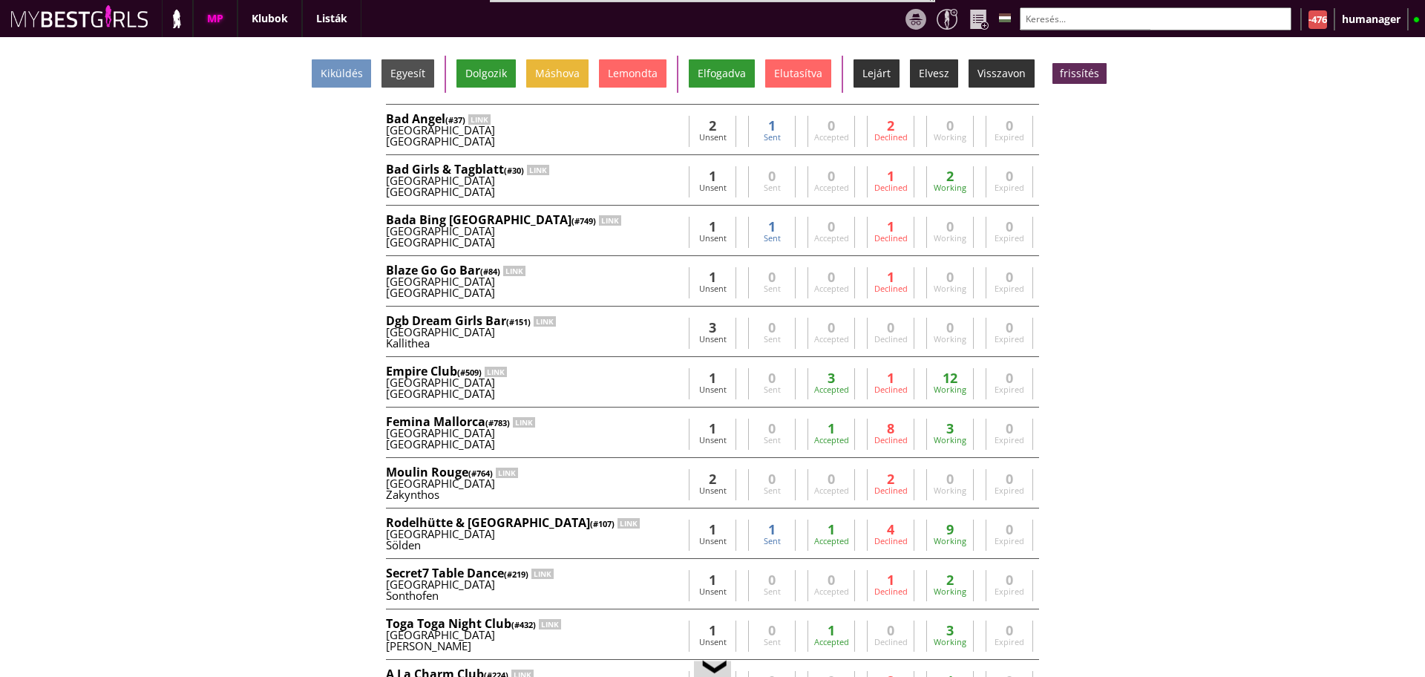
click at [1078, 26] on input "text" at bounding box center [1156, 18] width 272 height 23
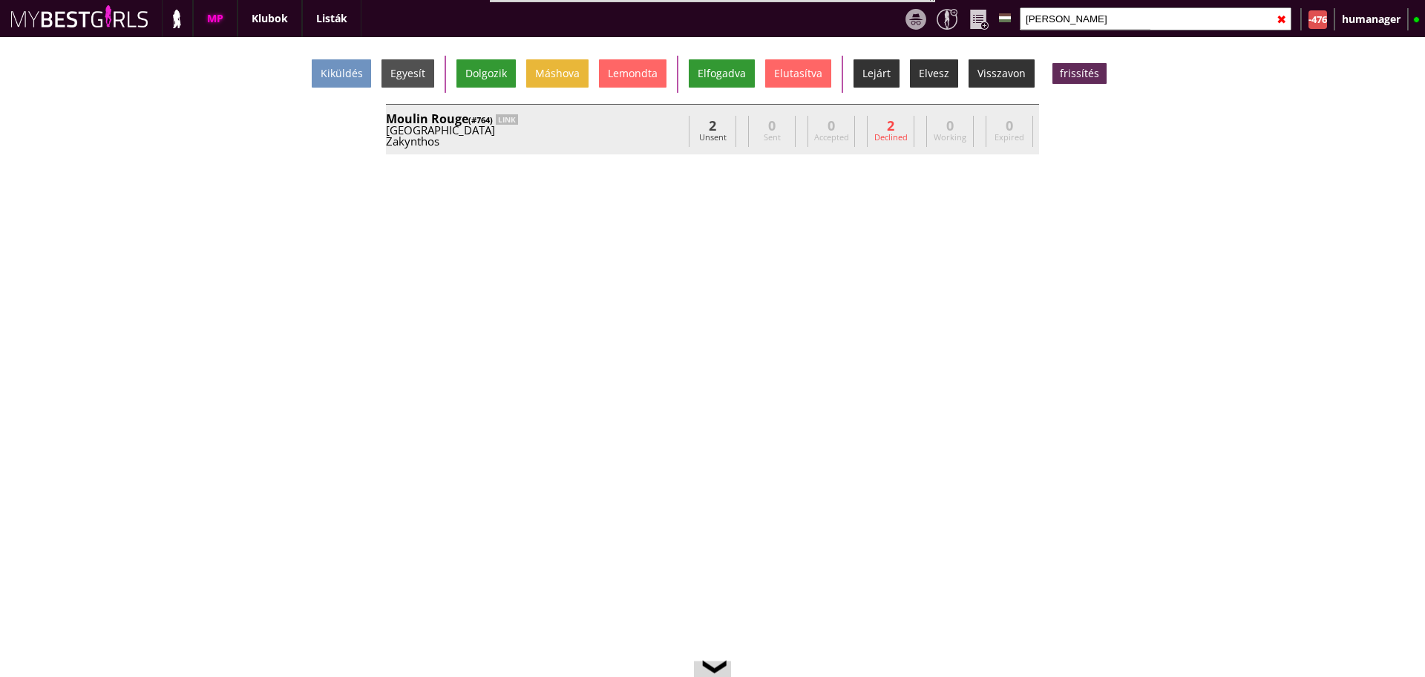
type input "[PERSON_NAME]"
click at [625, 137] on div "Zakynthos" at bounding box center [534, 141] width 297 height 11
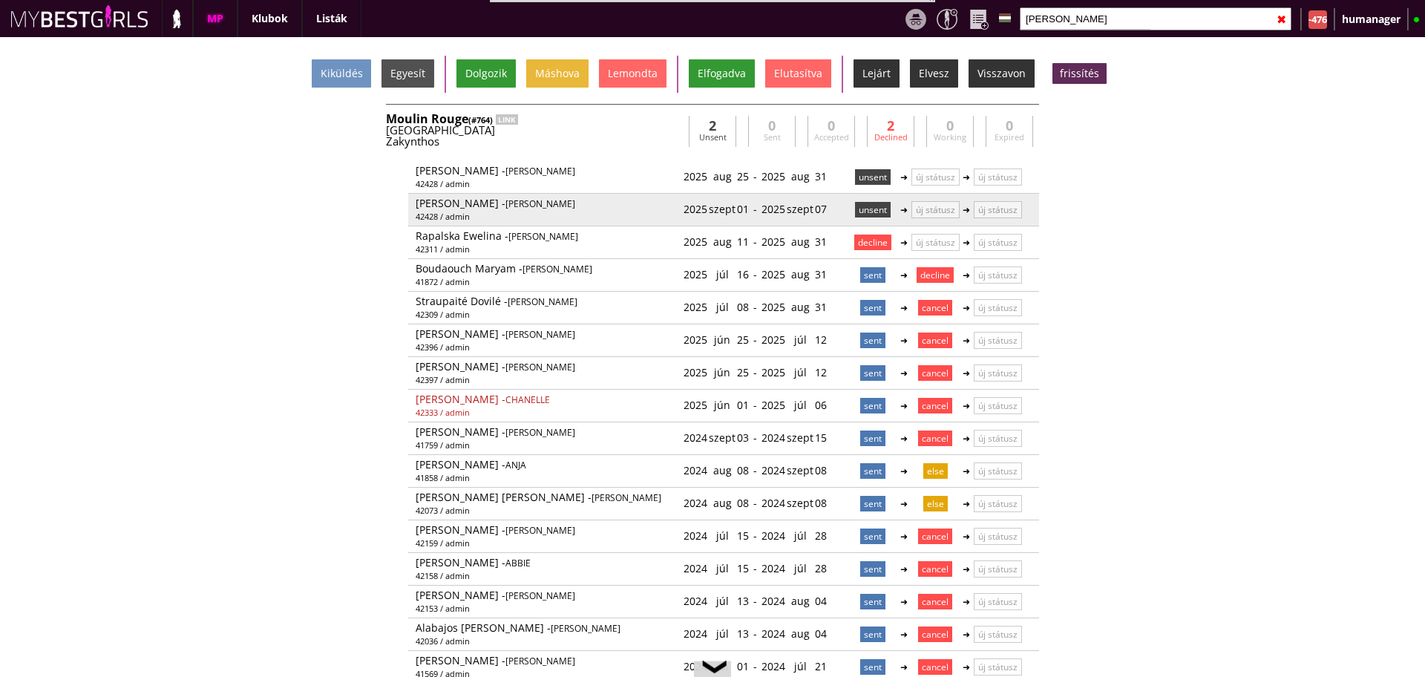
click at [859, 210] on p "unsent" at bounding box center [873, 210] width 36 height 16
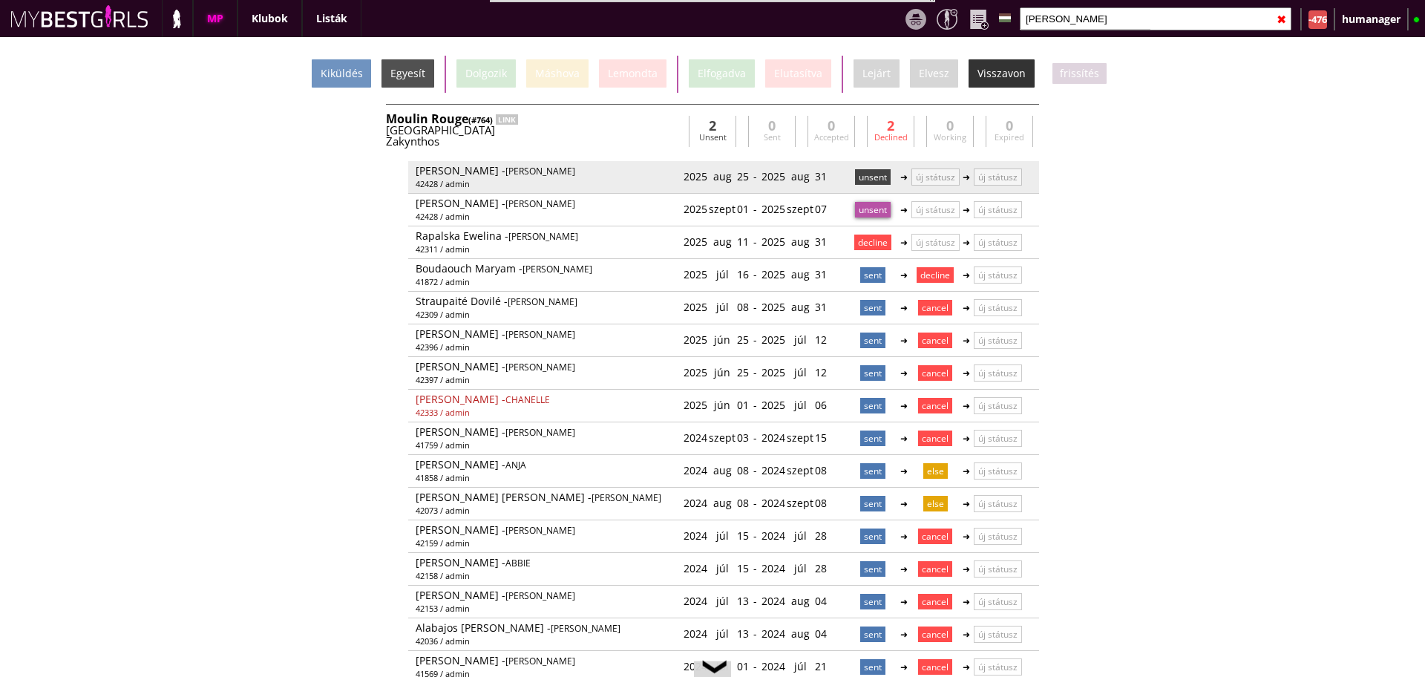
click at [865, 177] on p "unsent" at bounding box center [873, 177] width 36 height 16
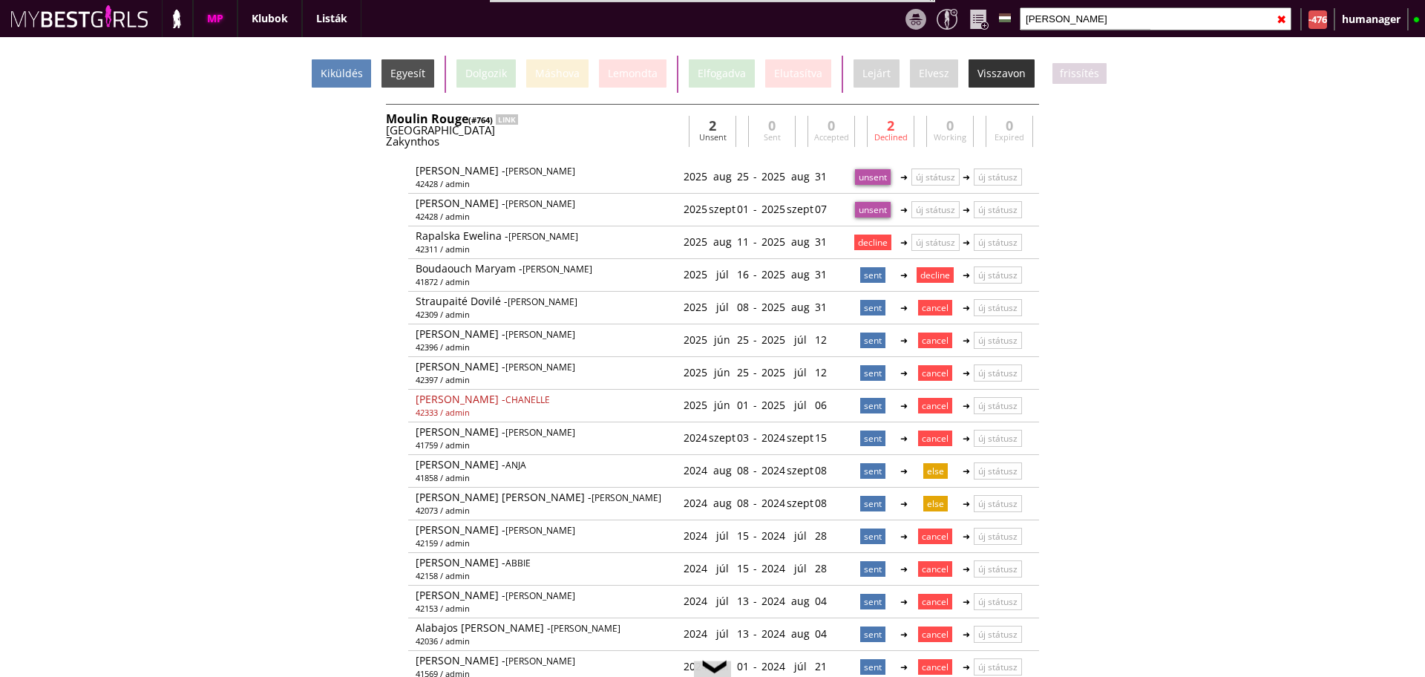
click at [341, 82] on div "Kiküldés" at bounding box center [341, 73] width 59 height 28
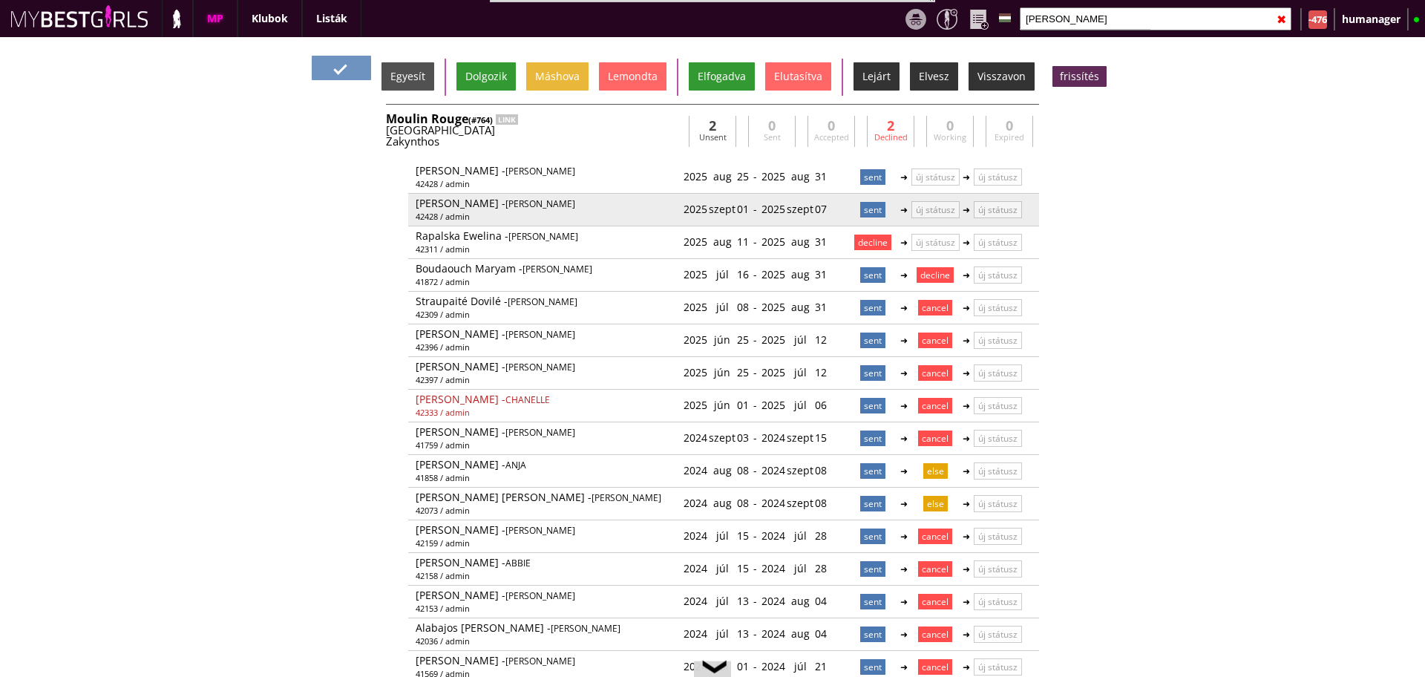
click at [861, 206] on p "sent" at bounding box center [872, 210] width 25 height 16
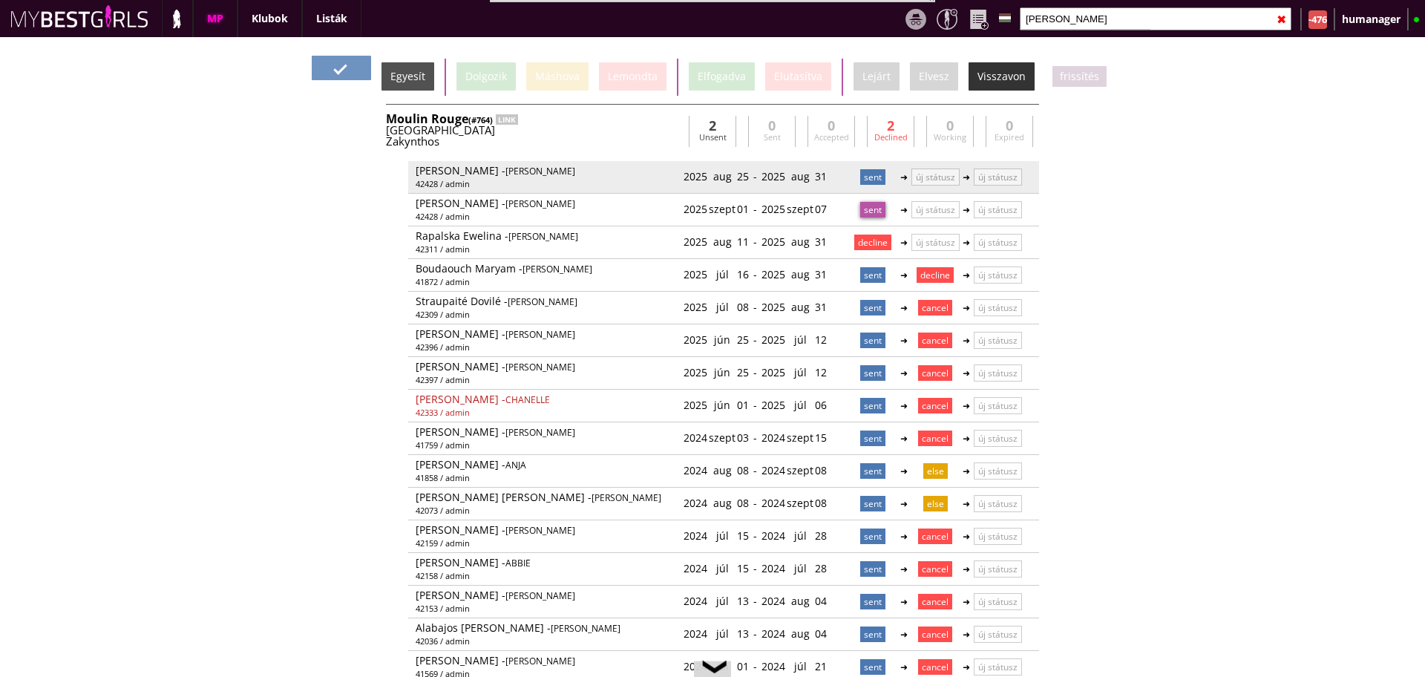
click at [867, 175] on p "sent" at bounding box center [872, 177] width 25 height 16
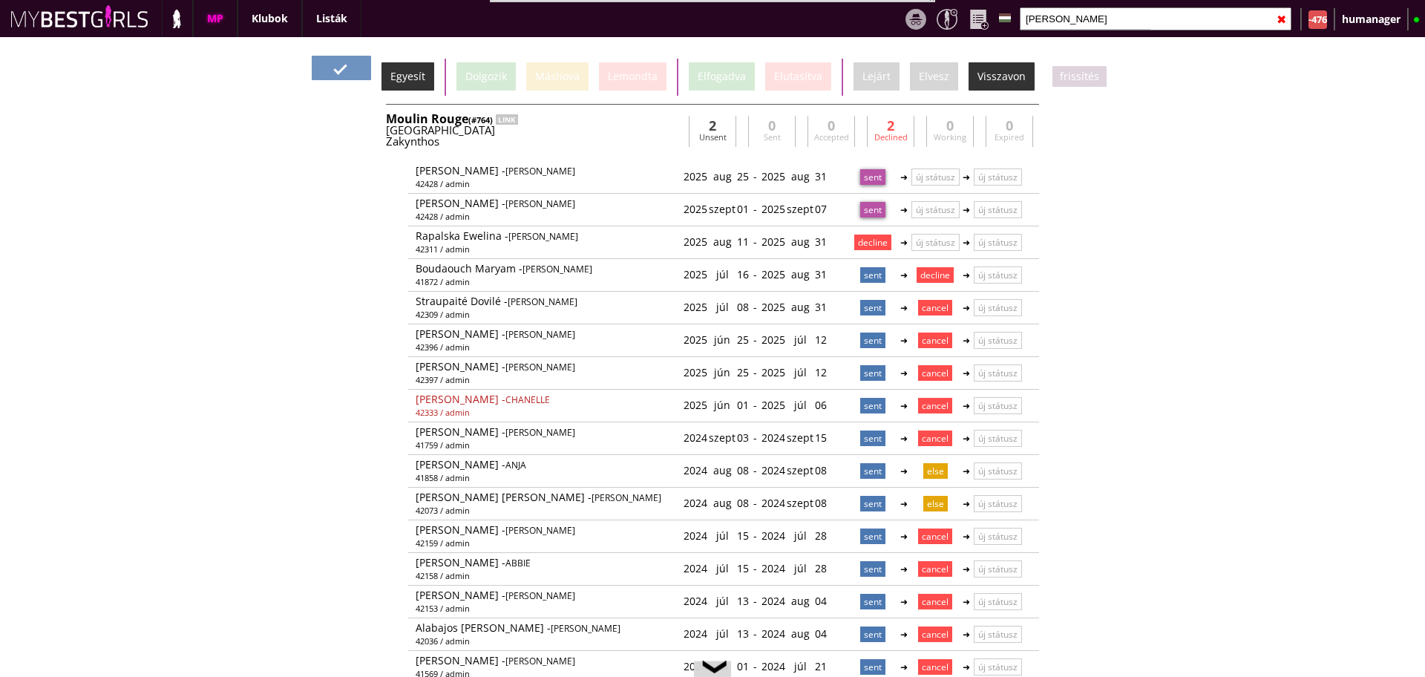
click at [422, 76] on div "Egyesít" at bounding box center [407, 76] width 53 height 28
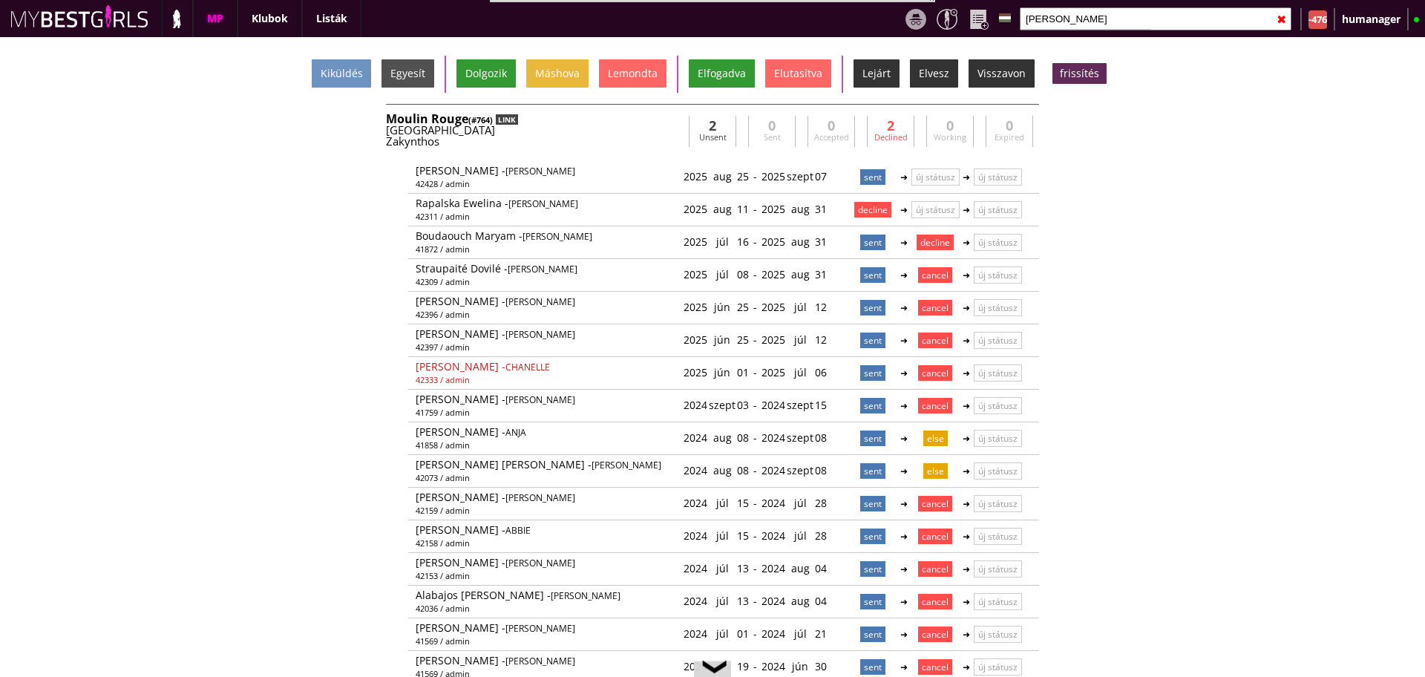
click at [512, 120] on div "LINK" at bounding box center [507, 119] width 22 height 10
